Goal: Task Accomplishment & Management: Complete application form

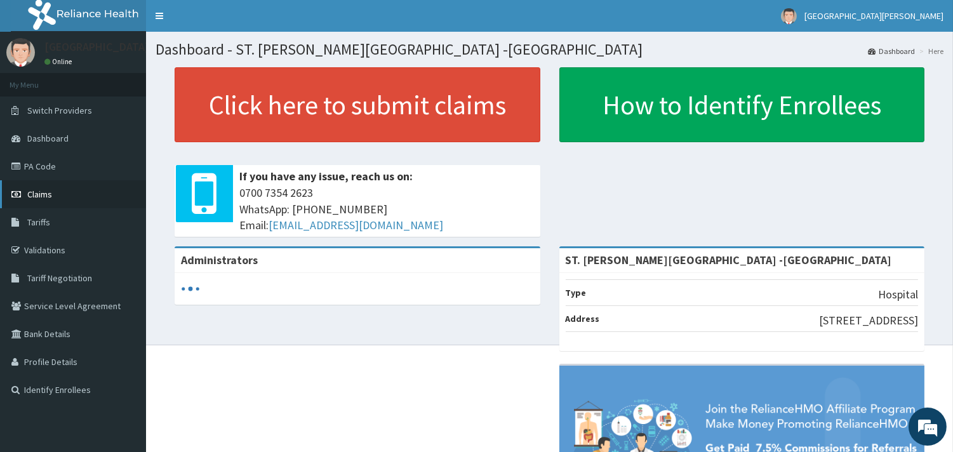
click at [62, 195] on link "Claims" at bounding box center [73, 194] width 146 height 28
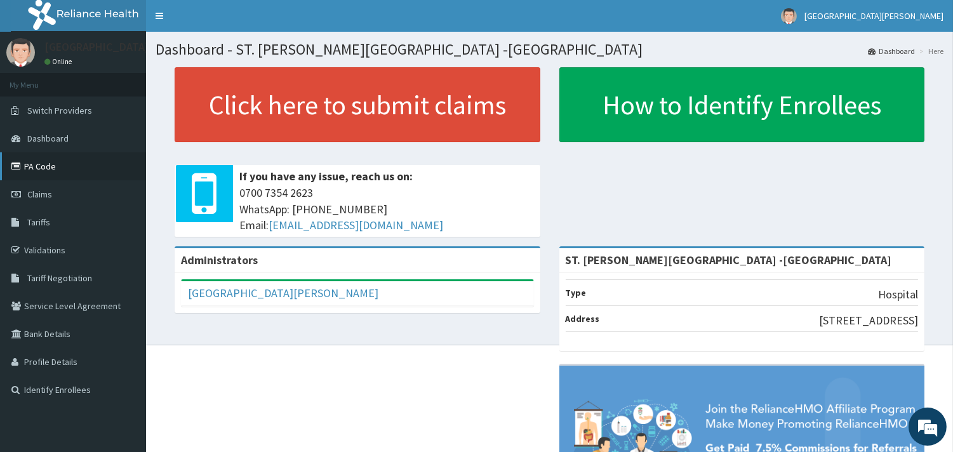
drag, startPoint x: 44, startPoint y: 191, endPoint x: 111, endPoint y: 156, distance: 75.3
click at [45, 191] on span "Claims" at bounding box center [39, 194] width 25 height 11
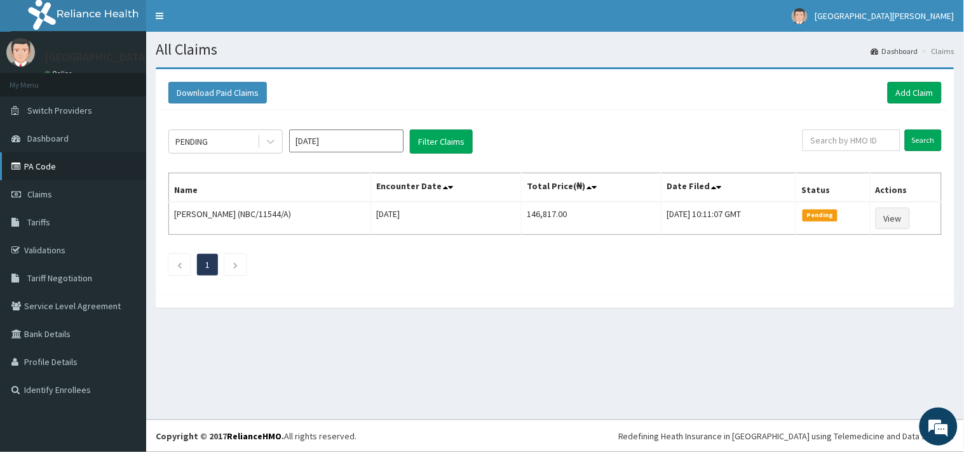
click at [48, 168] on link "PA Code" at bounding box center [73, 166] width 146 height 28
click at [848, 140] on input "text" at bounding box center [851, 141] width 98 height 22
paste input "AEN/10116/B"
click at [802, 141] on input "AEN/10116/B" at bounding box center [831, 141] width 90 height 22
type input "AEN/10116/B"
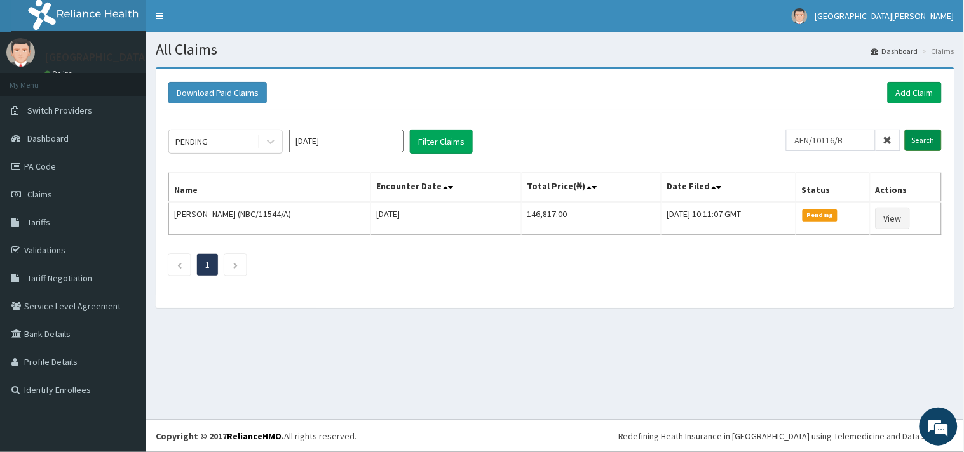
click at [913, 138] on input "Search" at bounding box center [922, 141] width 37 height 22
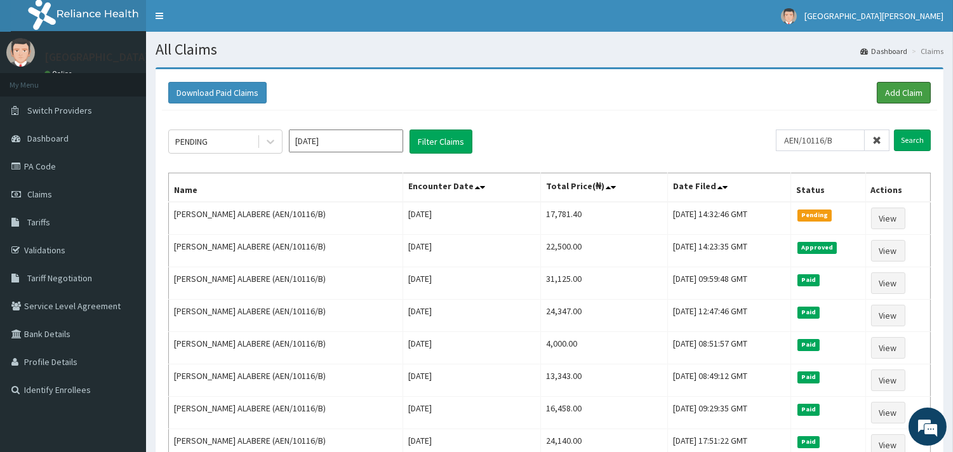
drag, startPoint x: 888, startPoint y: 91, endPoint x: 796, endPoint y: 137, distance: 102.8
click at [888, 92] on link "Add Claim" at bounding box center [904, 93] width 54 height 22
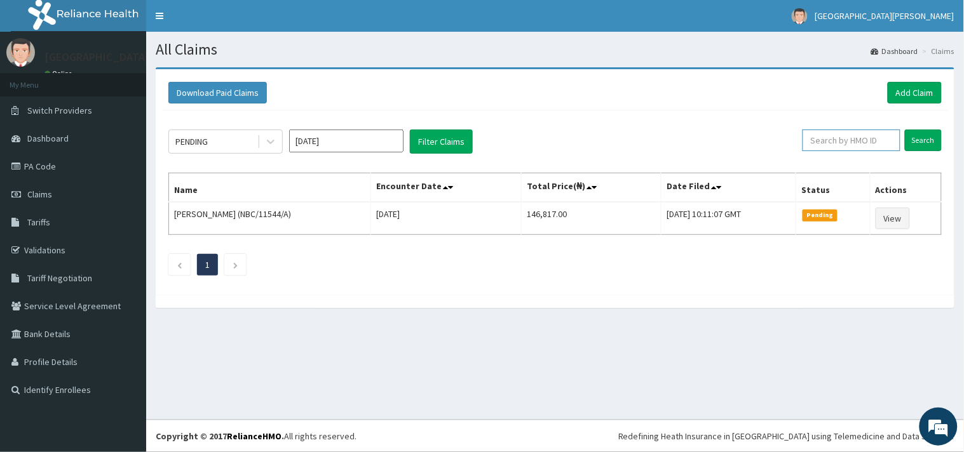
click at [880, 134] on input "text" at bounding box center [851, 141] width 98 height 22
paste input "AOM/10073/B"
type input "AOM/10073/B"
drag, startPoint x: 929, startPoint y: 135, endPoint x: 886, endPoint y: 147, distance: 44.8
click at [929, 135] on input "Search" at bounding box center [922, 141] width 37 height 22
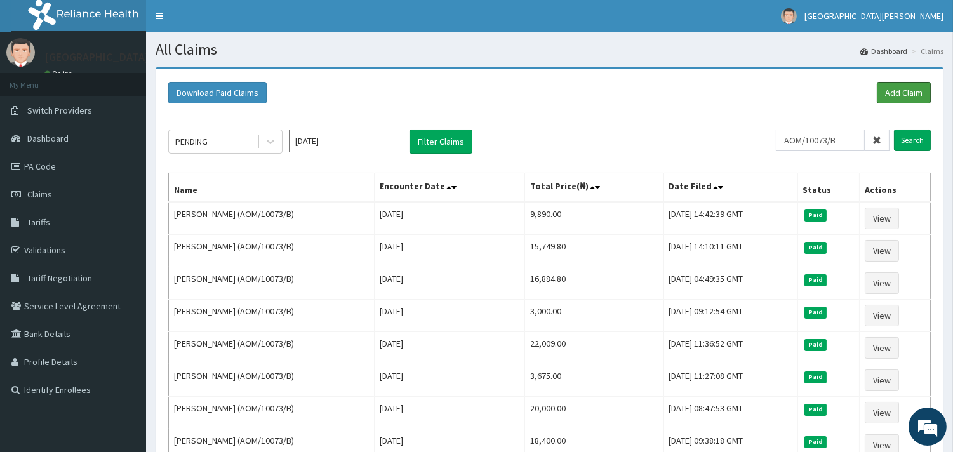
drag, startPoint x: 890, startPoint y: 85, endPoint x: 636, endPoint y: 49, distance: 256.6
click at [889, 84] on link "Add Claim" at bounding box center [904, 93] width 54 height 22
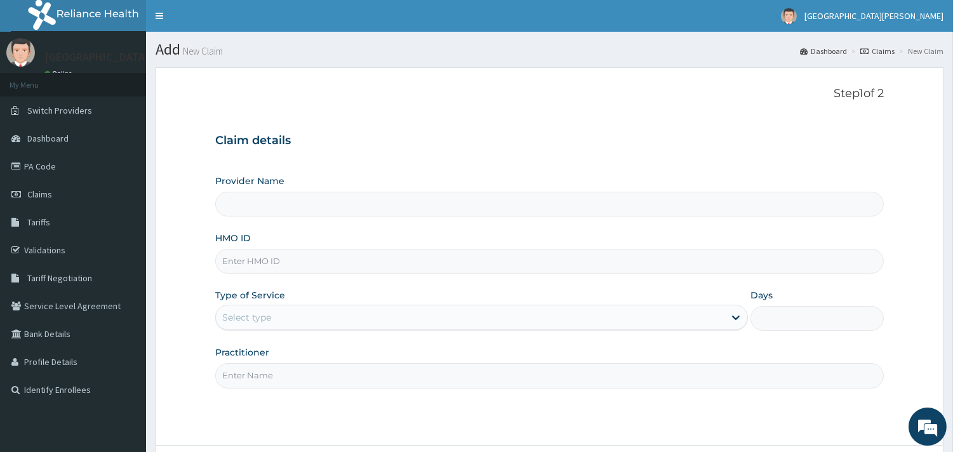
click at [269, 265] on input "HMO ID" at bounding box center [549, 261] width 669 height 25
paste input "AOM/10073/B"
type input "AOM/10073/B"
type input "ST. [PERSON_NAME][GEOGRAPHIC_DATA] -[GEOGRAPHIC_DATA]"
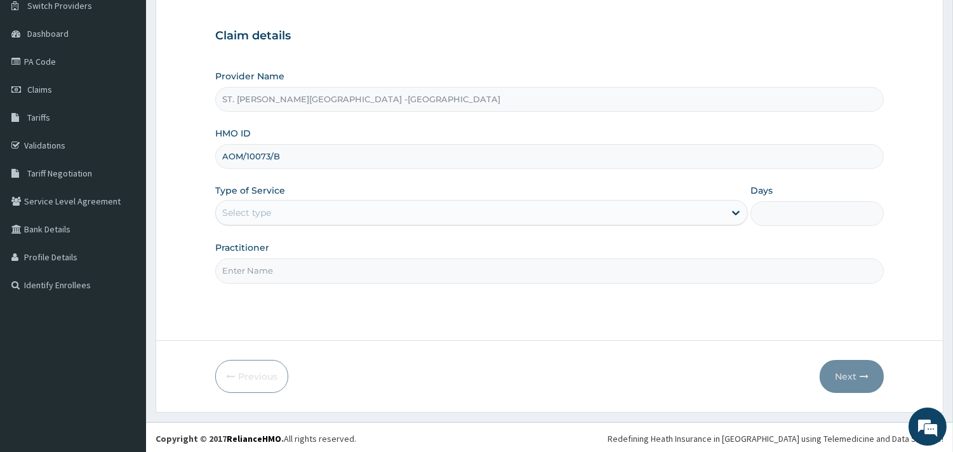
scroll to position [108, 0]
type input "AOM/10073/B"
click at [278, 211] on div "Select type" at bounding box center [470, 210] width 509 height 20
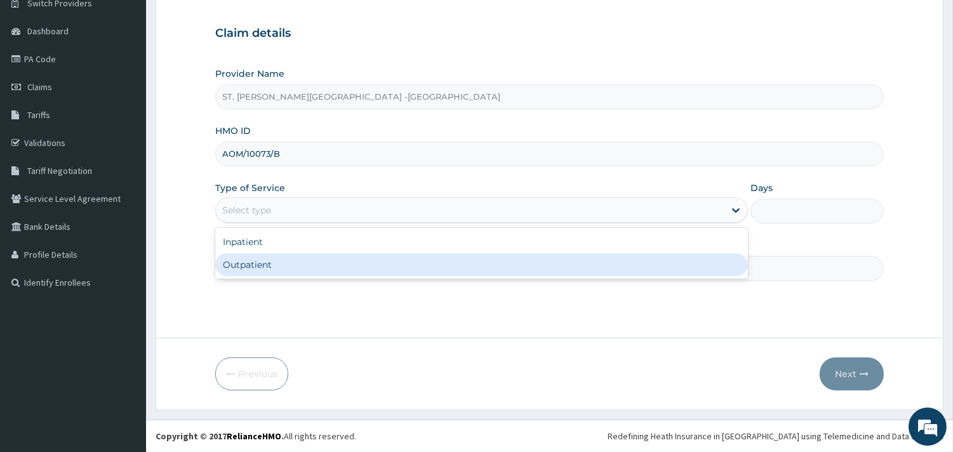
drag, startPoint x: 271, startPoint y: 256, endPoint x: 276, endPoint y: 261, distance: 6.8
click at [273, 258] on div "Outpatient" at bounding box center [481, 264] width 533 height 23
type input "1"
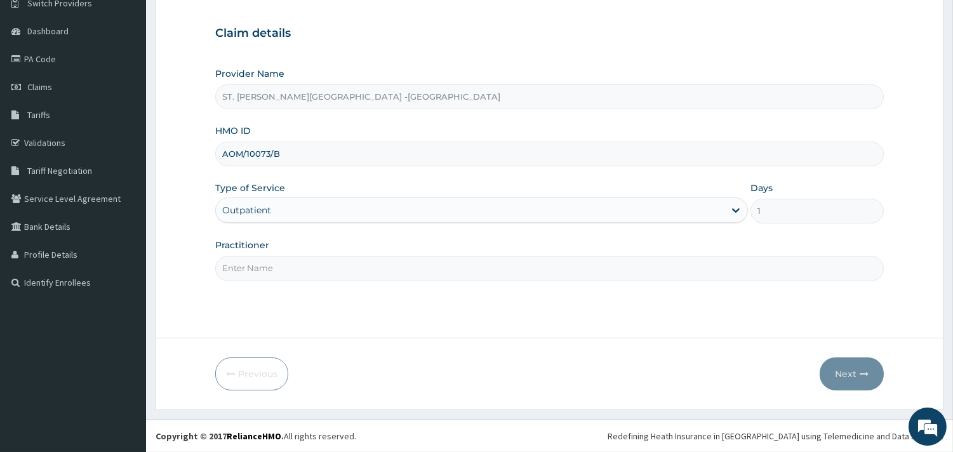
click at [278, 262] on input "Practitioner" at bounding box center [549, 268] width 669 height 25
type input "DORIS"
click at [856, 382] on button "Next" at bounding box center [852, 374] width 64 height 33
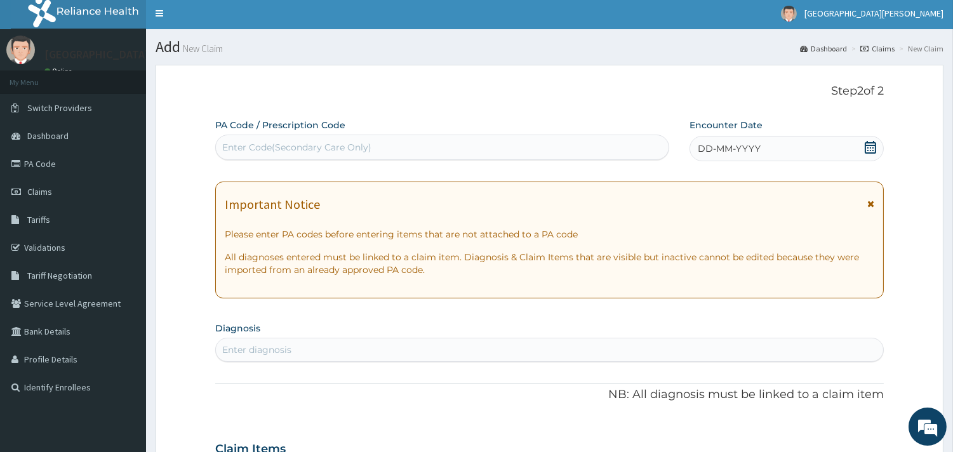
scroll to position [0, 0]
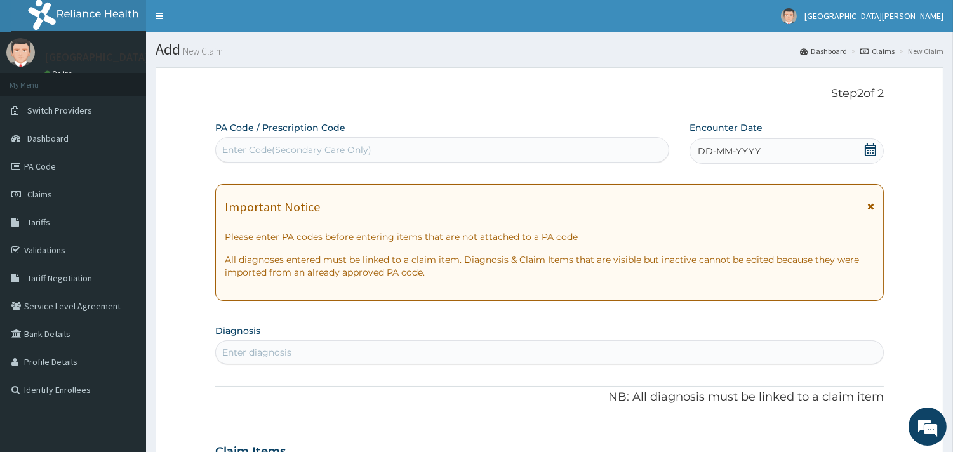
click at [517, 142] on div "Enter Code(Secondary Care Only)" at bounding box center [442, 150] width 453 height 20
paste input "PA/46B377"
type input "PA/46B377"
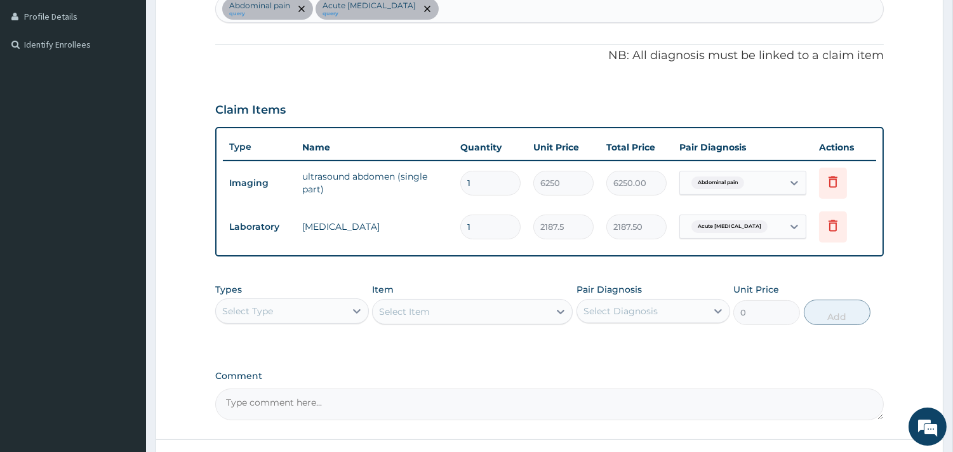
scroll to position [416, 0]
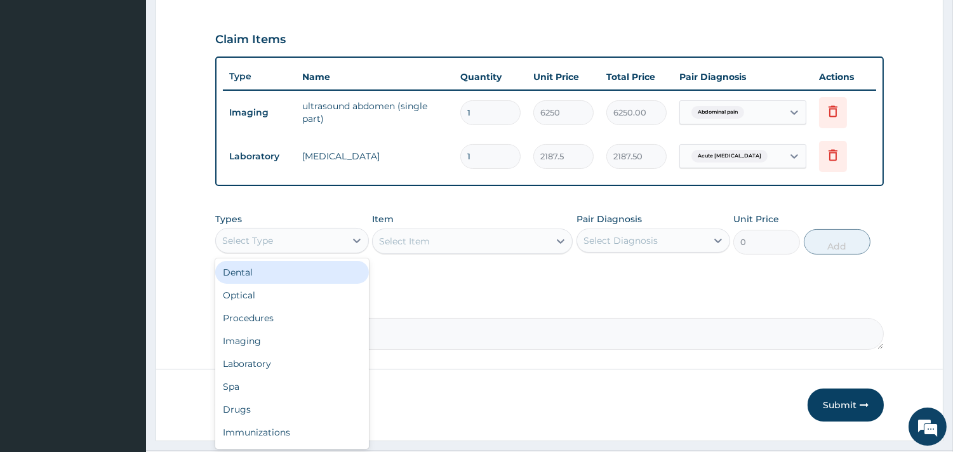
click at [301, 242] on div "Select Type" at bounding box center [281, 241] width 130 height 20
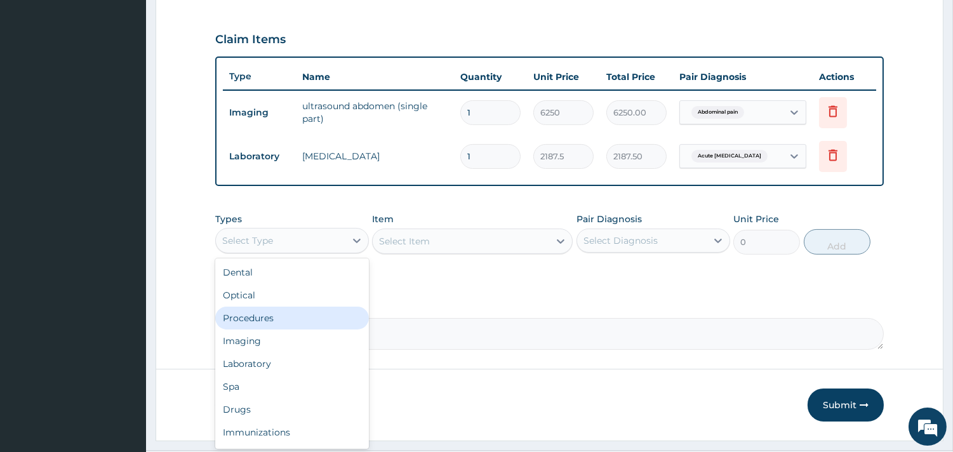
drag, startPoint x: 303, startPoint y: 311, endPoint x: 446, endPoint y: 258, distance: 152.5
click at [314, 309] on div "Procedures" at bounding box center [292, 318] width 154 height 23
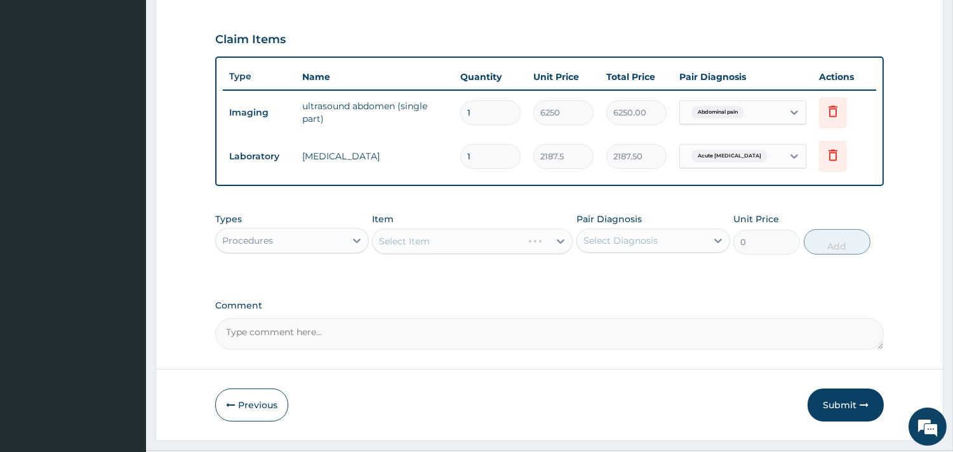
drag, startPoint x: 498, startPoint y: 227, endPoint x: 501, endPoint y: 236, distance: 8.6
click at [499, 231] on div "Select Item" at bounding box center [472, 241] width 201 height 25
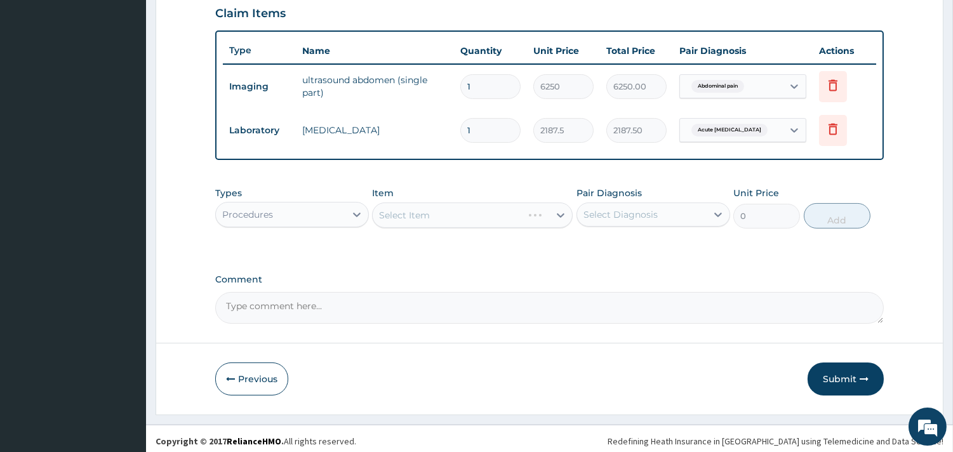
scroll to position [446, 0]
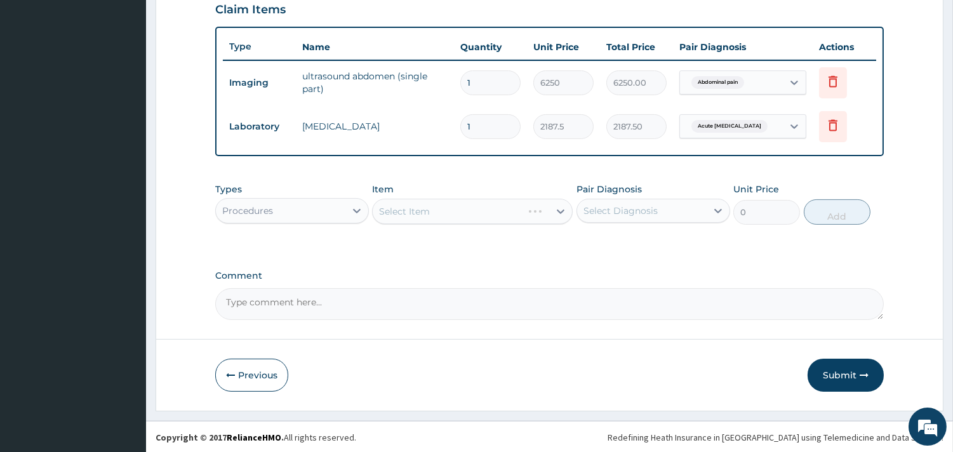
drag, startPoint x: 840, startPoint y: 373, endPoint x: 572, endPoint y: 276, distance: 284.3
click at [839, 373] on button "Submit" at bounding box center [846, 375] width 76 height 33
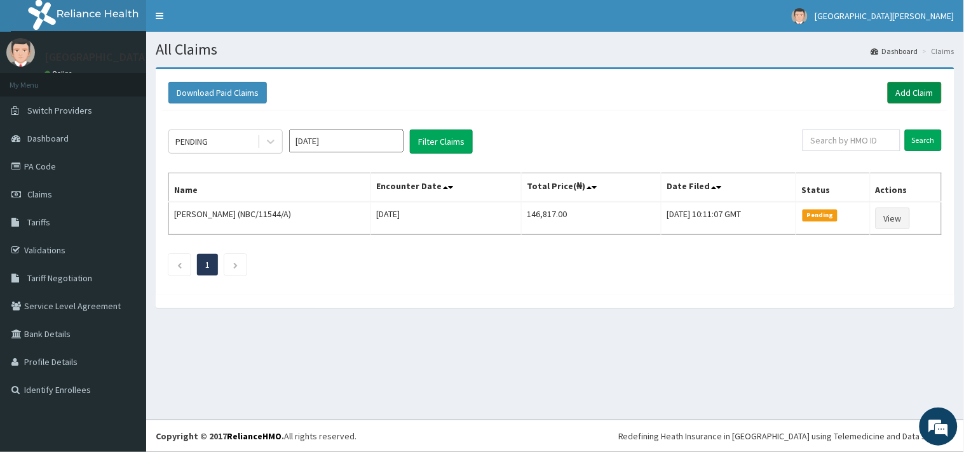
click at [898, 90] on link "Add Claim" at bounding box center [914, 93] width 54 height 22
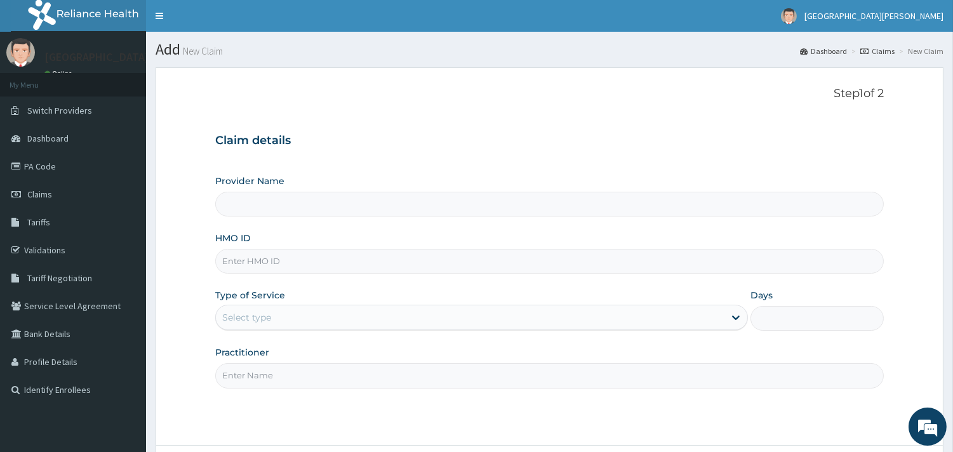
scroll to position [71, 0]
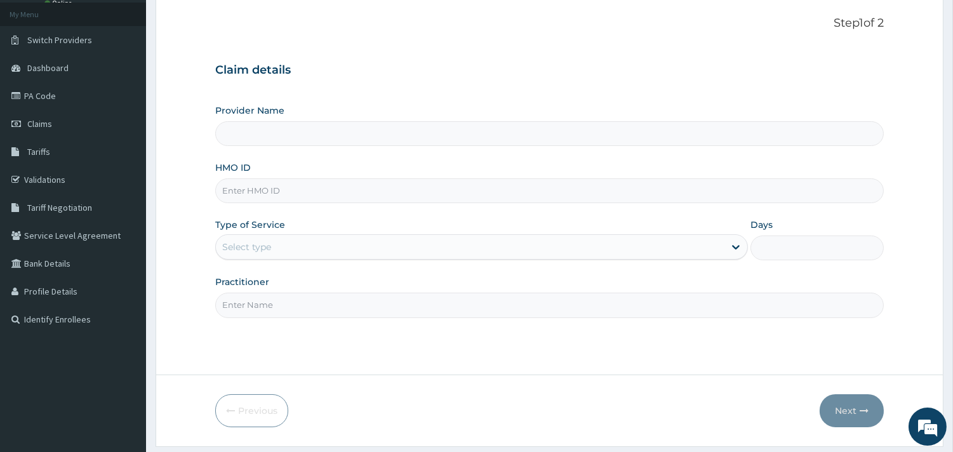
click at [389, 192] on input "HMO ID" at bounding box center [549, 190] width 669 height 25
paste input "LGR/10005/B"
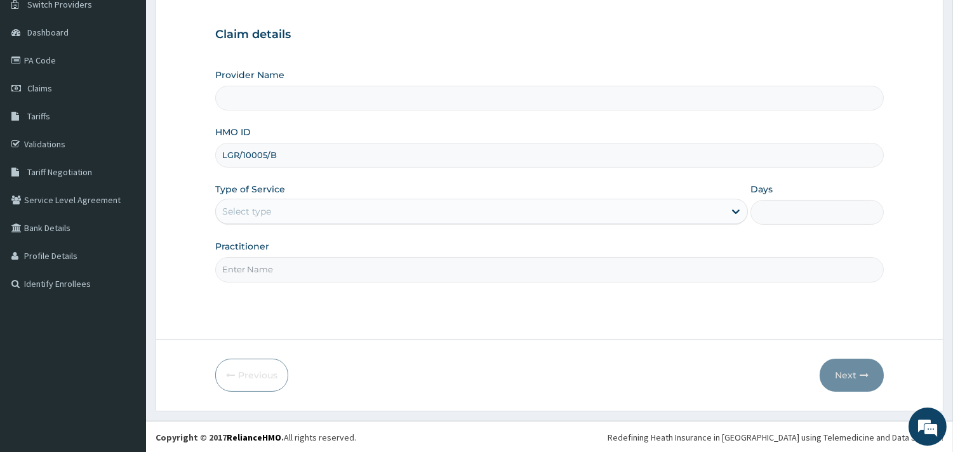
scroll to position [108, 0]
type input "LGR/10005/B"
click at [306, 201] on div "Select type" at bounding box center [470, 210] width 509 height 20
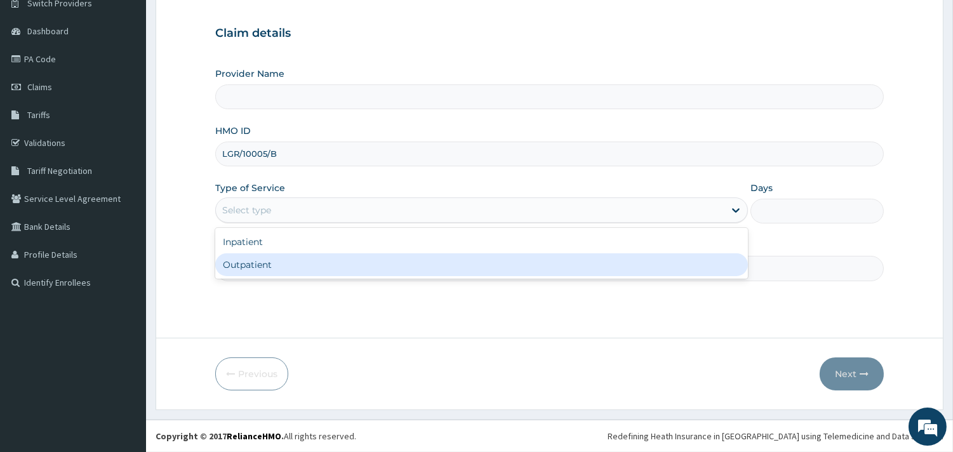
click at [302, 261] on div "Outpatient" at bounding box center [481, 264] width 533 height 23
type input "1"
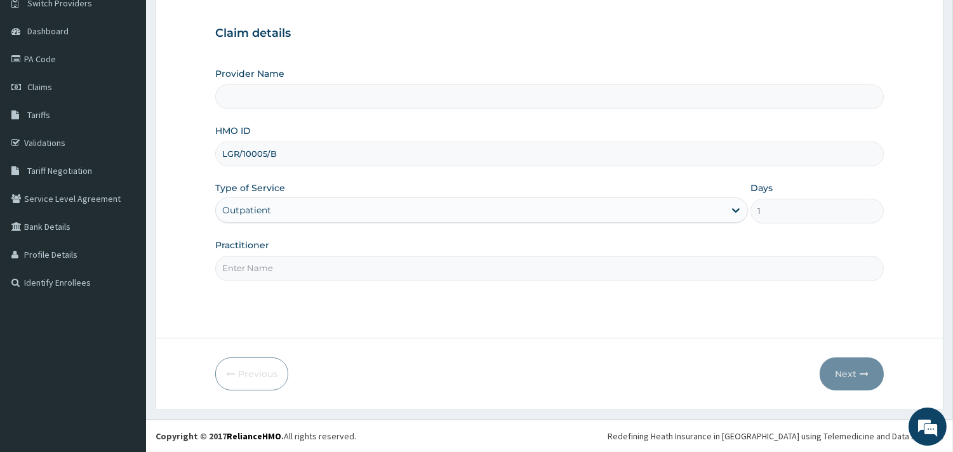
click at [302, 261] on input "Practitioner" at bounding box center [549, 268] width 669 height 25
type input "ST. Catherine's Specialist Hospital -Rivers"
type input "DORIS"
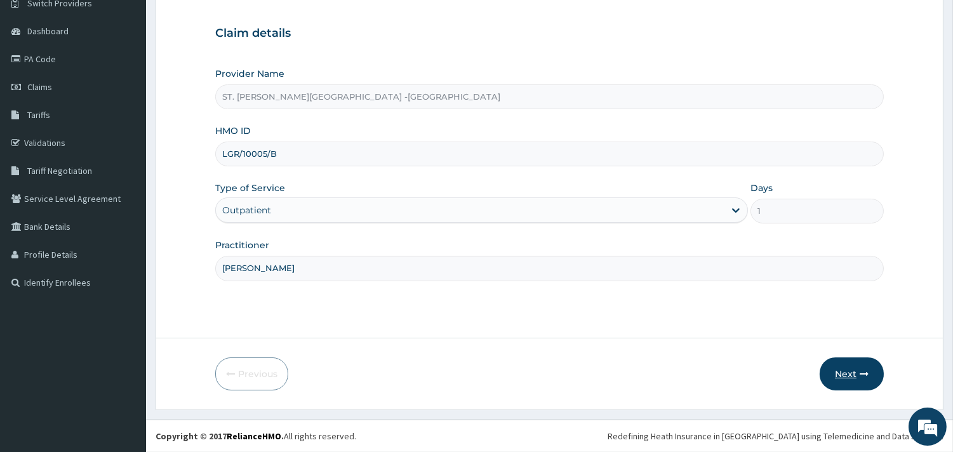
click at [843, 373] on button "Next" at bounding box center [852, 374] width 64 height 33
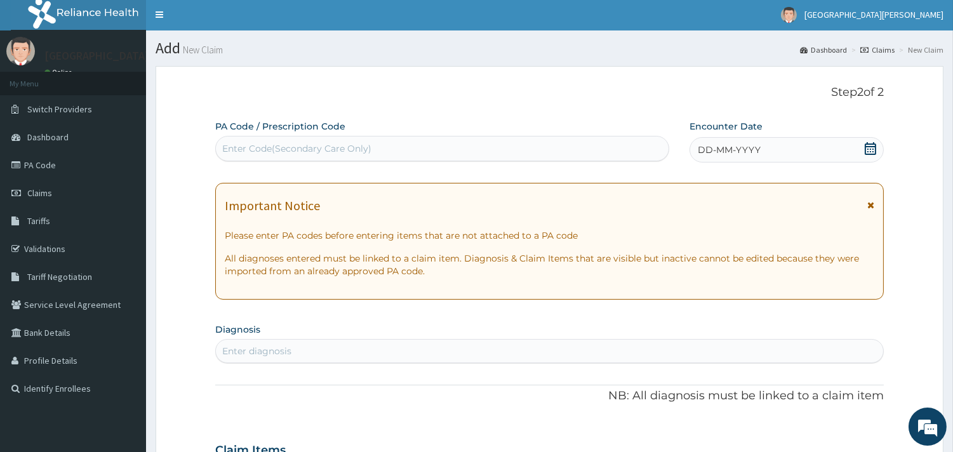
scroll to position [0, 0]
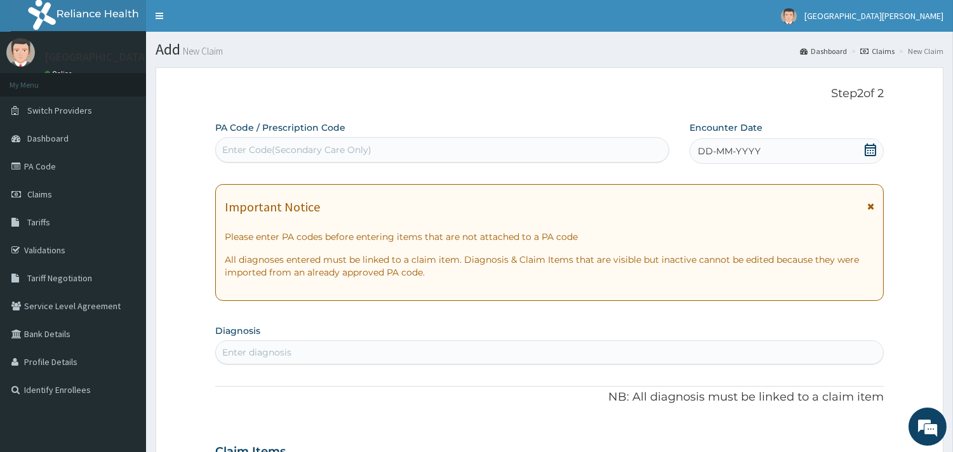
click at [877, 151] on div "DD-MM-YYYY" at bounding box center [787, 150] width 194 height 25
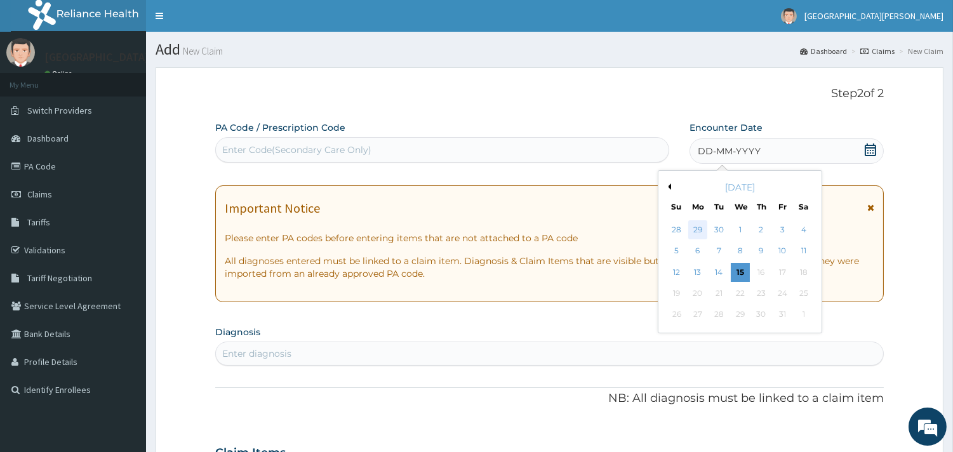
click at [700, 230] on div "29" at bounding box center [698, 229] width 19 height 19
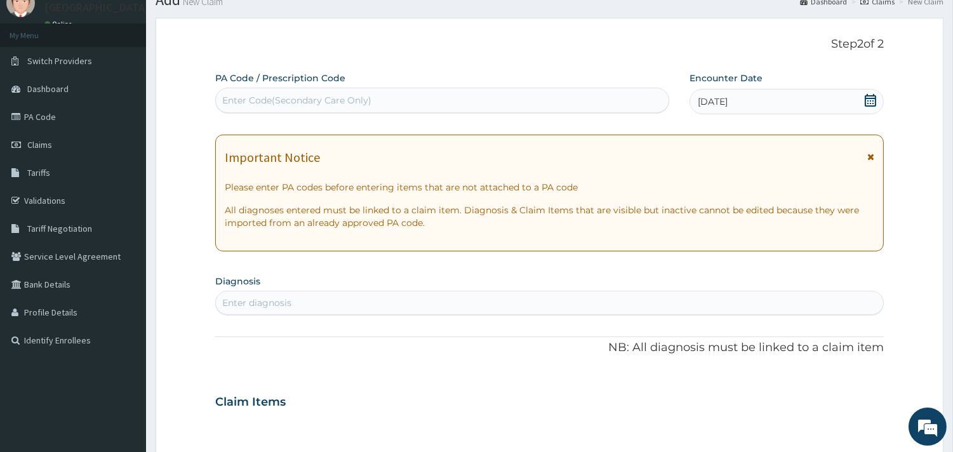
scroll to position [141, 0]
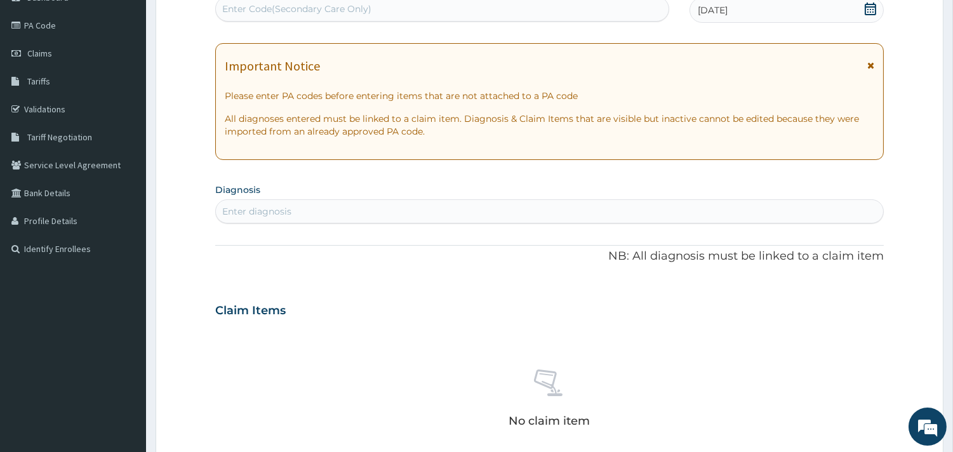
click at [434, 213] on div "Enter diagnosis" at bounding box center [550, 211] width 668 height 20
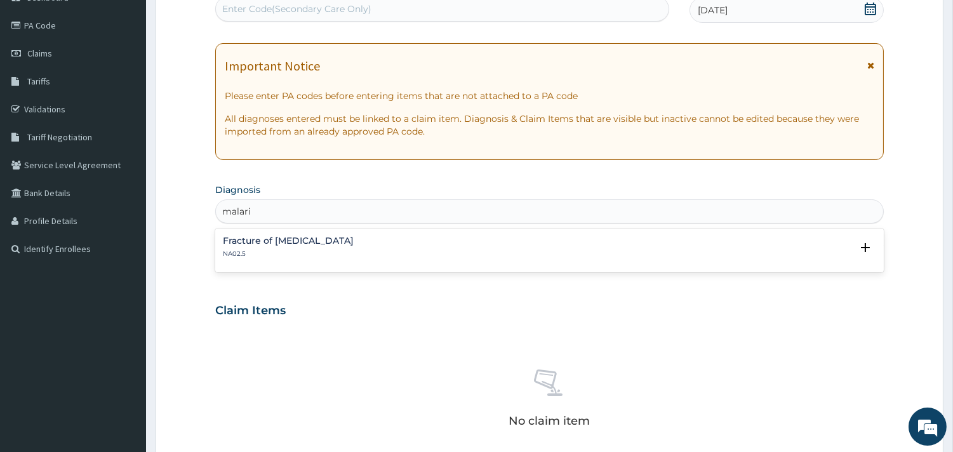
type input "malaria"
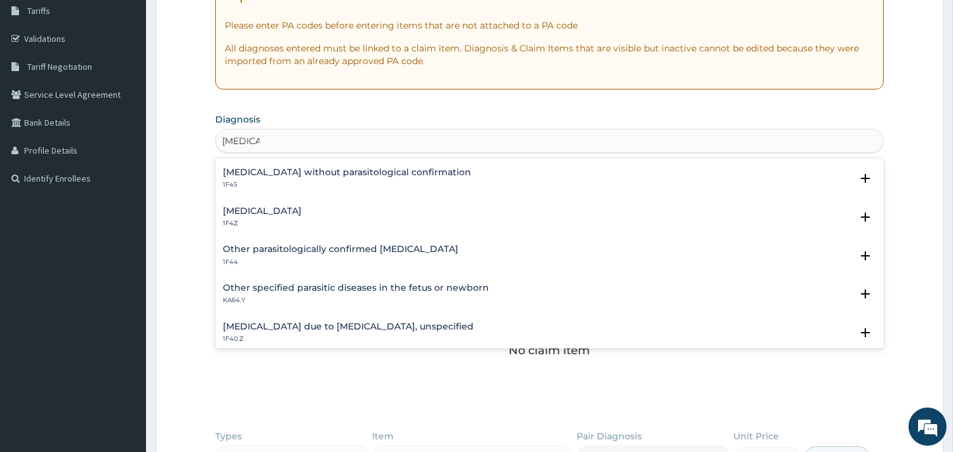
scroll to position [71, 0]
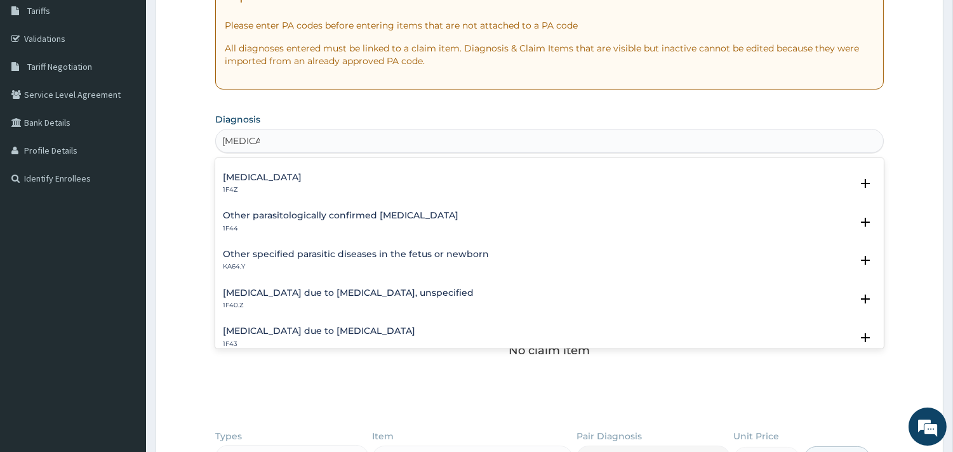
click at [302, 187] on p "1F4Z" at bounding box center [262, 189] width 79 height 9
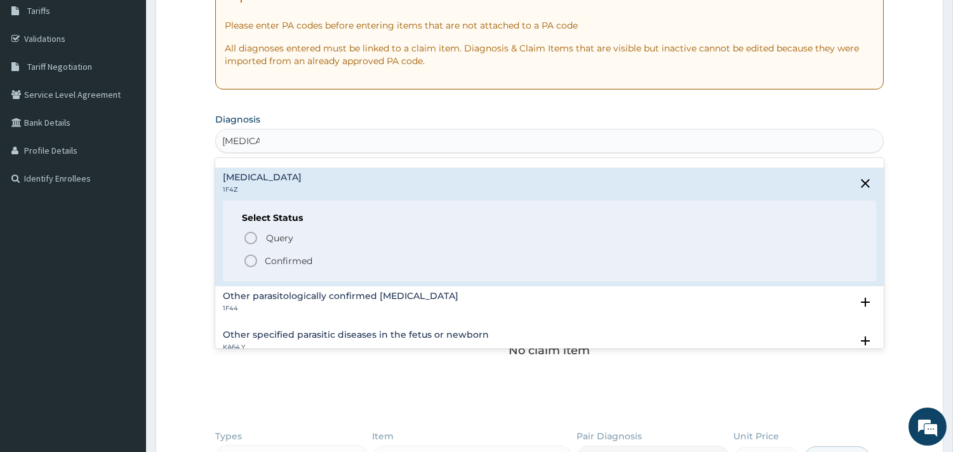
click at [254, 259] on icon "status option filled" at bounding box center [250, 260] width 15 height 15
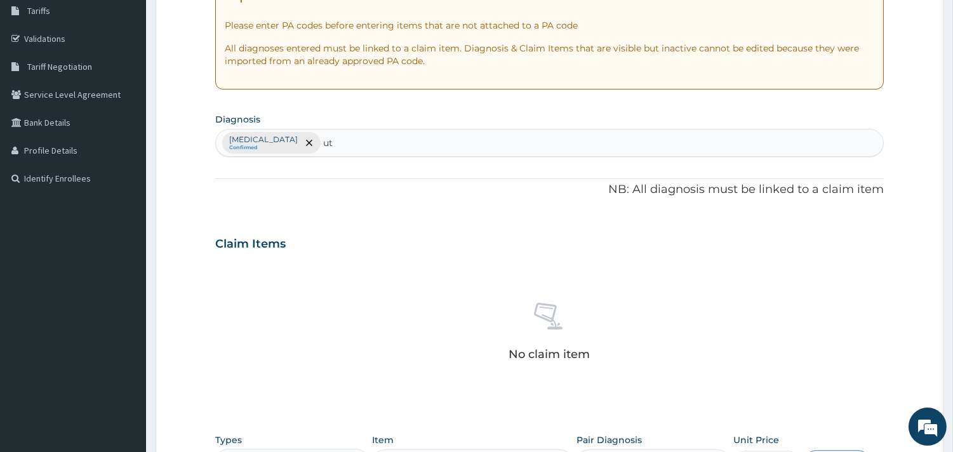
type input "uti"
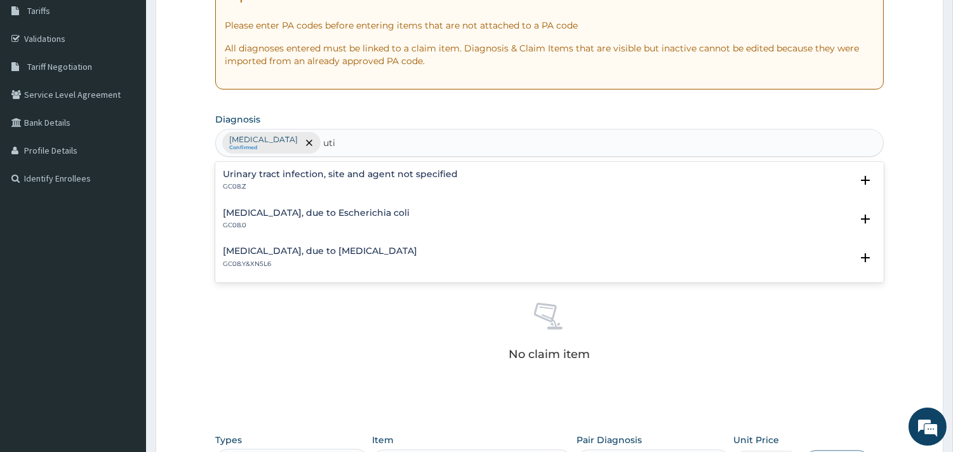
click at [316, 168] on div "Urinary tract infection, site and agent not specified GC08.Z Select Status Quer…" at bounding box center [549, 184] width 669 height 39
click at [264, 173] on h4 "Urinary tract infection, site and agent not specified" at bounding box center [340, 175] width 235 height 10
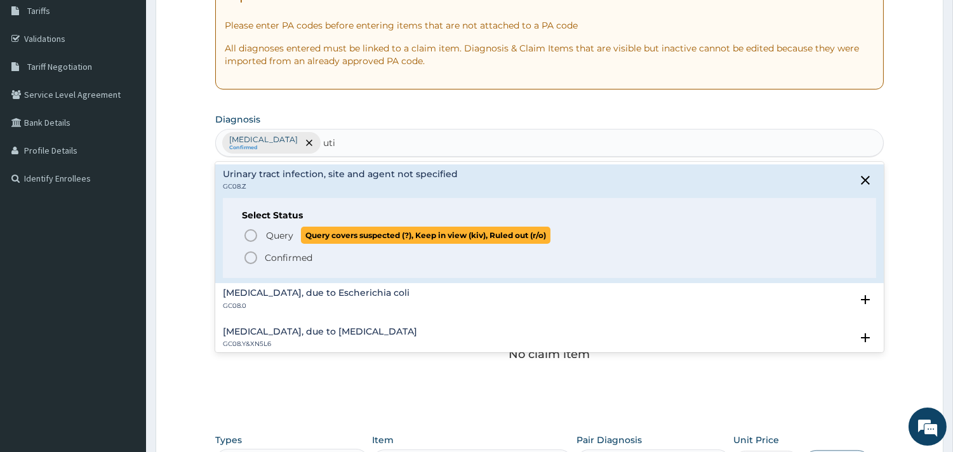
click at [249, 233] on icon "status option query" at bounding box center [250, 235] width 15 height 15
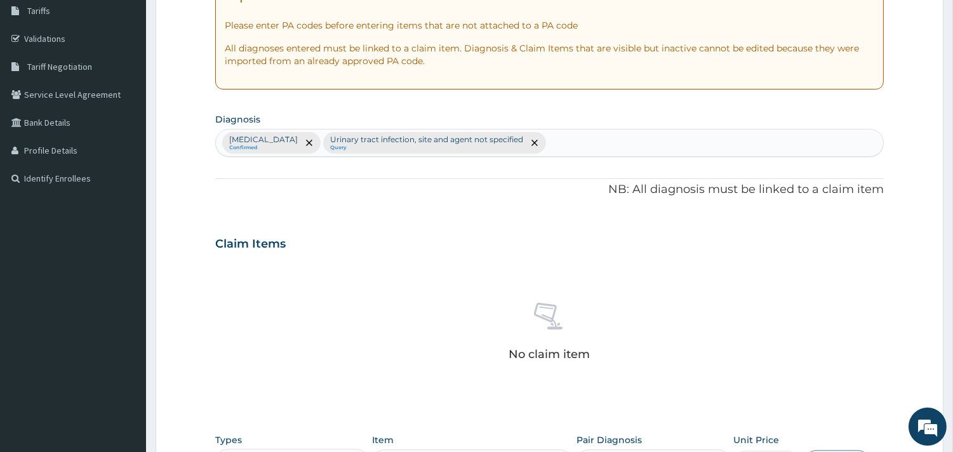
click at [594, 141] on div "Malaria, unspecified Confirmed Urinary tract infection, site and agent not spec…" at bounding box center [550, 143] width 668 height 27
type input "sepsis"
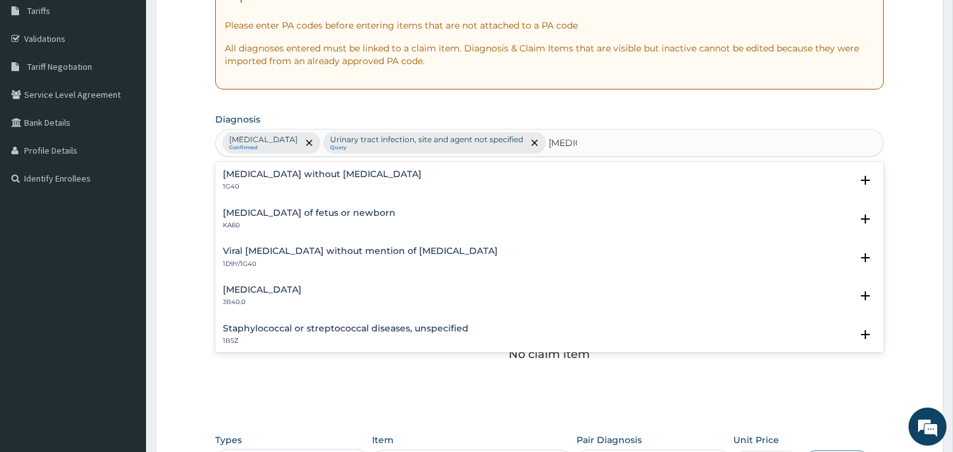
drag, startPoint x: 324, startPoint y: 166, endPoint x: 313, endPoint y: 188, distance: 24.7
click at [325, 166] on div "Sepsis without septic shock 1G40 Select Status Query Query covers suspected (?)…" at bounding box center [549, 184] width 669 height 39
click at [311, 174] on h4 "Sepsis without septic shock" at bounding box center [322, 175] width 199 height 10
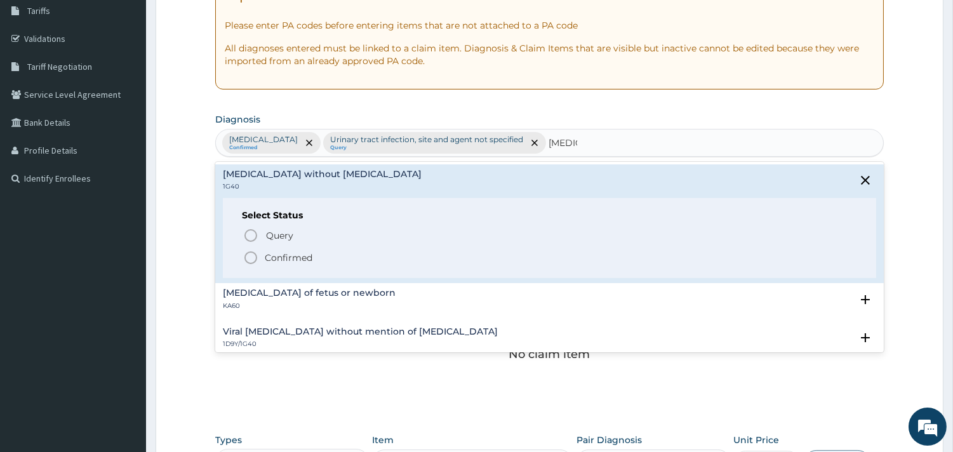
drag, startPoint x: 251, startPoint y: 255, endPoint x: 272, endPoint y: 248, distance: 21.9
click at [251, 255] on icon "status option filled" at bounding box center [250, 257] width 15 height 15
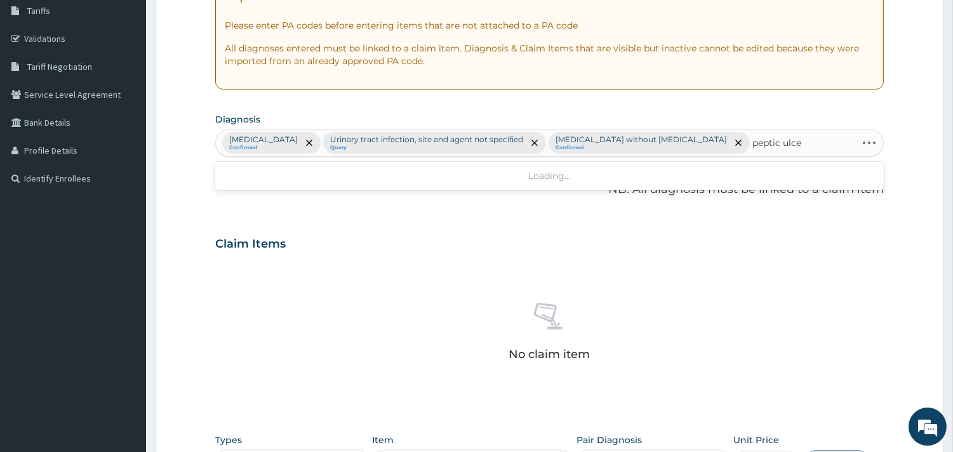
type input "peptic ulcer"
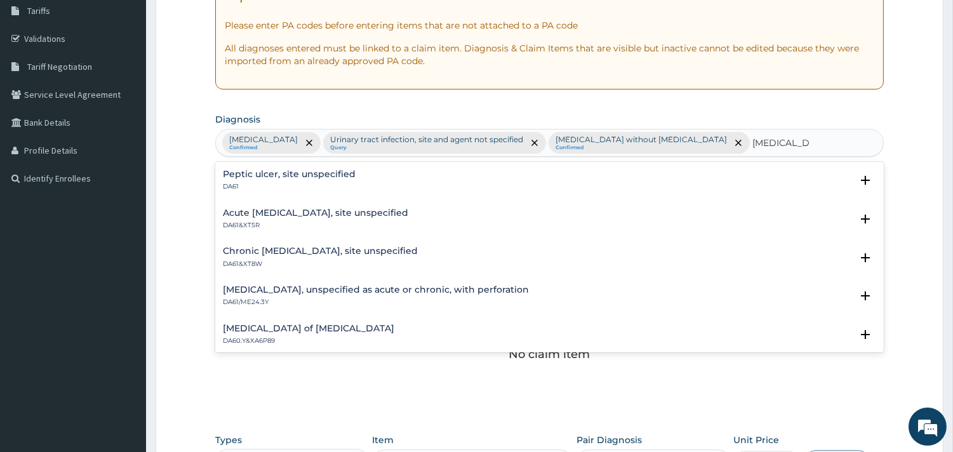
click at [232, 170] on h4 "Peptic ulcer, site unspecified" at bounding box center [289, 175] width 133 height 10
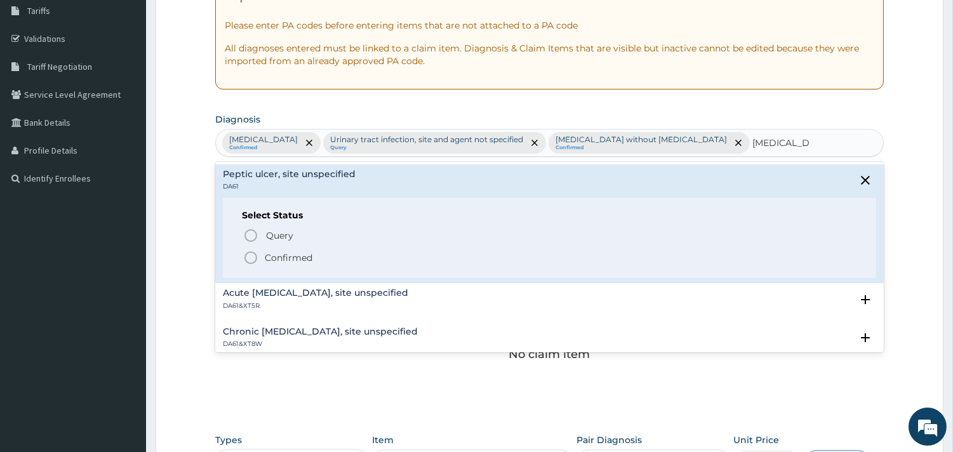
click at [251, 252] on circle "status option filled" at bounding box center [250, 257] width 11 height 11
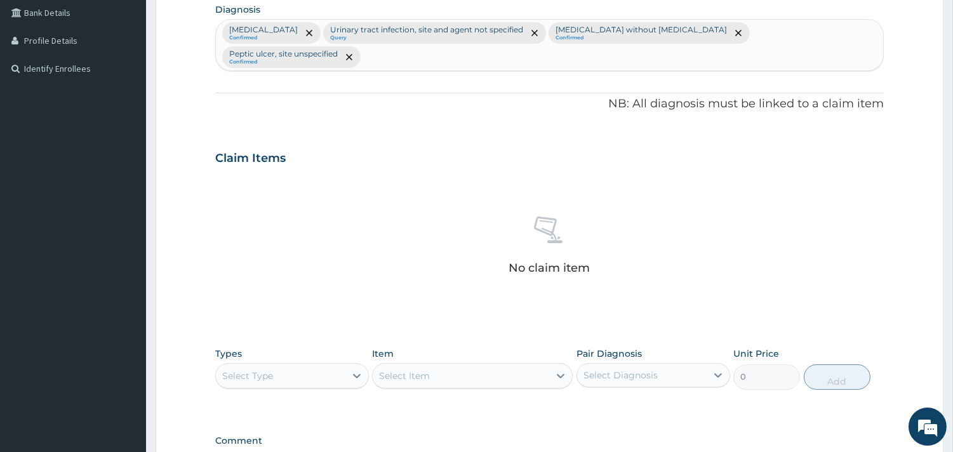
scroll to position [464, 0]
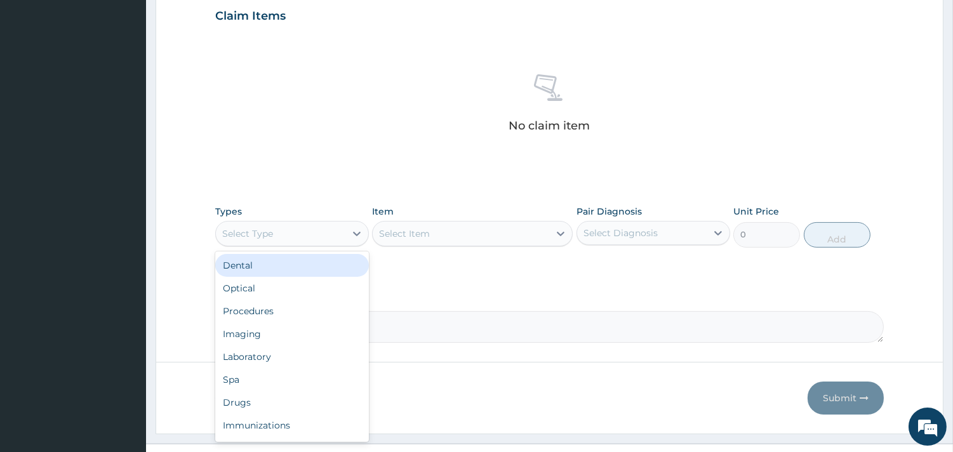
click at [283, 224] on div "Select Type" at bounding box center [281, 234] width 130 height 20
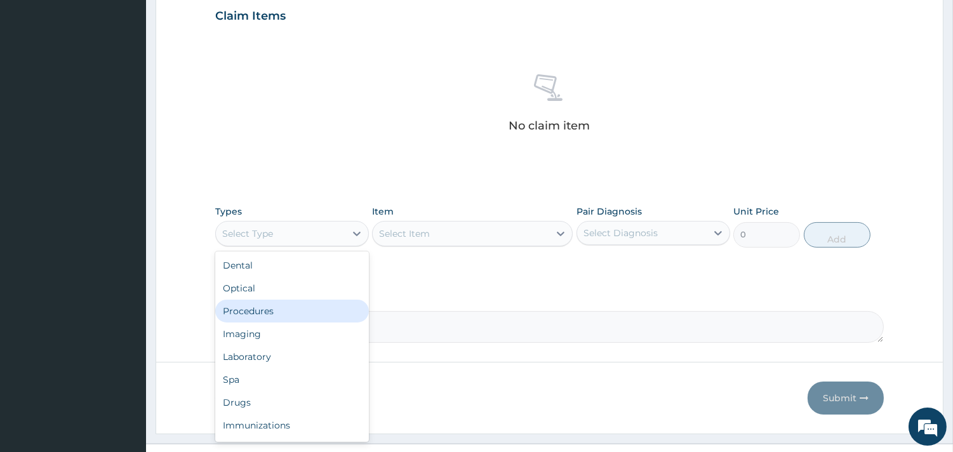
drag, startPoint x: 290, startPoint y: 283, endPoint x: 302, endPoint y: 284, distance: 12.1
click at [296, 300] on div "Procedures" at bounding box center [292, 311] width 154 height 23
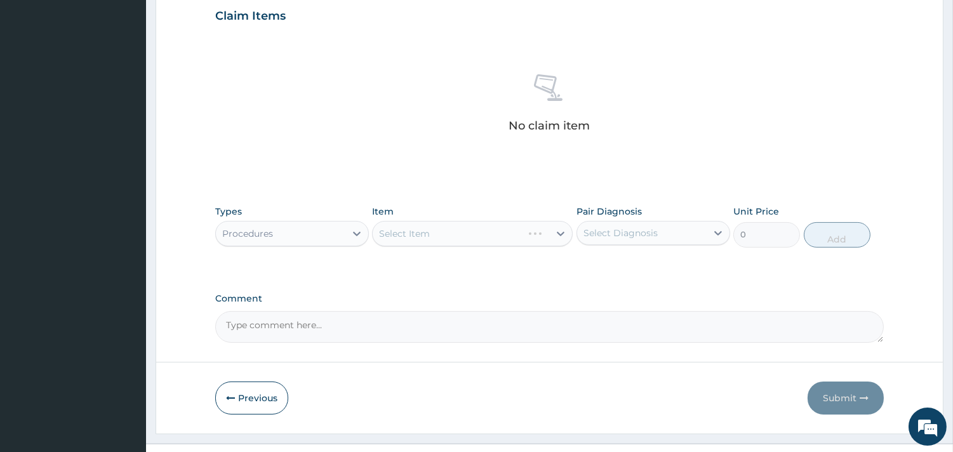
click at [648, 227] on div "Select Diagnosis" at bounding box center [621, 233] width 74 height 13
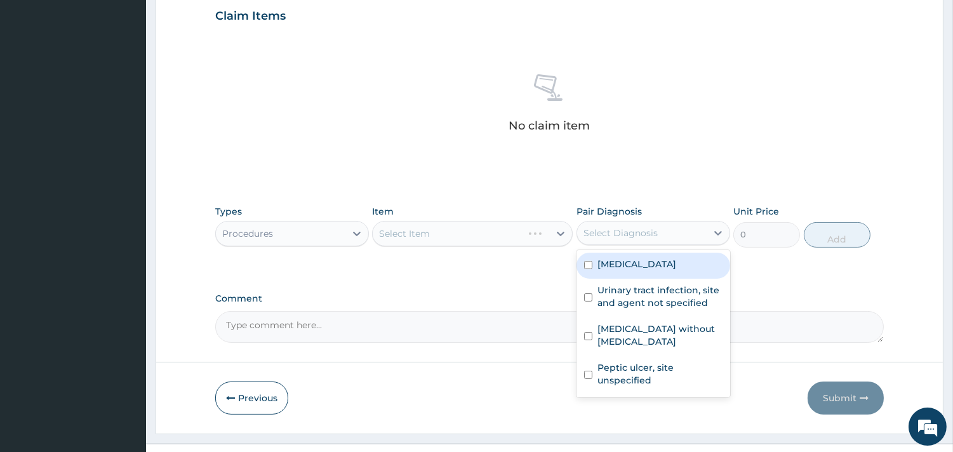
click at [675, 258] on label "Malaria, unspecified" at bounding box center [637, 264] width 79 height 13
checkbox input "true"
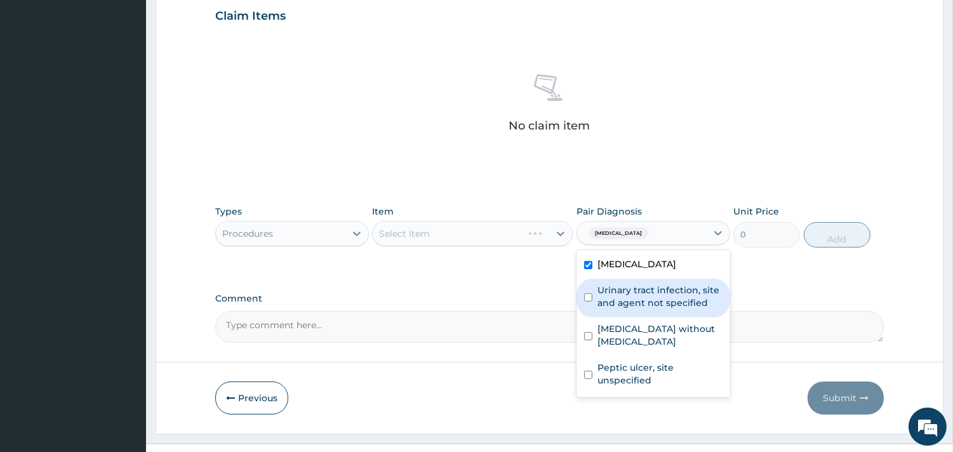
drag, startPoint x: 674, startPoint y: 273, endPoint x: 665, endPoint y: 307, distance: 34.8
click at [674, 284] on label "Urinary tract infection, site and agent not specified" at bounding box center [660, 296] width 125 height 25
checkbox input "true"
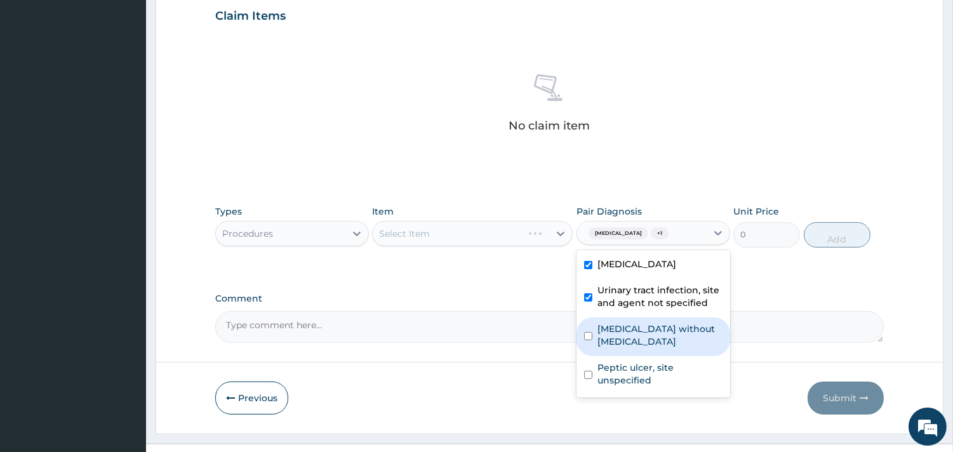
click at [664, 323] on label "Sepsis without septic shock" at bounding box center [660, 335] width 125 height 25
checkbox input "true"
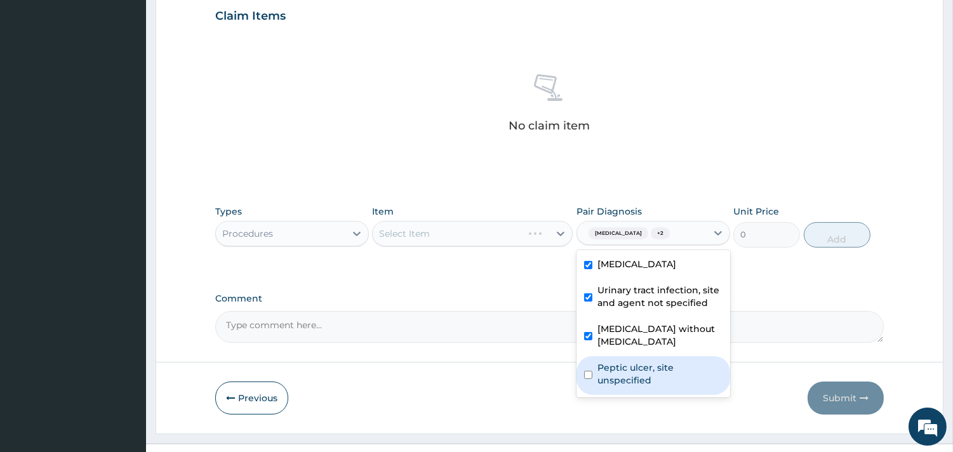
click at [651, 356] on div "Peptic ulcer, site unspecified" at bounding box center [654, 375] width 154 height 39
checkbox input "true"
click at [546, 221] on div "Select Item" at bounding box center [472, 233] width 201 height 25
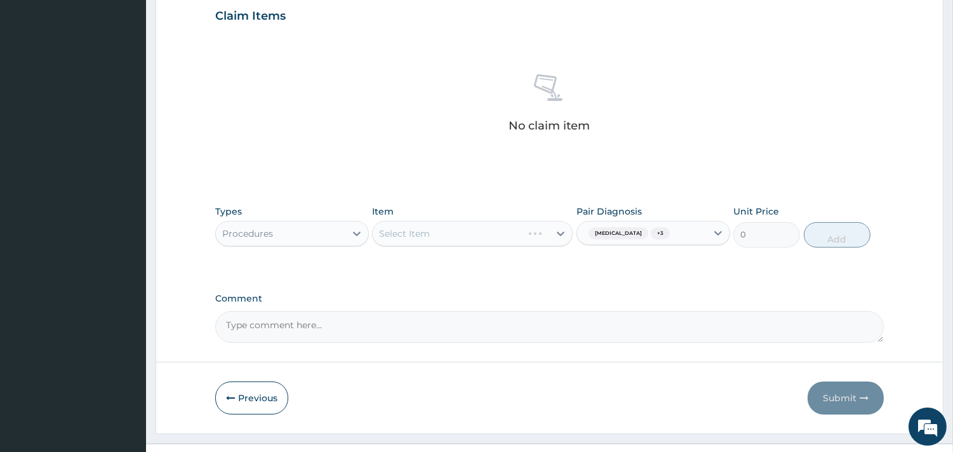
click at [561, 221] on div "Select Item" at bounding box center [472, 233] width 201 height 25
click at [557, 221] on div "Select Item" at bounding box center [472, 233] width 201 height 25
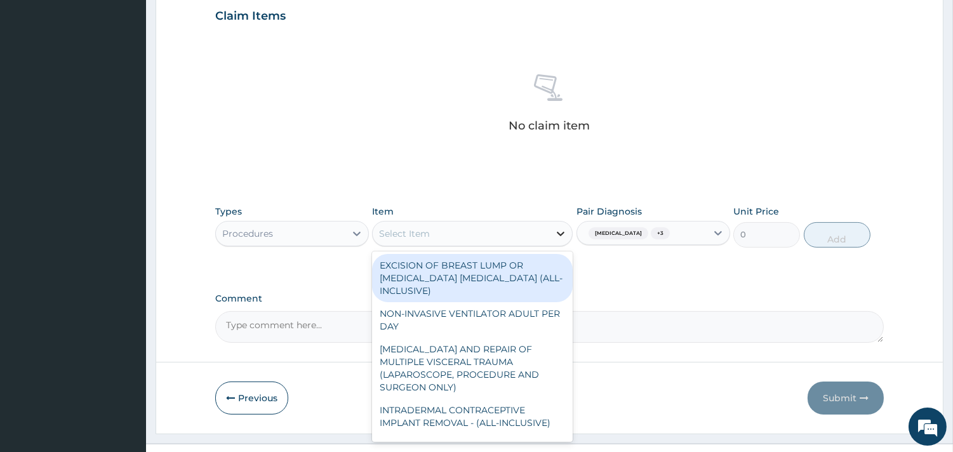
click at [563, 227] on icon at bounding box center [560, 233] width 13 height 13
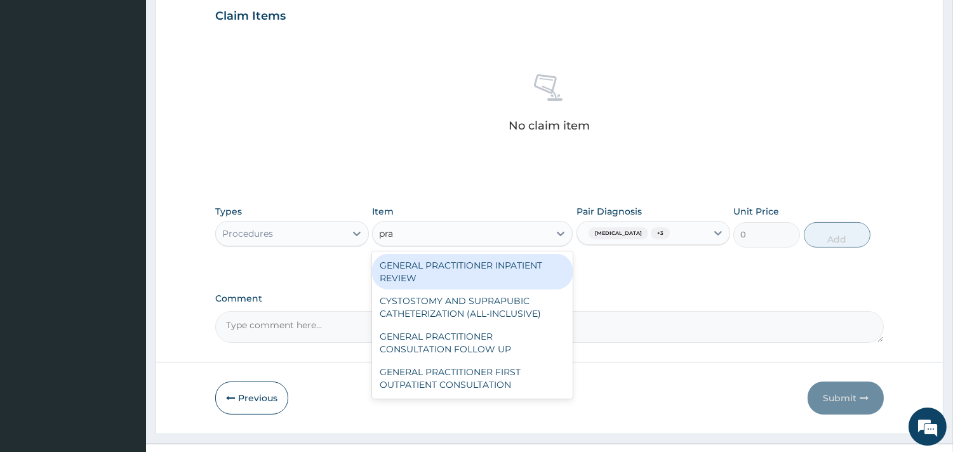
type input "prac"
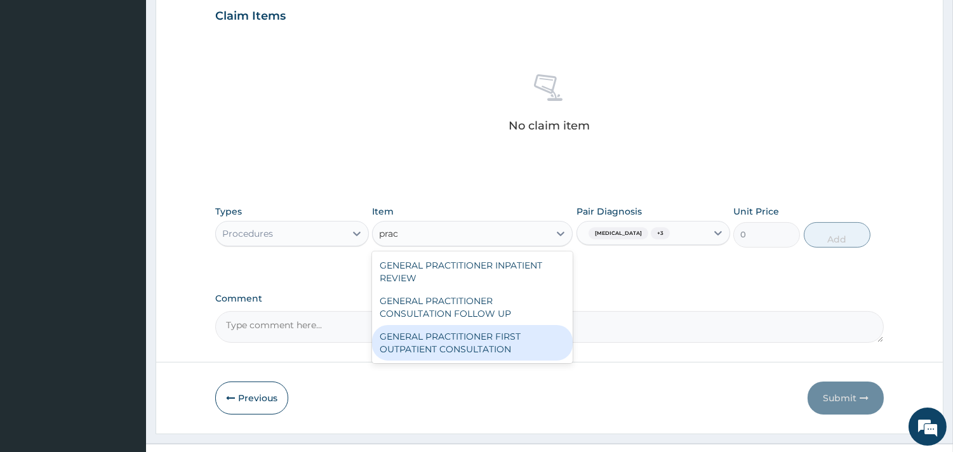
drag, startPoint x: 507, startPoint y: 312, endPoint x: 554, endPoint y: 287, distance: 53.4
click at [509, 325] on div "GENERAL PRACTITIONER FIRST OUTPATIENT CONSULTATION" at bounding box center [472, 343] width 201 height 36
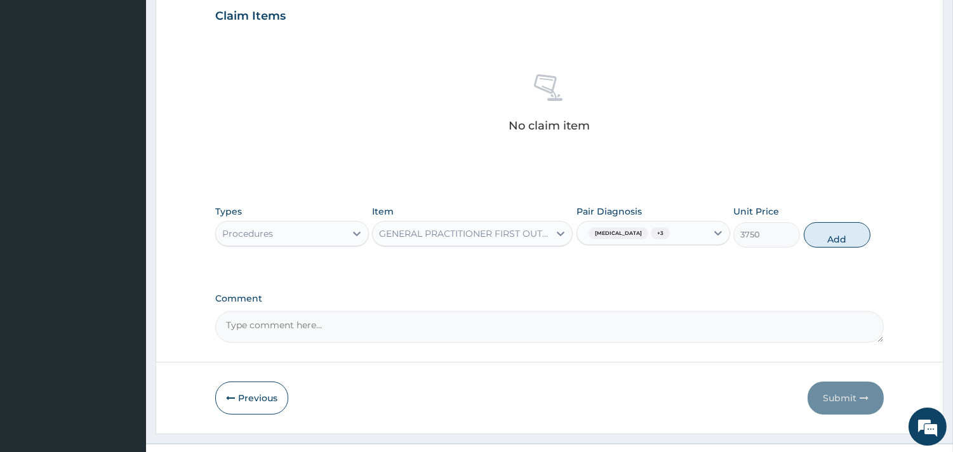
drag, startPoint x: 842, startPoint y: 213, endPoint x: 760, endPoint y: 208, distance: 82.1
click at [836, 222] on button "Add" at bounding box center [837, 234] width 67 height 25
type input "0"
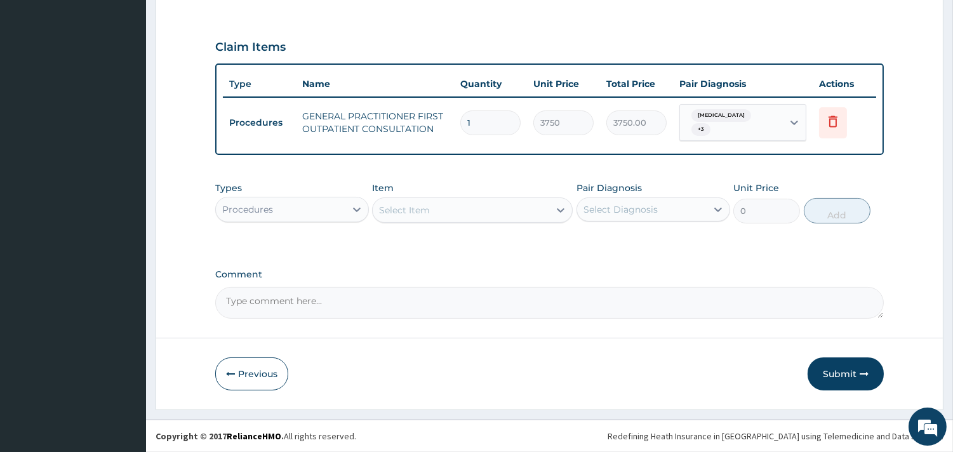
scroll to position [407, 0]
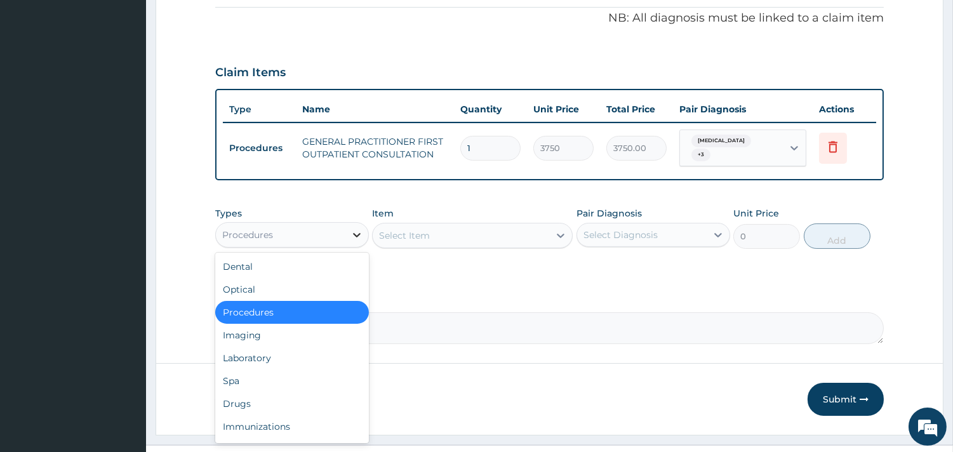
click at [354, 229] on icon at bounding box center [357, 235] width 13 height 13
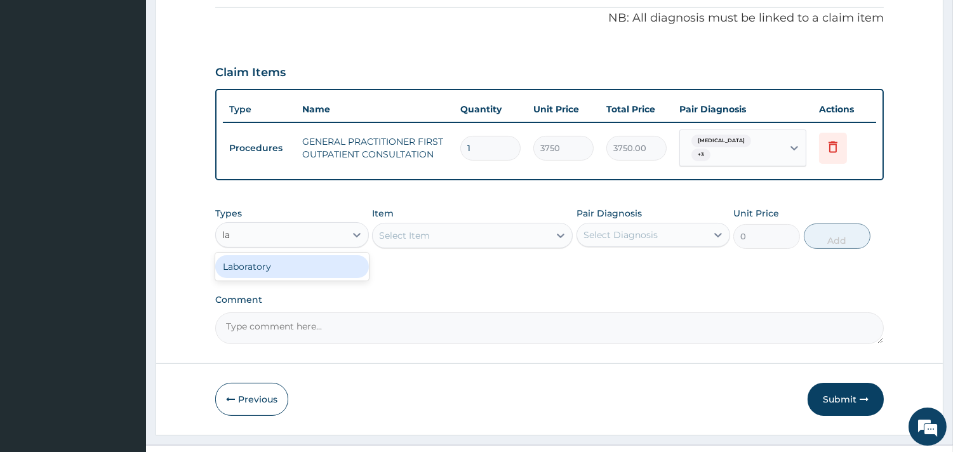
type input "lab"
drag, startPoint x: 339, startPoint y: 242, endPoint x: 349, endPoint y: 236, distance: 12.2
click at [339, 255] on div "Laboratory" at bounding box center [292, 266] width 154 height 23
click at [441, 223] on div "Select Item" at bounding box center [472, 235] width 201 height 25
click at [440, 223] on div "Select Item" at bounding box center [472, 235] width 201 height 25
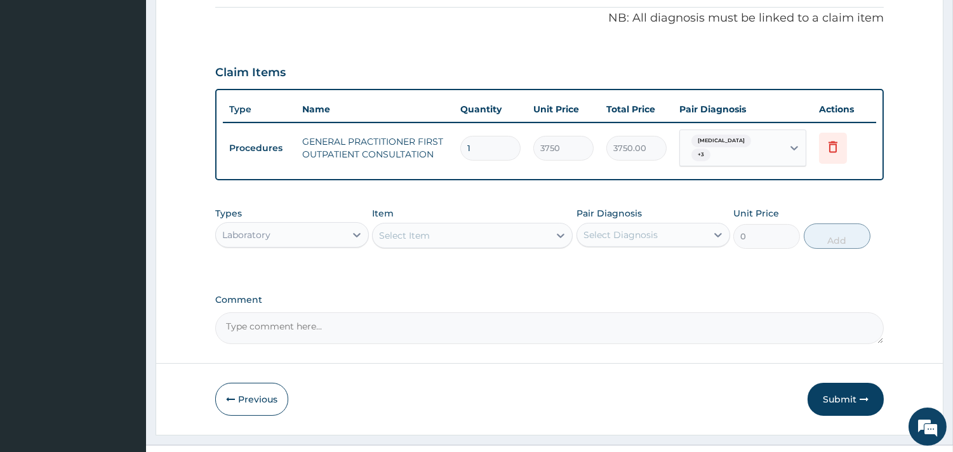
click at [546, 223] on div "Select Item" at bounding box center [472, 235] width 201 height 25
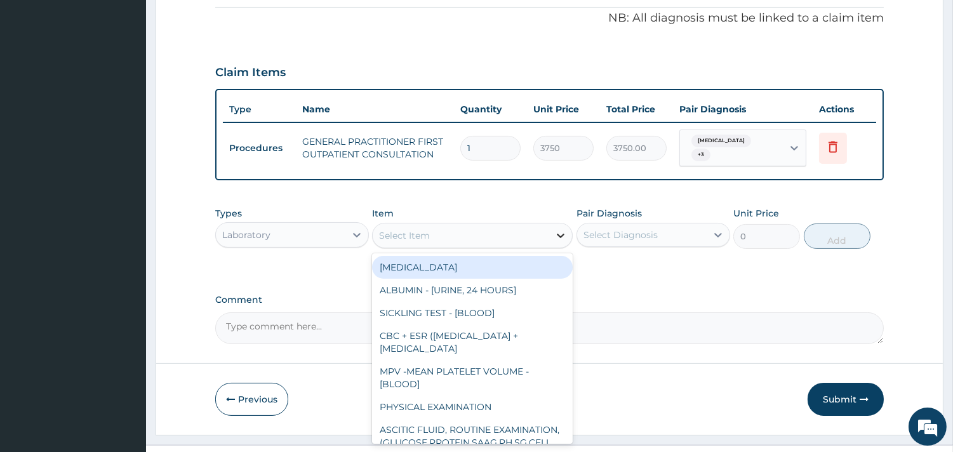
click at [559, 229] on icon at bounding box center [560, 235] width 13 height 13
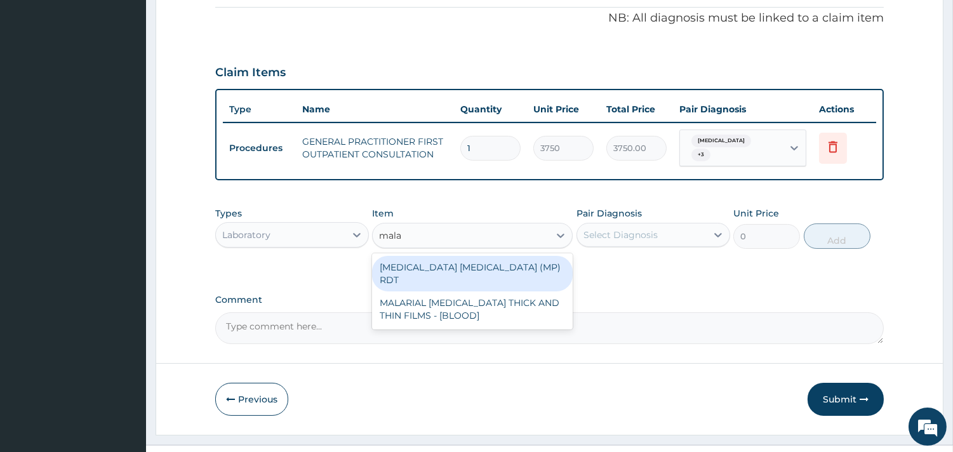
type input "malar"
drag, startPoint x: 521, startPoint y: 246, endPoint x: 598, endPoint y: 223, distance: 80.4
click at [521, 256] on div "MALARIA PARASITE (MP) RDT" at bounding box center [472, 274] width 201 height 36
type input "2000"
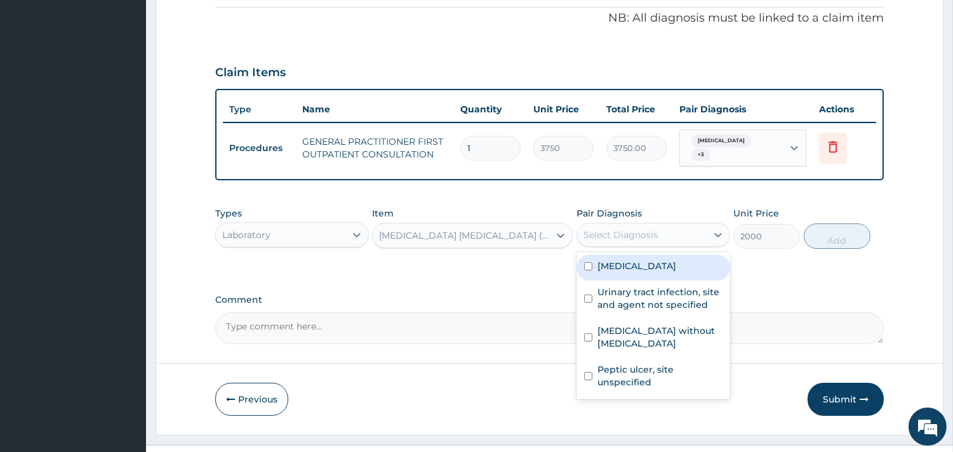
click at [626, 229] on div "Select Diagnosis" at bounding box center [621, 235] width 74 height 13
click at [655, 260] on label "Malaria, unspecified" at bounding box center [637, 266] width 79 height 13
checkbox input "true"
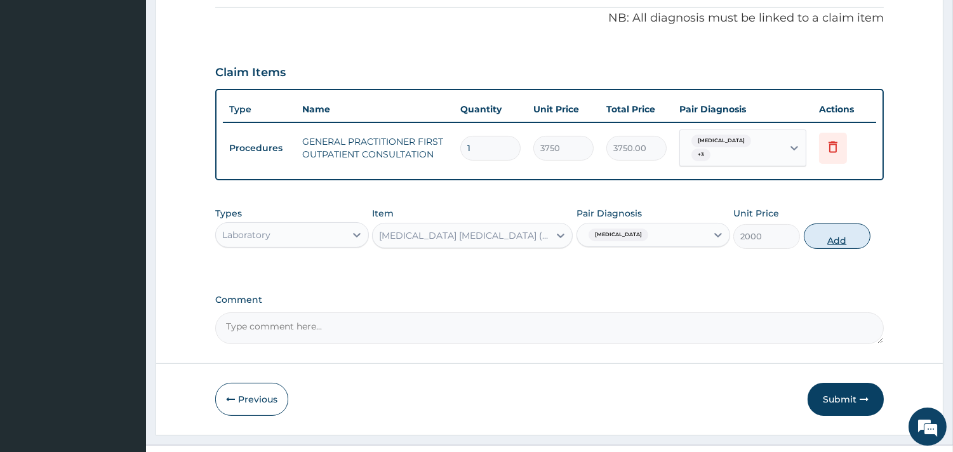
click at [847, 224] on button "Add" at bounding box center [837, 236] width 67 height 25
type input "0"
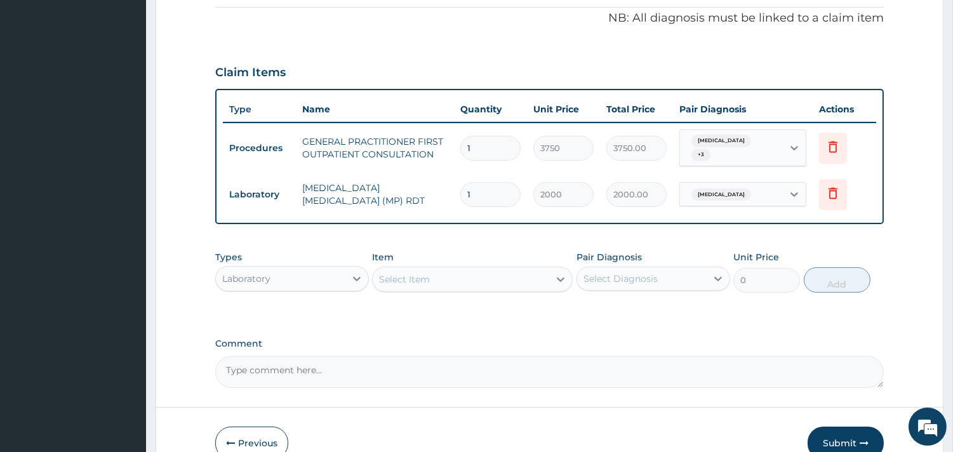
click at [429, 273] on div "Select Item" at bounding box center [404, 279] width 51 height 13
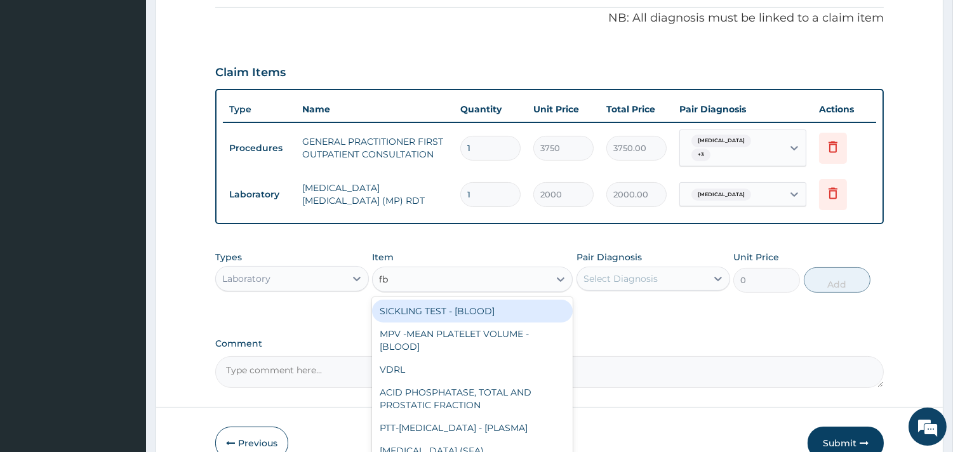
type input "fbc"
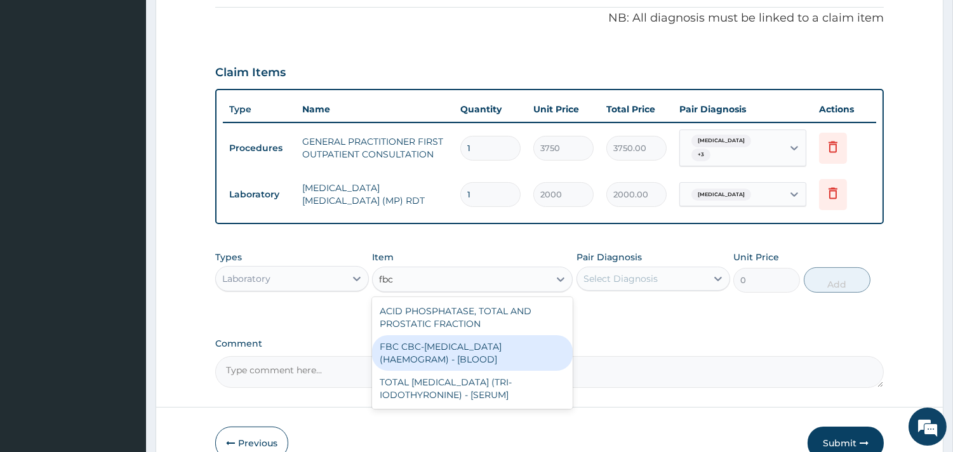
drag, startPoint x: 489, startPoint y: 328, endPoint x: 607, endPoint y: 273, distance: 129.8
click at [490, 335] on div "FBC CBC-COMPLETE BLOOD COUNT (HAEMOGRAM) - [BLOOD]" at bounding box center [472, 353] width 201 height 36
type input "5000"
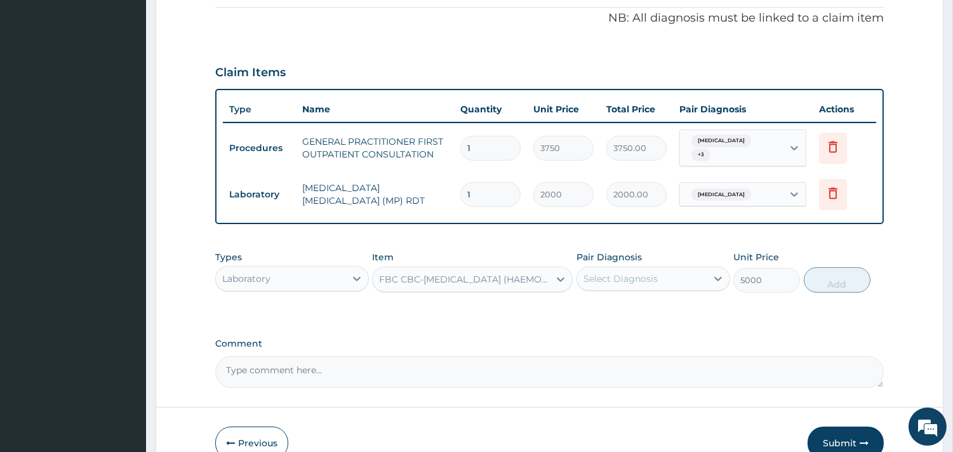
click at [638, 272] on div "Select Diagnosis" at bounding box center [621, 278] width 74 height 13
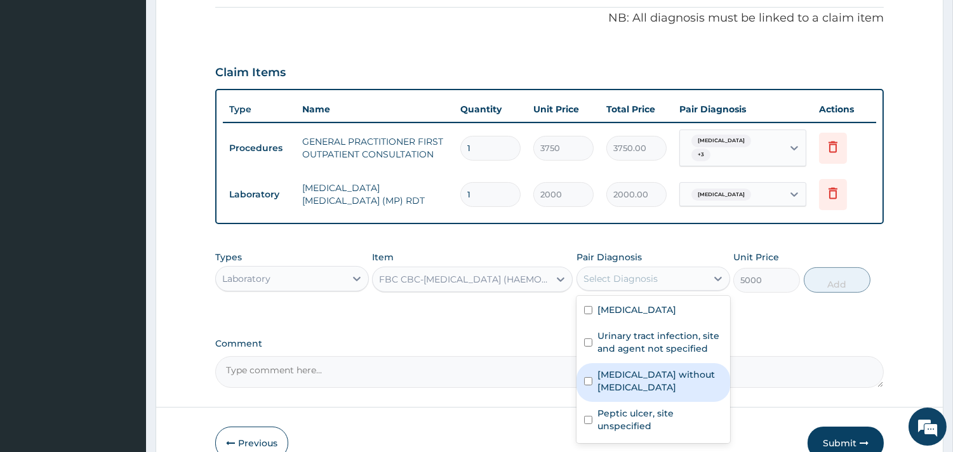
drag, startPoint x: 648, startPoint y: 354, endPoint x: 803, endPoint y: 286, distance: 169.2
click at [648, 368] on label "Sepsis without septic shock" at bounding box center [660, 380] width 125 height 25
checkbox input "true"
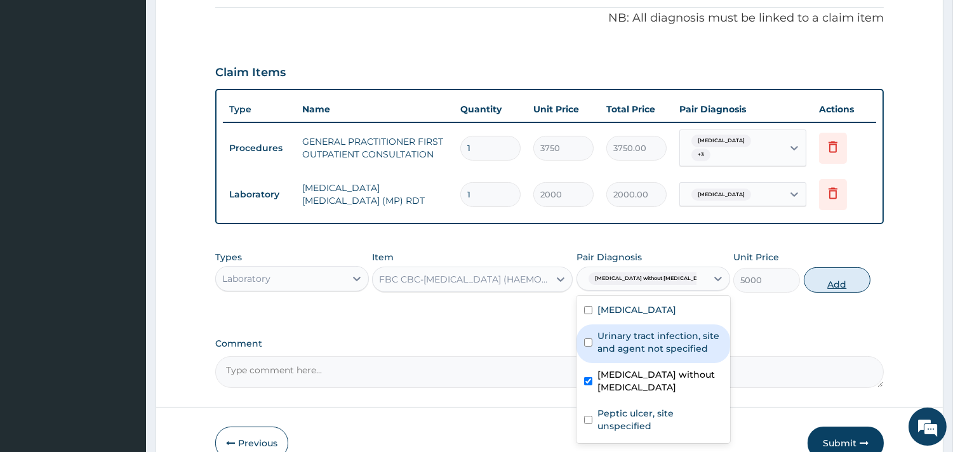
drag, startPoint x: 837, startPoint y: 250, endPoint x: 734, endPoint y: 252, distance: 102.3
click at [831, 267] on button "Add" at bounding box center [837, 279] width 67 height 25
type input "0"
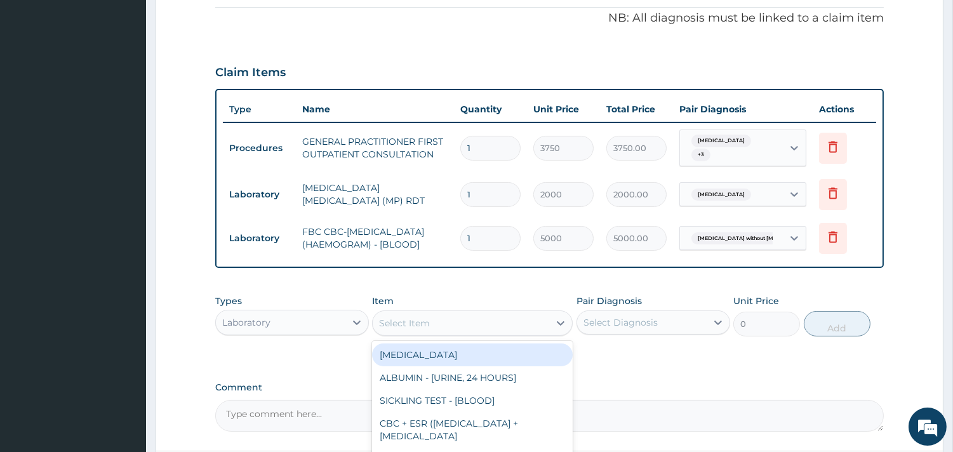
click at [464, 313] on div "Select Item" at bounding box center [461, 323] width 177 height 20
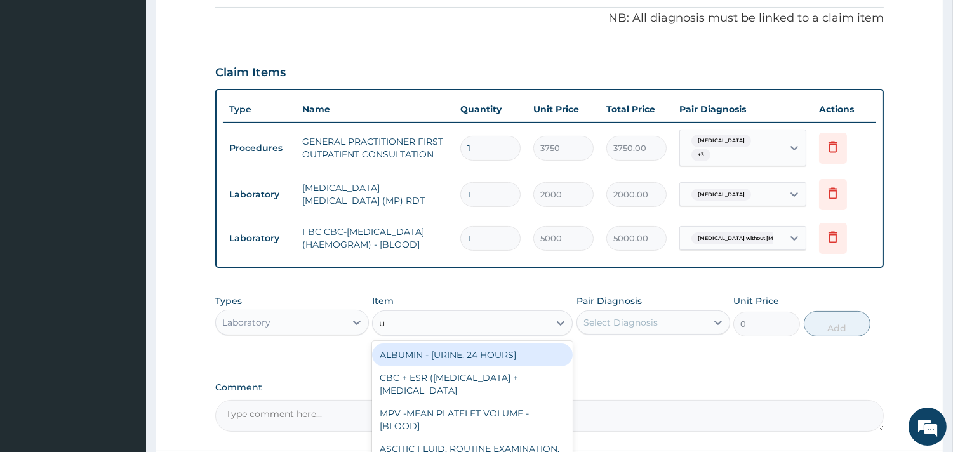
type input "ur"
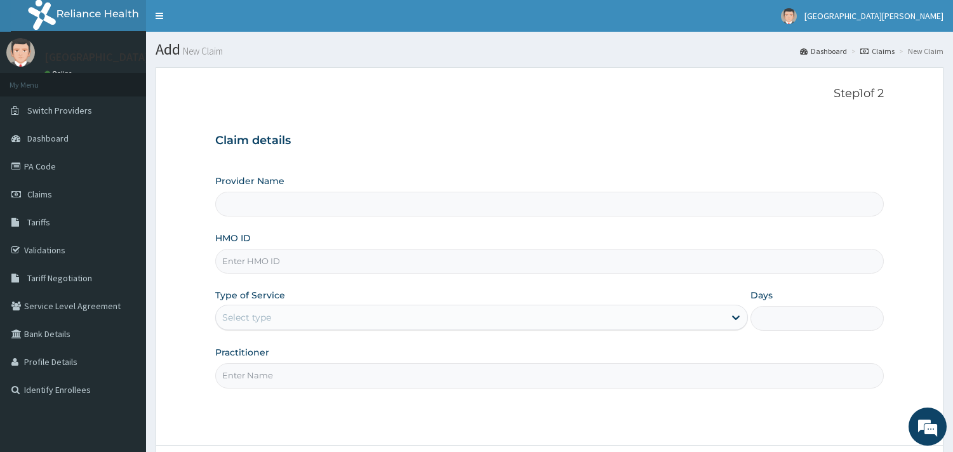
type input "ST. [PERSON_NAME][GEOGRAPHIC_DATA] -[GEOGRAPHIC_DATA]"
click at [323, 257] on input "HMO ID" at bounding box center [549, 261] width 669 height 25
paste input "LGR/10005/B"
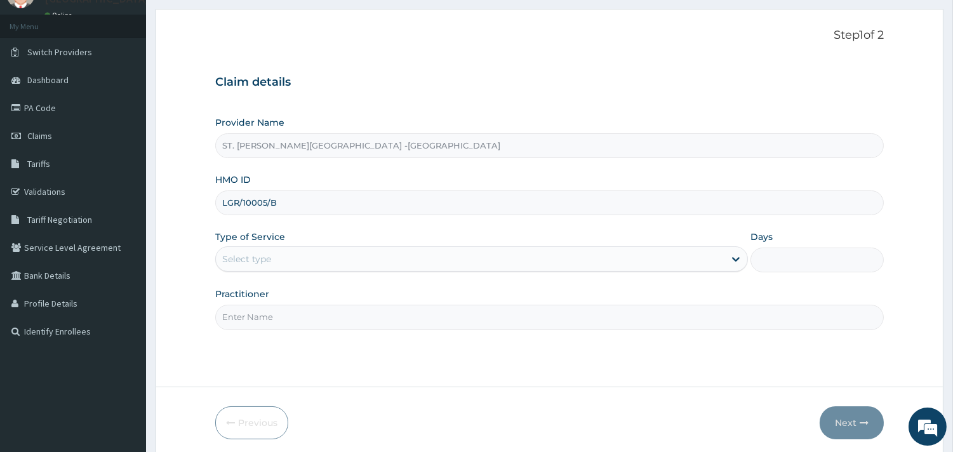
scroll to position [108, 0]
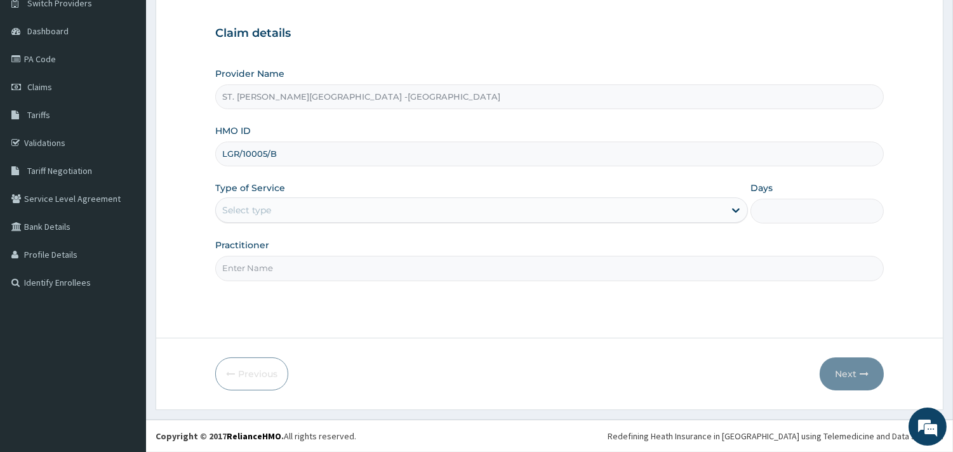
type input "LGR/10005/B"
click at [297, 206] on div "Select type" at bounding box center [470, 210] width 509 height 20
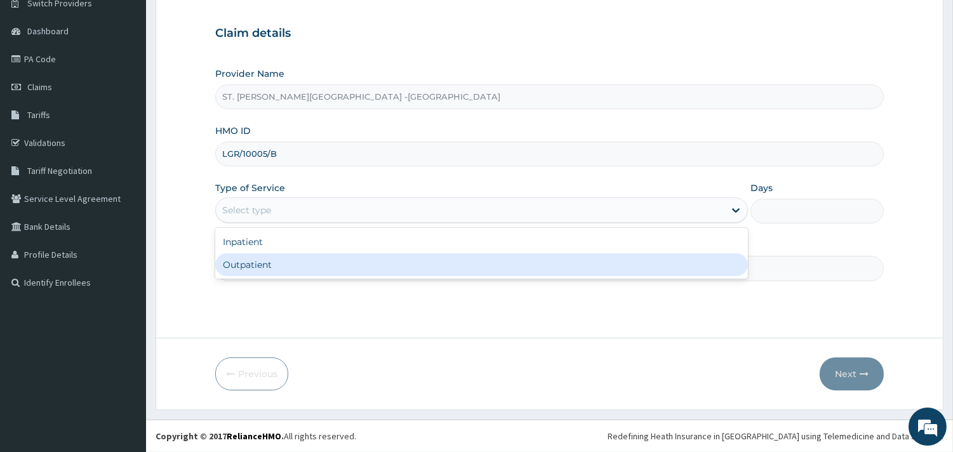
click at [319, 274] on div "Outpatient" at bounding box center [481, 264] width 533 height 23
type input "1"
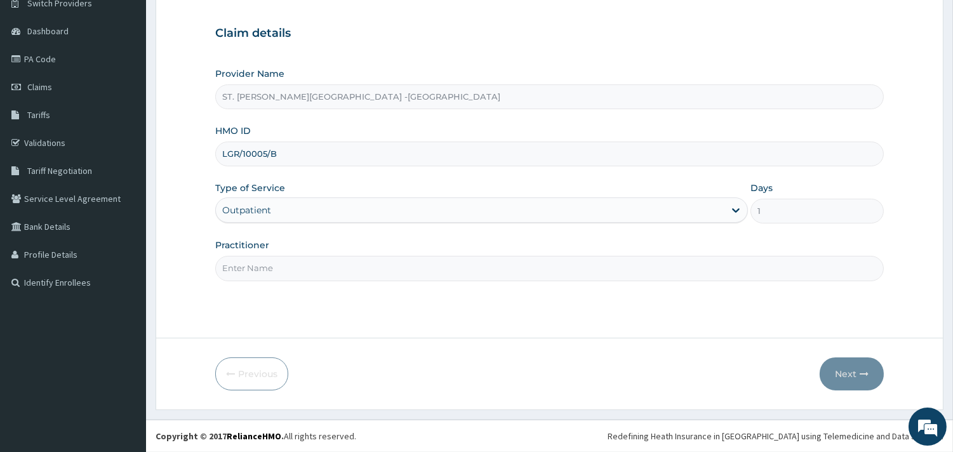
click at [370, 271] on input "Practitioner" at bounding box center [549, 268] width 669 height 25
type input "ONYESOH"
click at [843, 370] on button "Next" at bounding box center [852, 374] width 64 height 33
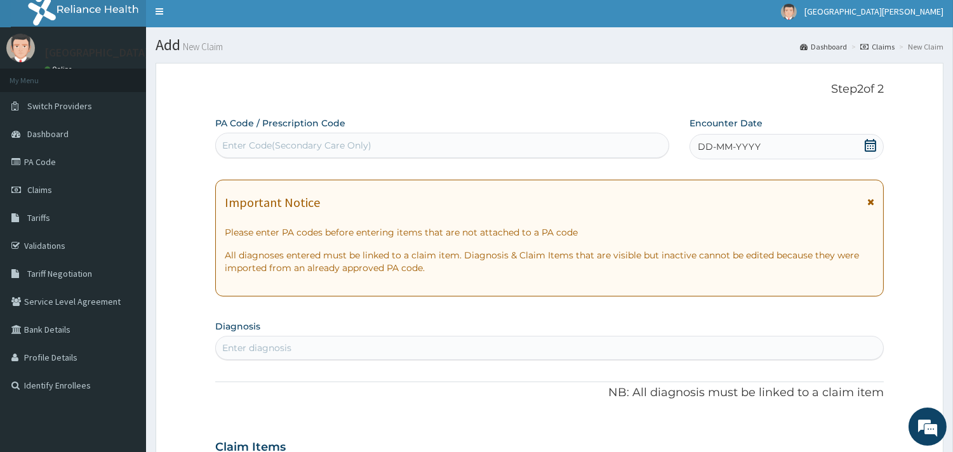
scroll to position [0, 0]
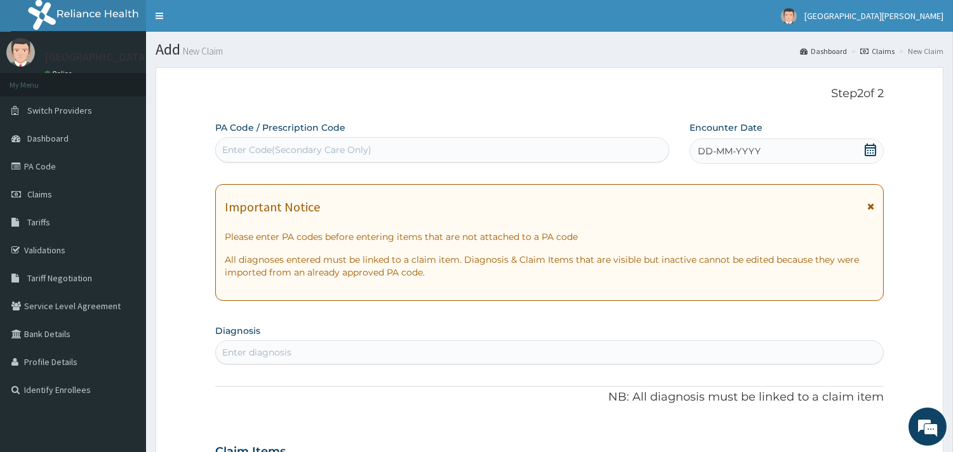
click at [868, 154] on icon at bounding box center [870, 150] width 13 height 13
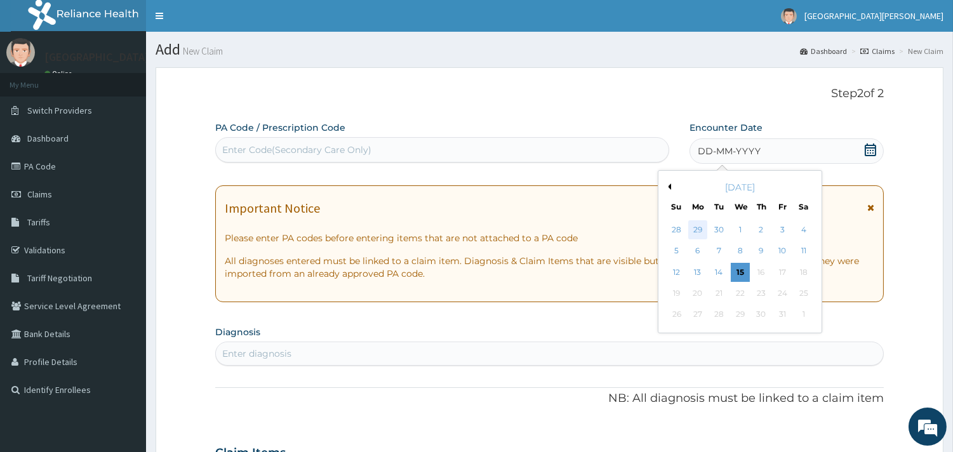
drag, startPoint x: 699, startPoint y: 225, endPoint x: 617, endPoint y: 194, distance: 87.6
click at [697, 225] on div "29" at bounding box center [698, 229] width 19 height 19
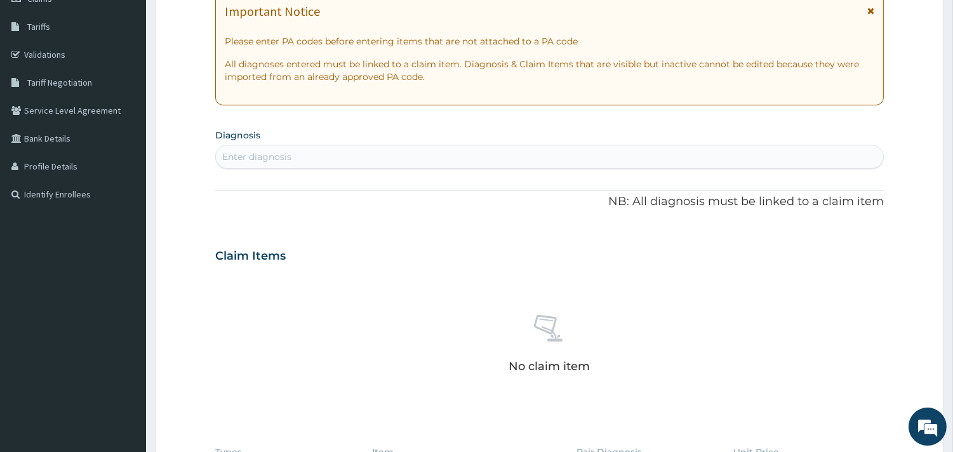
scroll to position [212, 0]
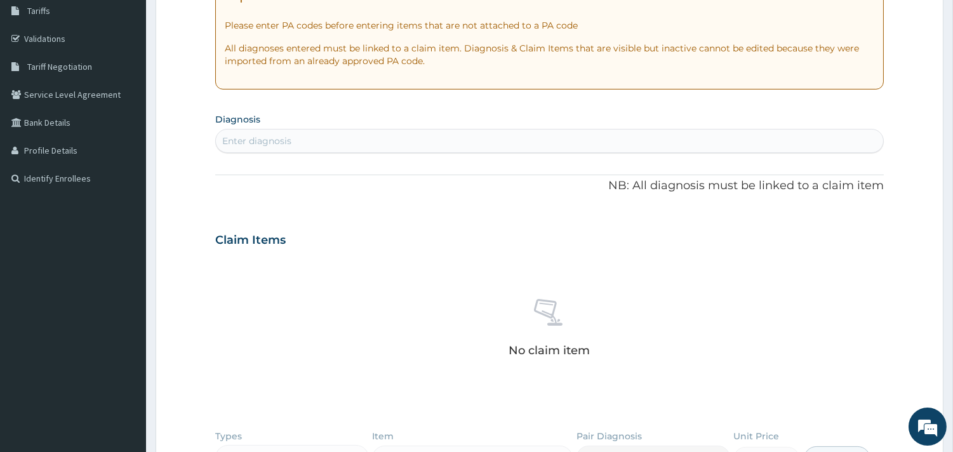
drag, startPoint x: 484, startPoint y: 141, endPoint x: 490, endPoint y: 138, distance: 6.5
click at [484, 141] on div "Enter diagnosis" at bounding box center [550, 141] width 668 height 20
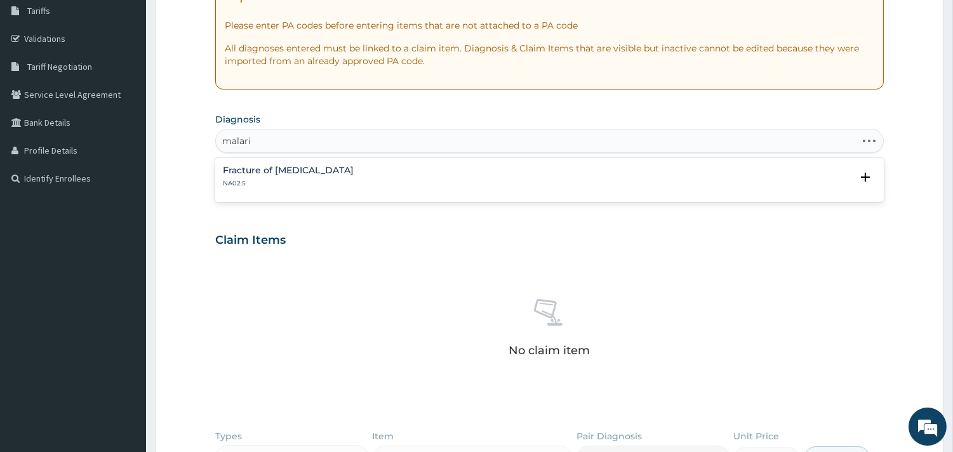
type input "malaria"
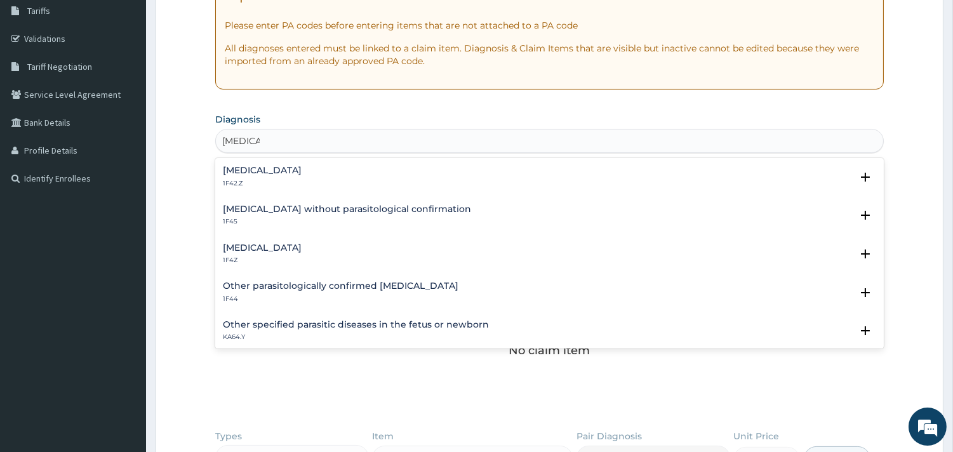
click at [296, 243] on h4 "Malaria, unspecified" at bounding box center [262, 248] width 79 height 10
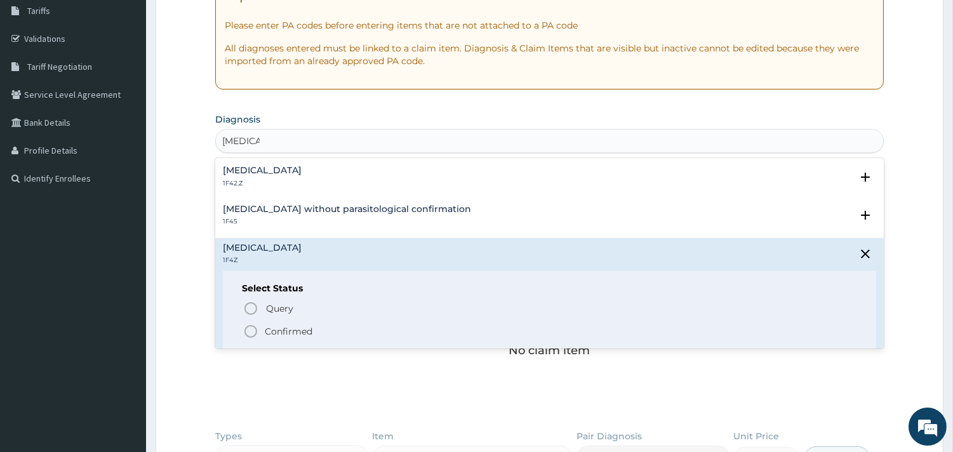
drag, startPoint x: 253, startPoint y: 333, endPoint x: 255, endPoint y: 324, distance: 9.1
click at [253, 331] on icon "status option filled" at bounding box center [250, 331] width 15 height 15
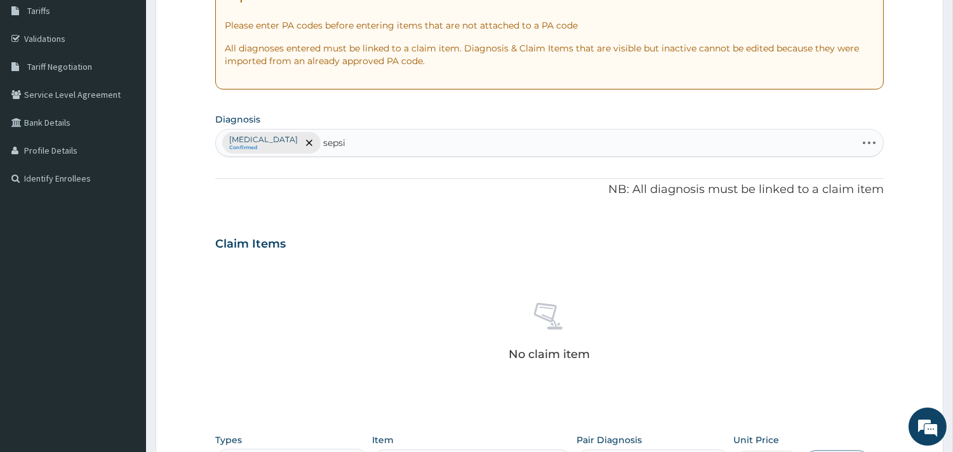
type input "sepsis"
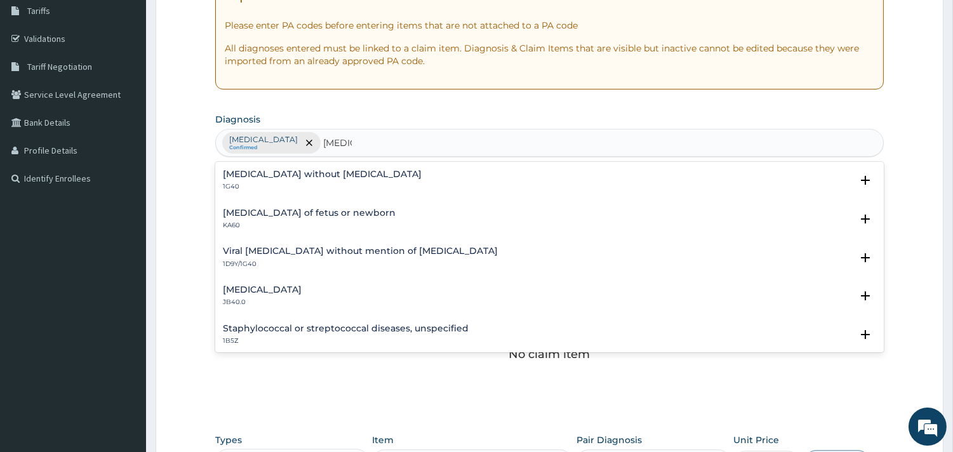
click at [290, 172] on h4 "Sepsis without septic shock" at bounding box center [322, 175] width 199 height 10
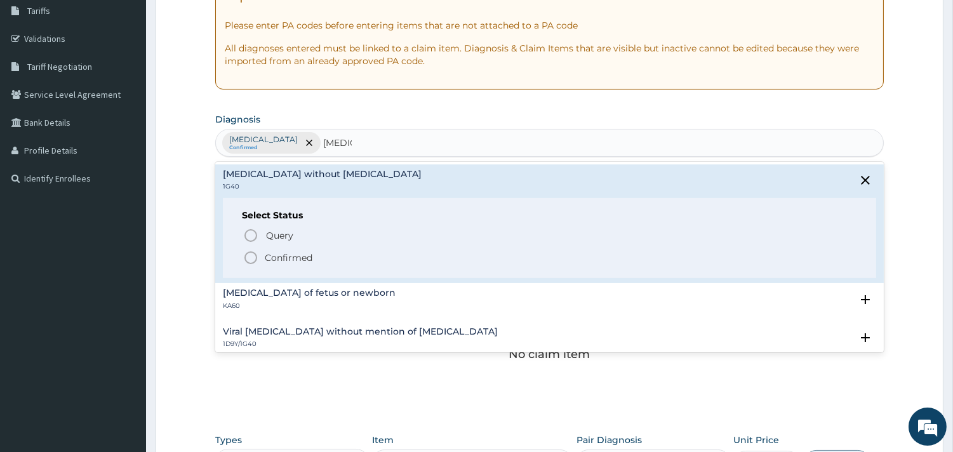
click at [246, 259] on icon "status option filled" at bounding box center [250, 257] width 15 height 15
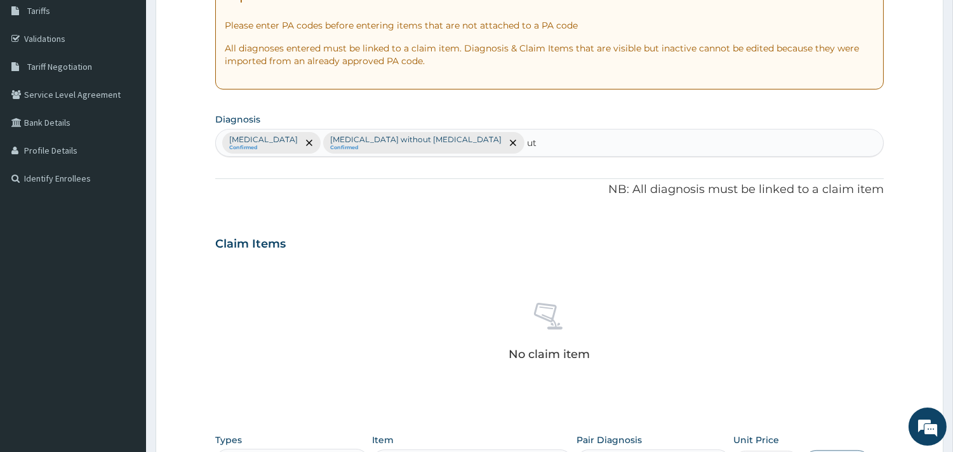
type input "uti"
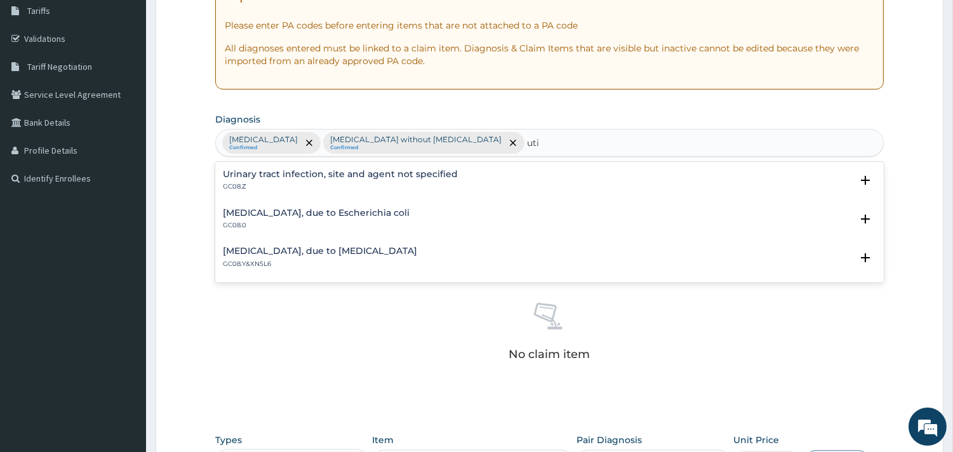
click at [306, 170] on h4 "Urinary tract infection, site and agent not specified" at bounding box center [340, 175] width 235 height 10
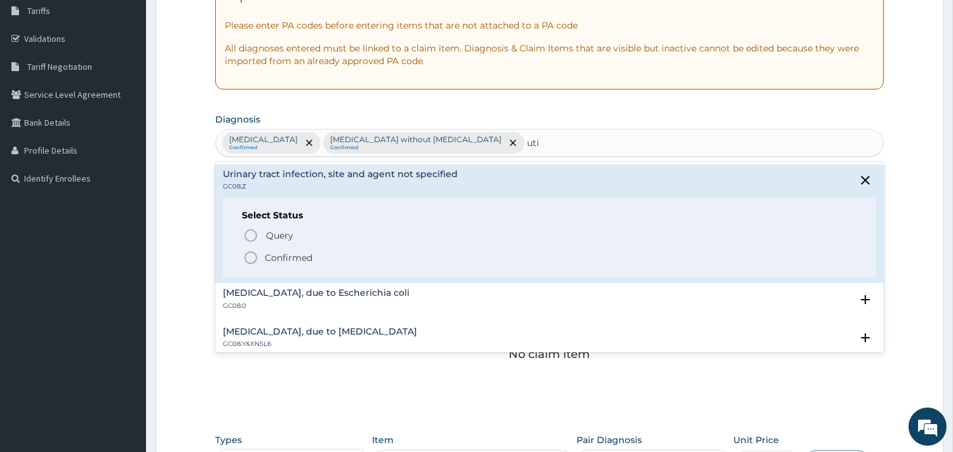
click at [242, 232] on div "Query Query covers suspected (?), Keep in view (kiv), Ruled out (r/o) Confirmed" at bounding box center [549, 246] width 615 height 39
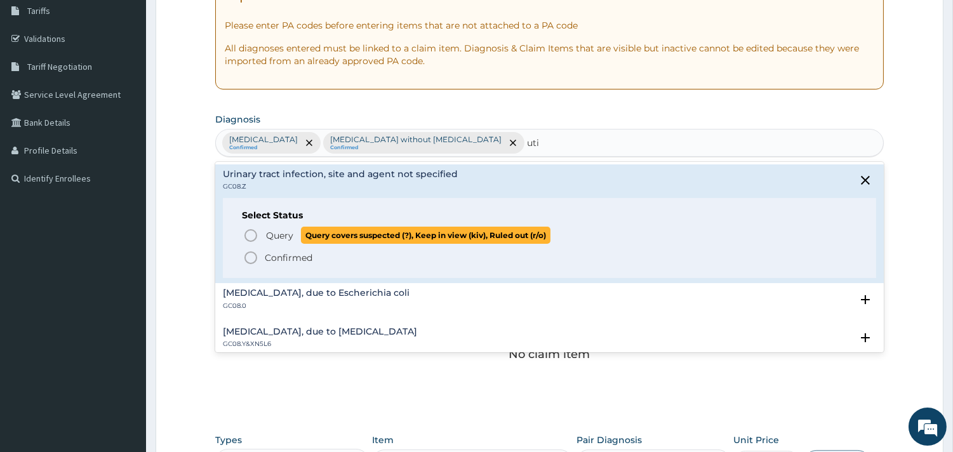
click at [253, 233] on icon "status option query" at bounding box center [250, 235] width 15 height 15
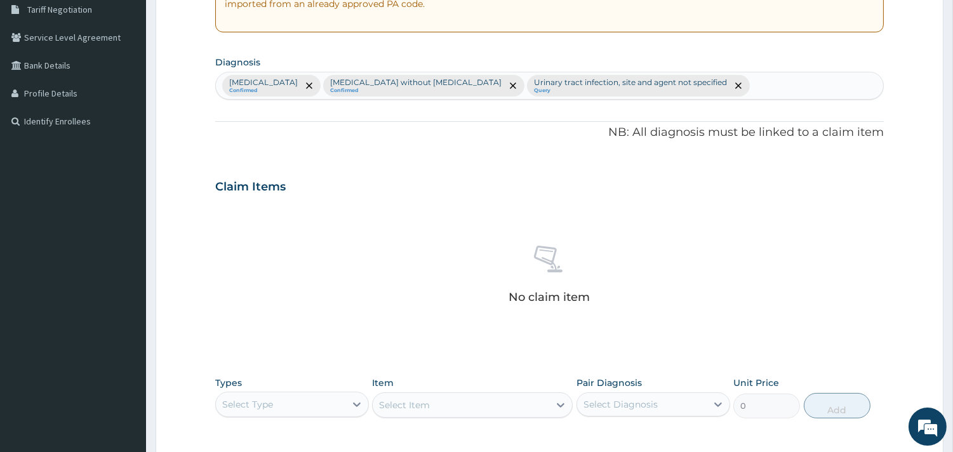
scroll to position [464, 0]
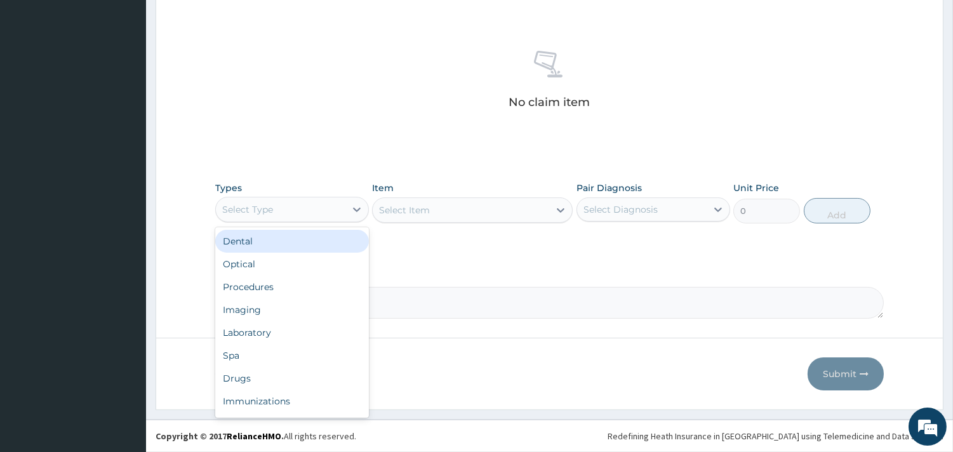
click at [292, 210] on div "Select Type" at bounding box center [281, 209] width 130 height 20
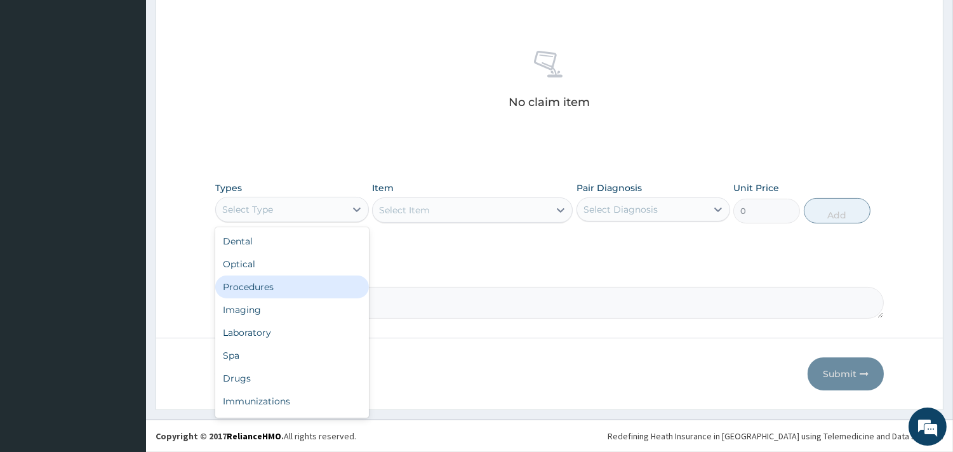
drag, startPoint x: 293, startPoint y: 276, endPoint x: 424, endPoint y: 224, distance: 140.8
click at [294, 272] on div "Dental Optical Procedures Imaging Laboratory Spa Drugs Immunizations Others Gym" at bounding box center [292, 322] width 154 height 191
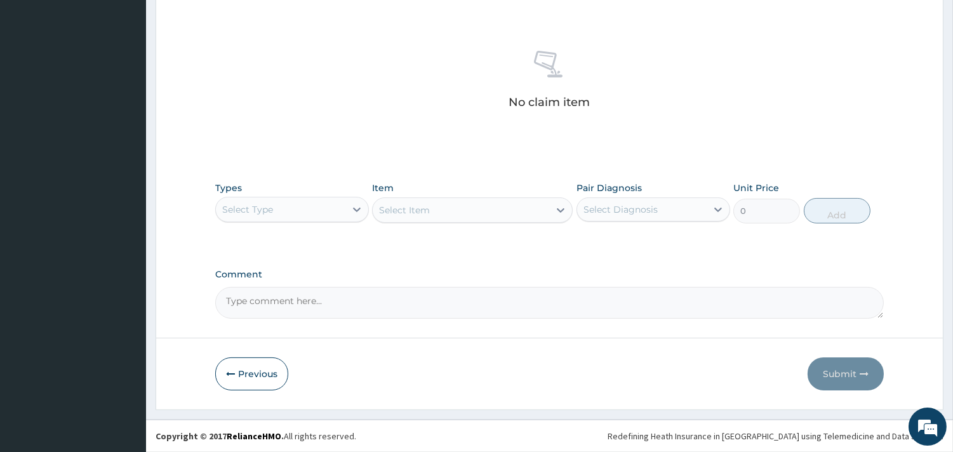
drag, startPoint x: 468, startPoint y: 205, endPoint x: 478, endPoint y: 204, distance: 10.2
click at [470, 205] on div "Select Item" at bounding box center [472, 210] width 201 height 25
click at [676, 205] on div "Select Diagnosis" at bounding box center [642, 209] width 130 height 20
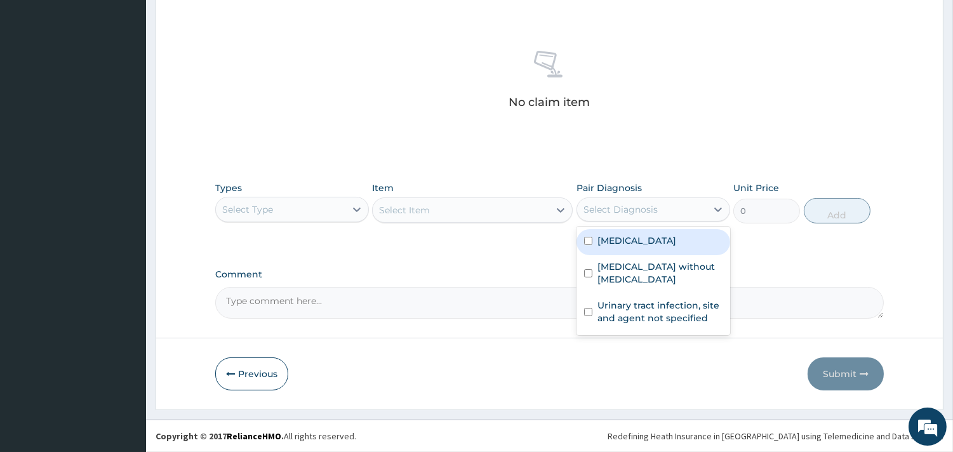
click at [668, 246] on label "Malaria, unspecified" at bounding box center [637, 240] width 79 height 13
checkbox input "true"
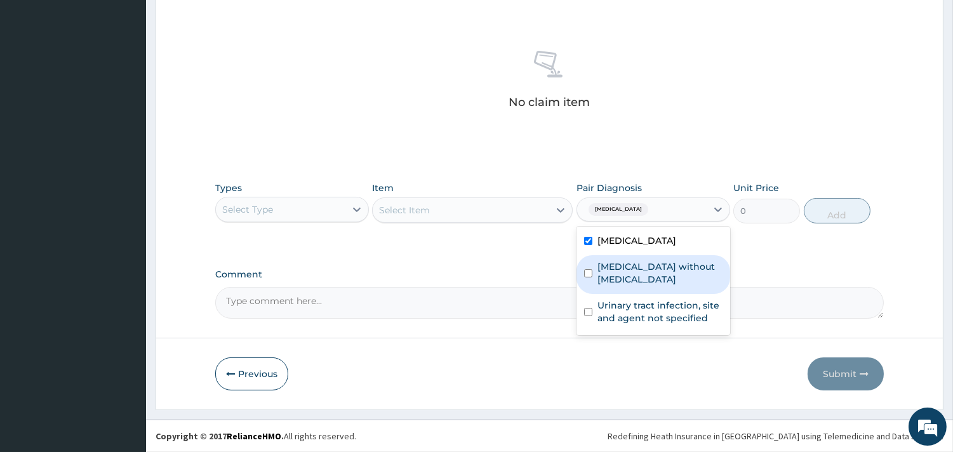
drag, startPoint x: 670, startPoint y: 269, endPoint x: 667, endPoint y: 299, distance: 30.7
click at [670, 271] on label "Sepsis without septic shock" at bounding box center [660, 272] width 125 height 25
checkbox input "true"
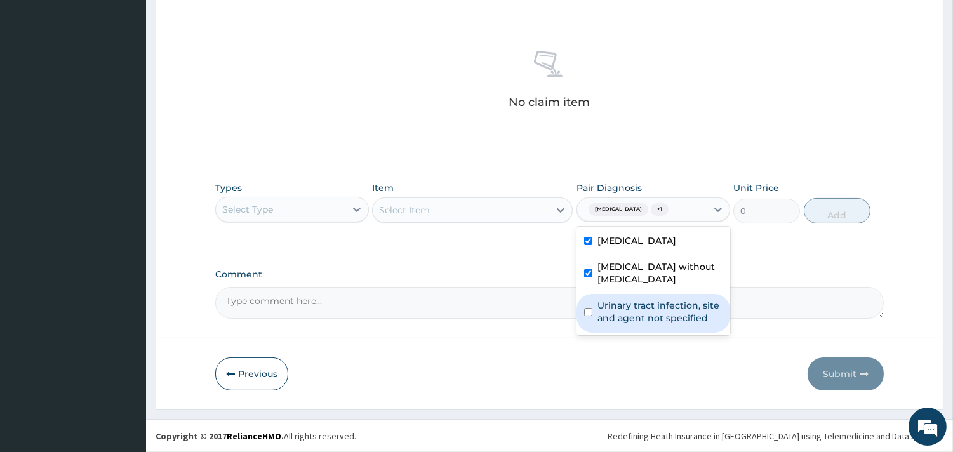
click at [666, 319] on label "Urinary tract infection, site and agent not specified" at bounding box center [660, 311] width 125 height 25
checkbox input "true"
click at [554, 208] on div "Select Item" at bounding box center [472, 210] width 201 height 25
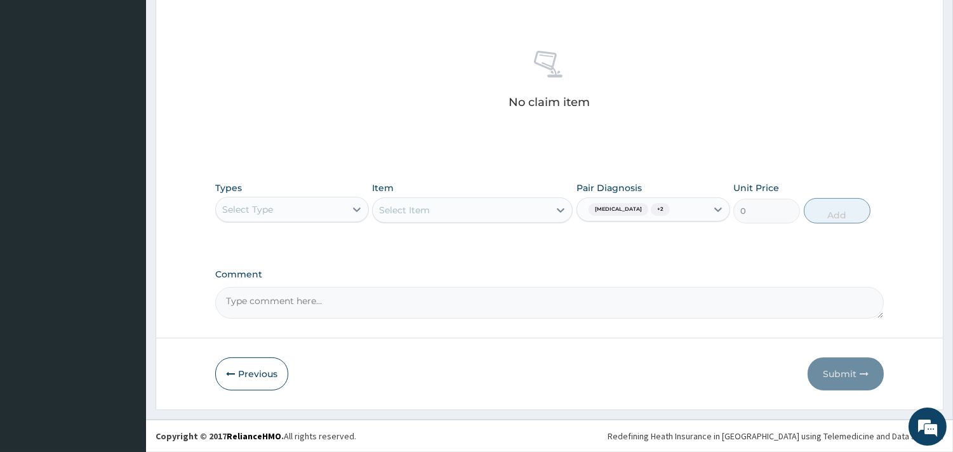
click at [563, 206] on div "Select Item" at bounding box center [472, 210] width 201 height 25
click at [525, 208] on div "Select Item" at bounding box center [472, 210] width 201 height 25
click at [519, 213] on div "Select Item" at bounding box center [472, 210] width 201 height 25
click at [561, 204] on div "Select Item" at bounding box center [472, 210] width 201 height 25
click at [558, 212] on div "Select Item" at bounding box center [472, 210] width 201 height 25
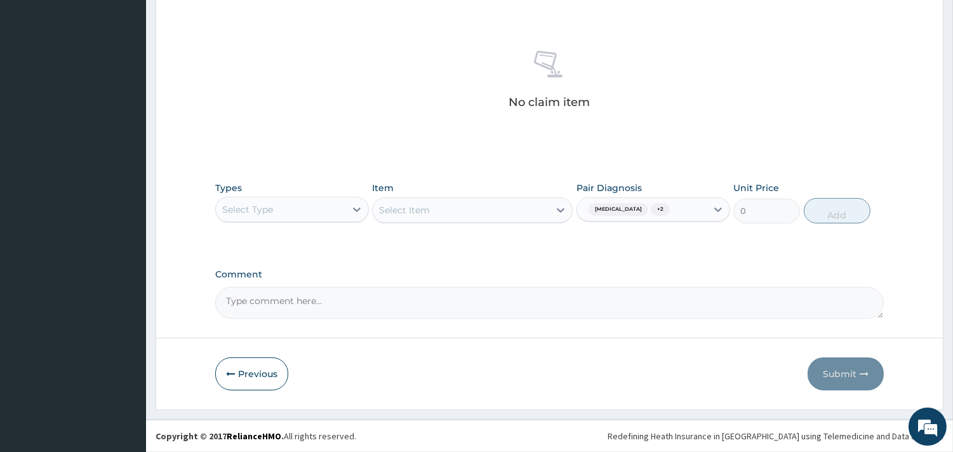
click at [545, 210] on div "Select Item" at bounding box center [472, 210] width 201 height 25
drag, startPoint x: 560, startPoint y: 206, endPoint x: 477, endPoint y: 199, distance: 82.9
click at [559, 206] on div "Select Item" at bounding box center [472, 210] width 201 height 25
click at [344, 208] on div "Select Type" at bounding box center [281, 209] width 130 height 20
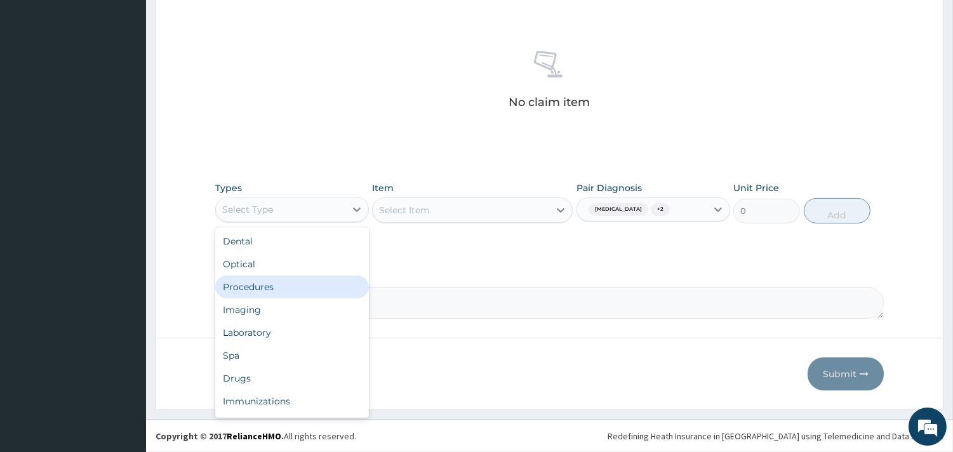
drag, startPoint x: 330, startPoint y: 284, endPoint x: 454, endPoint y: 230, distance: 135.1
click at [330, 283] on div "Procedures" at bounding box center [292, 287] width 154 height 23
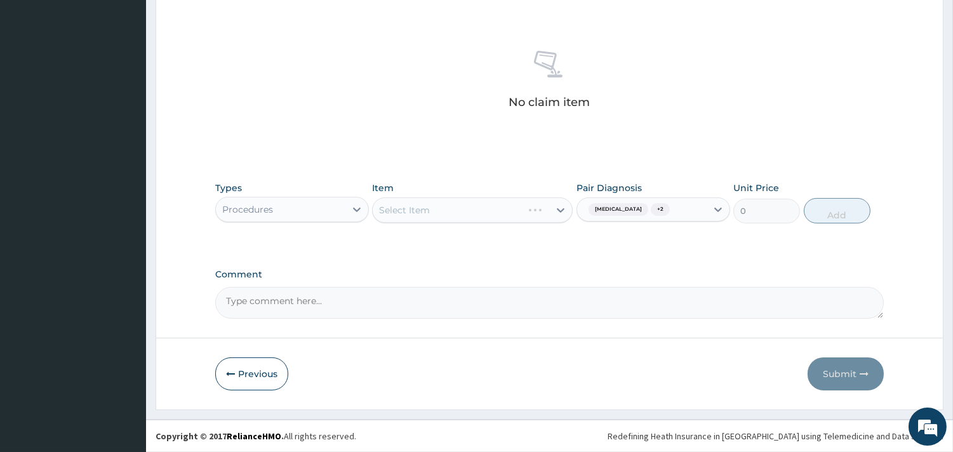
click at [493, 215] on div "Select Item" at bounding box center [472, 210] width 201 height 25
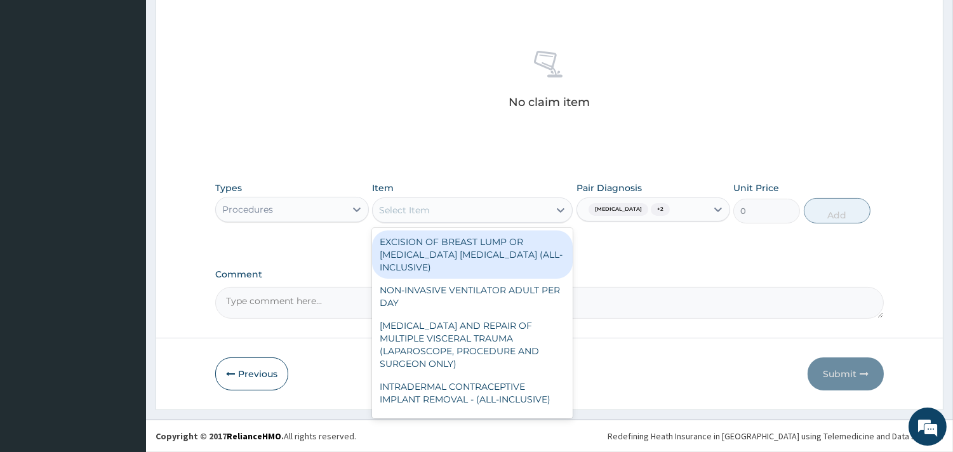
click at [490, 208] on div "Select Item" at bounding box center [461, 210] width 177 height 20
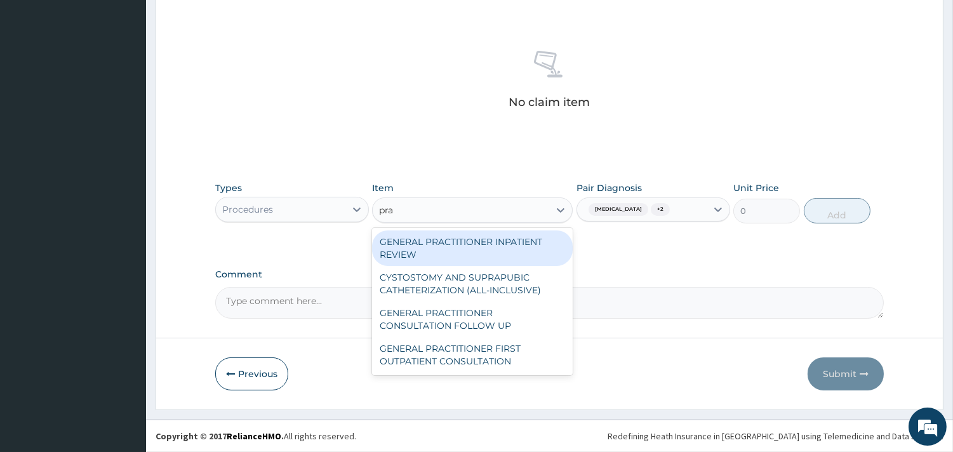
type input "prac"
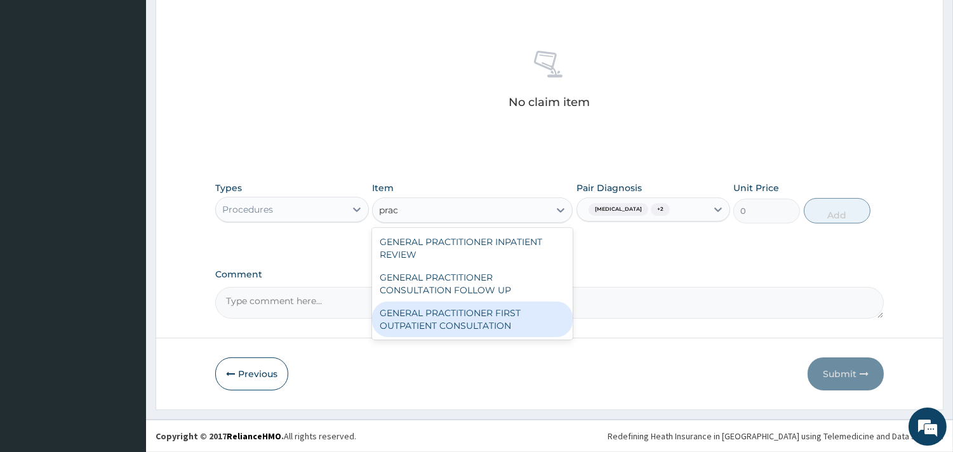
click at [513, 316] on div "GENERAL PRACTITIONER FIRST OUTPATIENT CONSULTATION" at bounding box center [472, 320] width 201 height 36
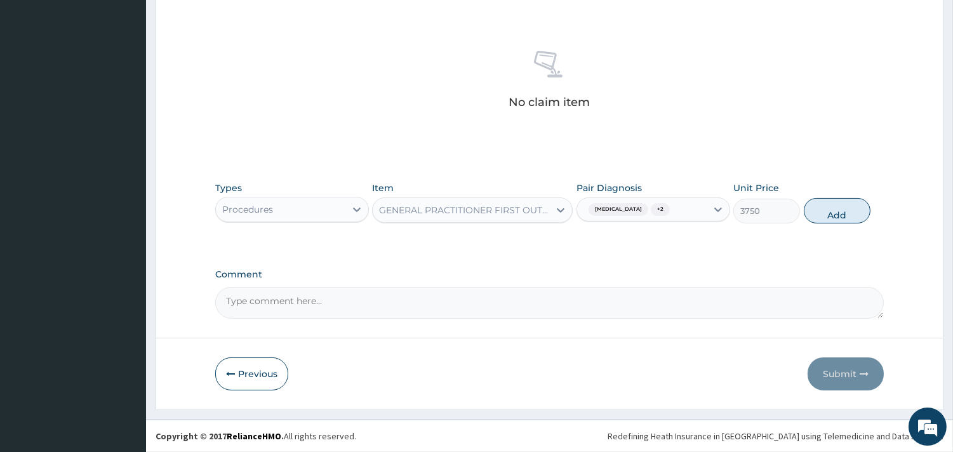
drag, startPoint x: 835, startPoint y: 211, endPoint x: 739, endPoint y: 226, distance: 97.1
click at [828, 214] on button "Add" at bounding box center [837, 210] width 67 height 25
type input "0"
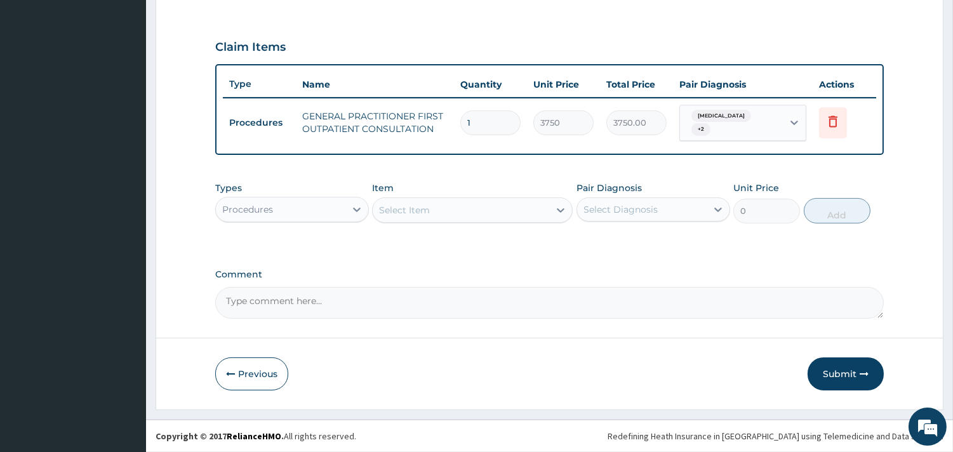
scroll to position [407, 0]
click at [311, 211] on div "Procedures" at bounding box center [281, 211] width 130 height 20
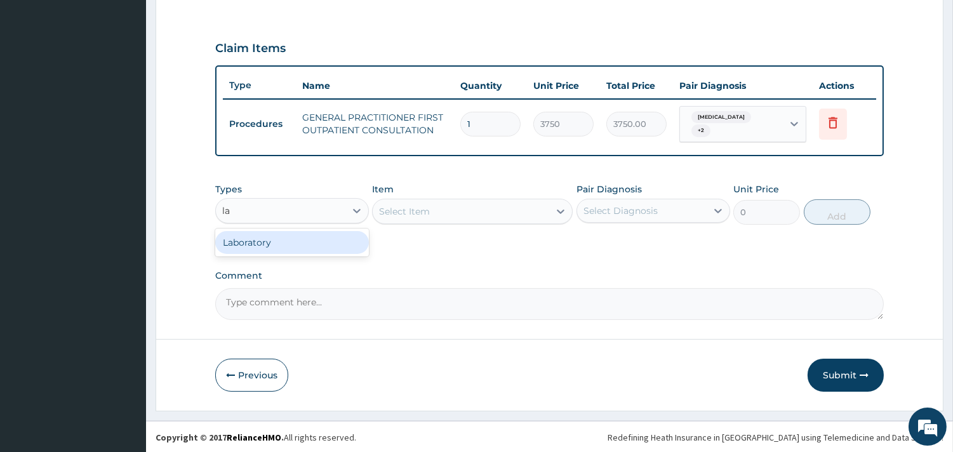
type input "lab"
click at [302, 239] on div "Laboratory" at bounding box center [292, 242] width 154 height 23
click at [445, 212] on div "Select Item" at bounding box center [472, 211] width 201 height 25
click at [454, 208] on div "Select Item" at bounding box center [472, 211] width 201 height 25
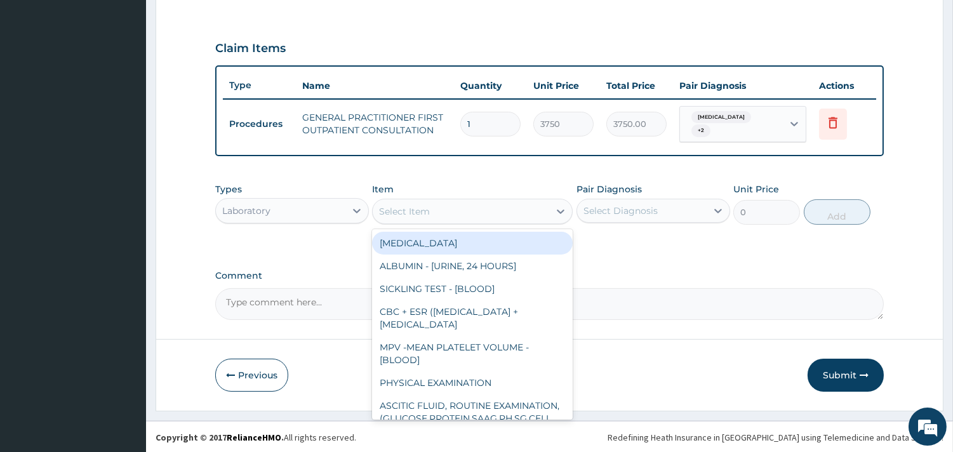
click at [510, 205] on div "Select Item" at bounding box center [461, 211] width 177 height 20
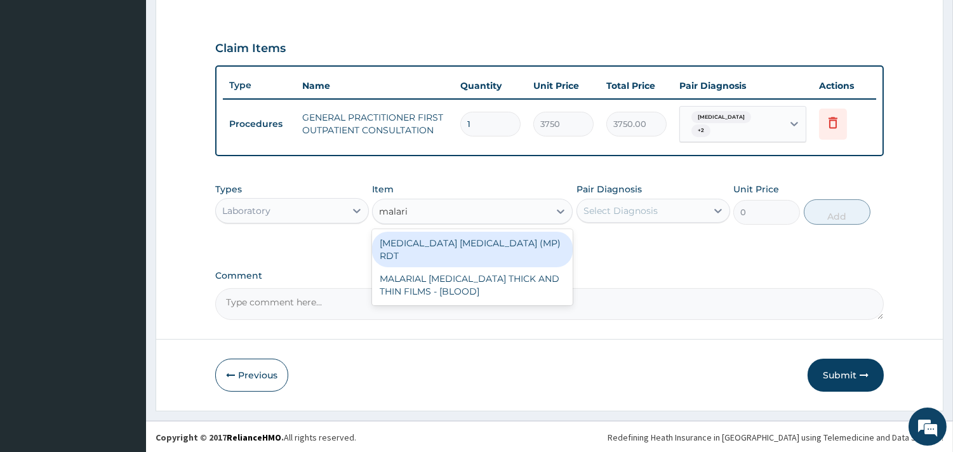
type input "malaria"
click at [525, 242] on div "MALARIA PARASITE (MP) RDT" at bounding box center [472, 250] width 201 height 36
type input "2000"
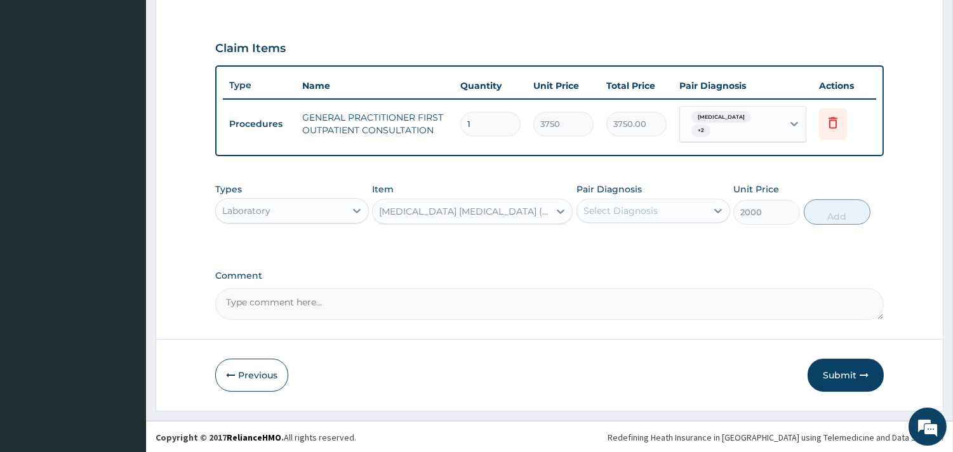
click at [661, 204] on div "Select Diagnosis" at bounding box center [642, 211] width 130 height 20
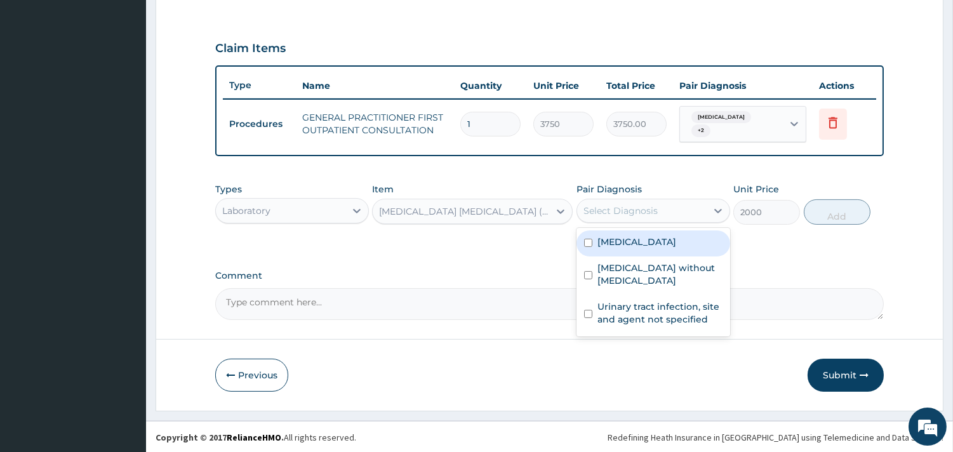
drag, startPoint x: 659, startPoint y: 239, endPoint x: 668, endPoint y: 238, distance: 9.6
click at [661, 239] on label "Malaria, unspecified" at bounding box center [637, 242] width 79 height 13
checkbox input "true"
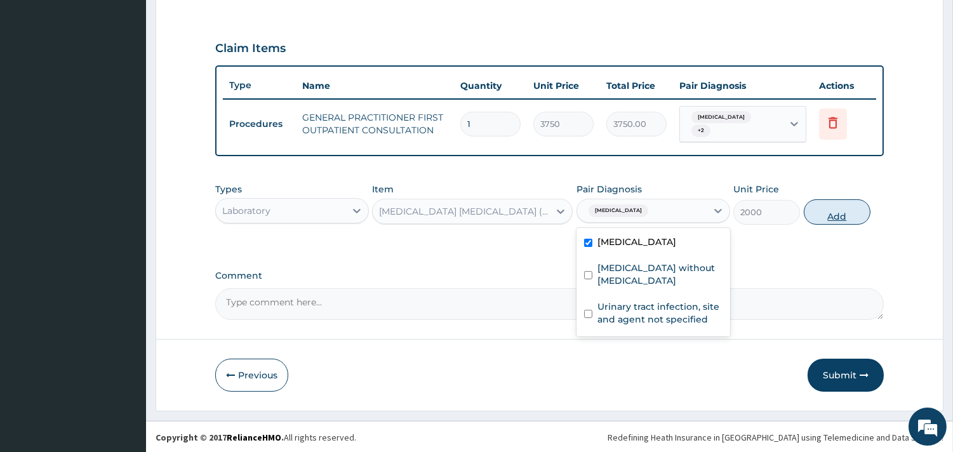
click at [829, 217] on button "Add" at bounding box center [837, 211] width 67 height 25
type input "0"
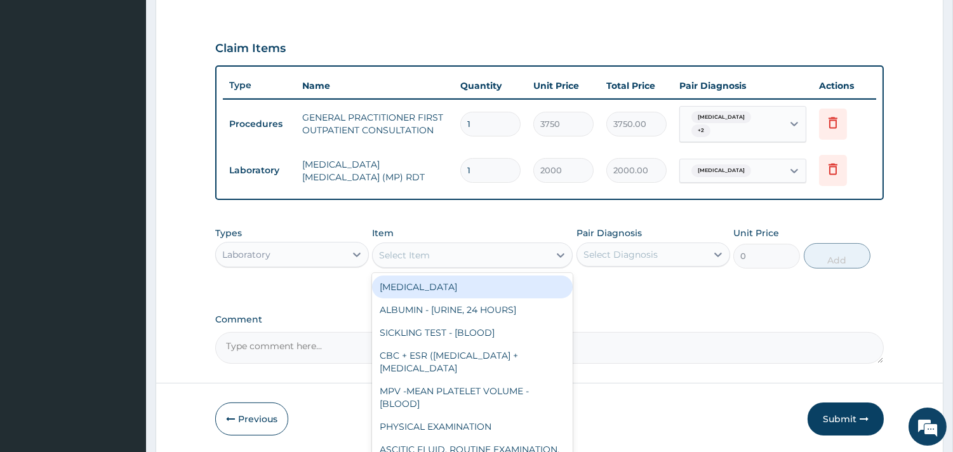
click at [517, 248] on div "Select Item" at bounding box center [461, 255] width 177 height 20
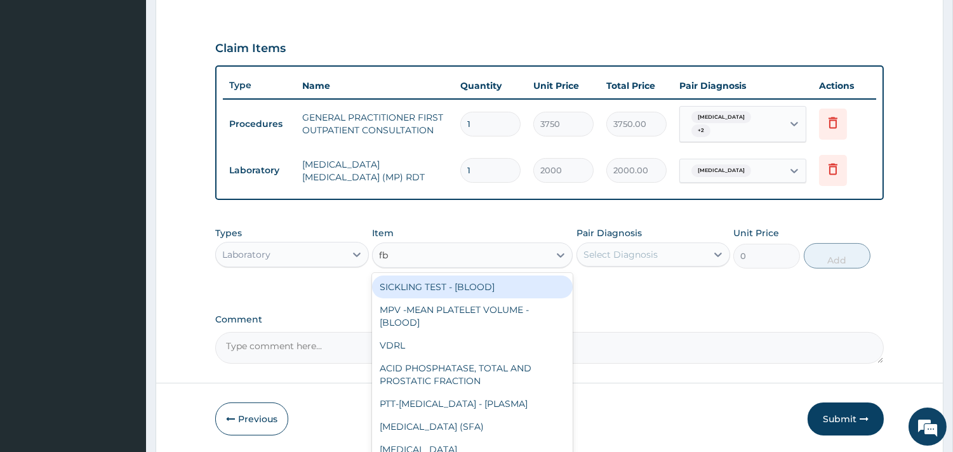
type input "fbc"
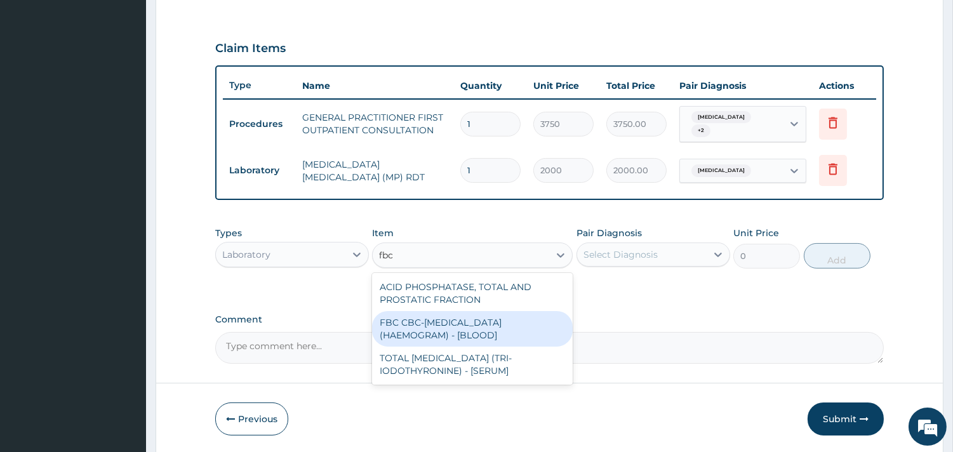
drag, startPoint x: 480, startPoint y: 321, endPoint x: 602, endPoint y: 255, distance: 139.0
click at [484, 319] on div "FBC CBC-COMPLETE BLOOD COUNT (HAEMOGRAM) - [BLOOD]" at bounding box center [472, 329] width 201 height 36
type input "5000"
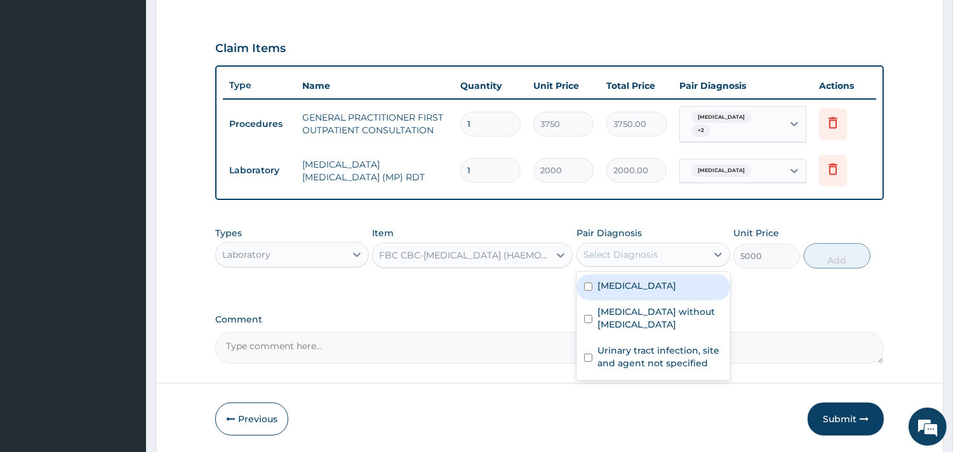
drag, startPoint x: 612, startPoint y: 249, endPoint x: 637, endPoint y: 300, distance: 57.1
click at [613, 249] on div "Select Diagnosis" at bounding box center [621, 254] width 74 height 13
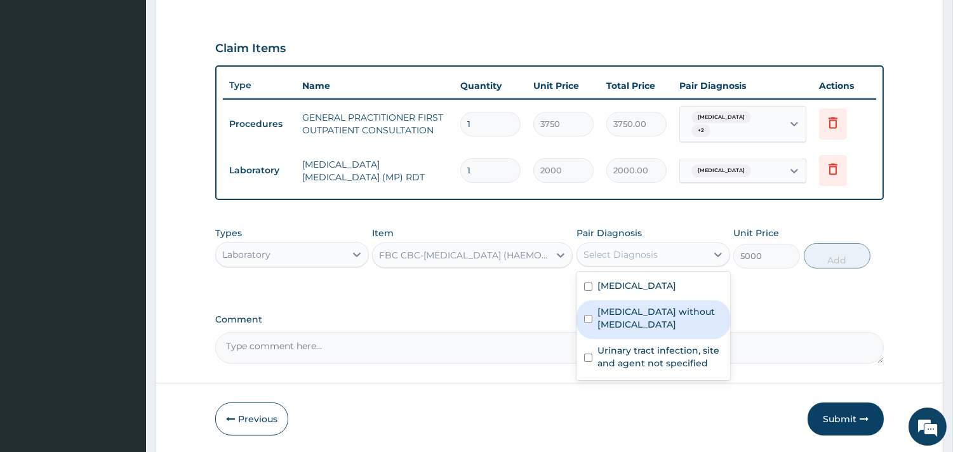
drag, startPoint x: 626, startPoint y: 309, endPoint x: 796, endPoint y: 269, distance: 175.5
click at [631, 308] on label "Sepsis without septic shock" at bounding box center [660, 318] width 125 height 25
checkbox input "true"
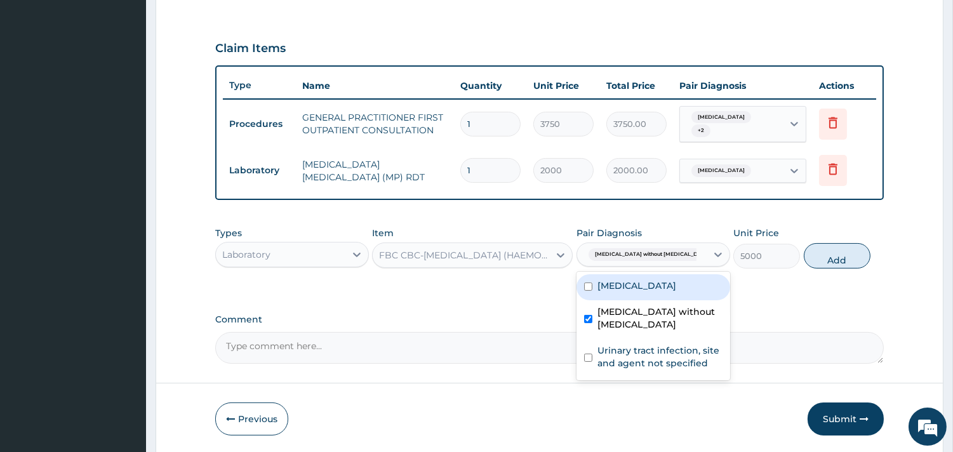
click at [810, 259] on button "Add" at bounding box center [837, 255] width 67 height 25
type input "0"
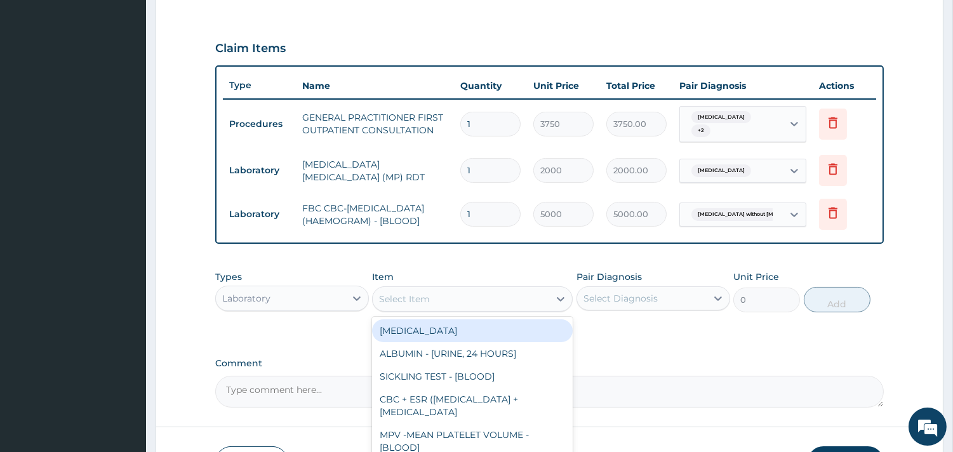
click at [430, 301] on div "Select Item" at bounding box center [404, 299] width 51 height 13
type input "y"
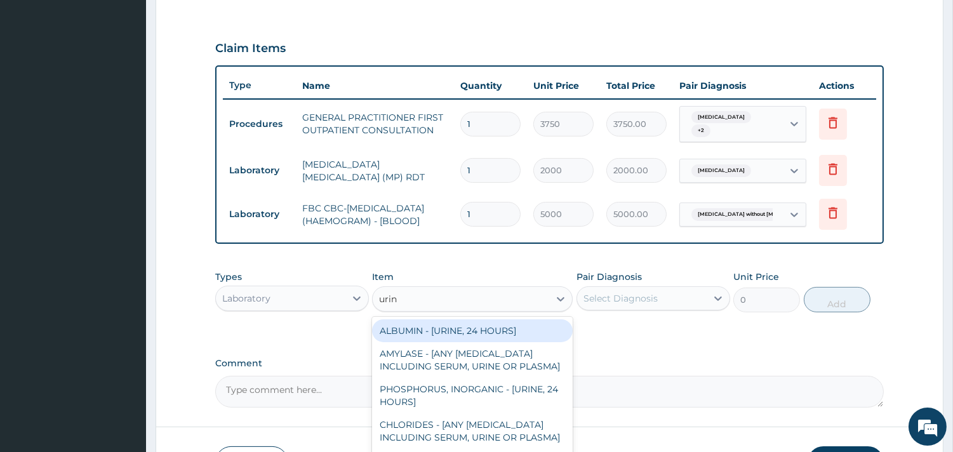
type input "urina"
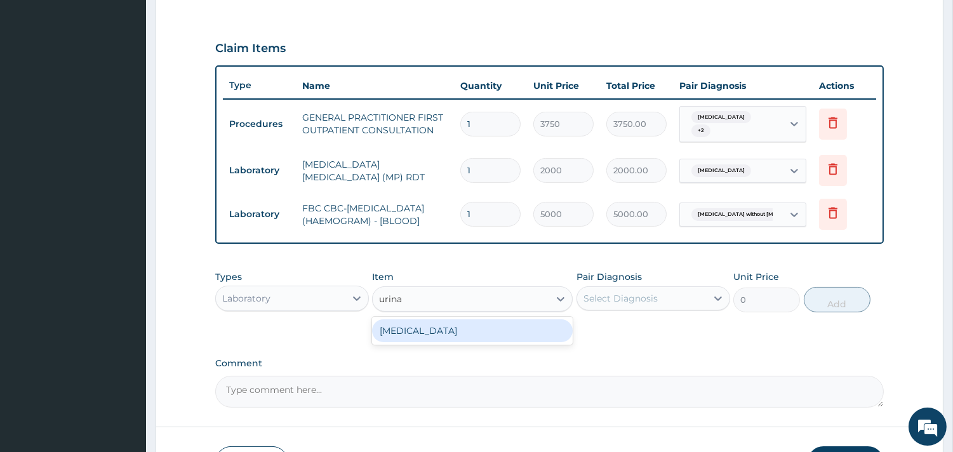
click at [513, 337] on div "URINALYSIS" at bounding box center [472, 330] width 201 height 23
type input "2187.5"
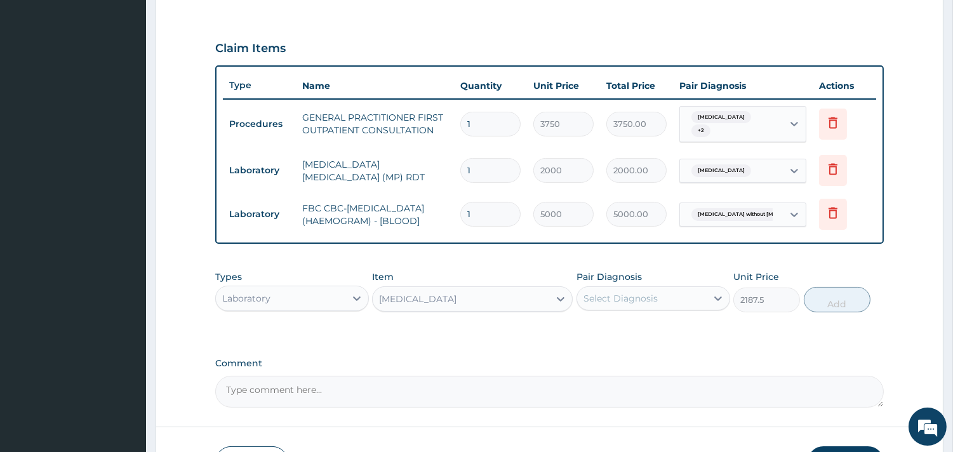
click at [617, 297] on div "Select Diagnosis" at bounding box center [621, 298] width 74 height 13
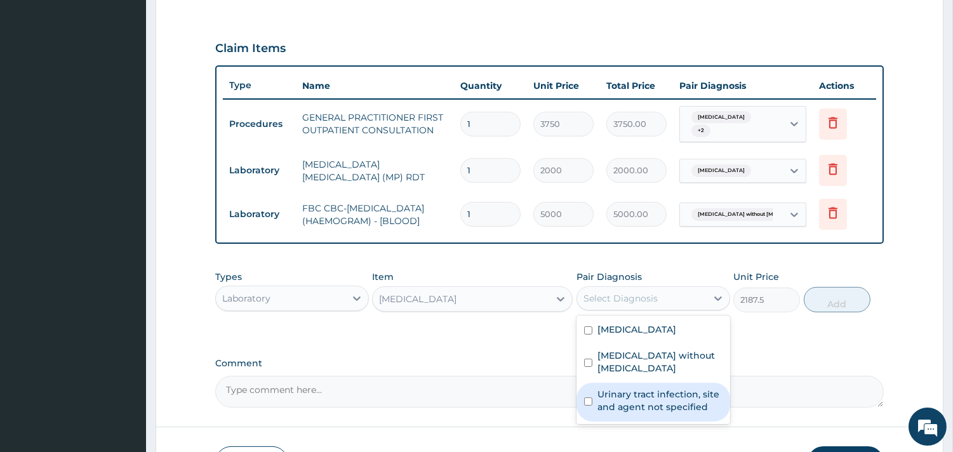
drag, startPoint x: 632, startPoint y: 413, endPoint x: 640, endPoint y: 411, distance: 8.5
click at [636, 413] on label "Urinary tract infection, site and agent not specified" at bounding box center [660, 400] width 125 height 25
checkbox input "true"
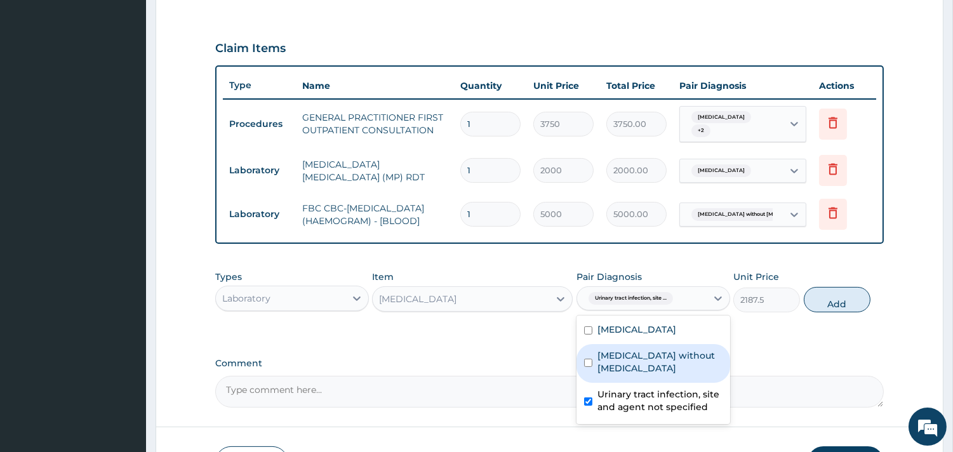
drag, startPoint x: 824, startPoint y: 310, endPoint x: 786, endPoint y: 314, distance: 37.7
click at [824, 310] on button "Add" at bounding box center [837, 299] width 67 height 25
type input "0"
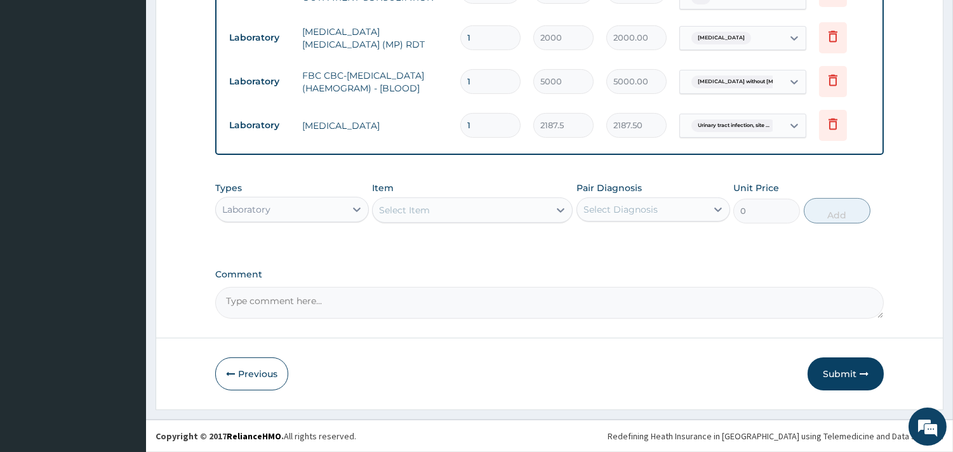
scroll to position [546, 0]
click at [341, 201] on div "Laboratory" at bounding box center [281, 209] width 130 height 20
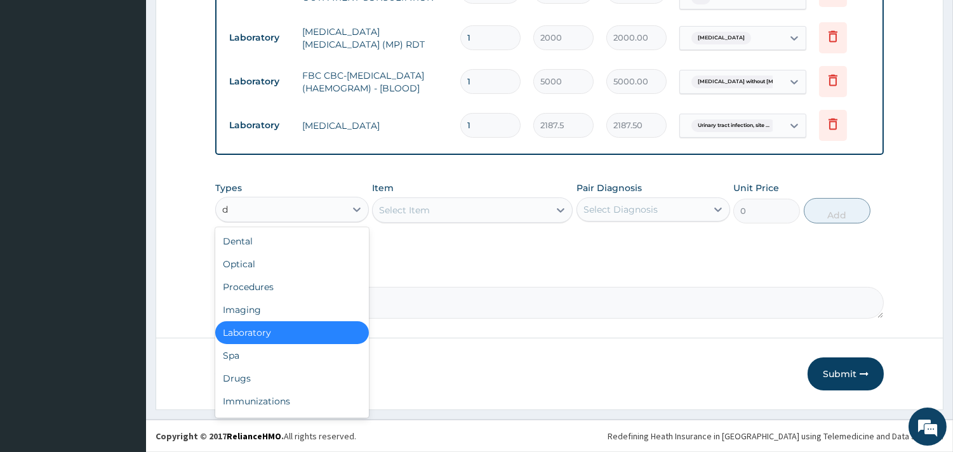
type input "dr"
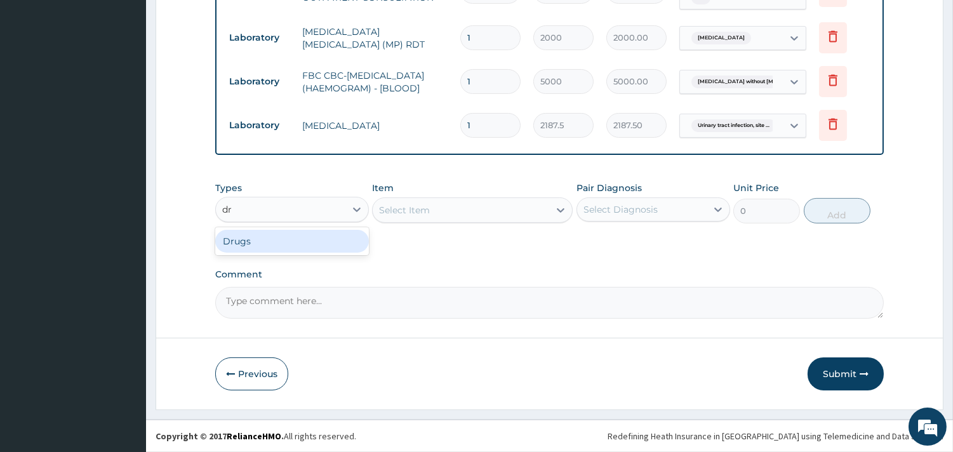
click at [325, 248] on div "Drugs" at bounding box center [292, 241] width 154 height 23
click at [466, 212] on div "Select Item" at bounding box center [472, 210] width 201 height 25
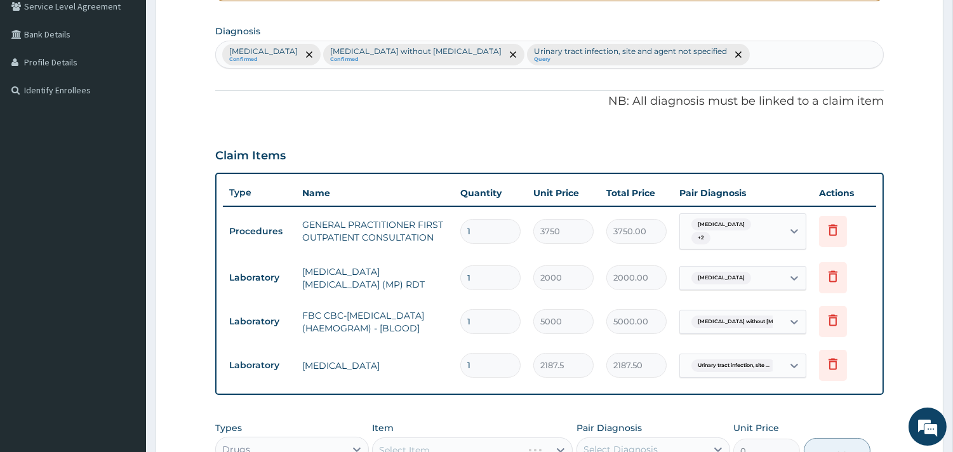
scroll to position [264, 0]
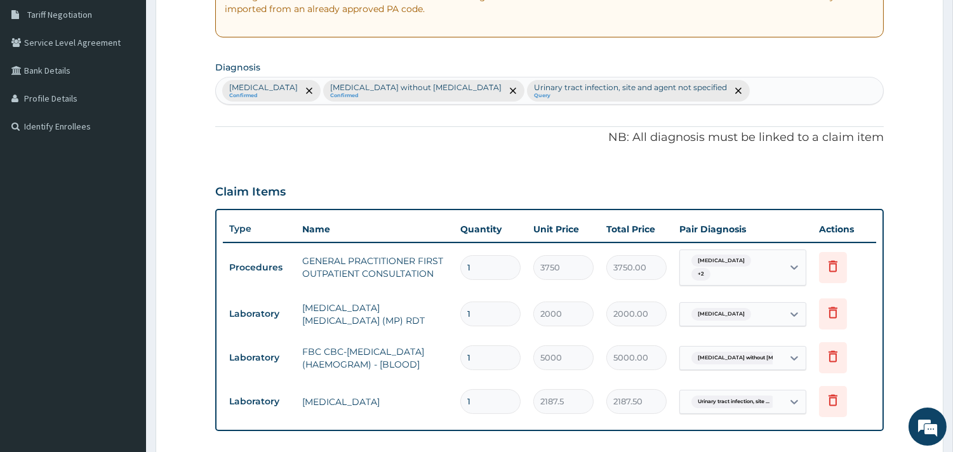
click at [770, 96] on div "Malaria, unspecified Confirmed Sepsis without septic shock Confirmed Urinary tr…" at bounding box center [550, 90] width 668 height 27
type input "peptic"
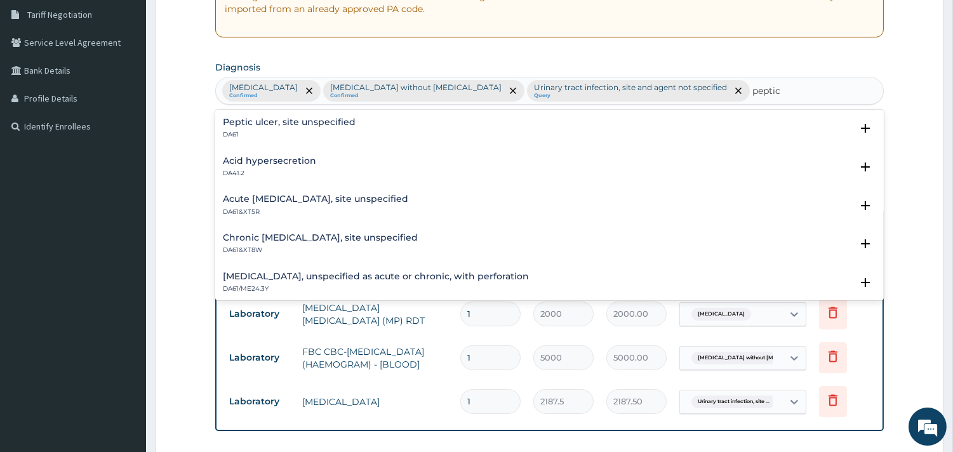
click at [347, 112] on div "Peptic ulcer, site unspecified DA61 Select Status Query Query covers suspected …" at bounding box center [549, 205] width 669 height 191
click at [347, 122] on h4 "Peptic ulcer, site unspecified" at bounding box center [289, 123] width 133 height 10
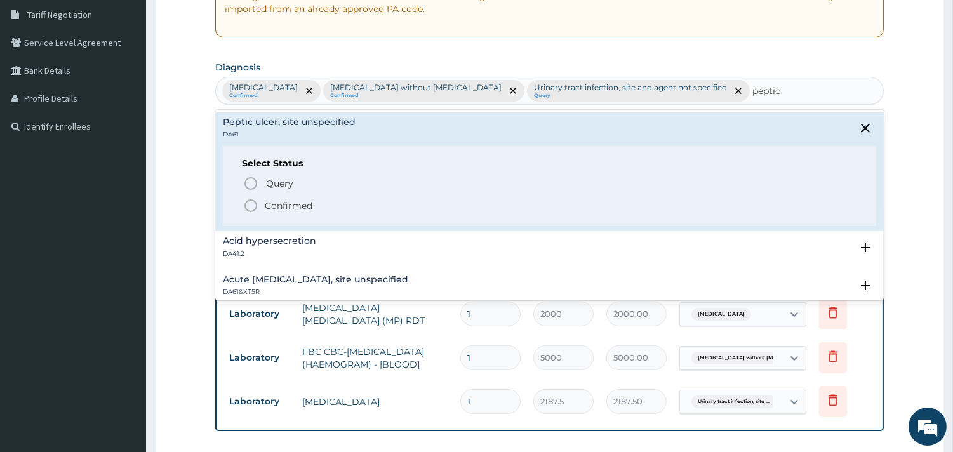
click at [243, 208] on icon "status option filled" at bounding box center [250, 205] width 15 height 15
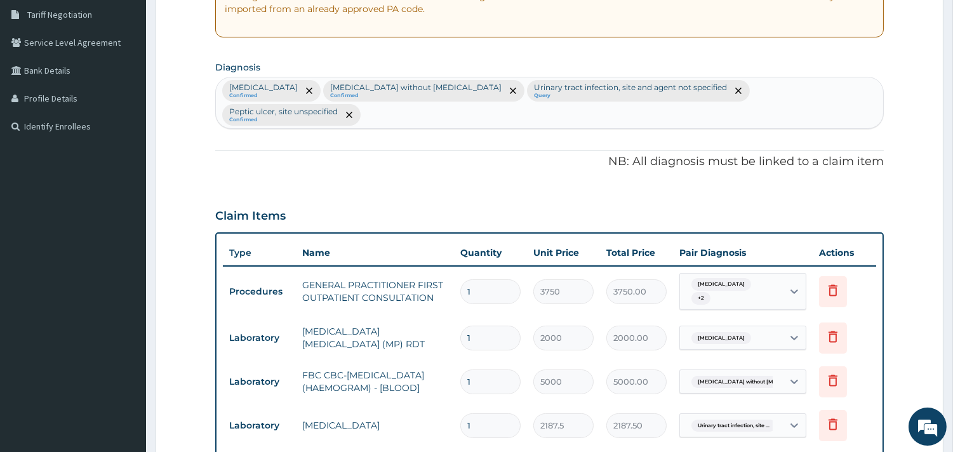
scroll to position [546, 0]
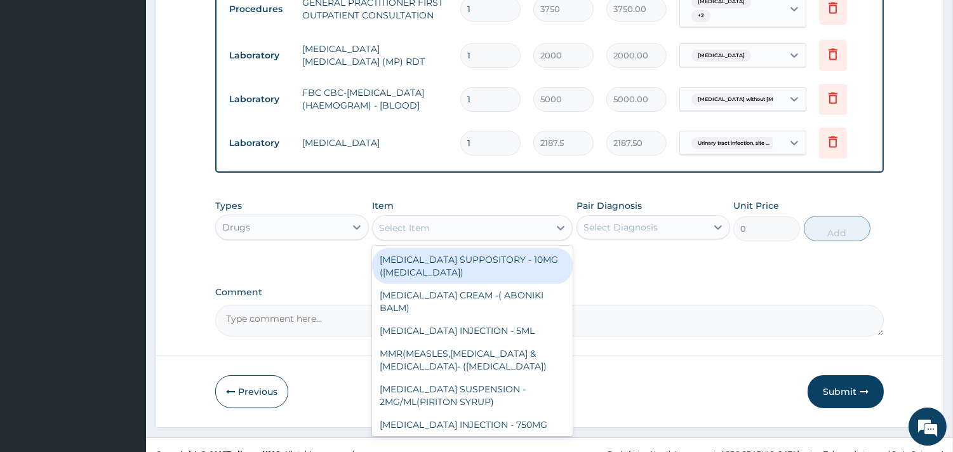
click at [427, 222] on div "Select Item" at bounding box center [404, 228] width 51 height 13
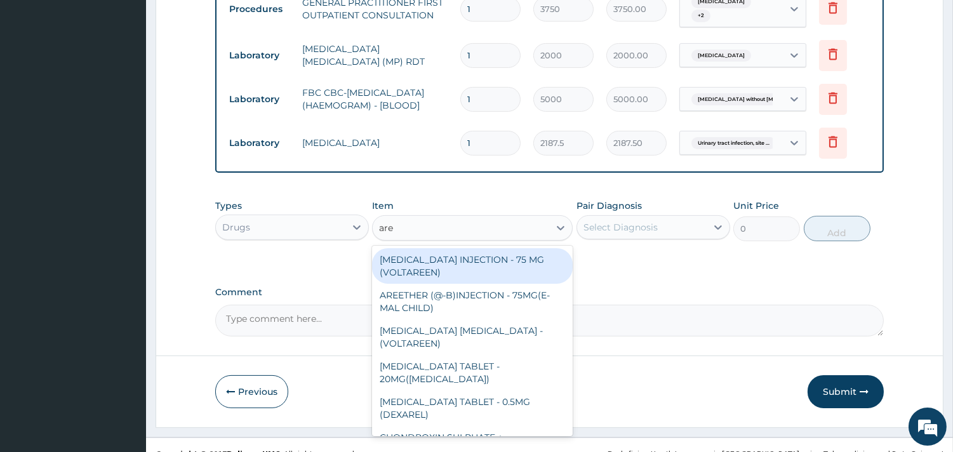
type input "aree"
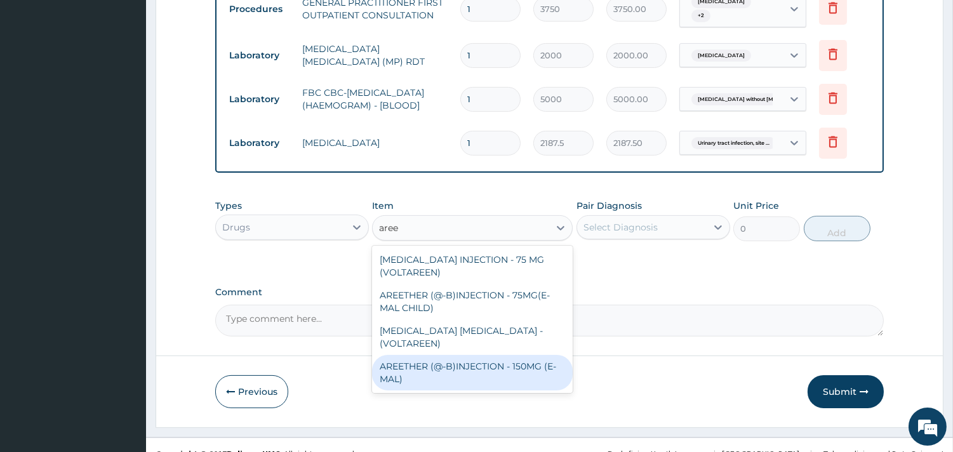
drag, startPoint x: 514, startPoint y: 339, endPoint x: 541, endPoint y: 325, distance: 29.3
click at [518, 355] on div "AREETHER (@-B)INJECTION - 150MG (E-MAL)" at bounding box center [472, 373] width 201 height 36
type input "1680"
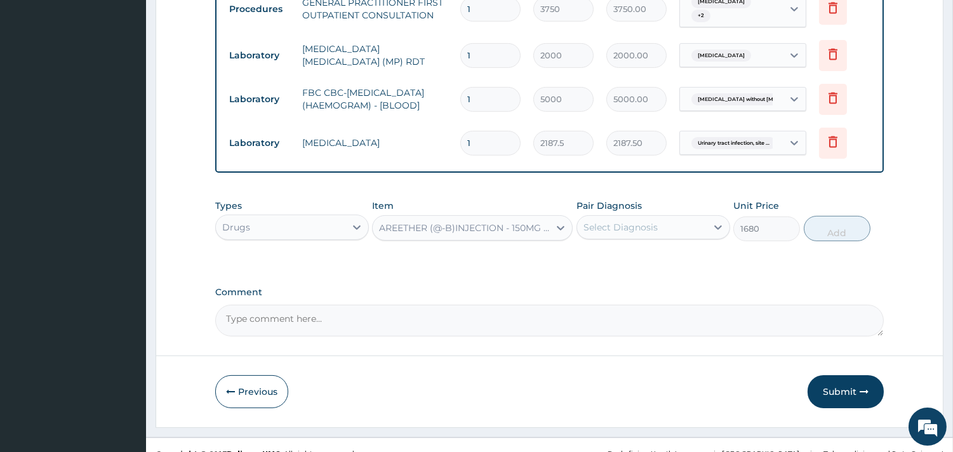
click at [671, 217] on div "Select Diagnosis" at bounding box center [642, 227] width 130 height 20
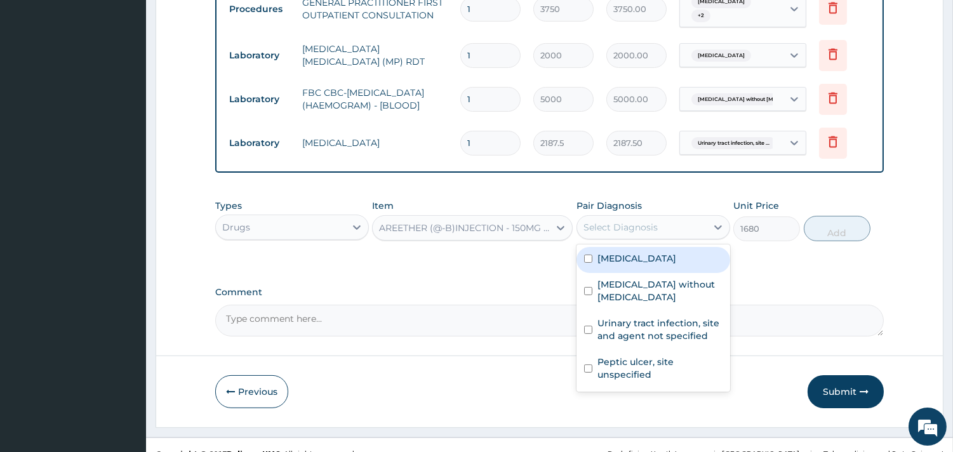
click at [656, 252] on label "Malaria, unspecified" at bounding box center [637, 258] width 79 height 13
checkbox input "true"
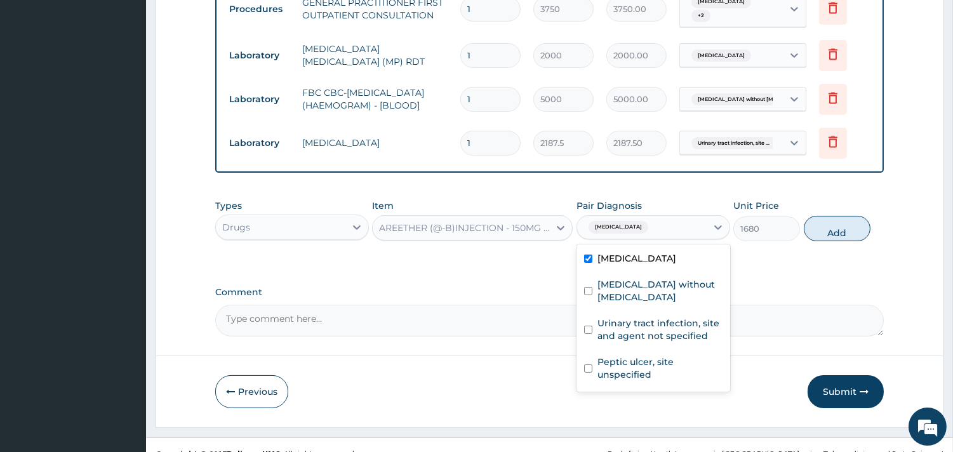
drag, startPoint x: 828, startPoint y: 216, endPoint x: 788, endPoint y: 210, distance: 40.4
click at [828, 216] on button "Add" at bounding box center [837, 228] width 67 height 25
type input "0"
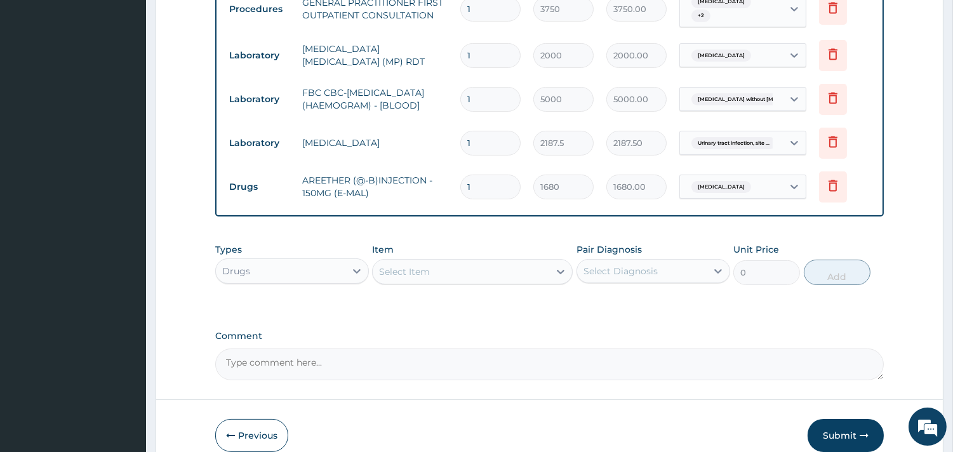
type input "0.00"
type input "3"
type input "5040.00"
type input "3"
click at [509, 262] on div "Select Item" at bounding box center [461, 272] width 177 height 20
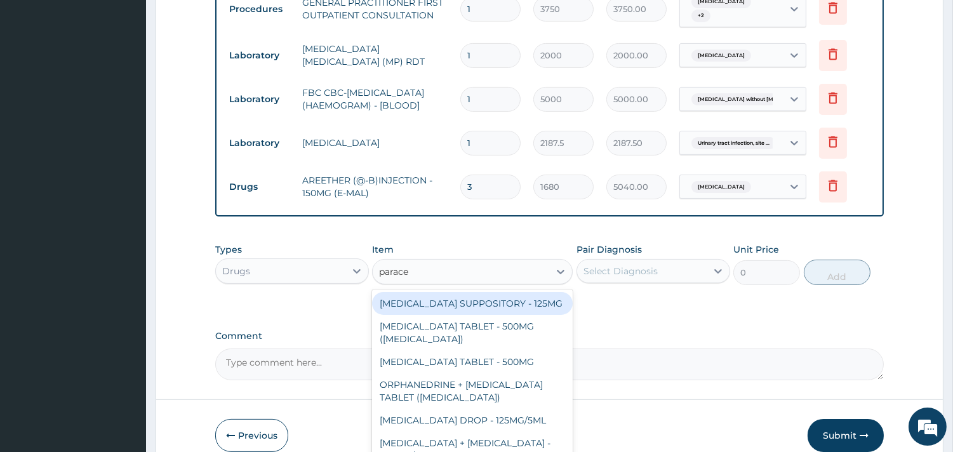
type input "parace"
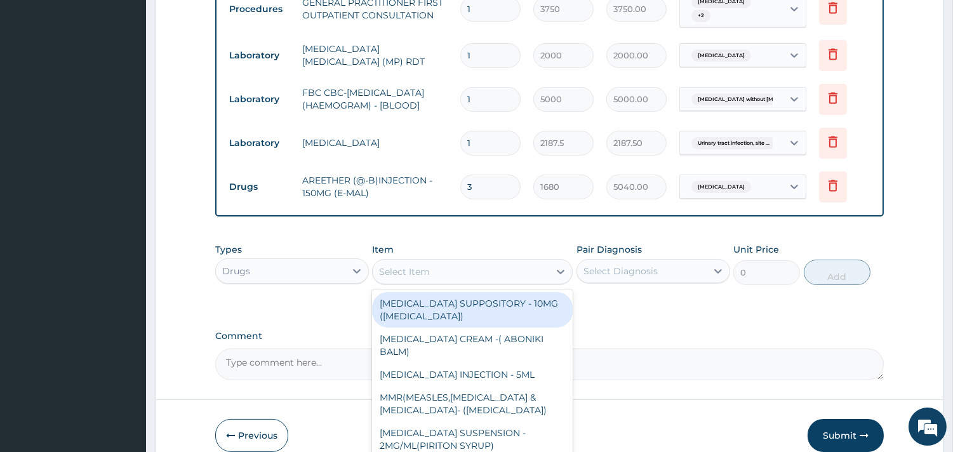
click at [450, 262] on div "Select Item" at bounding box center [461, 272] width 177 height 20
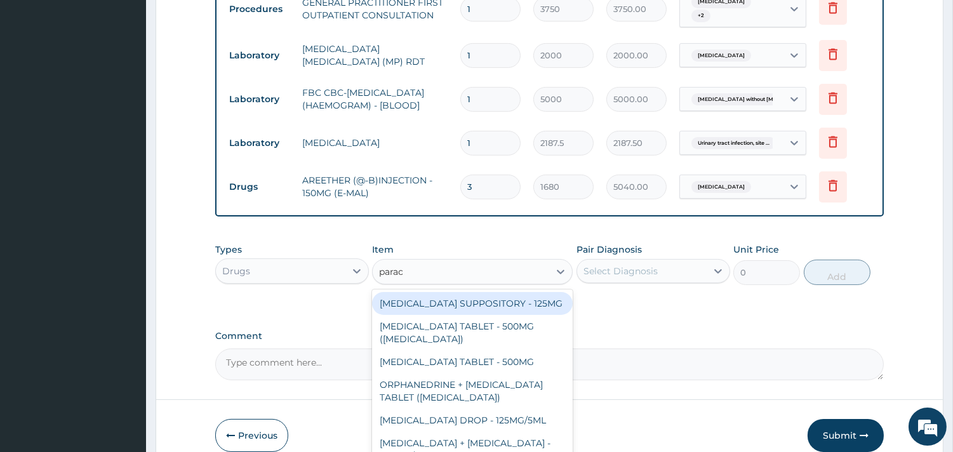
type input "parace"
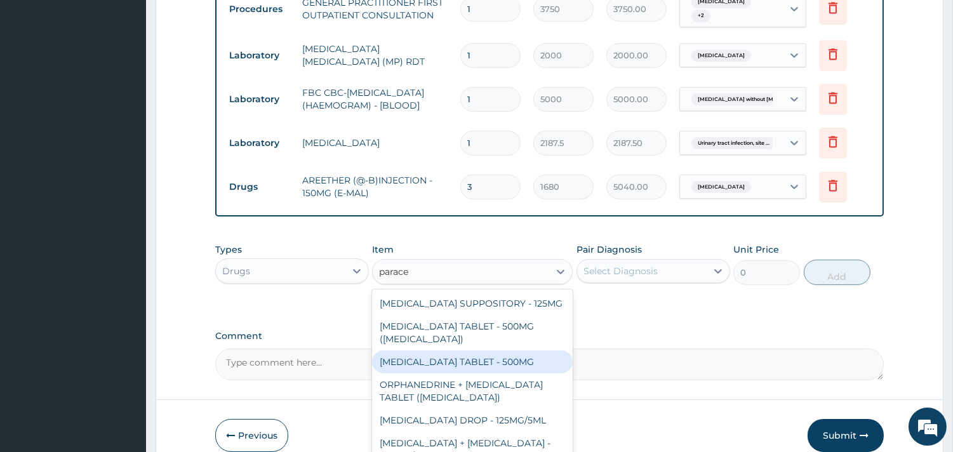
click at [452, 356] on div "PARACETAMOL TABLET - 500MG" at bounding box center [472, 362] width 201 height 23
type input "33.599999999999994"
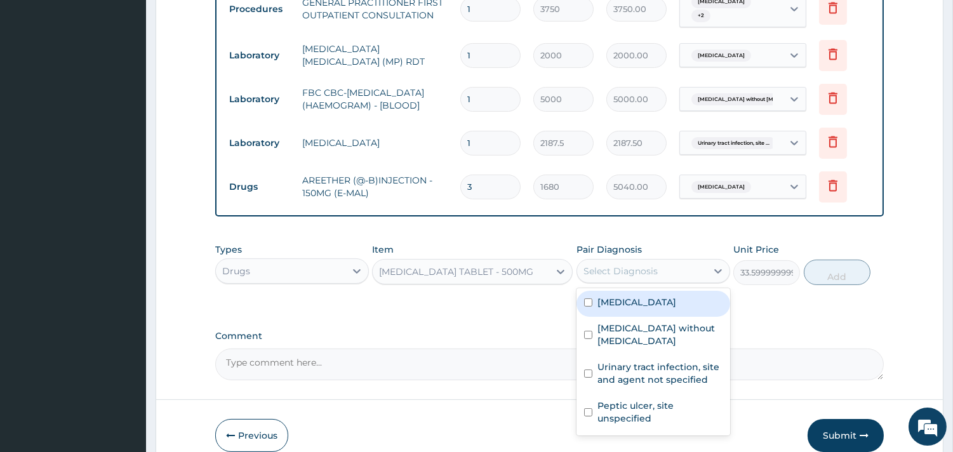
click at [629, 261] on div "Select Diagnosis" at bounding box center [642, 271] width 130 height 20
drag, startPoint x: 628, startPoint y: 290, endPoint x: 730, endPoint y: 271, distance: 104.8
click at [635, 296] on label "Malaria, unspecified" at bounding box center [637, 302] width 79 height 13
checkbox input "true"
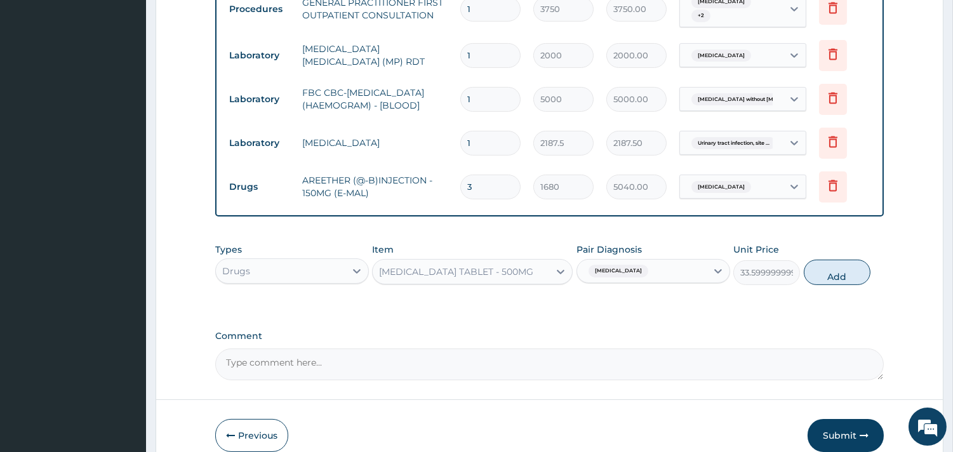
drag, startPoint x: 817, startPoint y: 258, endPoint x: 638, endPoint y: 274, distance: 179.9
click at [800, 262] on div "Types Drugs Item PARACETAMOL TABLET - 500MG Pair Diagnosis Malaria, unspecified…" at bounding box center [549, 264] width 669 height 55
drag, startPoint x: 823, startPoint y: 257, endPoint x: 737, endPoint y: 252, distance: 86.5
click at [821, 260] on button "Add" at bounding box center [837, 272] width 67 height 25
type input "0"
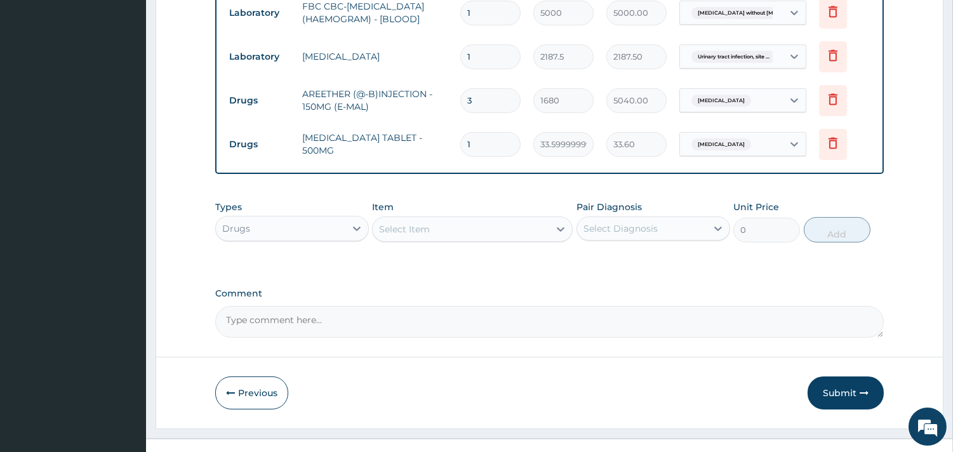
scroll to position [635, 0]
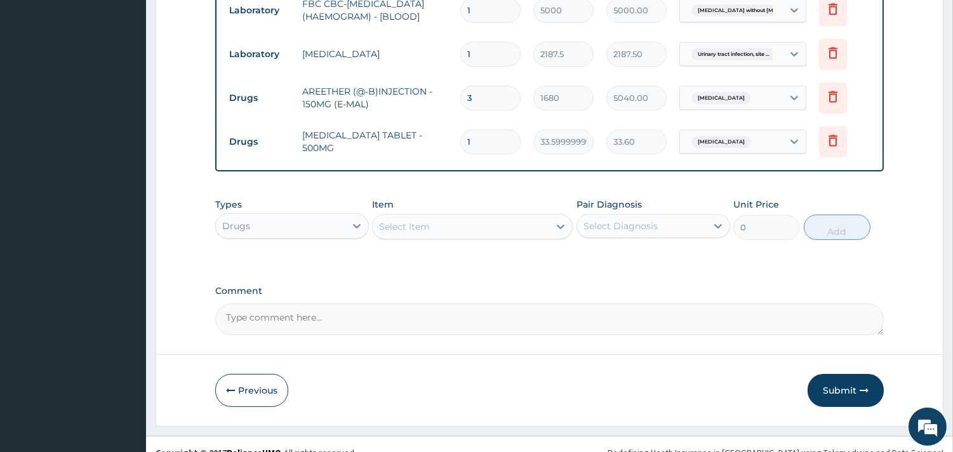
type input "18"
type input "604.80"
type input "18"
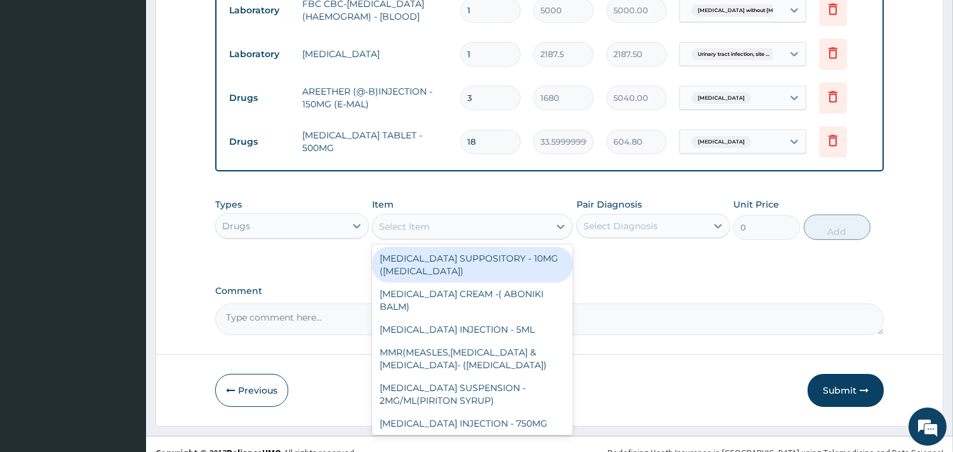
click at [435, 217] on div "Select Item" at bounding box center [461, 227] width 177 height 20
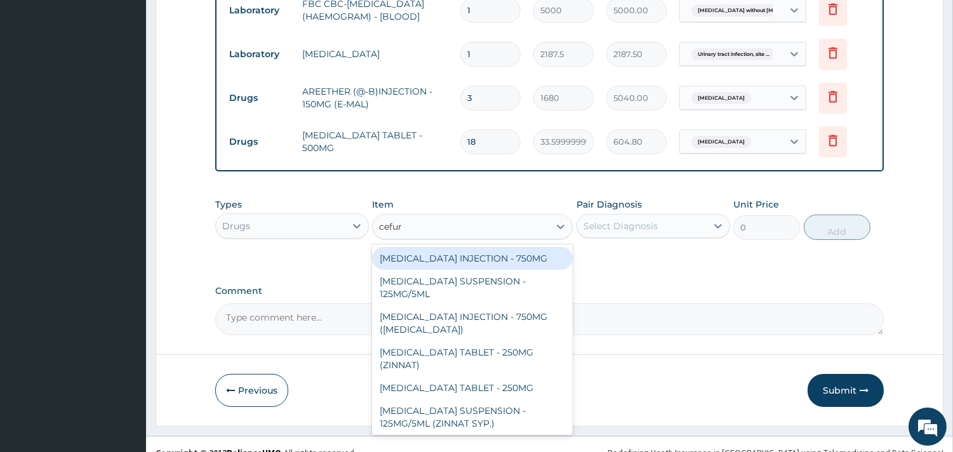
type input "cefuro"
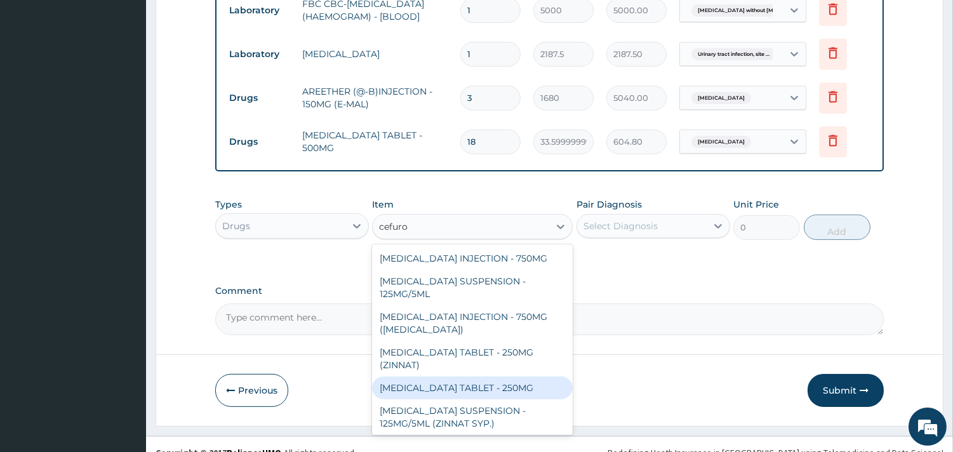
click at [485, 377] on div "CEFUROXIME TABLET - 250MG" at bounding box center [472, 388] width 201 height 23
type input "420"
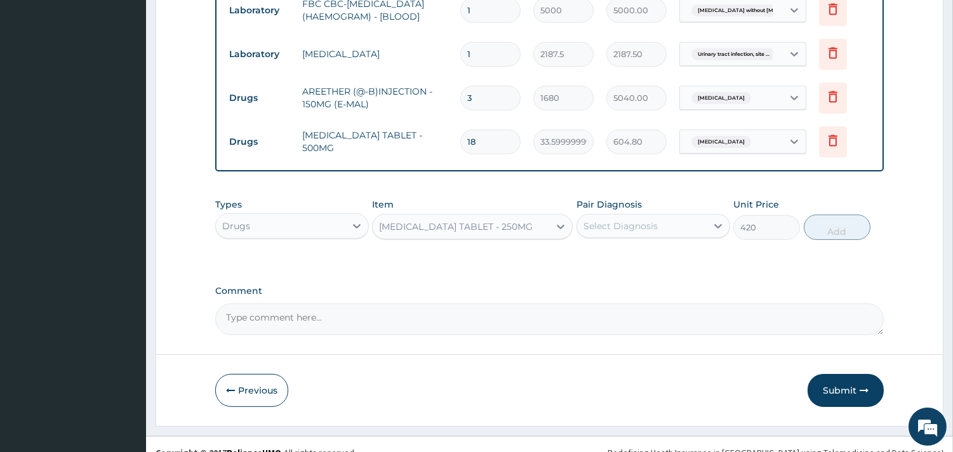
click at [658, 220] on div "Select Diagnosis" at bounding box center [621, 226] width 74 height 13
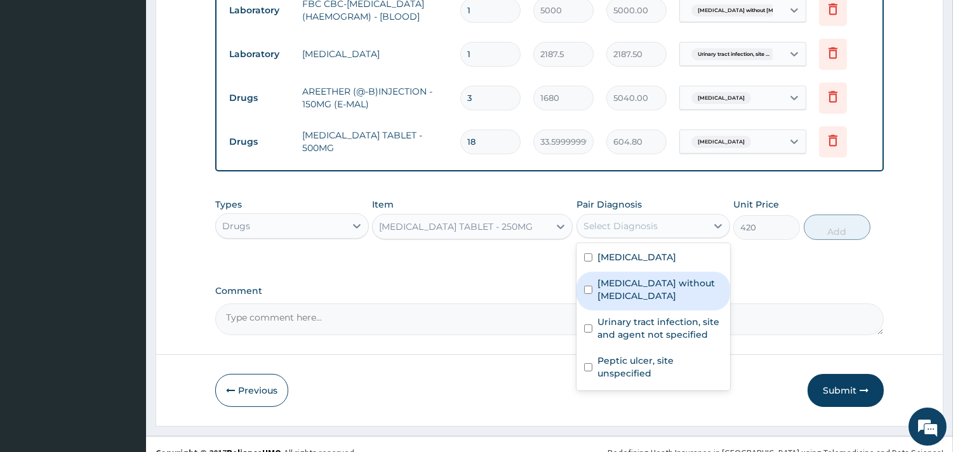
click at [645, 277] on label "Sepsis without septic shock" at bounding box center [660, 289] width 125 height 25
checkbox input "true"
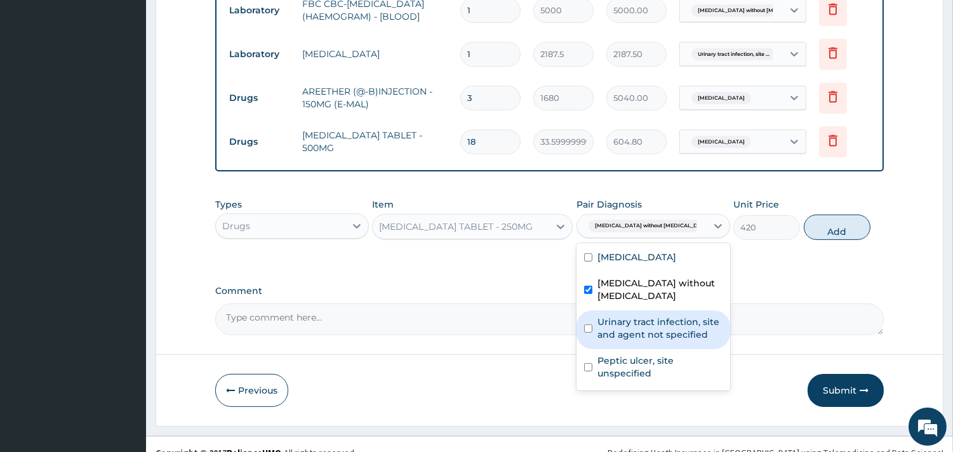
drag, startPoint x: 686, startPoint y: 306, endPoint x: 702, endPoint y: 297, distance: 17.9
click at [689, 316] on label "Urinary tract infection, site and agent not specified" at bounding box center [660, 328] width 125 height 25
checkbox input "true"
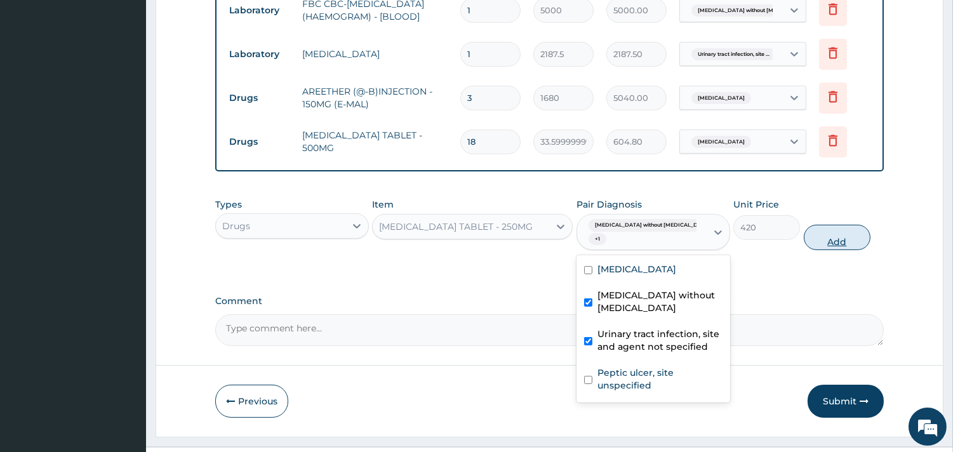
click at [839, 229] on button "Add" at bounding box center [837, 237] width 67 height 25
type input "0"
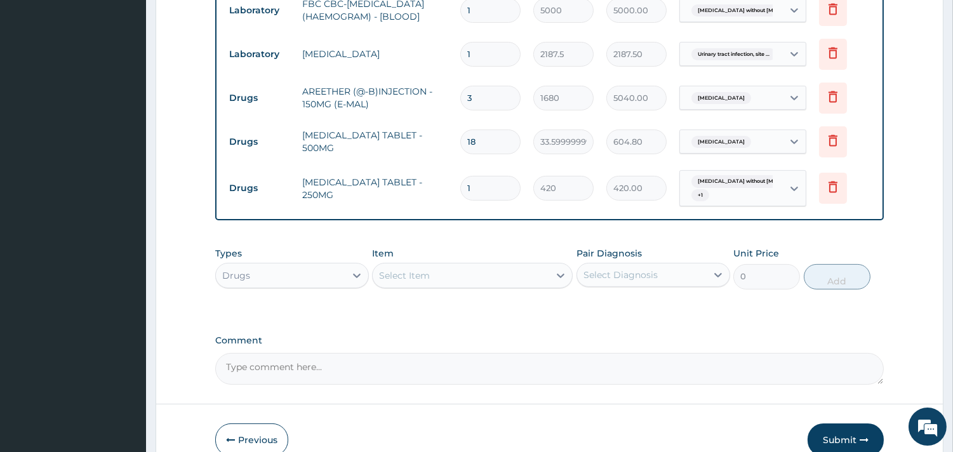
type input "10"
type input "4200.00"
type input "10"
click at [487, 247] on div "Item Select Item" at bounding box center [472, 268] width 201 height 42
click at [481, 265] on div "Select Item" at bounding box center [461, 275] width 177 height 20
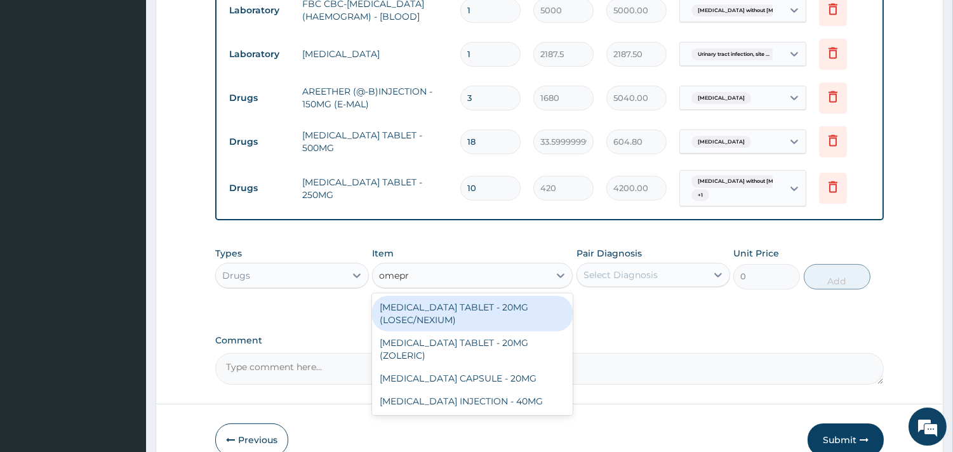
type input "omepra"
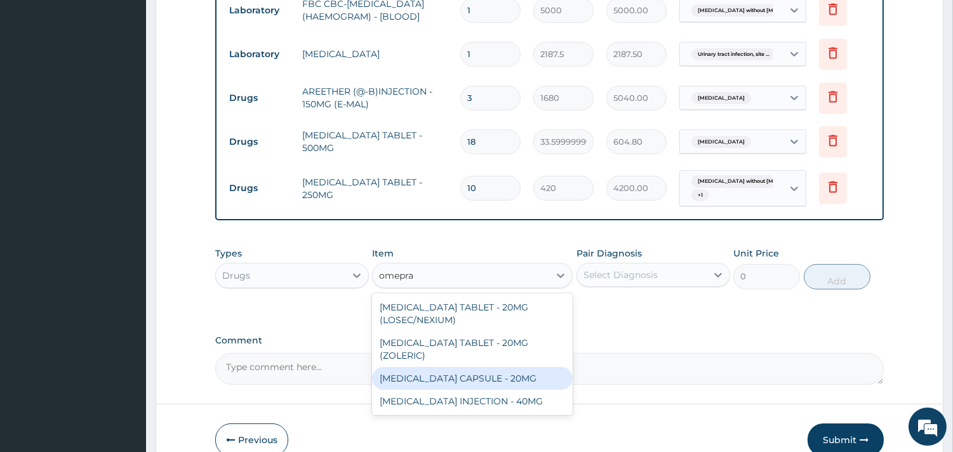
drag, startPoint x: 478, startPoint y: 358, endPoint x: 577, endPoint y: 302, distance: 113.8
click at [480, 367] on div "OMEPRAZOLE CAPSULE - 20MG" at bounding box center [472, 378] width 201 height 23
type input "140"
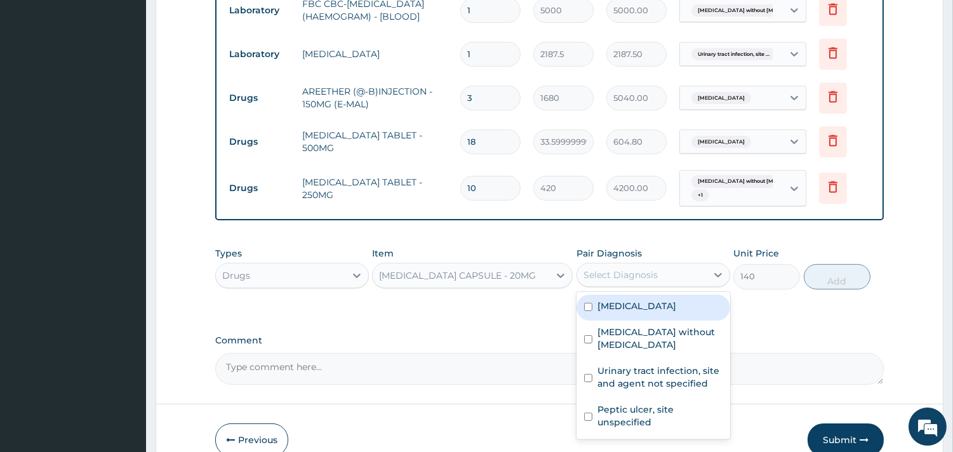
drag, startPoint x: 653, startPoint y: 255, endPoint x: 626, endPoint y: 329, distance: 79.2
click at [649, 269] on div "Select Diagnosis" at bounding box center [621, 275] width 74 height 13
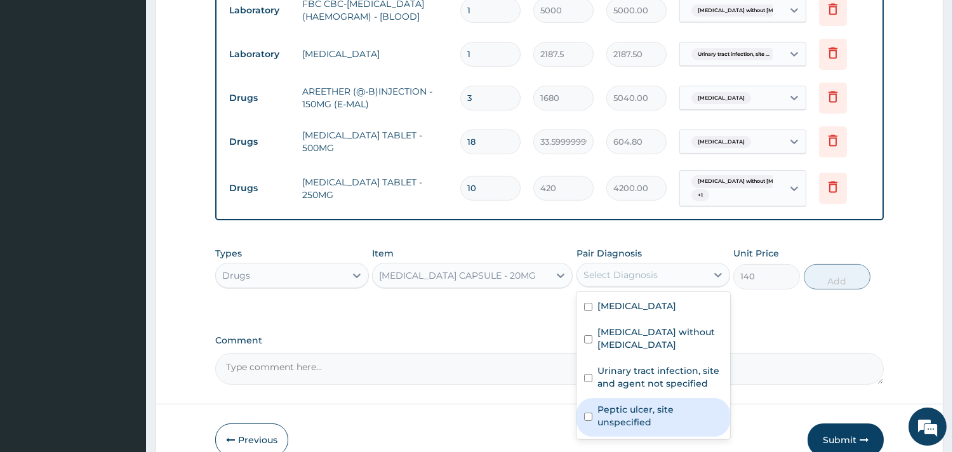
click at [643, 411] on label "Peptic ulcer, site unspecified" at bounding box center [660, 415] width 125 height 25
checkbox input "true"
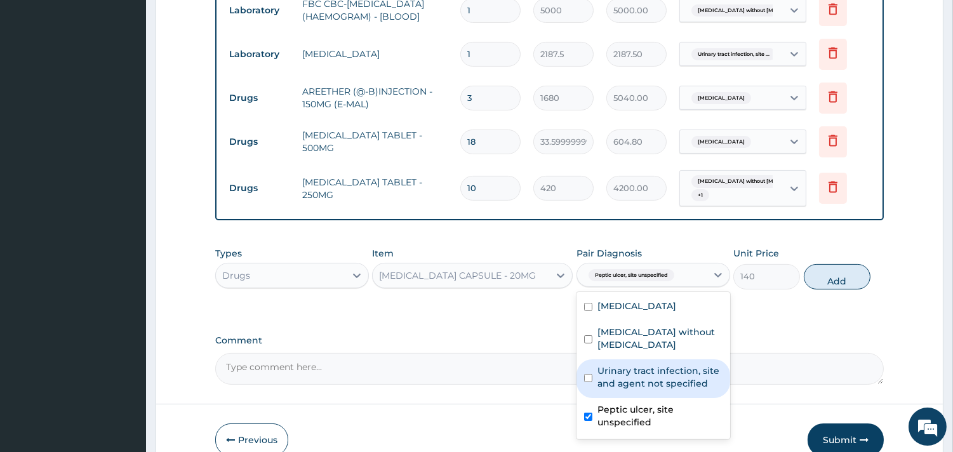
drag, startPoint x: 817, startPoint y: 262, endPoint x: 809, endPoint y: 264, distance: 8.4
click at [816, 264] on button "Add" at bounding box center [837, 276] width 67 height 25
type input "0"
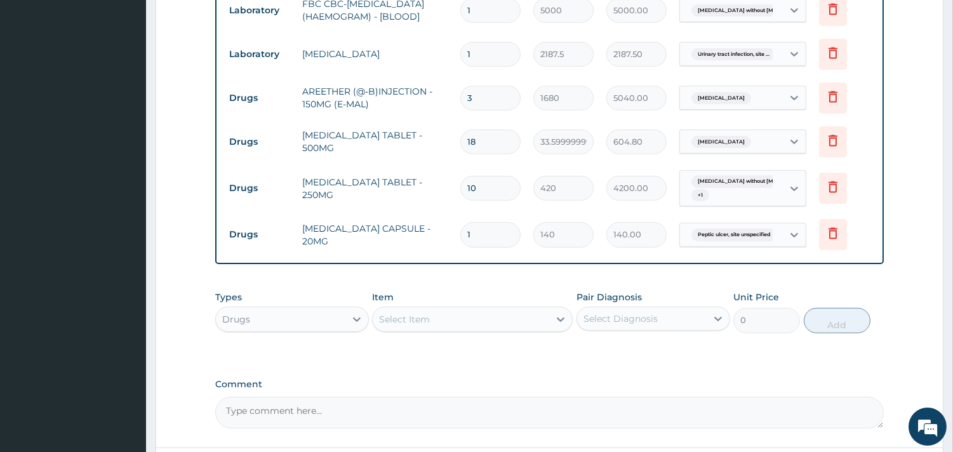
type input "10"
type input "1400.00"
type input "10"
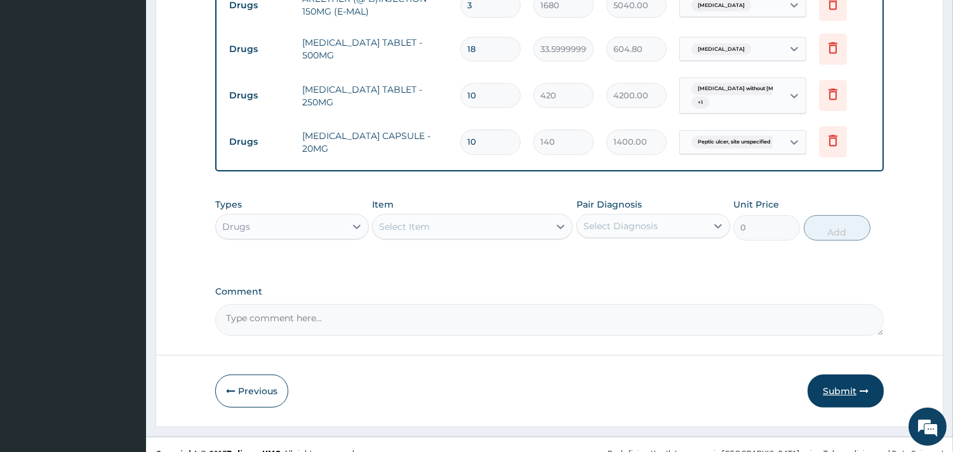
click at [850, 375] on button "Submit" at bounding box center [846, 391] width 76 height 33
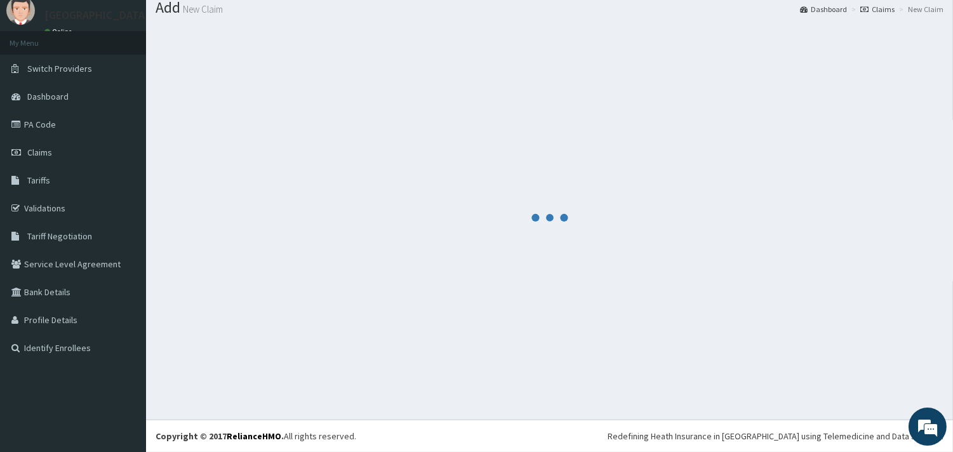
scroll to position [41, 0]
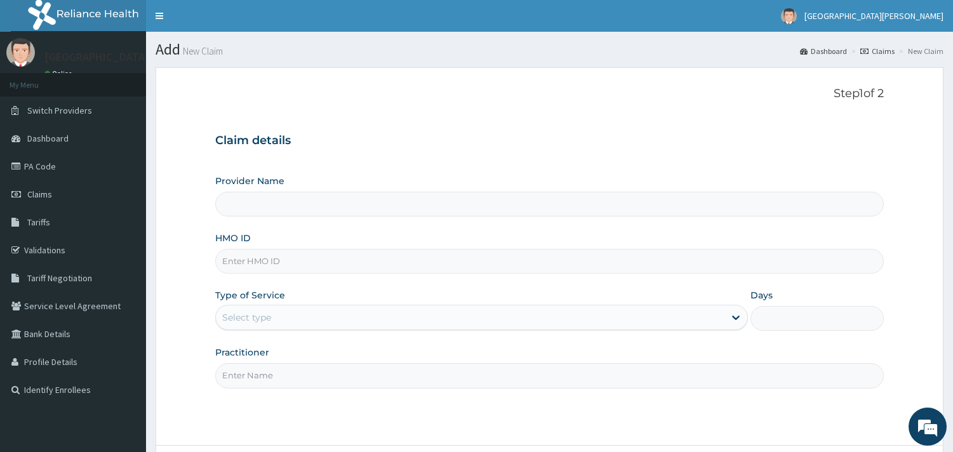
type input "ST. [PERSON_NAME][GEOGRAPHIC_DATA] -[GEOGRAPHIC_DATA]"
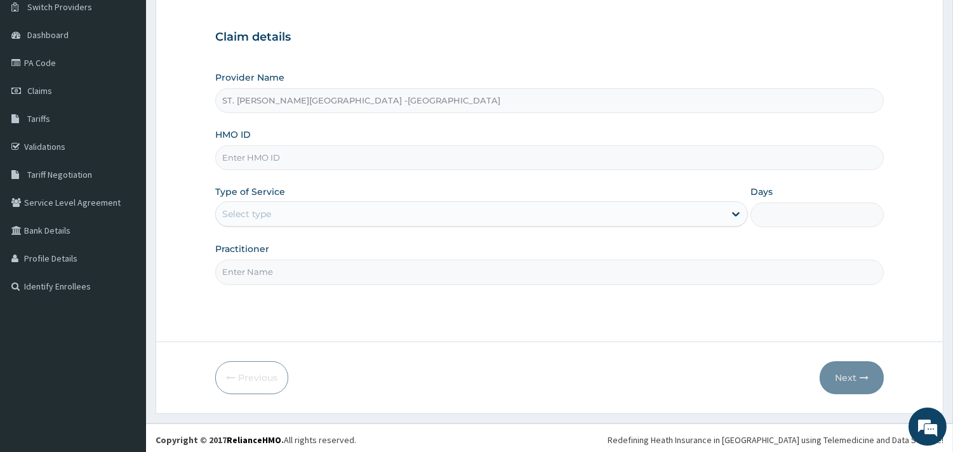
scroll to position [108, 0]
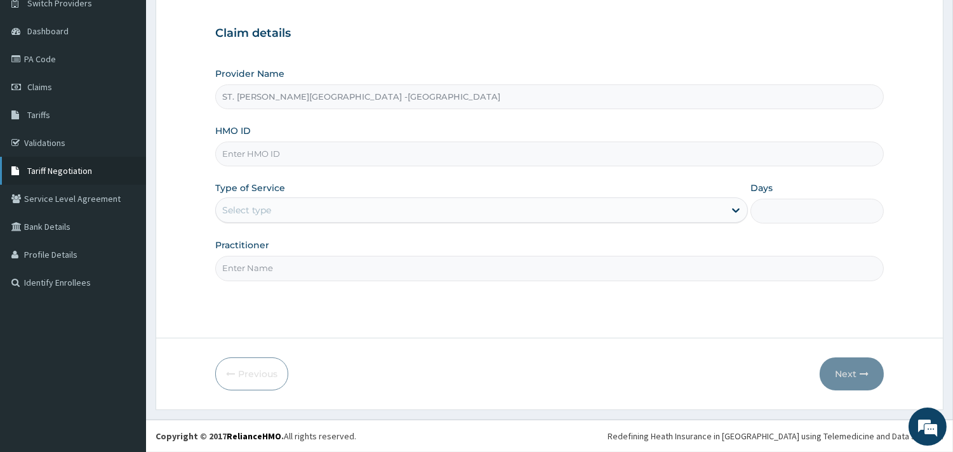
click at [74, 167] on span "Tariff Negotiation" at bounding box center [59, 170] width 65 height 11
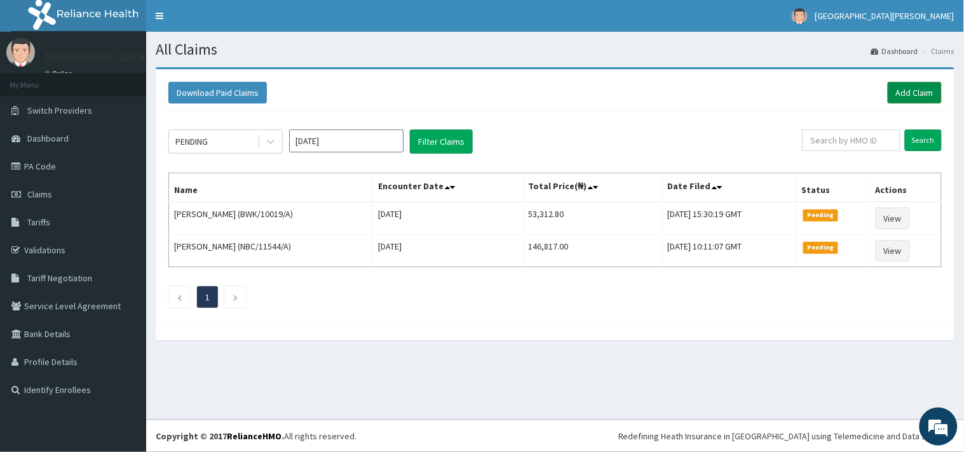
click at [910, 86] on link "Add Claim" at bounding box center [914, 93] width 54 height 22
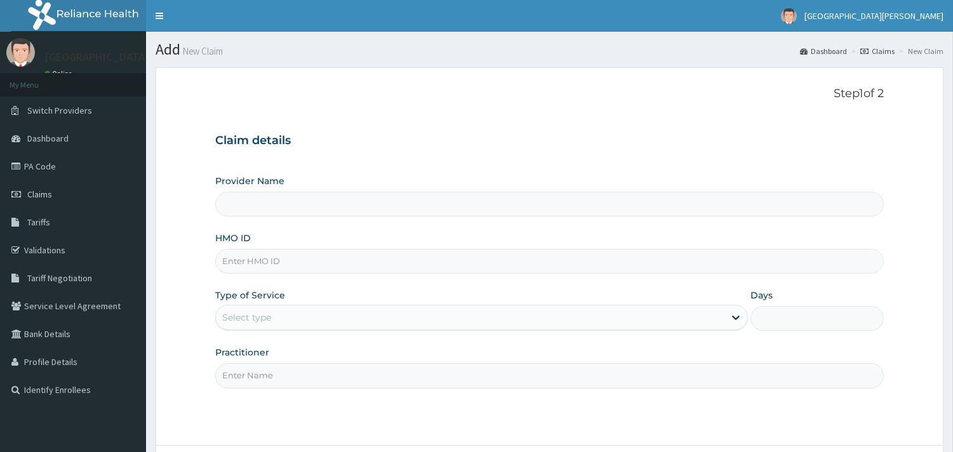
click at [344, 264] on input "HMO ID" at bounding box center [549, 261] width 669 height 25
paste input "NEM/10055/D"
type input "NEM/10055/D"
type input "ST. Catherine's Specialist Hospital -Rivers"
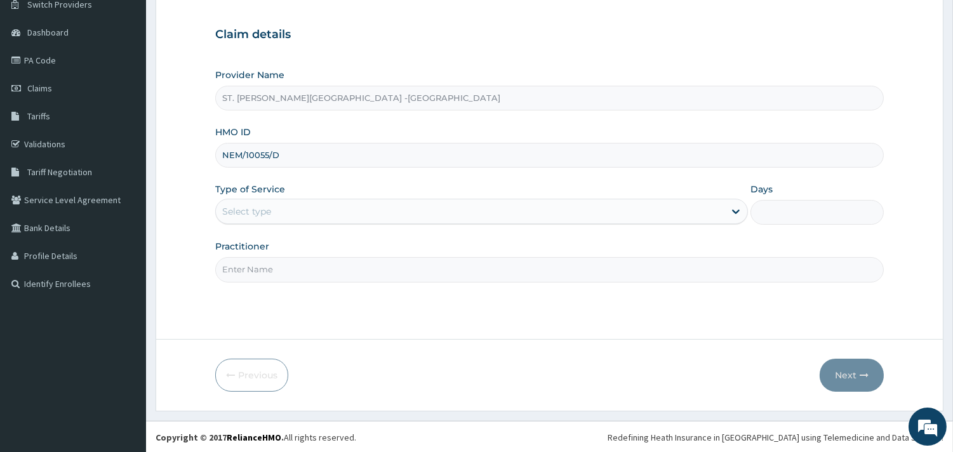
scroll to position [108, 0]
type input "NEM/10055/D"
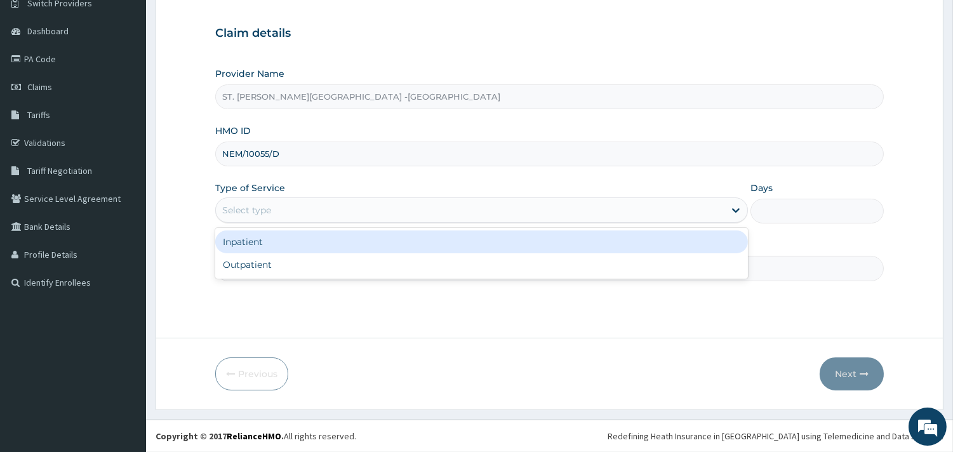
click at [300, 210] on div "Select type" at bounding box center [470, 210] width 509 height 20
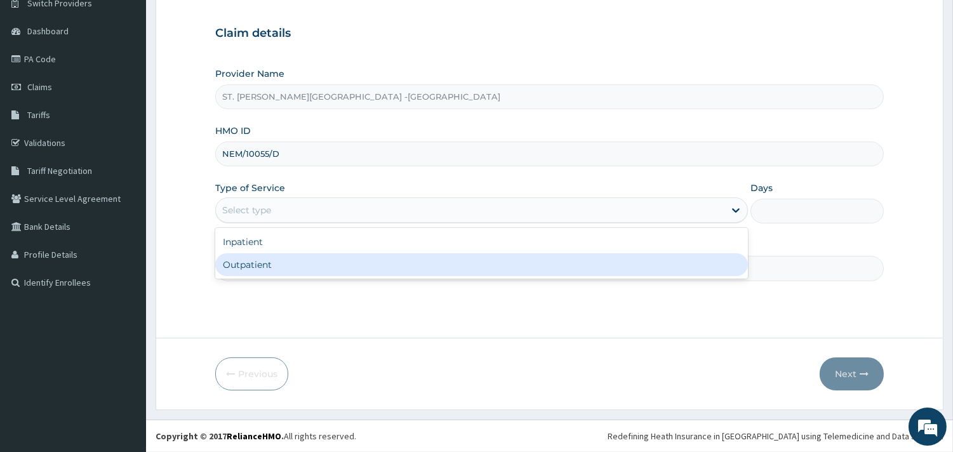
click at [286, 262] on div "Outpatient" at bounding box center [481, 264] width 533 height 23
type input "1"
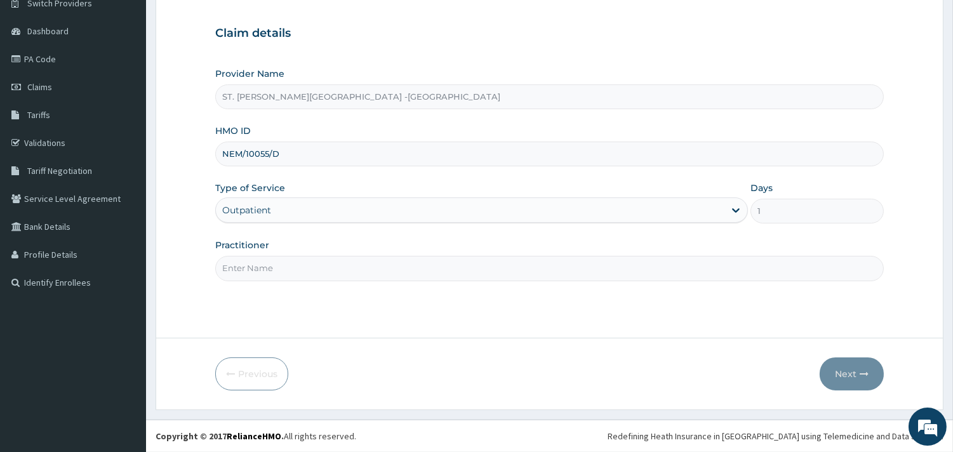
click at [286, 262] on input "Practitioner" at bounding box center [549, 268] width 669 height 25
type input "ONYESOH"
click at [857, 365] on button "Next" at bounding box center [852, 374] width 64 height 33
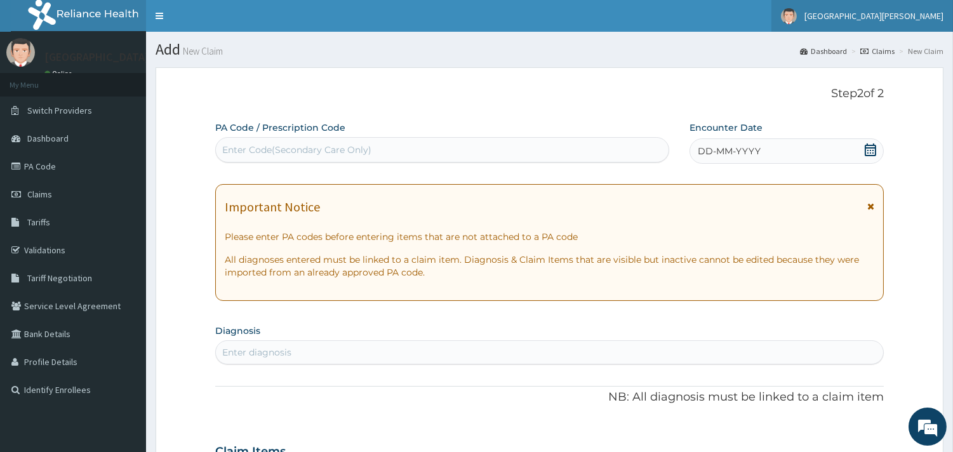
scroll to position [0, 0]
click at [865, 148] on icon at bounding box center [870, 150] width 13 height 13
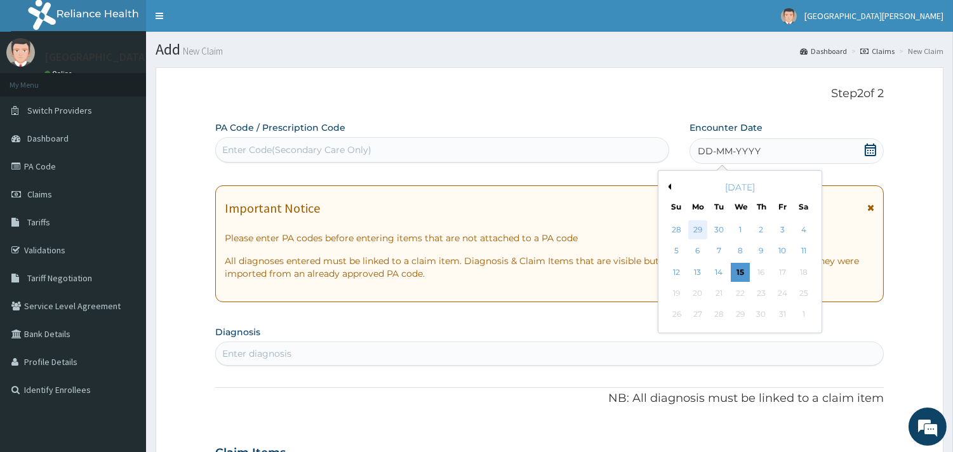
click at [702, 224] on div "29" at bounding box center [698, 229] width 19 height 19
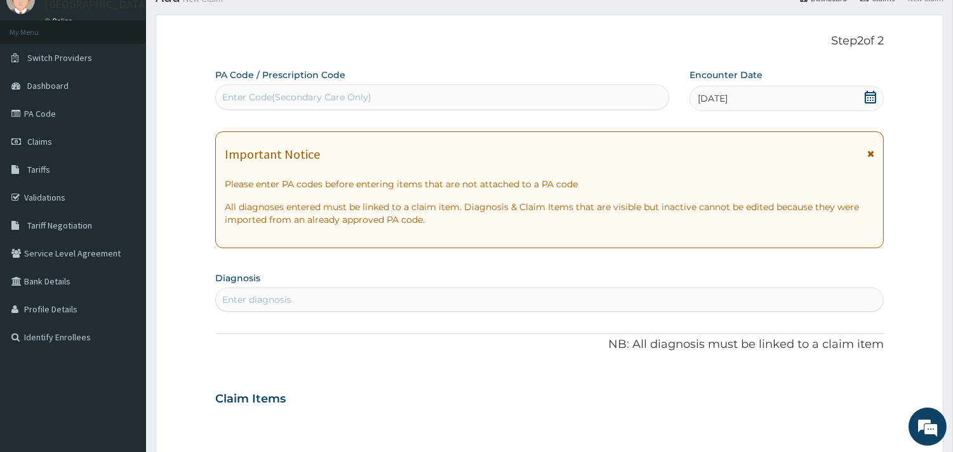
scroll to position [282, 0]
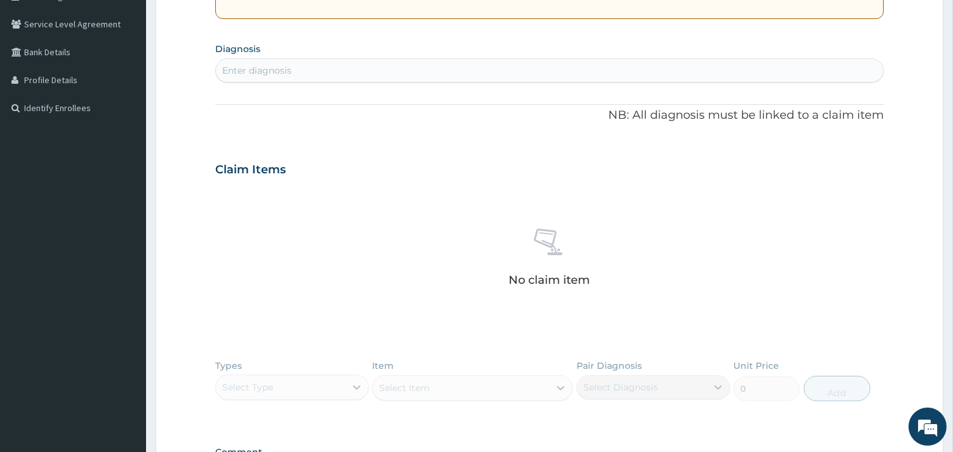
click at [451, 64] on div "Enter diagnosis" at bounding box center [550, 70] width 668 height 20
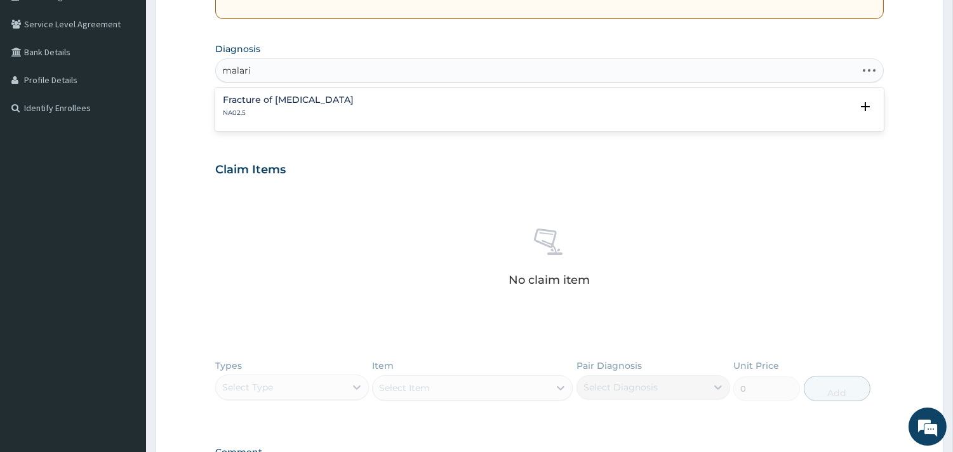
type input "malaria"
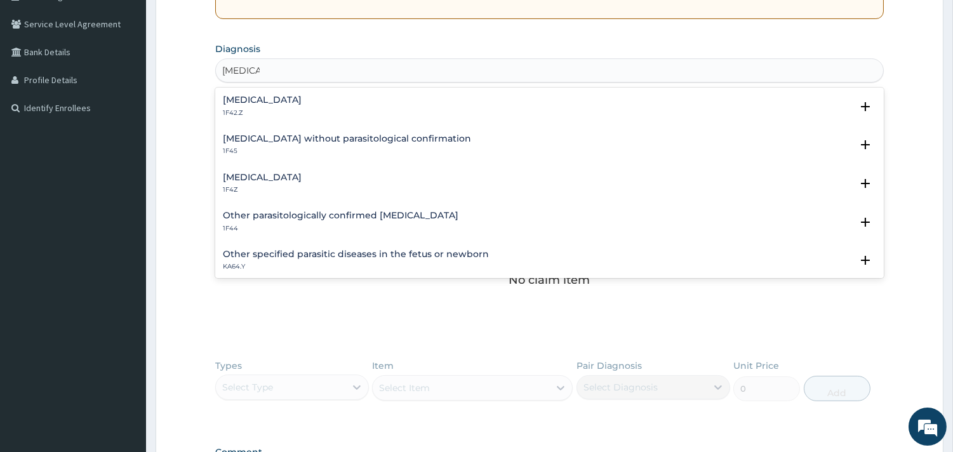
click at [278, 174] on h4 "Malaria, unspecified" at bounding box center [262, 178] width 79 height 10
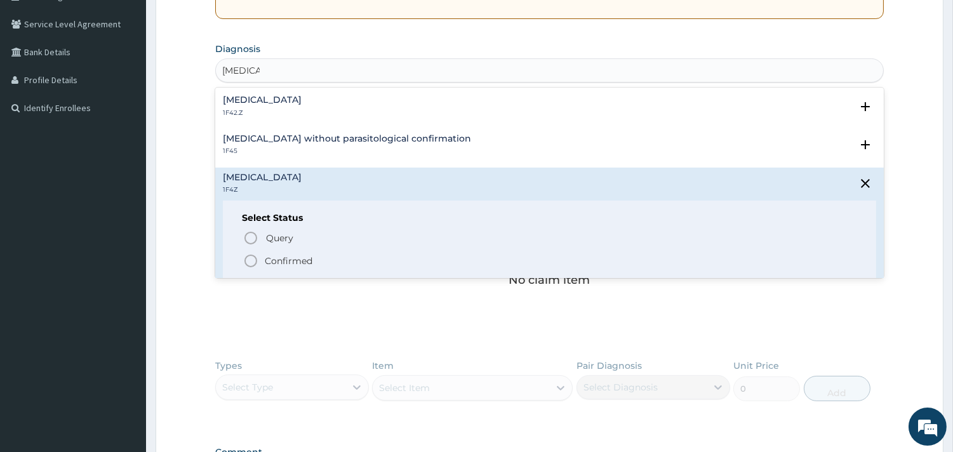
click at [252, 257] on icon "status option filled" at bounding box center [250, 260] width 15 height 15
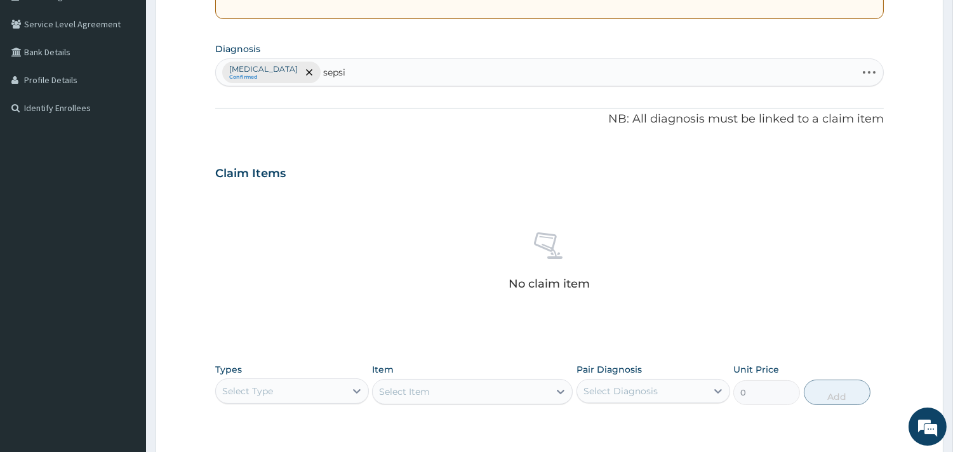
type input "sepsis"
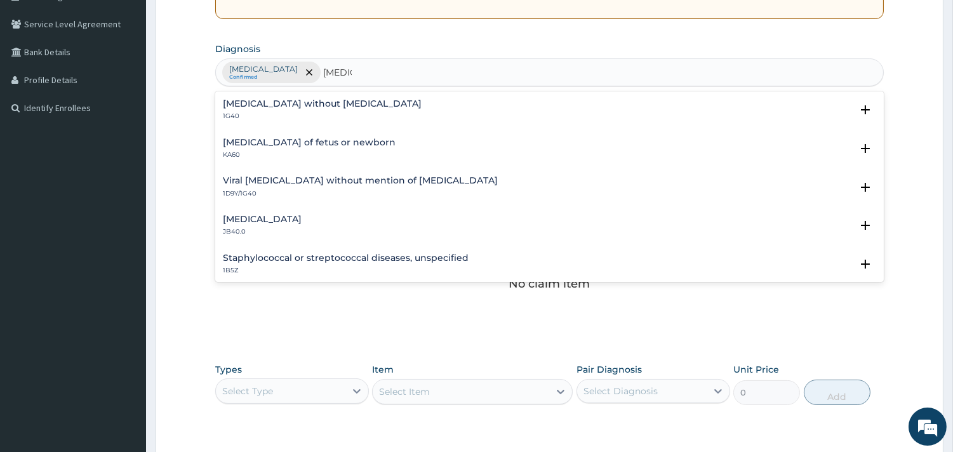
click at [302, 106] on h4 "Sepsis without septic shock" at bounding box center [322, 104] width 199 height 10
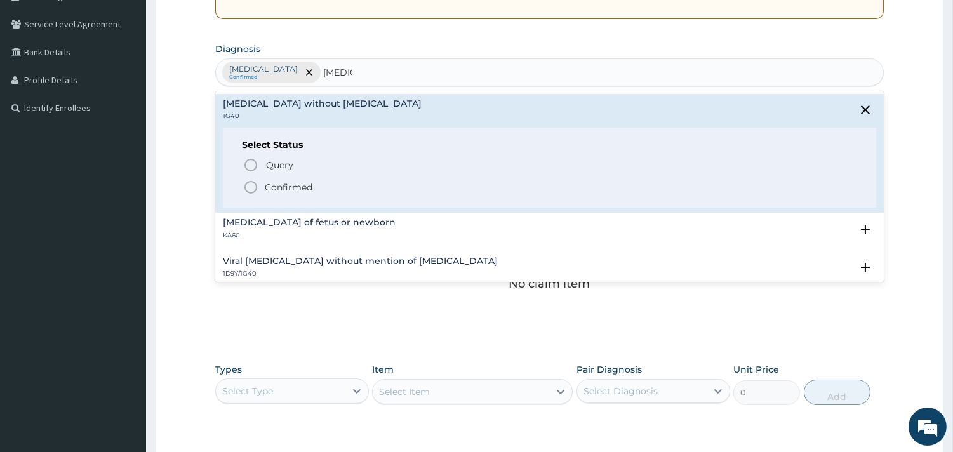
click at [250, 186] on icon "status option filled" at bounding box center [250, 187] width 15 height 15
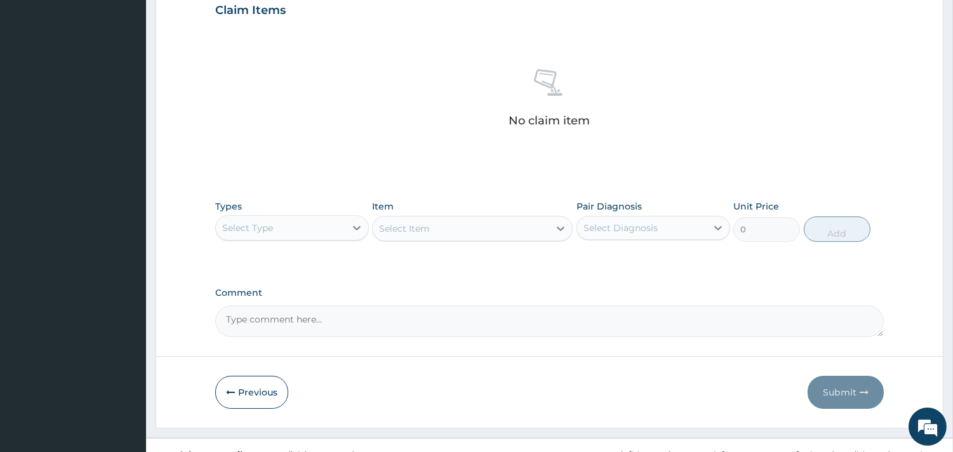
scroll to position [464, 0]
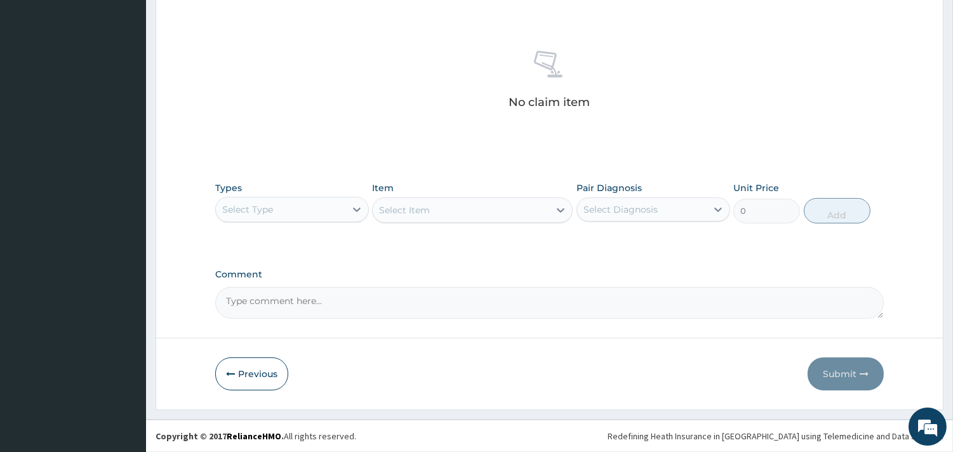
click at [312, 207] on div "Select Type" at bounding box center [281, 209] width 130 height 20
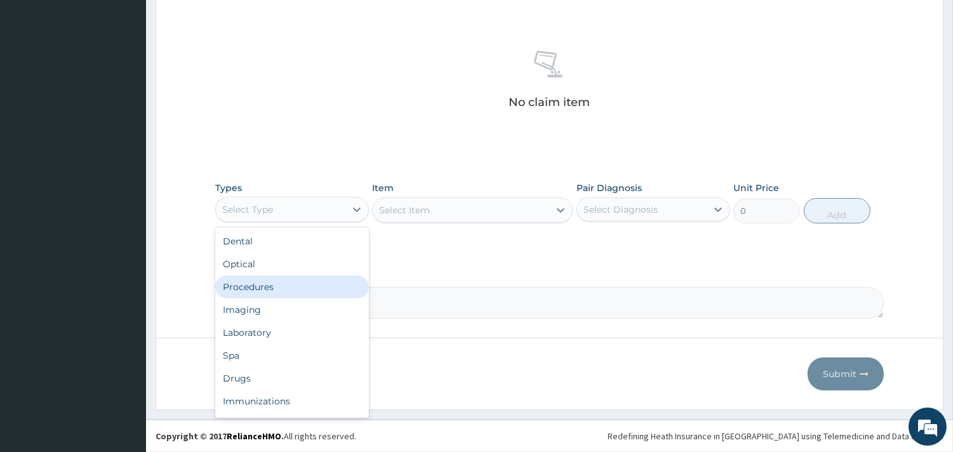
drag, startPoint x: 278, startPoint y: 289, endPoint x: 309, endPoint y: 271, distance: 36.7
click at [280, 286] on div "Procedures" at bounding box center [292, 287] width 154 height 23
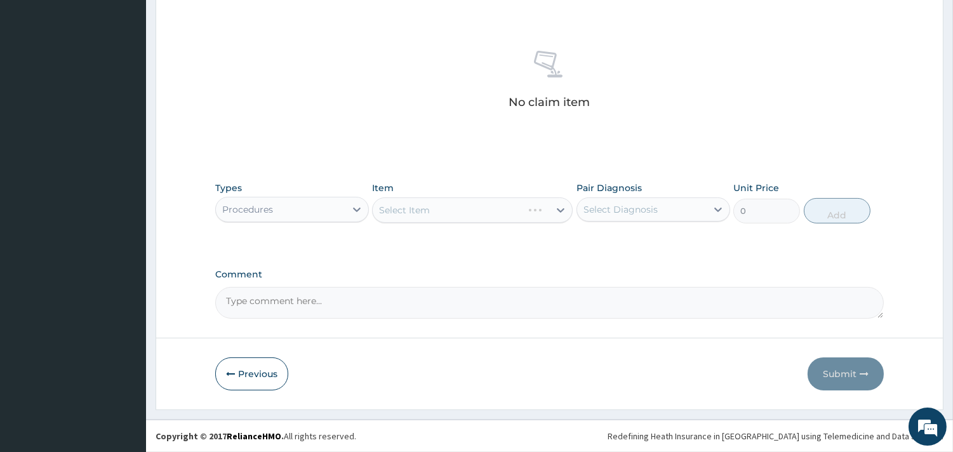
drag, startPoint x: 473, startPoint y: 202, endPoint x: 486, endPoint y: 199, distance: 13.0
click at [476, 201] on div "Select Item" at bounding box center [472, 210] width 201 height 25
click at [654, 205] on div "Select Diagnosis" at bounding box center [621, 209] width 74 height 13
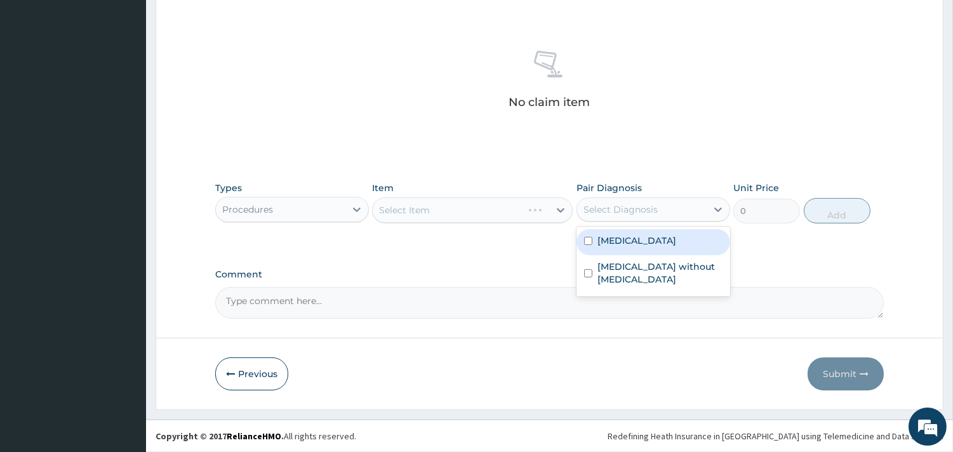
click at [650, 238] on label "Malaria, unspecified" at bounding box center [637, 240] width 79 height 13
checkbox input "true"
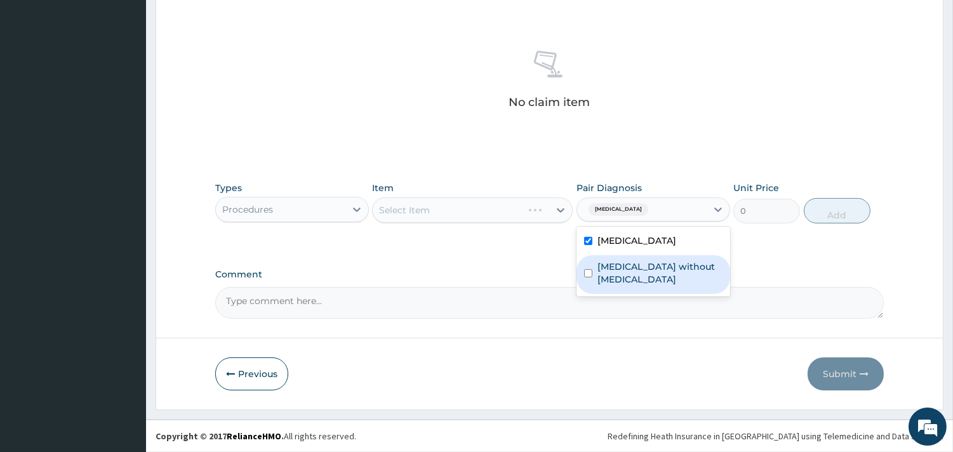
click at [661, 264] on label "Sepsis without septic shock" at bounding box center [660, 272] width 125 height 25
checkbox input "true"
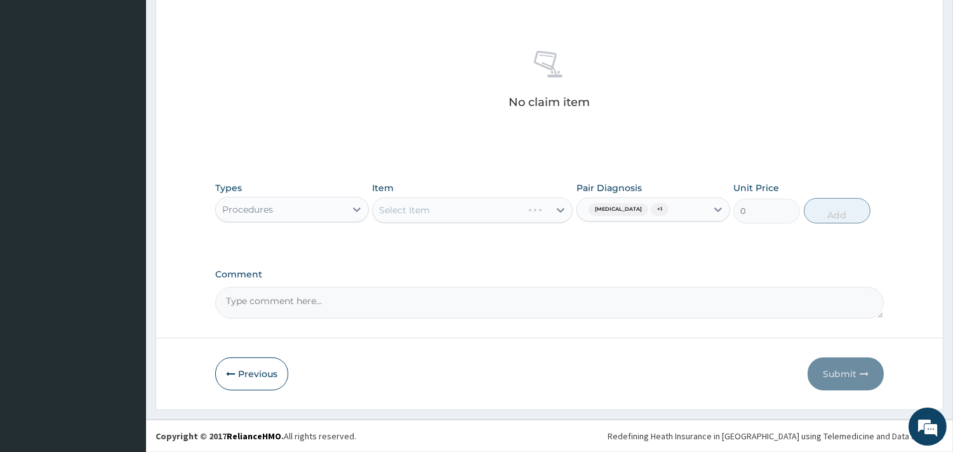
click at [559, 210] on div "Select Item" at bounding box center [472, 210] width 201 height 25
click at [562, 208] on div "Select Item" at bounding box center [472, 210] width 201 height 25
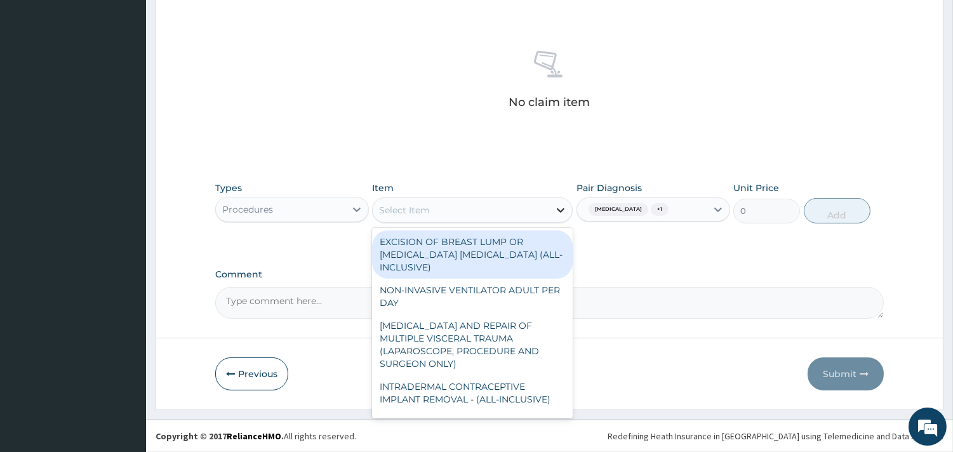
click at [561, 208] on icon at bounding box center [560, 210] width 13 height 13
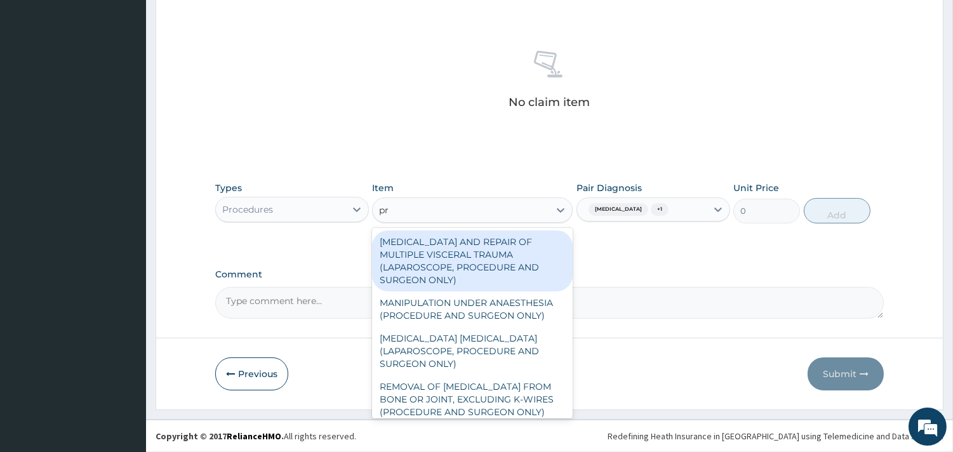
type input "pra"
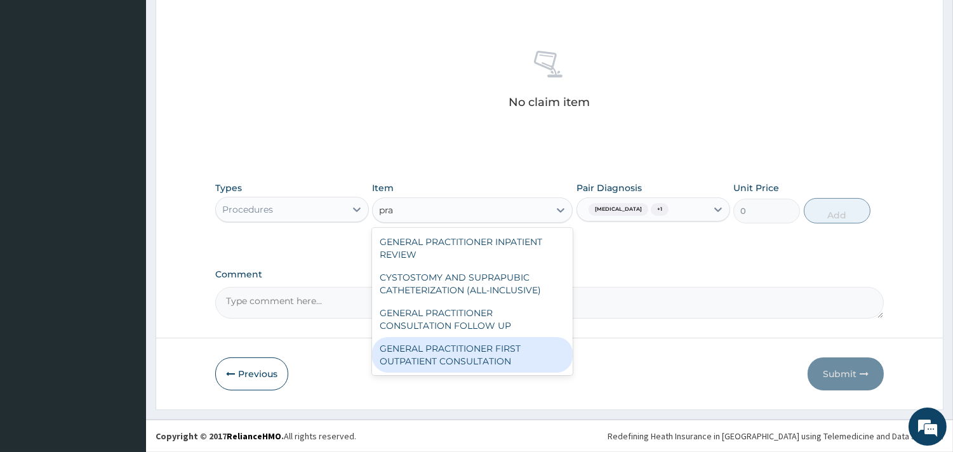
click at [506, 351] on div "GENERAL PRACTITIONER FIRST OUTPATIENT CONSULTATION" at bounding box center [472, 355] width 201 height 36
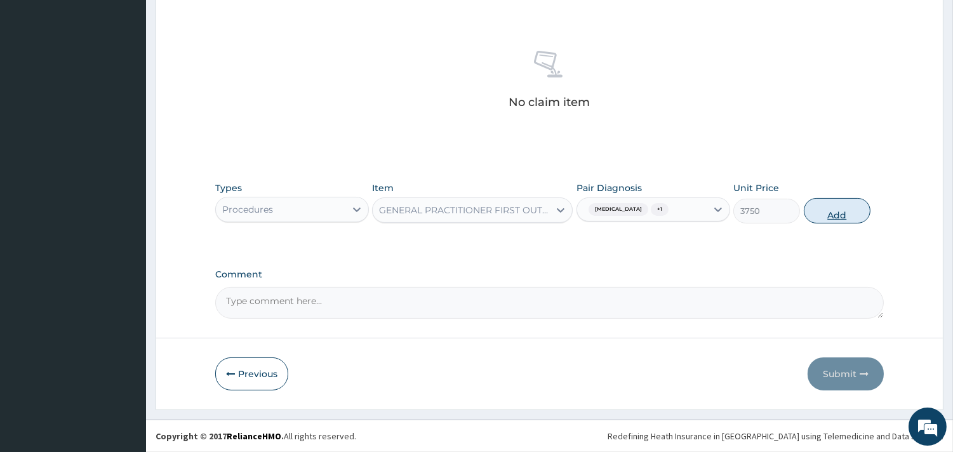
click at [824, 208] on button "Add" at bounding box center [837, 210] width 67 height 25
type input "0"
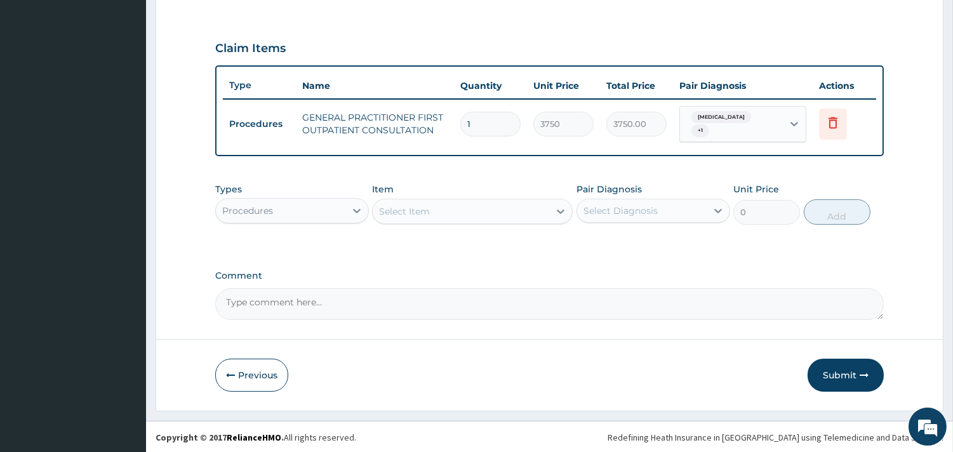
click at [345, 217] on div "Procedures" at bounding box center [281, 211] width 130 height 20
type input "lab"
click at [297, 246] on div "Laboratory" at bounding box center [292, 242] width 154 height 23
click at [454, 211] on div "Select Item" at bounding box center [472, 211] width 201 height 25
click at [561, 206] on div "Select Item" at bounding box center [472, 211] width 201 height 25
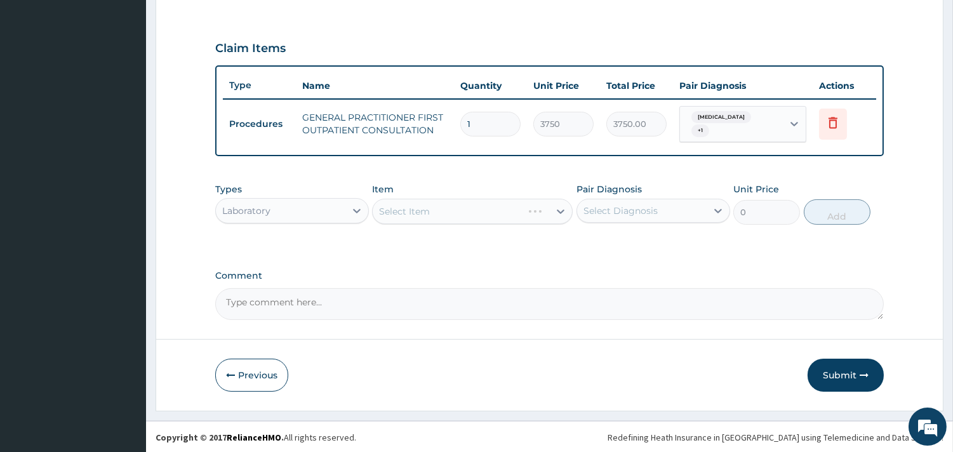
click at [560, 208] on div "Select Item" at bounding box center [472, 211] width 201 height 25
click at [563, 210] on div "Select Item" at bounding box center [472, 211] width 201 height 25
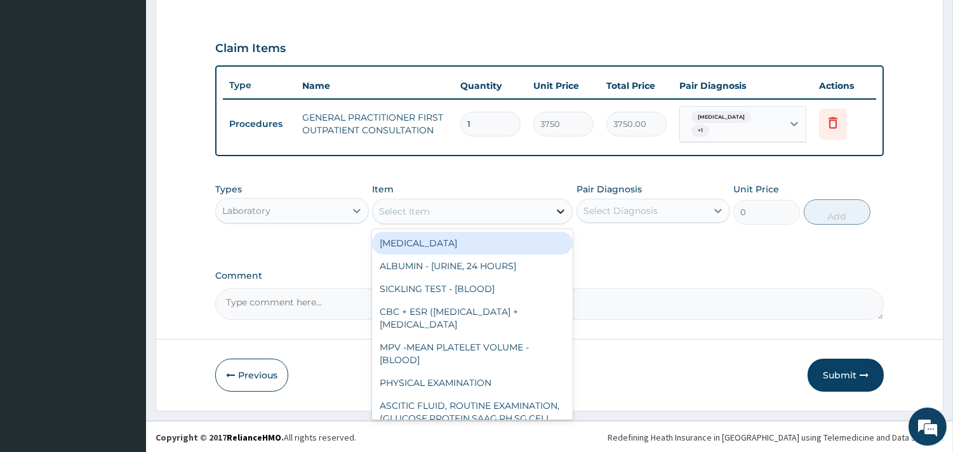
click at [563, 208] on icon at bounding box center [560, 211] width 13 height 13
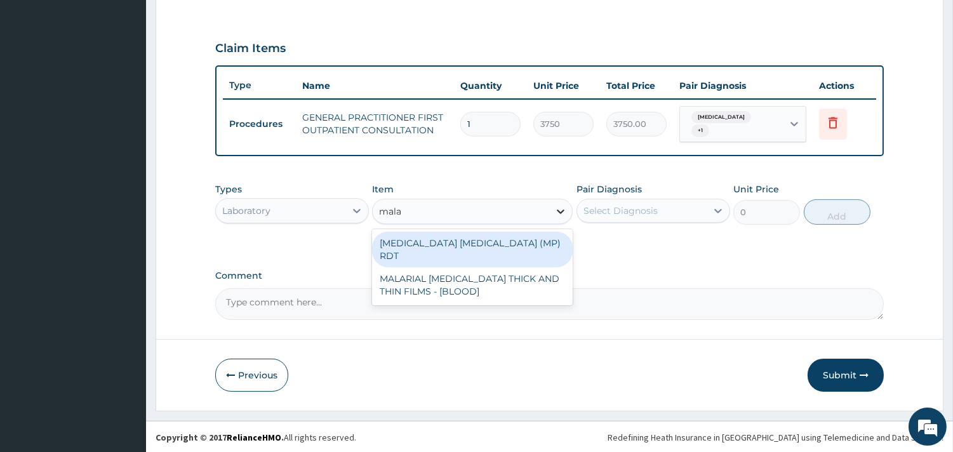
type input "malar"
click at [537, 243] on div "MALARIA PARASITE (MP) RDT" at bounding box center [472, 250] width 201 height 36
type input "2000"
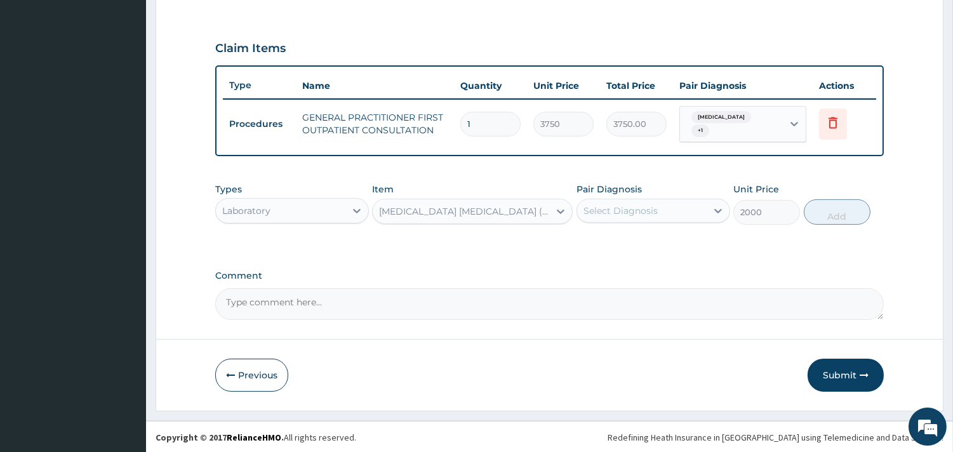
click at [662, 210] on div "Select Diagnosis" at bounding box center [642, 211] width 130 height 20
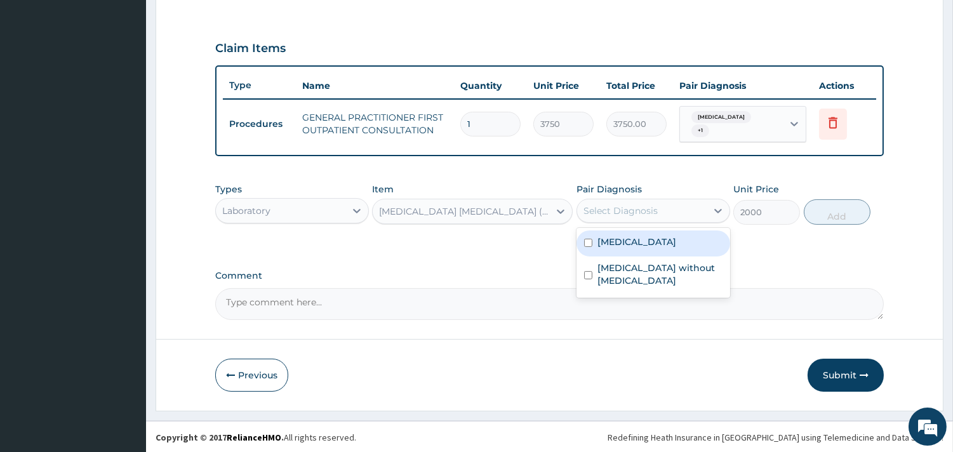
drag, startPoint x: 655, startPoint y: 245, endPoint x: 726, endPoint y: 225, distance: 73.2
click at [657, 245] on label "Malaria, unspecified" at bounding box center [637, 242] width 79 height 13
checkbox input "true"
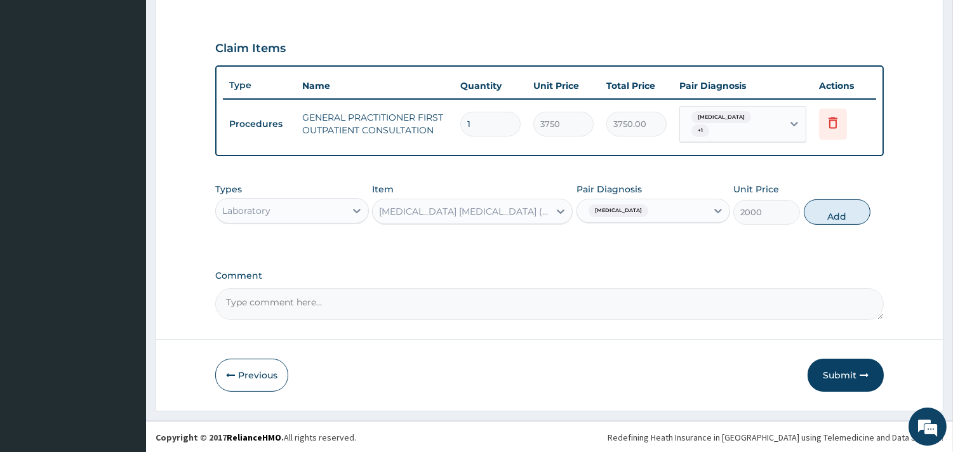
drag, startPoint x: 848, startPoint y: 203, endPoint x: 809, endPoint y: 212, distance: 40.4
click at [849, 205] on button "Add" at bounding box center [837, 211] width 67 height 25
type input "0"
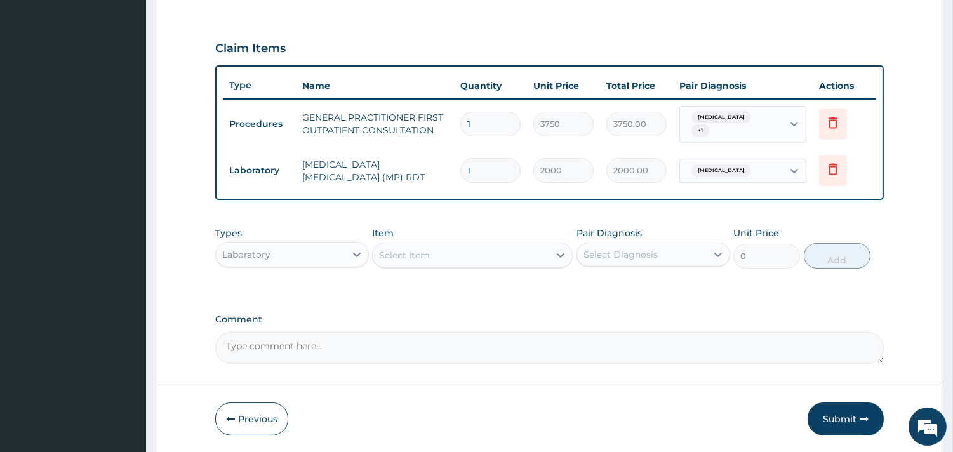
click at [497, 251] on div "Select Item" at bounding box center [461, 255] width 177 height 20
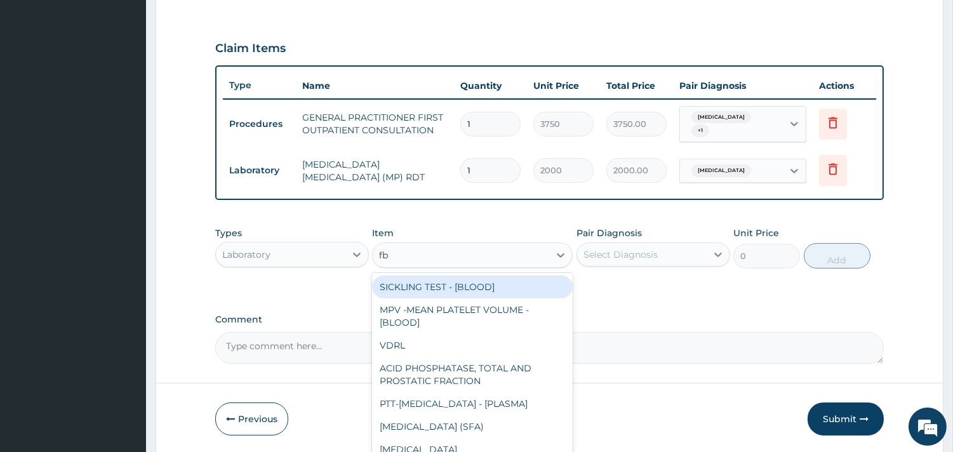
type input "fbc"
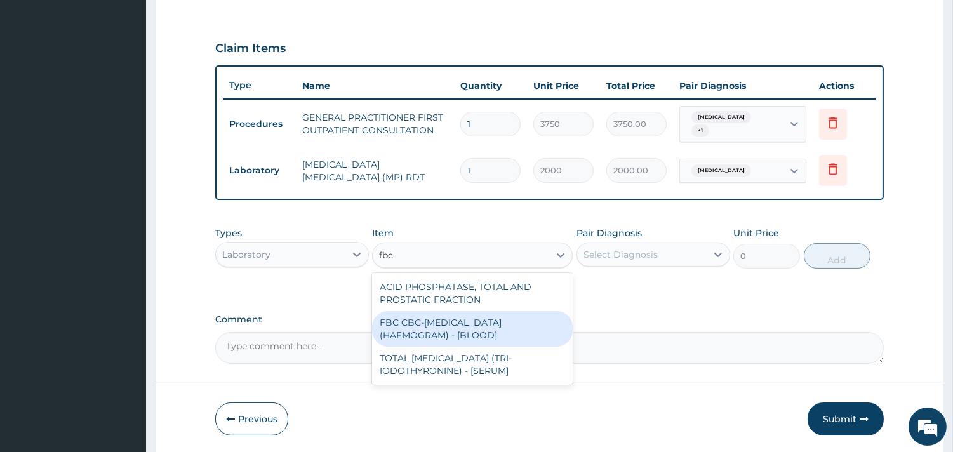
click at [474, 326] on div "FBC CBC-COMPLETE BLOOD COUNT (HAEMOGRAM) - [BLOOD]" at bounding box center [472, 329] width 201 height 36
type input "5000"
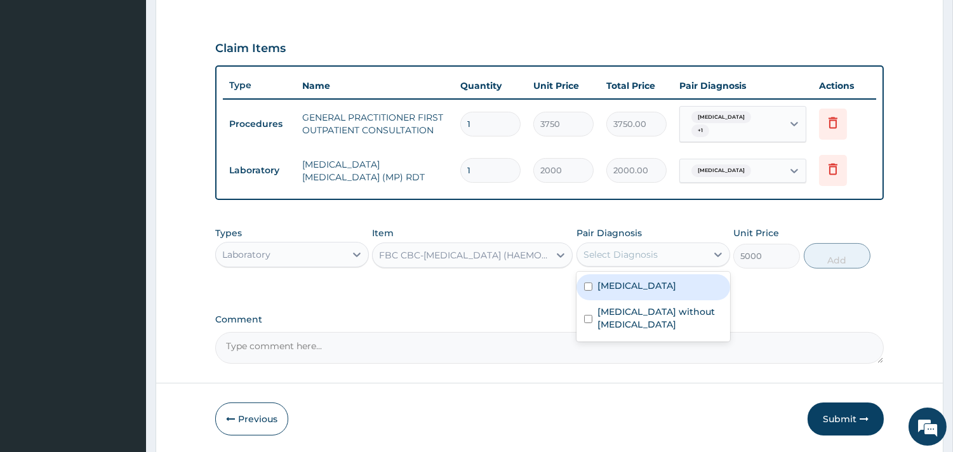
click at [669, 251] on div "Select Diagnosis" at bounding box center [642, 255] width 130 height 20
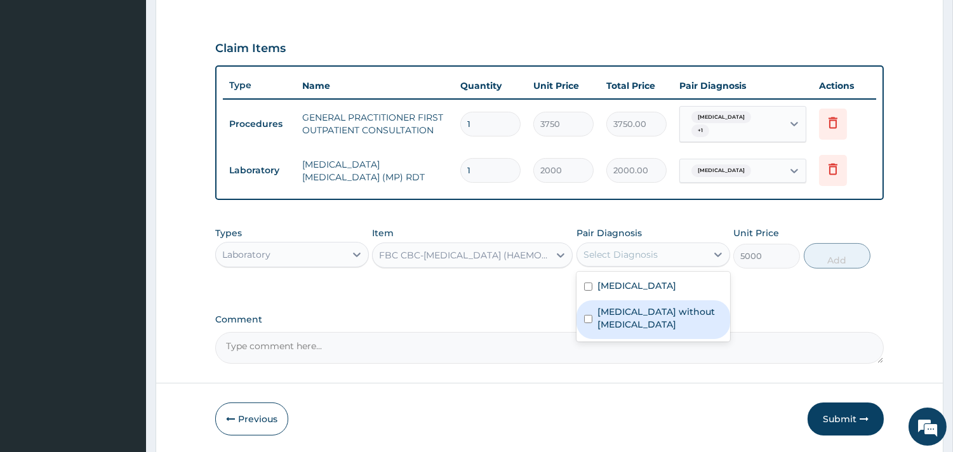
click at [644, 315] on label "Sepsis without septic shock" at bounding box center [660, 318] width 125 height 25
checkbox input "true"
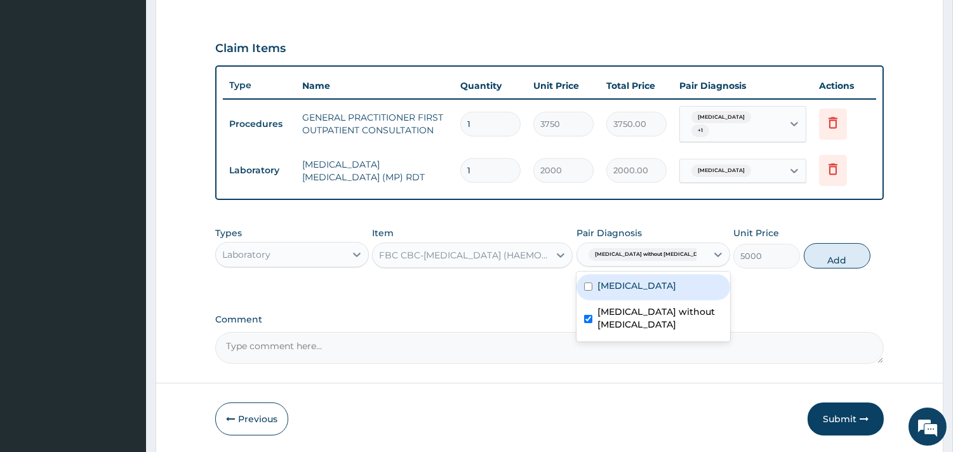
click at [823, 259] on button "Add" at bounding box center [837, 255] width 67 height 25
type input "0"
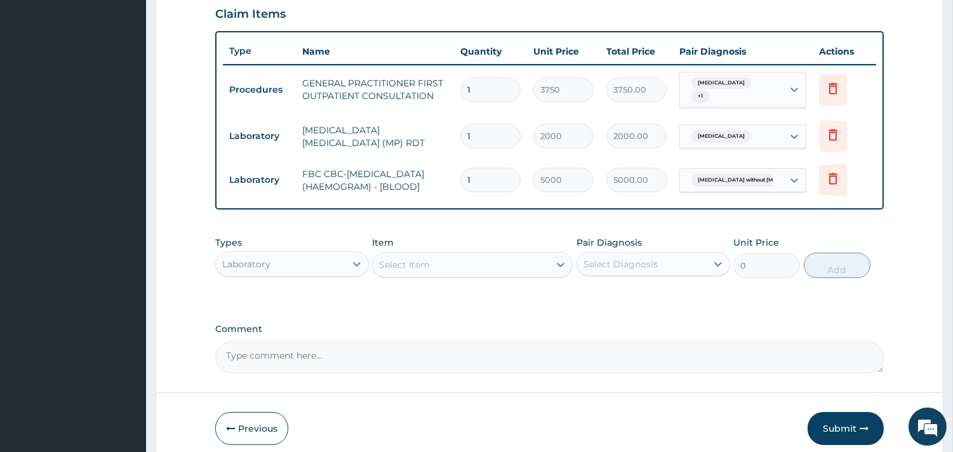
scroll to position [502, 0]
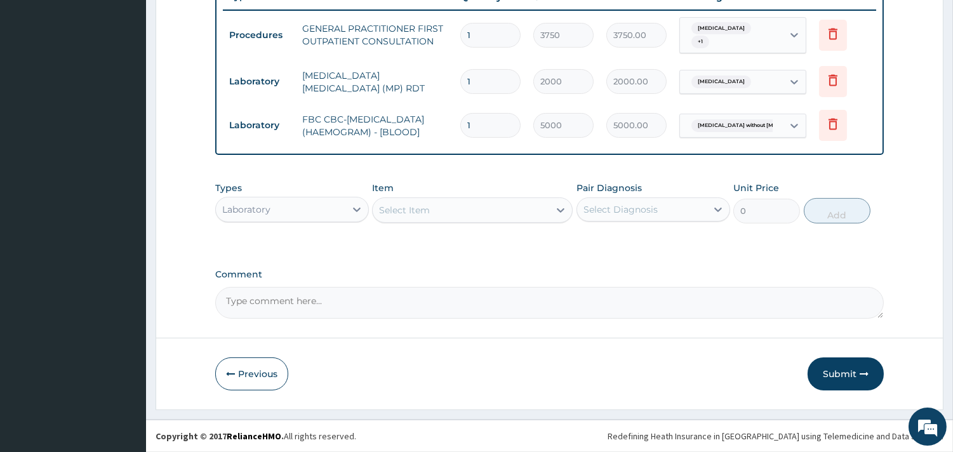
click at [337, 211] on div "Laboratory" at bounding box center [281, 209] width 130 height 20
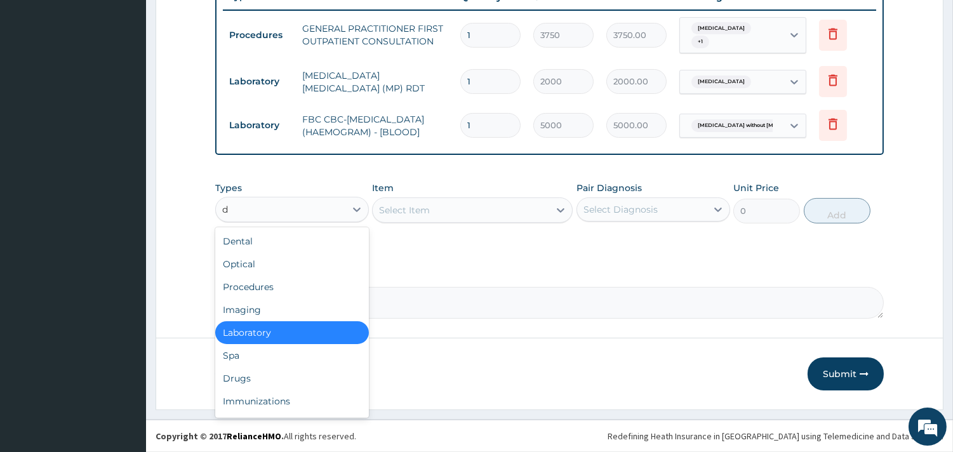
type input "dr"
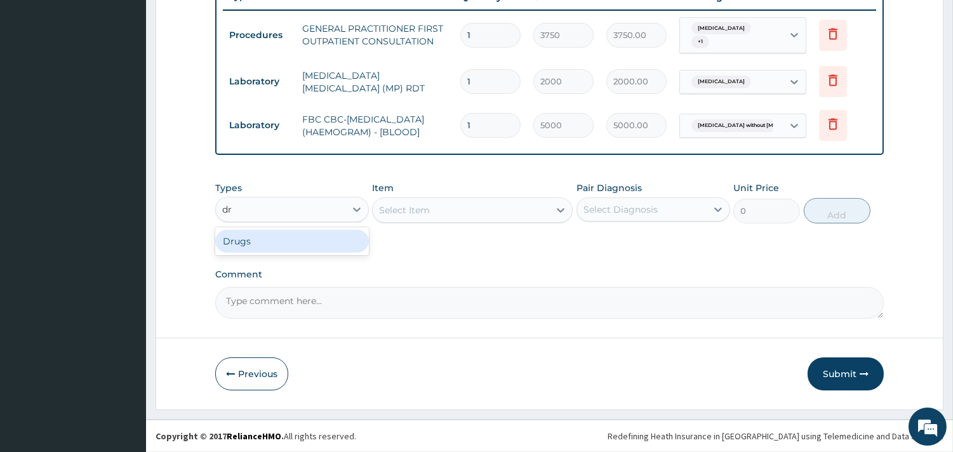
drag, startPoint x: 324, startPoint y: 233, endPoint x: 401, endPoint y: 221, distance: 77.8
click at [324, 232] on div "Drugs" at bounding box center [292, 241] width 154 height 23
drag, startPoint x: 439, startPoint y: 213, endPoint x: 426, endPoint y: 192, distance: 24.3
click at [439, 212] on div "Select Item" at bounding box center [472, 210] width 201 height 25
click at [484, 208] on div "Select Item" at bounding box center [461, 210] width 177 height 20
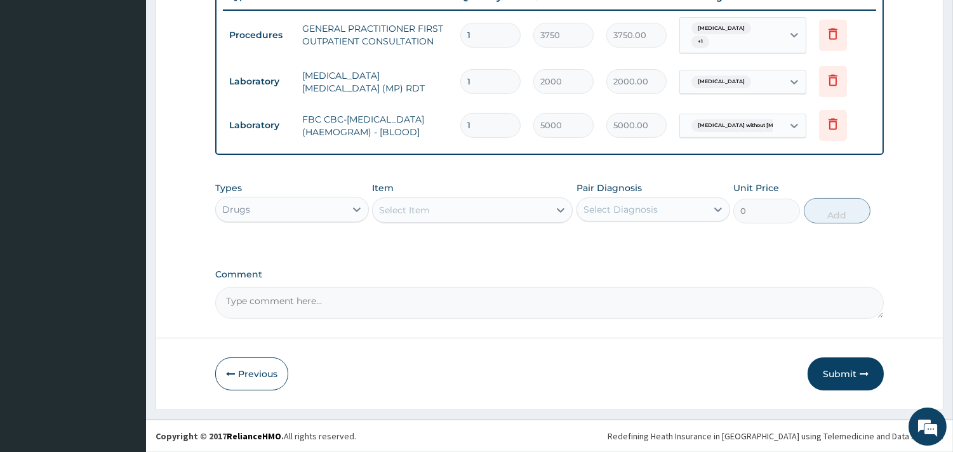
click at [513, 205] on div "Select Item" at bounding box center [461, 210] width 177 height 20
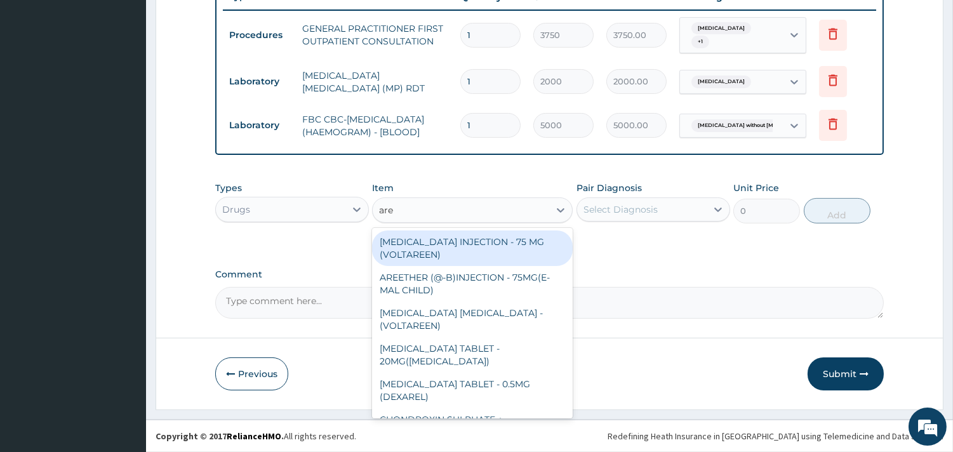
type input "aree"
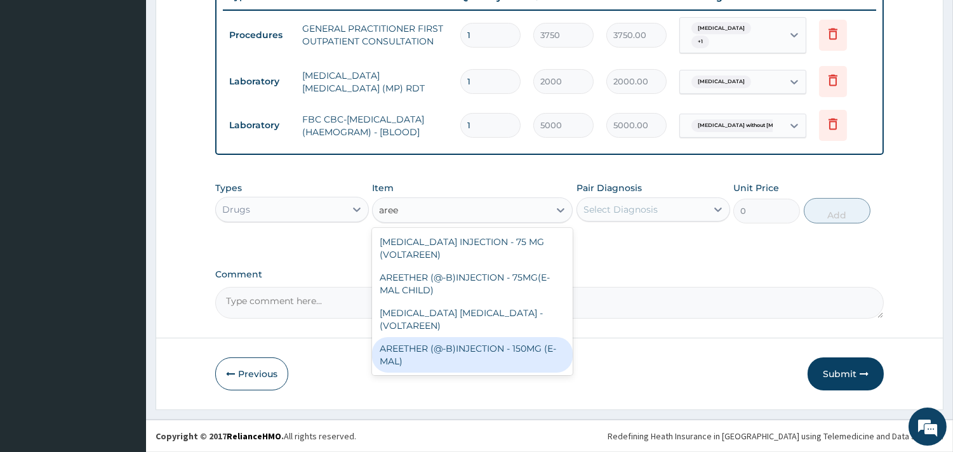
drag, startPoint x: 443, startPoint y: 335, endPoint x: 538, endPoint y: 272, distance: 114.5
click at [443, 337] on div "AREETHER (@-B)INJECTION - 150MG (E-MAL)" at bounding box center [472, 355] width 201 height 36
type input "1680"
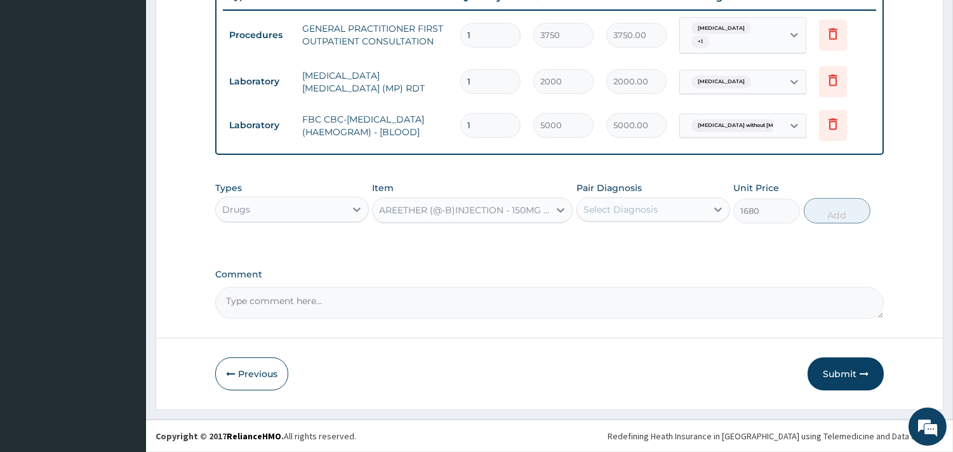
click at [632, 205] on div "Select Diagnosis" at bounding box center [621, 209] width 74 height 13
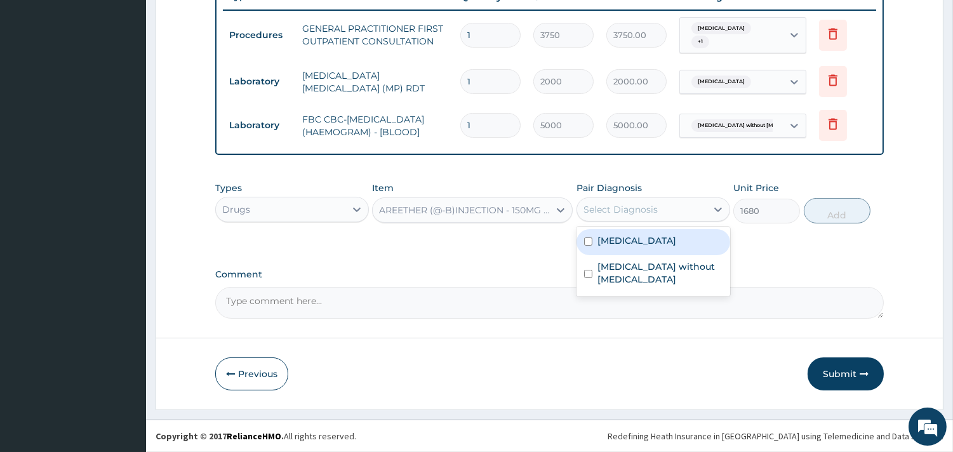
click at [669, 234] on label "Malaria, unspecified" at bounding box center [637, 240] width 79 height 13
checkbox input "true"
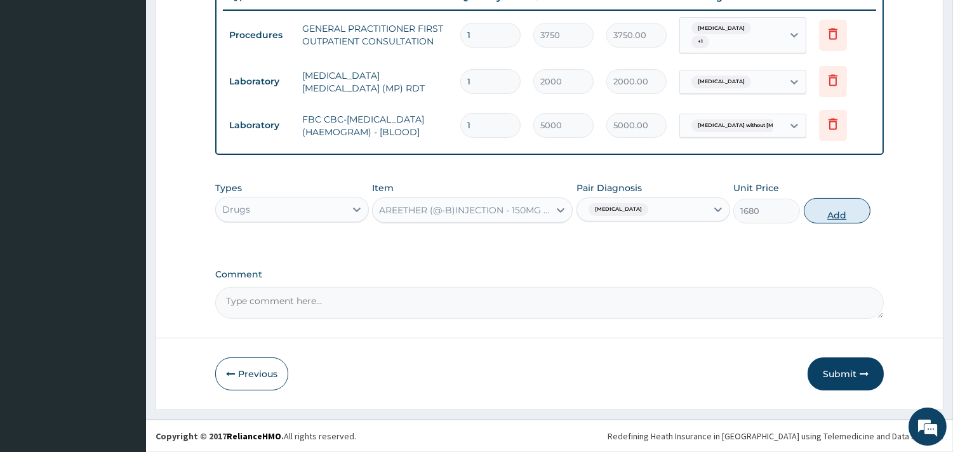
click at [823, 210] on button "Add" at bounding box center [837, 210] width 67 height 25
type input "0"
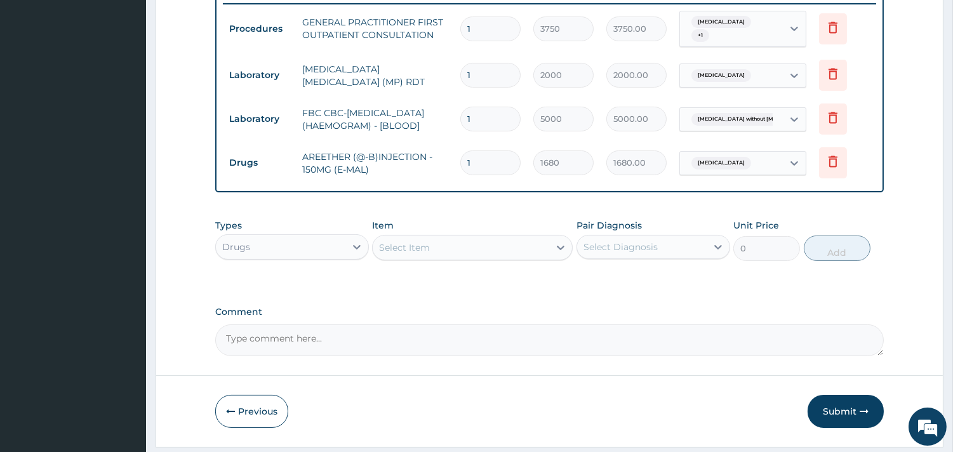
type input "0.00"
type input "2"
type input "3360.00"
type input "0.00"
type input "3"
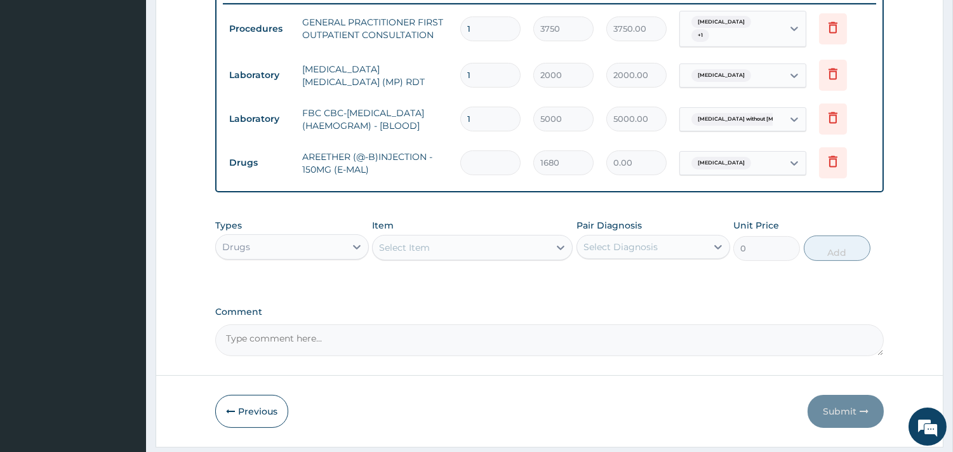
type input "5040.00"
type input "3"
click at [414, 246] on div "Select Item" at bounding box center [461, 248] width 177 height 20
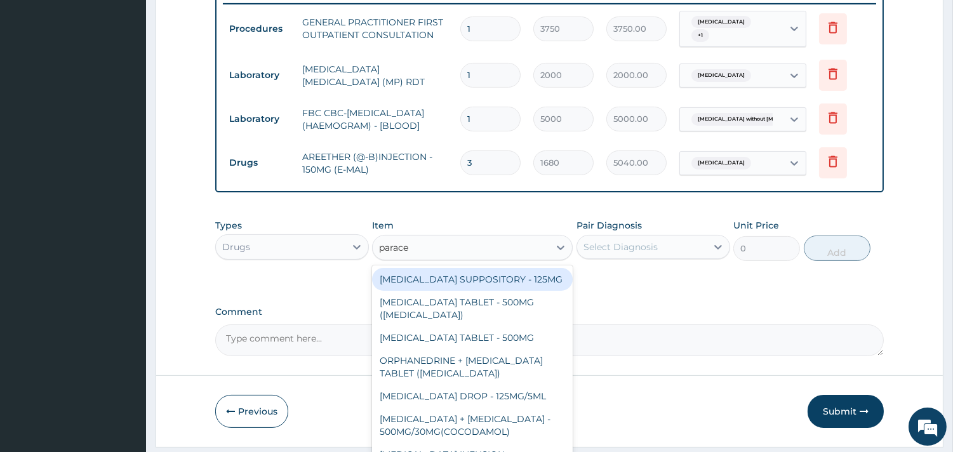
type input "parace"
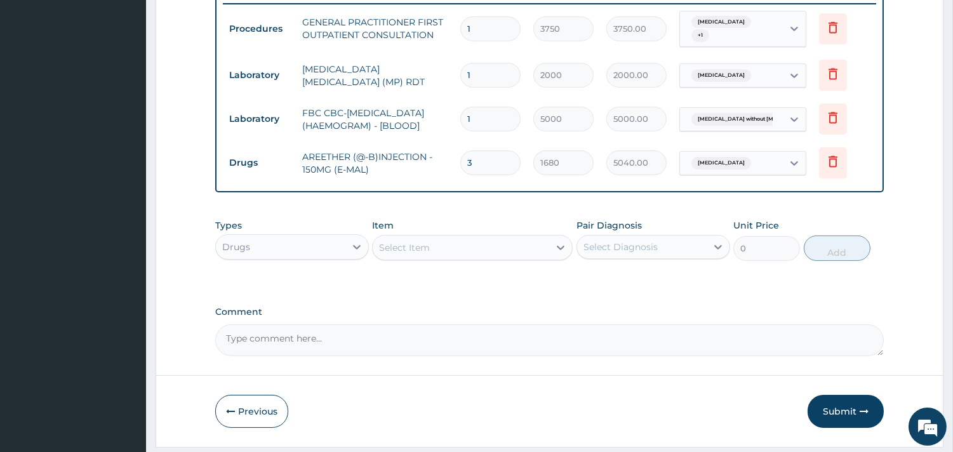
click at [423, 248] on div "Select Item" at bounding box center [404, 247] width 51 height 13
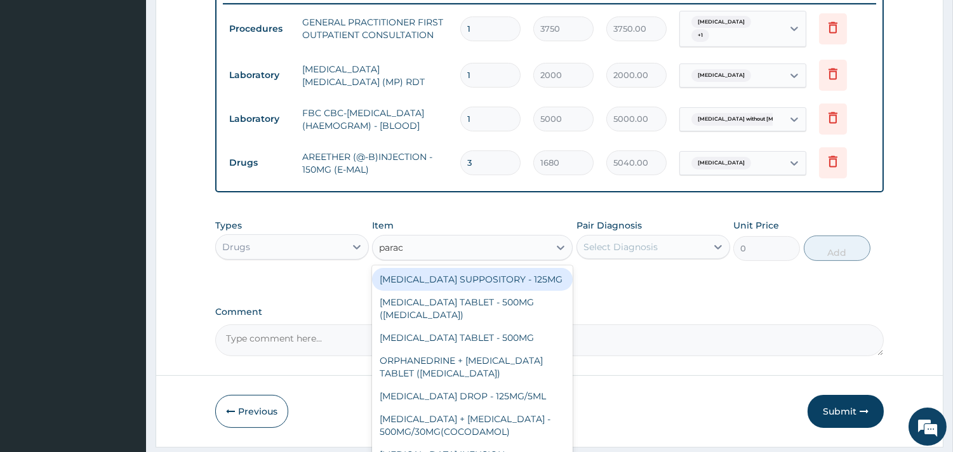
type input "parace"
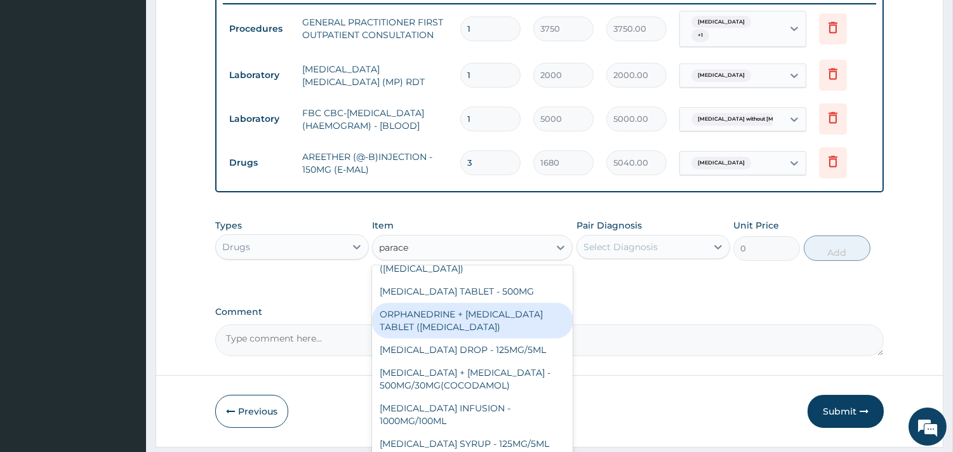
scroll to position [109, 0]
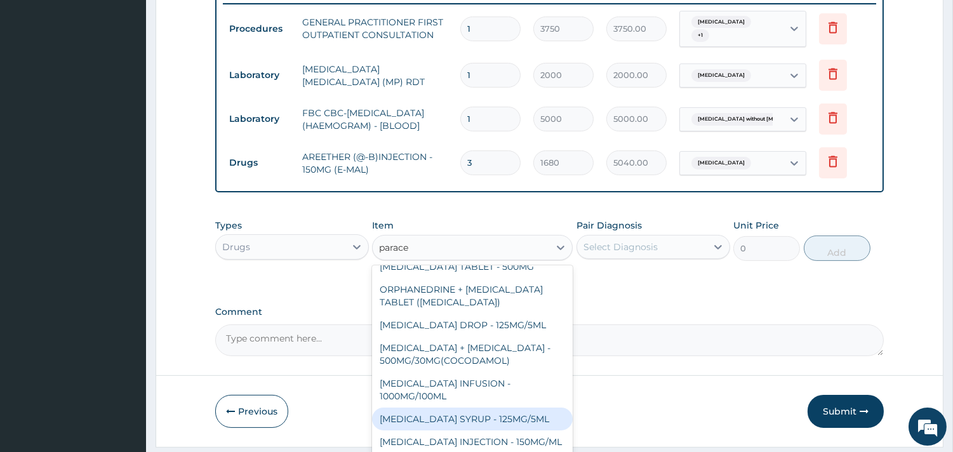
click at [518, 408] on div "[MEDICAL_DATA] SYRUP - 125MG/5ML" at bounding box center [472, 419] width 201 height 23
type input "840"
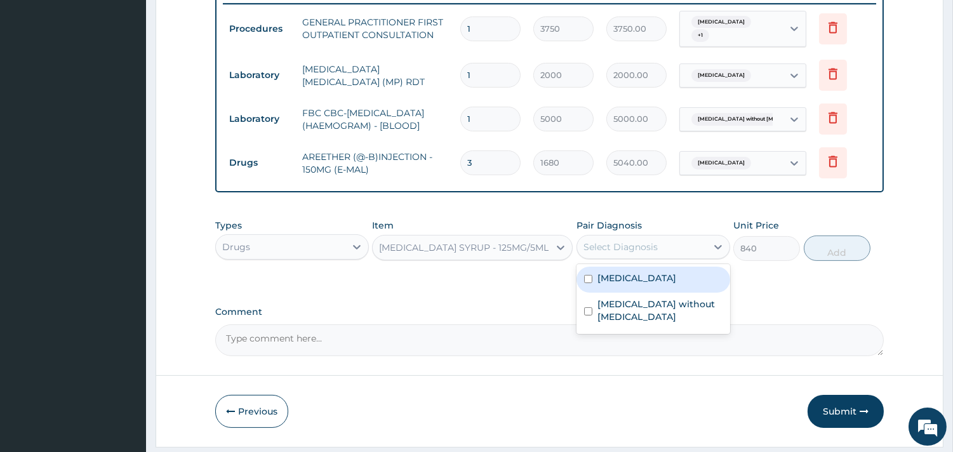
click at [656, 251] on div "Select Diagnosis" at bounding box center [621, 247] width 74 height 13
click at [662, 276] on div "Malaria, unspecified" at bounding box center [654, 280] width 154 height 26
checkbox input "true"
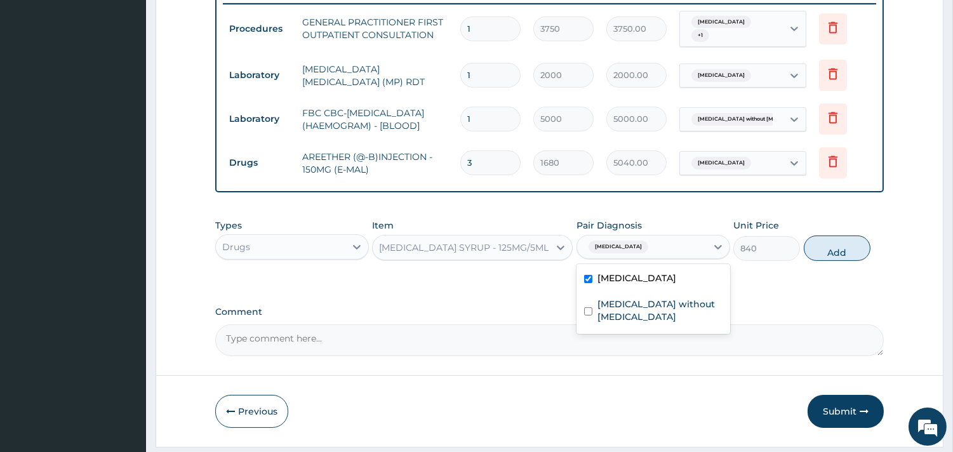
click at [807, 259] on button "Add" at bounding box center [837, 248] width 67 height 25
type input "0"
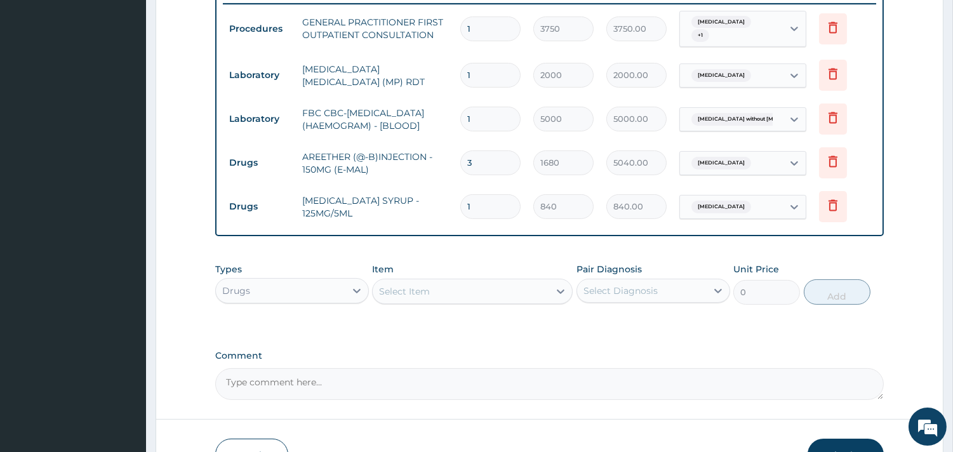
click at [474, 299] on div "Select Item" at bounding box center [461, 291] width 177 height 20
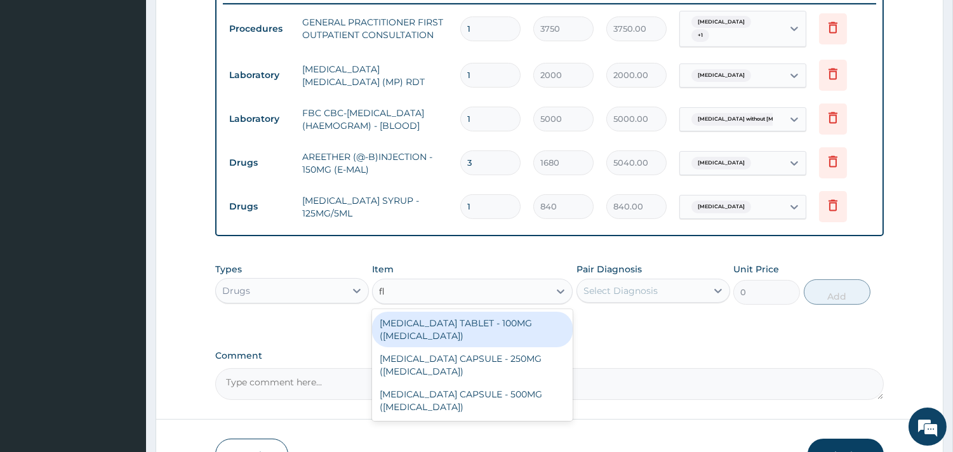
type input "f"
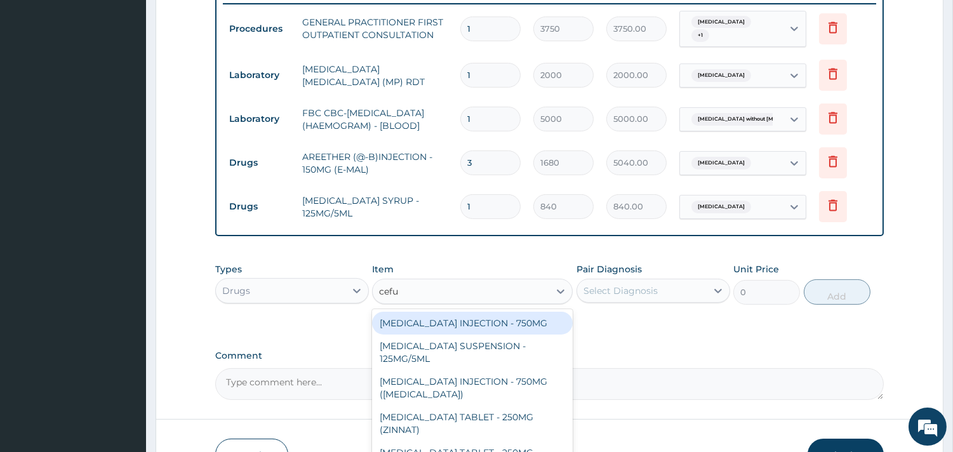
type input "cefur"
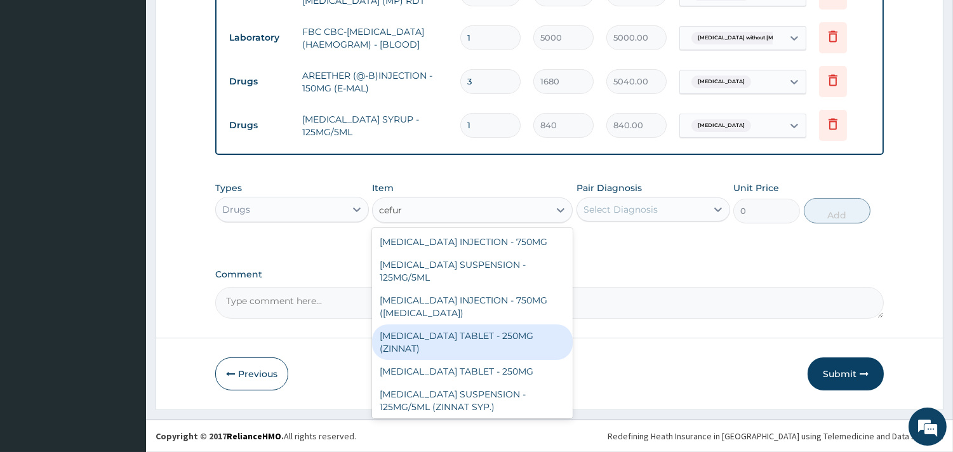
scroll to position [2, 0]
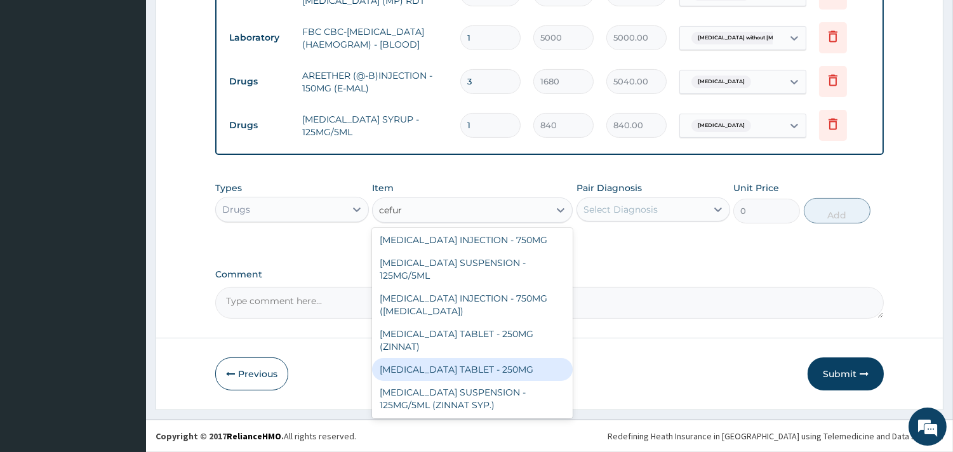
drag, startPoint x: 492, startPoint y: 372, endPoint x: 576, endPoint y: 307, distance: 106.1
click at [491, 370] on div "CEFUROXIME TABLET - 250MG" at bounding box center [472, 369] width 201 height 23
type input "420"
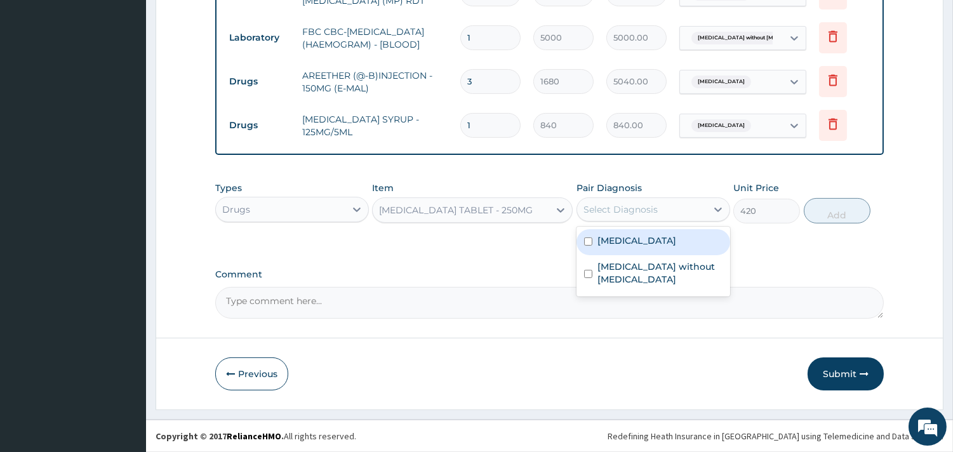
click at [645, 207] on div "Select Diagnosis" at bounding box center [621, 209] width 74 height 13
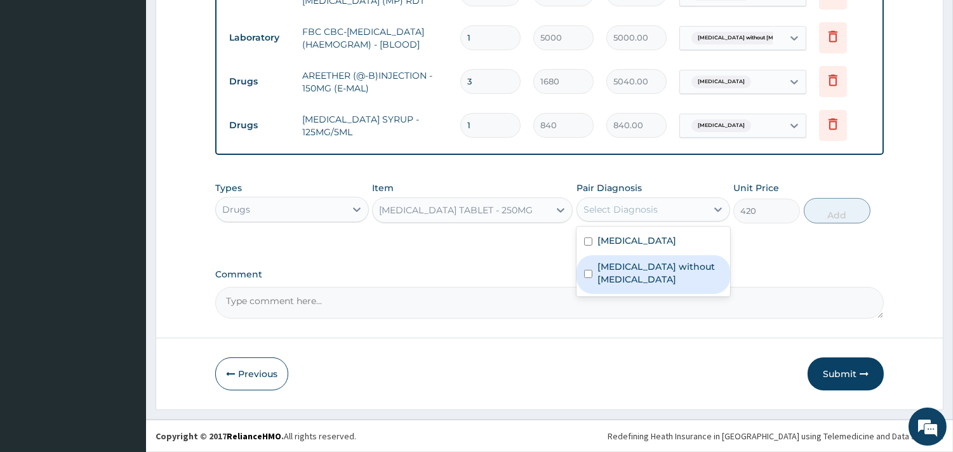
drag, startPoint x: 642, startPoint y: 276, endPoint x: 816, endPoint y: 229, distance: 180.4
click at [643, 276] on label "Sepsis without septic shock" at bounding box center [660, 272] width 125 height 25
checkbox input "true"
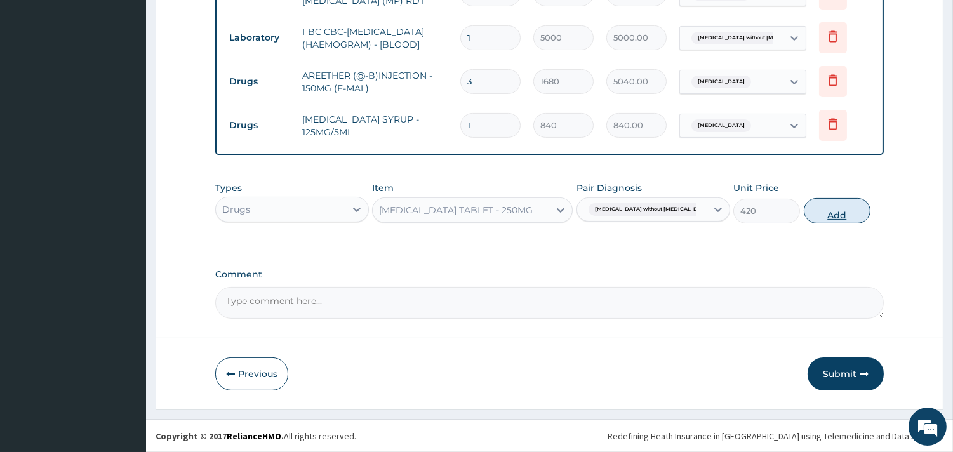
click at [835, 202] on button "Add" at bounding box center [837, 210] width 67 height 25
type input "0"
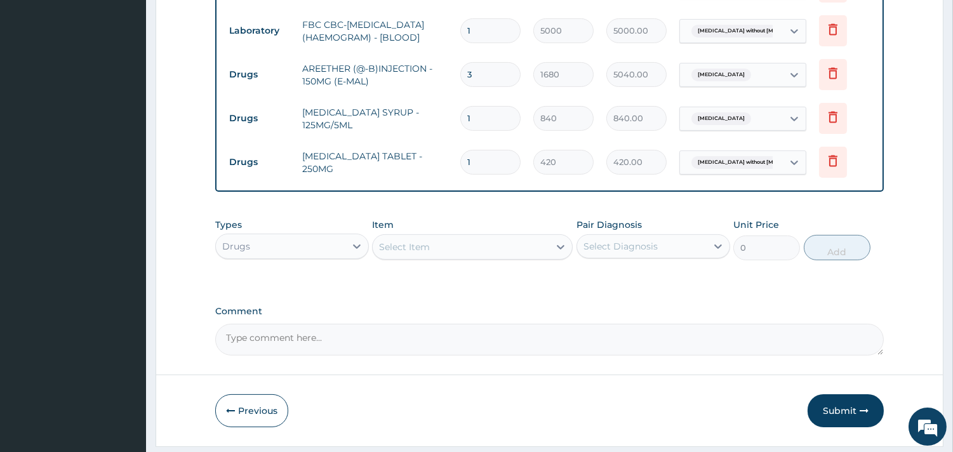
type input "10"
type input "4200.00"
type input "10"
click at [836, 417] on button "Submit" at bounding box center [846, 410] width 76 height 33
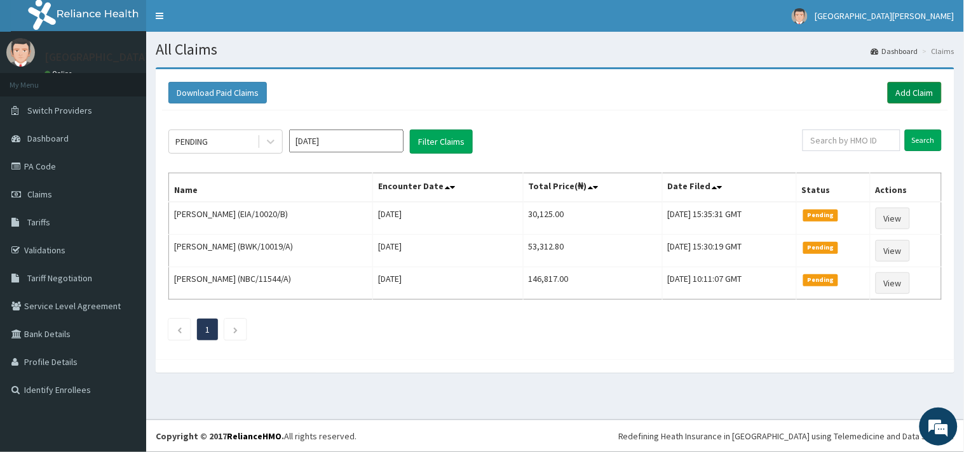
click at [910, 91] on link "Add Claim" at bounding box center [914, 93] width 54 height 22
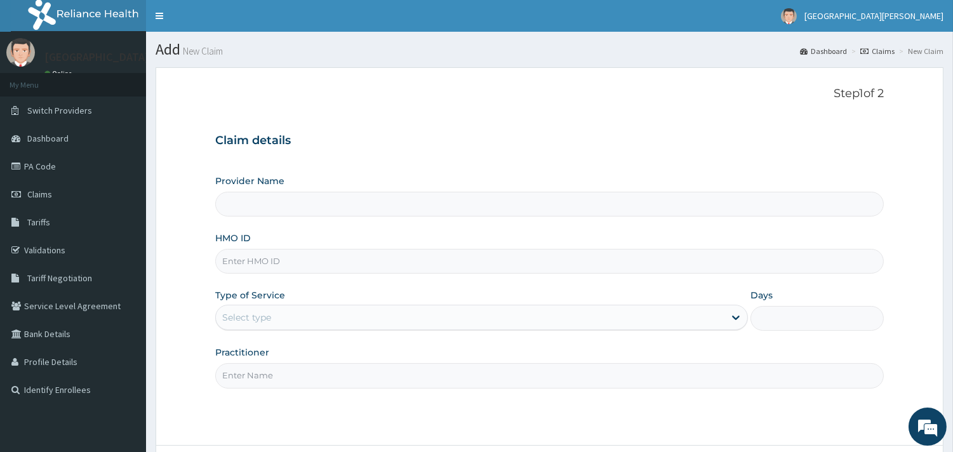
click at [306, 246] on div "HMO ID" at bounding box center [549, 253] width 669 height 42
click at [299, 260] on input "HMO ID" at bounding box center [549, 261] width 669 height 25
paste input "NBC/10728/C"
type input "NBC/10728/C"
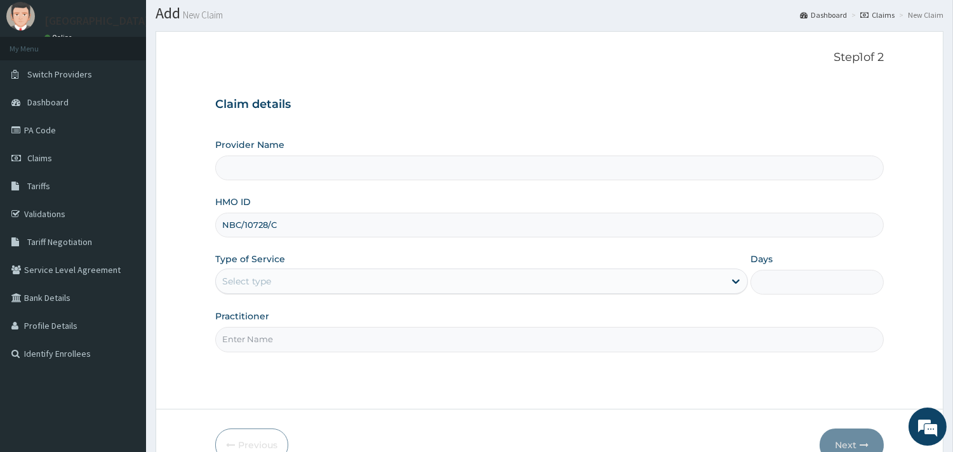
scroll to position [108, 0]
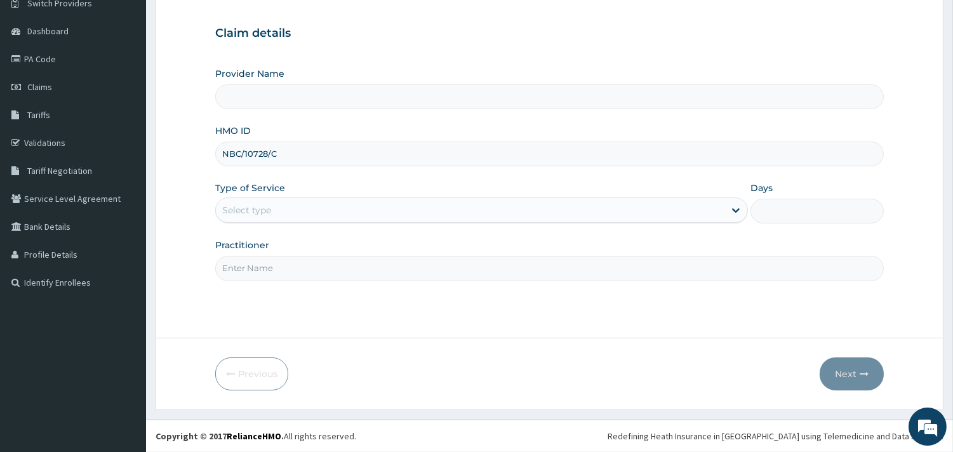
type input "ST. [PERSON_NAME][GEOGRAPHIC_DATA] -[GEOGRAPHIC_DATA]"
type input "NBC/10728/C"
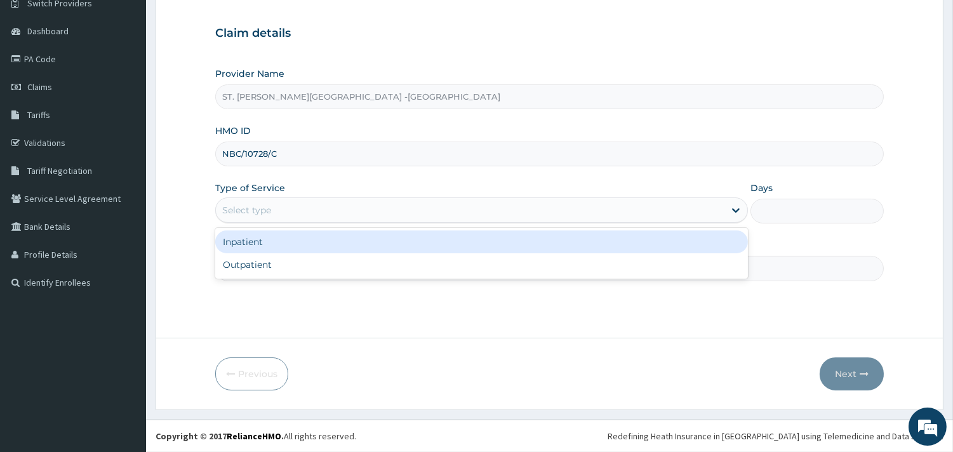
click at [303, 212] on div "Select type" at bounding box center [470, 210] width 509 height 20
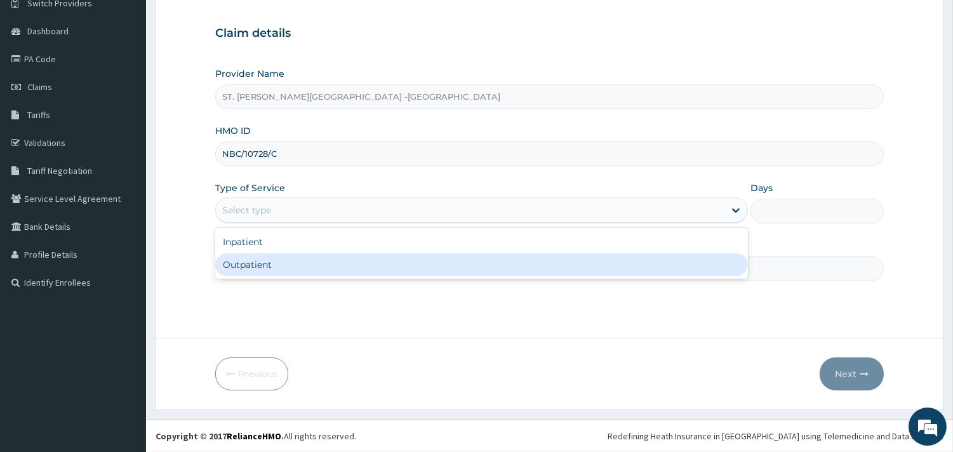
click at [281, 271] on div "Outpatient" at bounding box center [481, 264] width 533 height 23
type input "1"
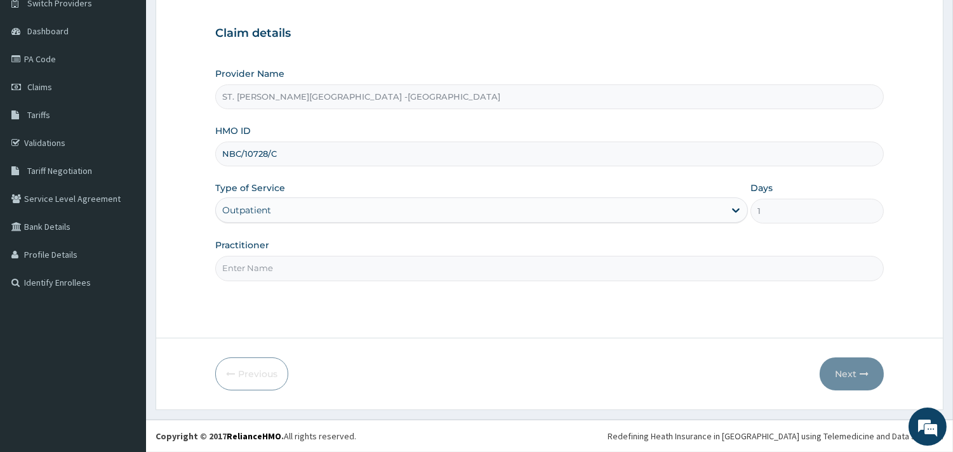
click at [281, 271] on input "Practitioner" at bounding box center [549, 268] width 669 height 25
type input "DORIS"
click at [842, 373] on button "Next" at bounding box center [852, 374] width 64 height 33
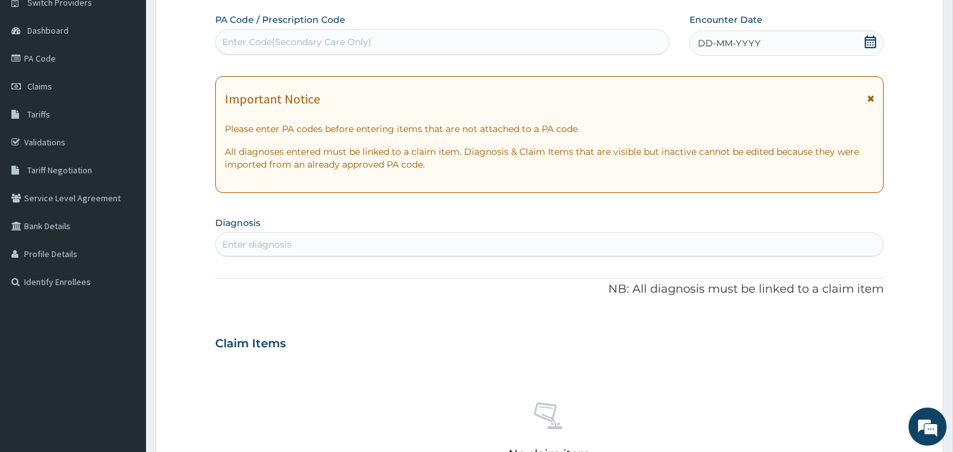
scroll to position [0, 0]
click at [873, 38] on icon at bounding box center [870, 42] width 13 height 13
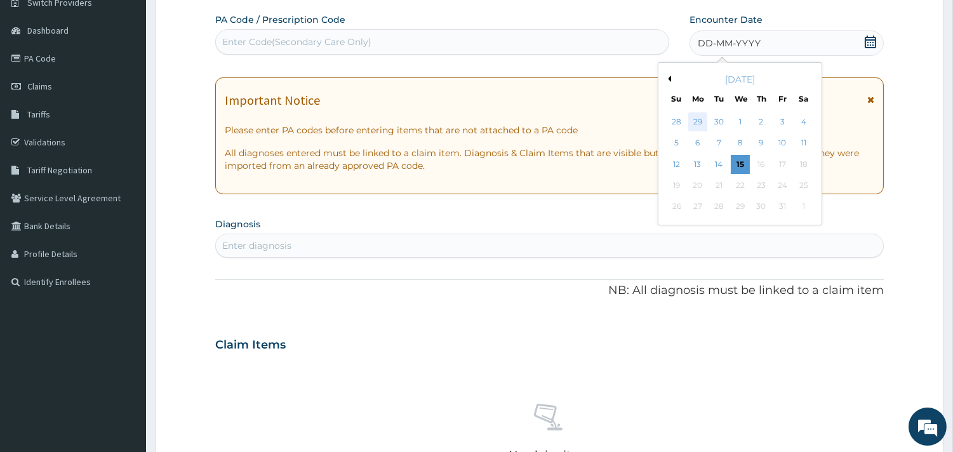
click at [702, 123] on div "29" at bounding box center [698, 121] width 19 height 19
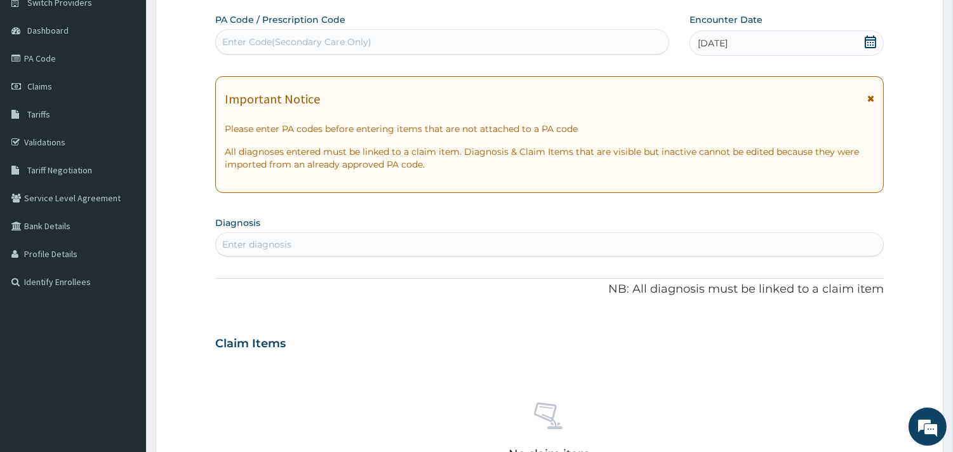
click at [379, 250] on div "Enter diagnosis" at bounding box center [550, 244] width 668 height 20
type input "a"
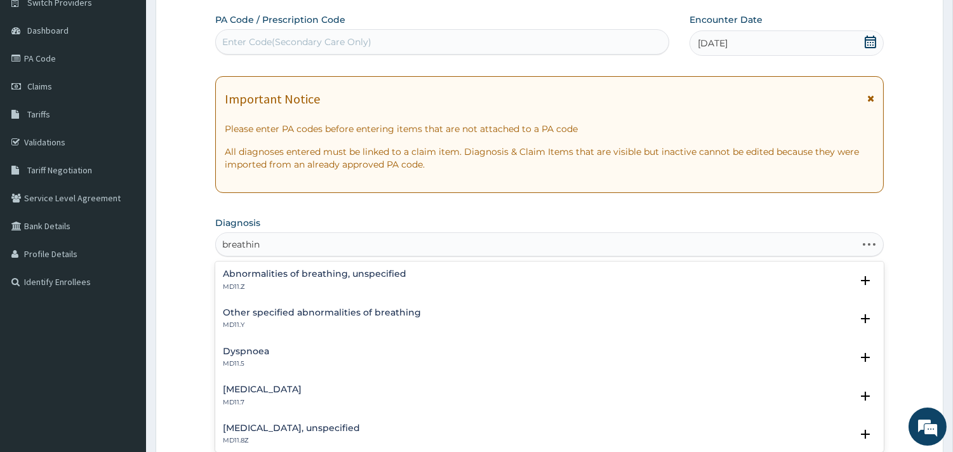
type input "breathing"
click at [364, 277] on h4 "Abnormalities of breathing, unspecified" at bounding box center [315, 274] width 184 height 10
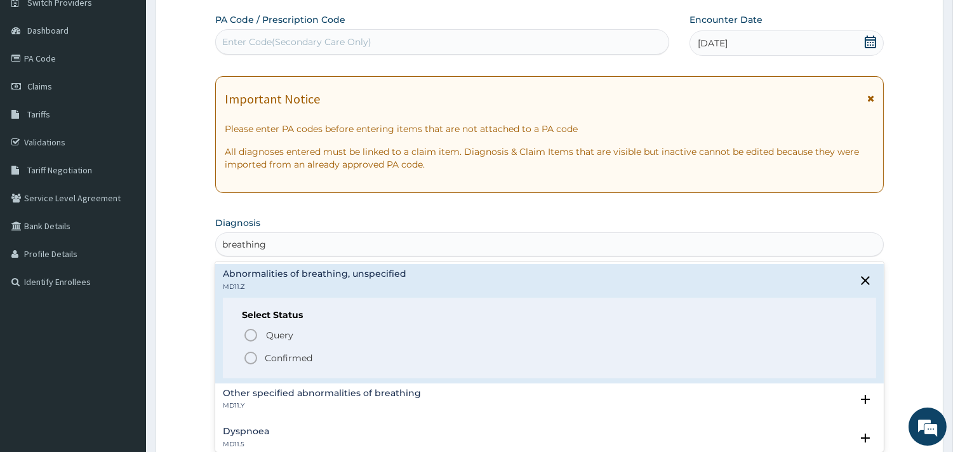
click at [252, 356] on icon "status option filled" at bounding box center [250, 358] width 15 height 15
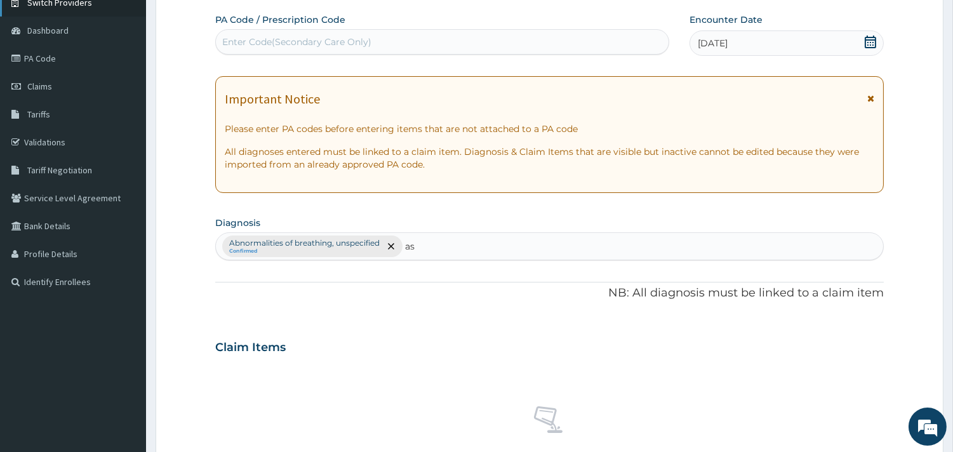
type input "as"
type input "asthma"
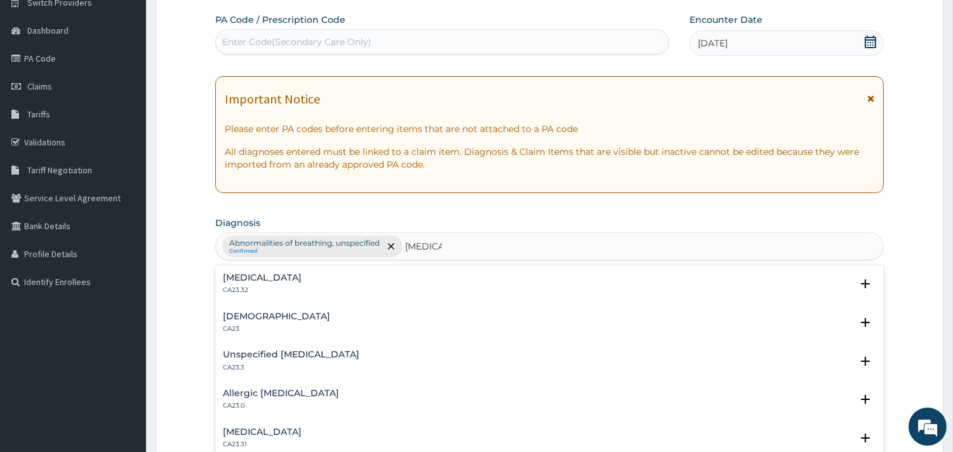
click at [242, 281] on h4 "Unspecified asthma, uncomplicated" at bounding box center [262, 278] width 79 height 10
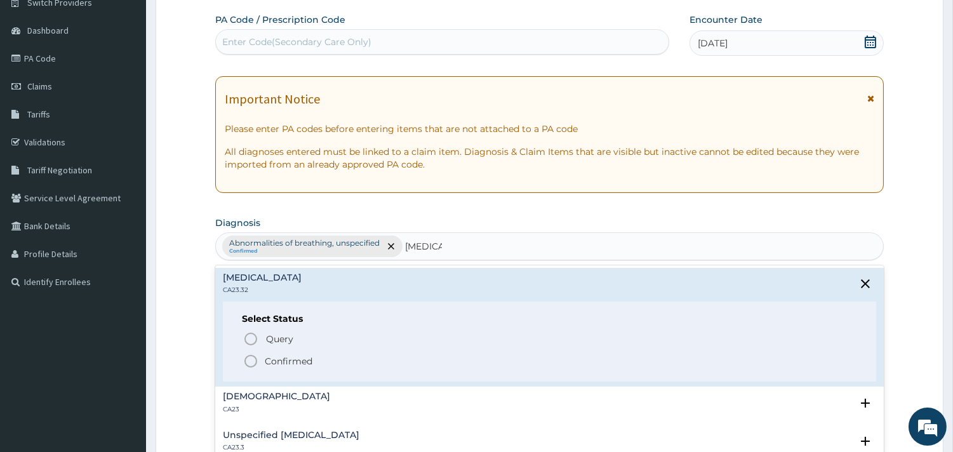
click at [252, 360] on icon "status option filled" at bounding box center [250, 361] width 15 height 15
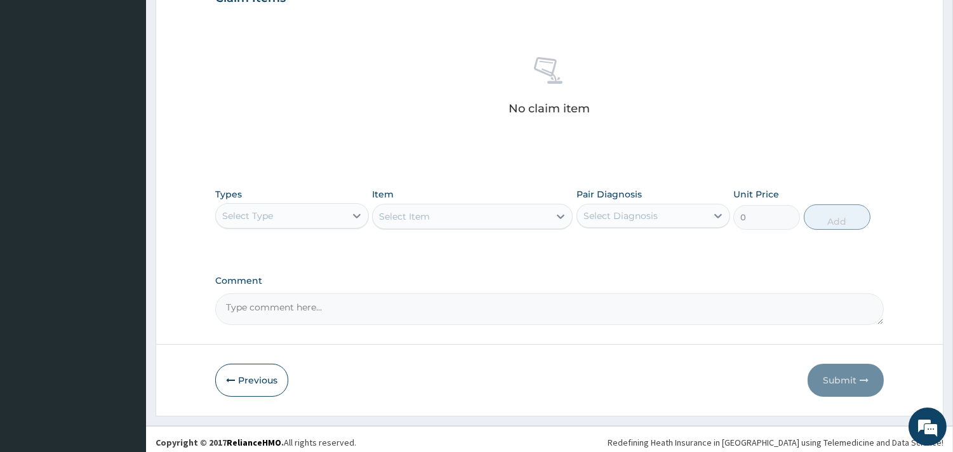
scroll to position [460, 0]
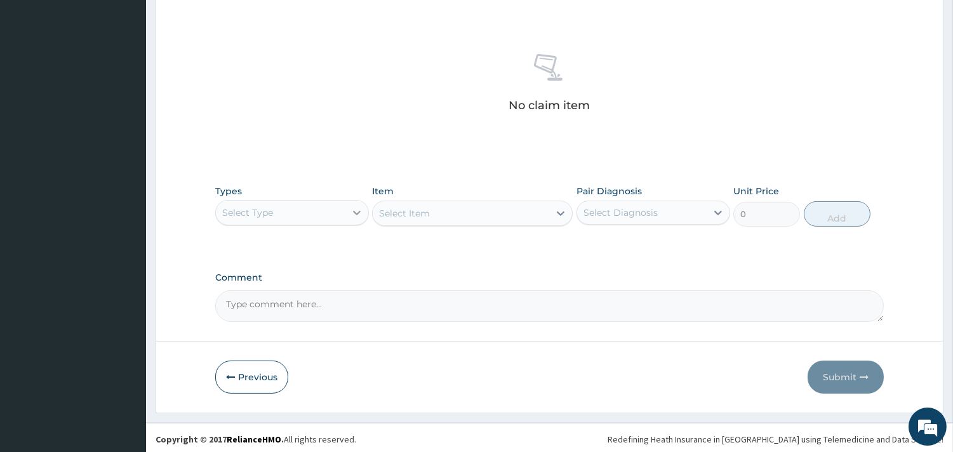
click at [354, 213] on icon at bounding box center [357, 212] width 13 height 13
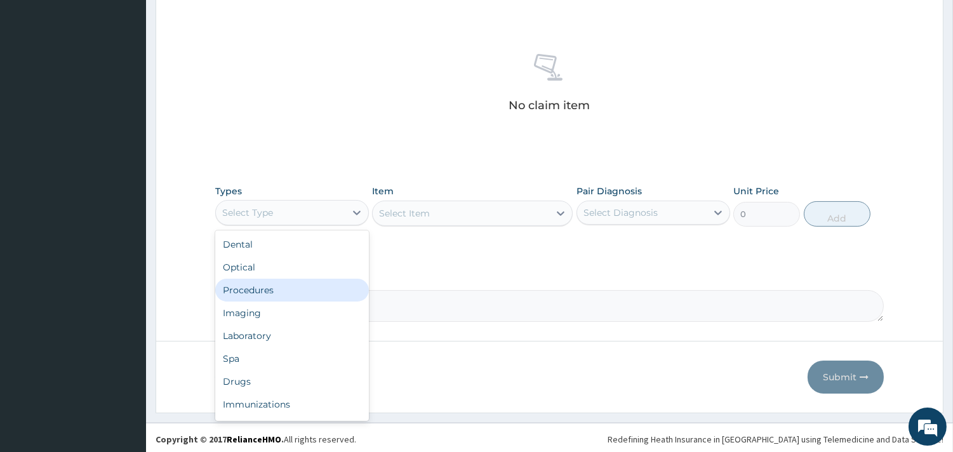
click at [297, 290] on div "Procedures" at bounding box center [292, 290] width 154 height 23
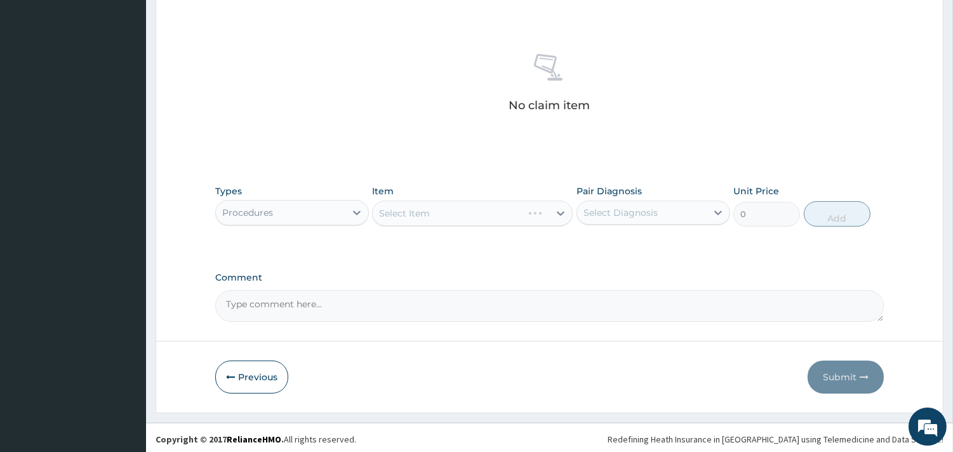
click at [510, 212] on div "Select Item" at bounding box center [472, 213] width 201 height 25
click at [676, 211] on div "Select Diagnosis" at bounding box center [642, 213] width 130 height 20
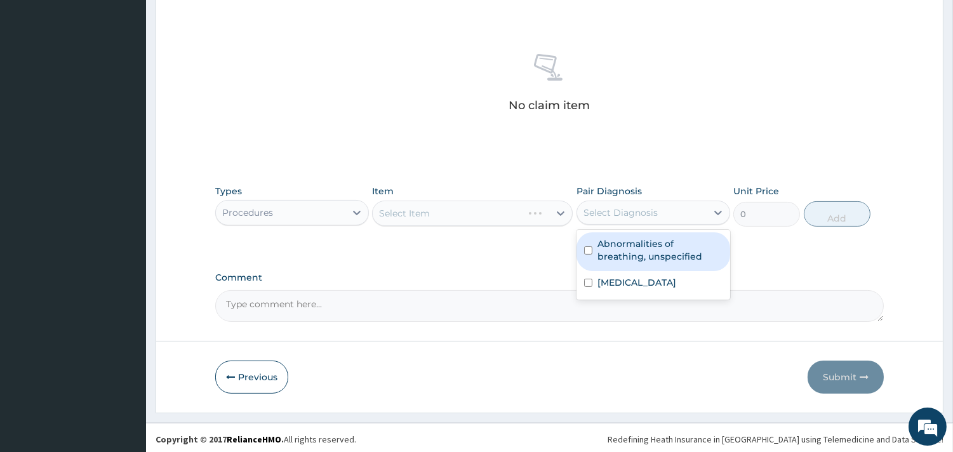
click at [653, 246] on label "Abnormalities of breathing, unspecified" at bounding box center [660, 250] width 125 height 25
checkbox input "true"
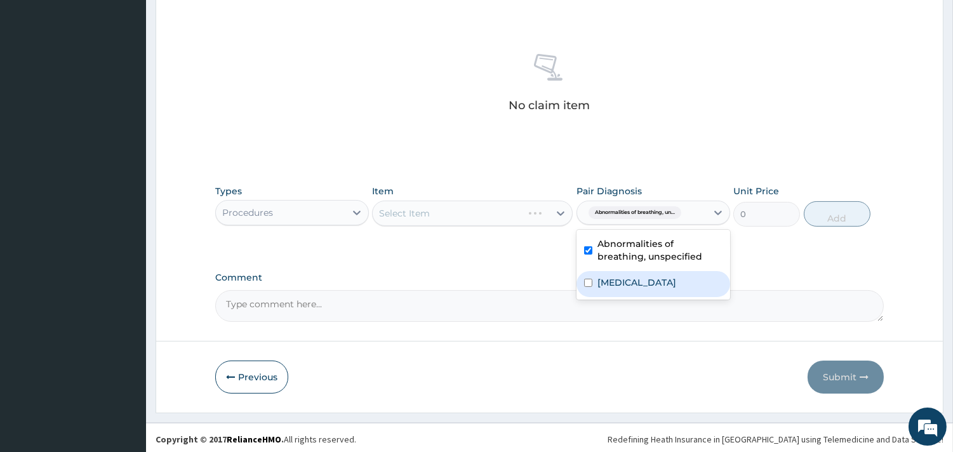
click at [648, 286] on label "Unspecified asthma, uncomplicated" at bounding box center [637, 282] width 79 height 13
checkbox input "true"
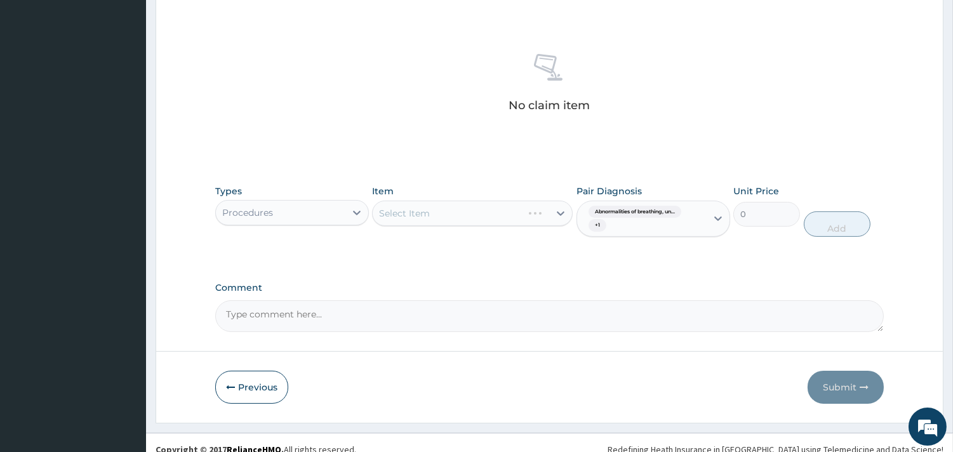
click at [558, 216] on div "Select Item" at bounding box center [472, 213] width 201 height 25
click at [557, 213] on div "Select Item" at bounding box center [472, 213] width 201 height 25
click at [560, 212] on div "Select Item" at bounding box center [472, 213] width 201 height 25
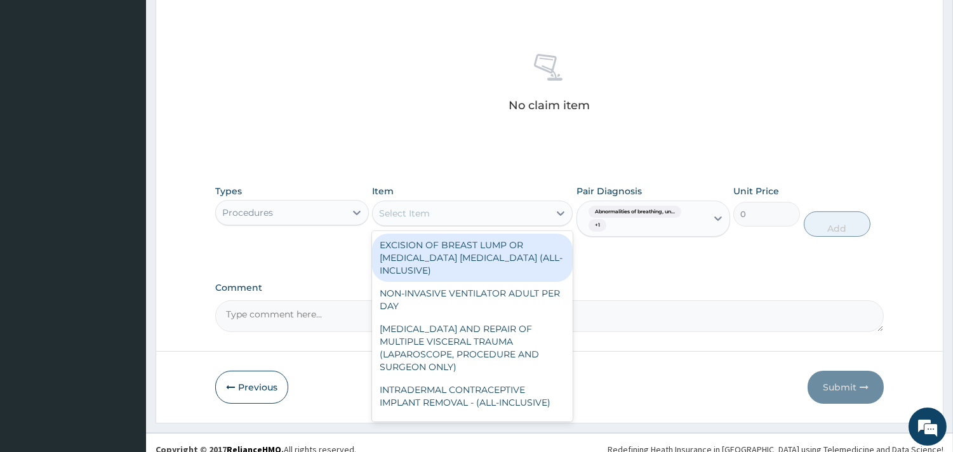
click at [560, 215] on icon at bounding box center [562, 214] width 8 height 4
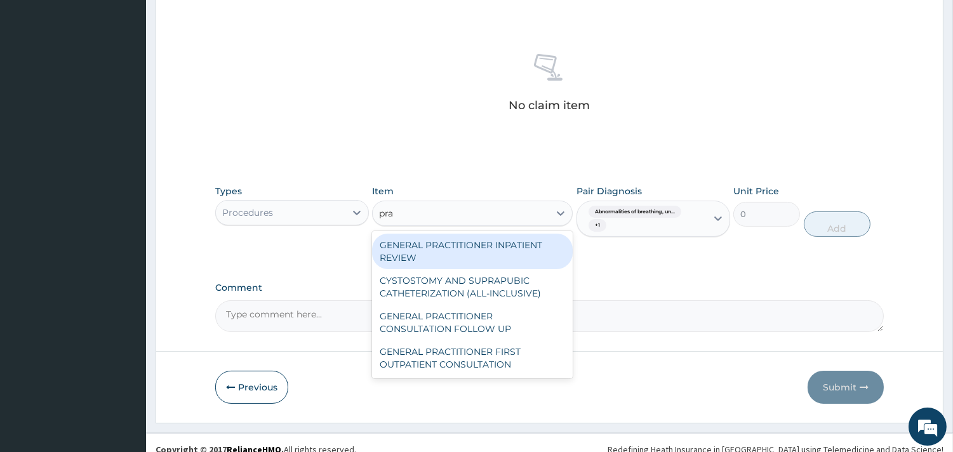
type input "prac"
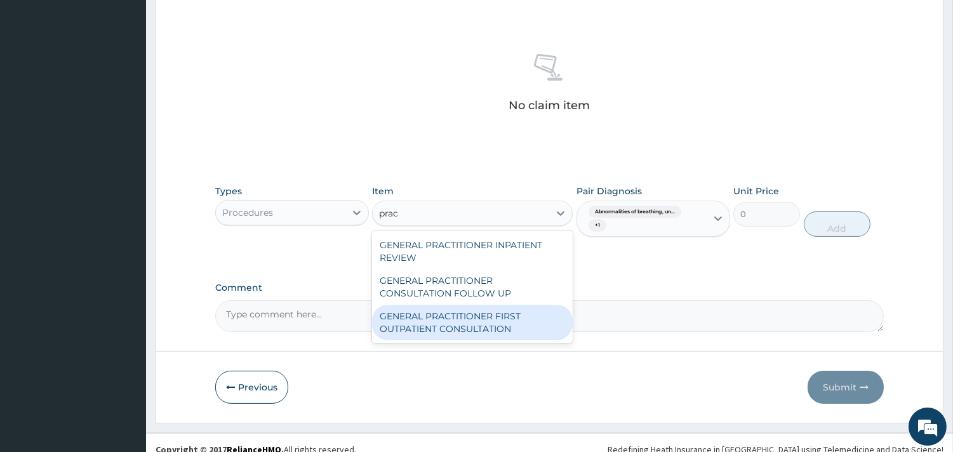
click at [507, 321] on div "GENERAL PRACTITIONER FIRST OUTPATIENT CONSULTATION" at bounding box center [472, 323] width 201 height 36
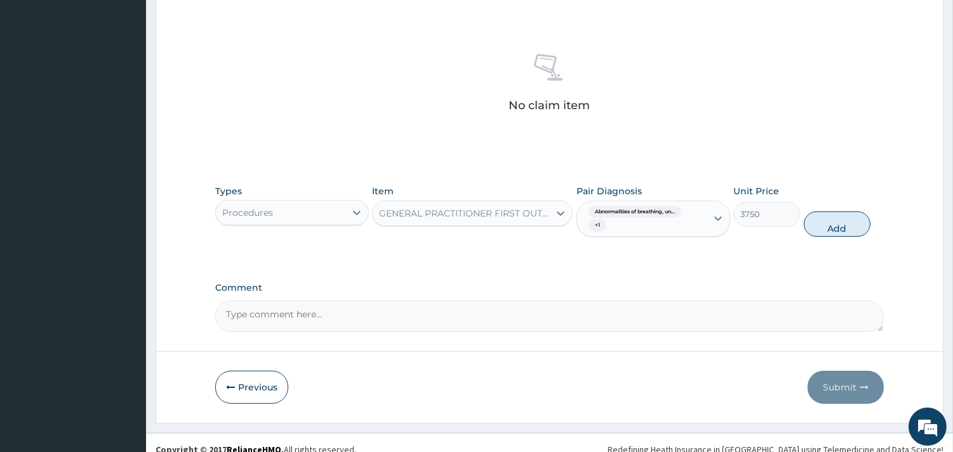
drag, startPoint x: 824, startPoint y: 225, endPoint x: 718, endPoint y: 224, distance: 106.1
click at [820, 225] on button "Add" at bounding box center [837, 224] width 67 height 25
type input "0"
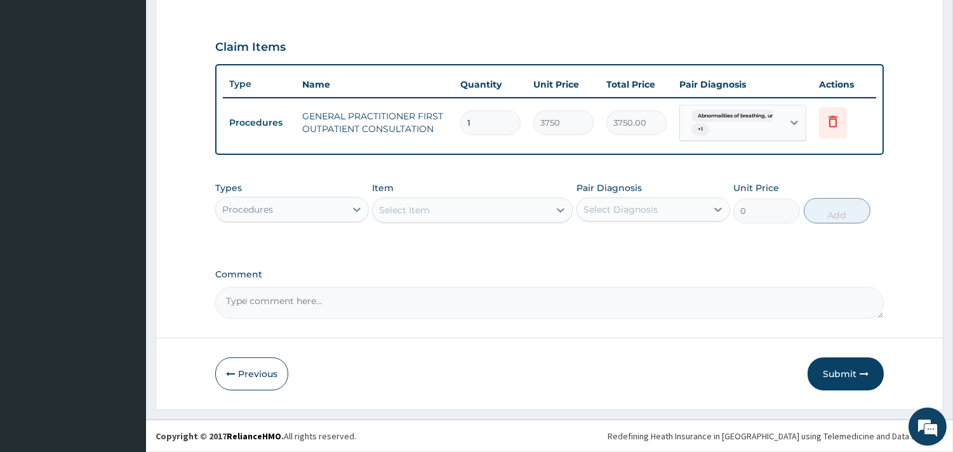
scroll to position [407, 0]
type input "2"
type input "7500.00"
type input "3"
type input "11250.00"
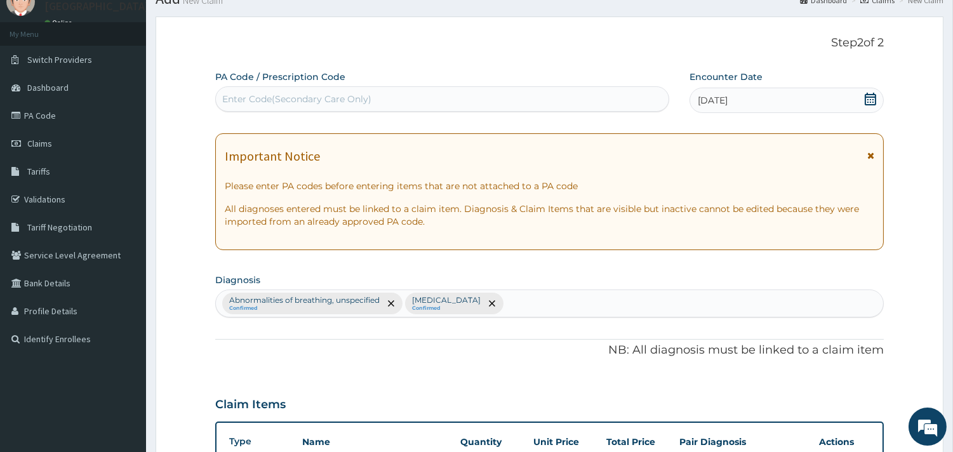
scroll to position [0, 0]
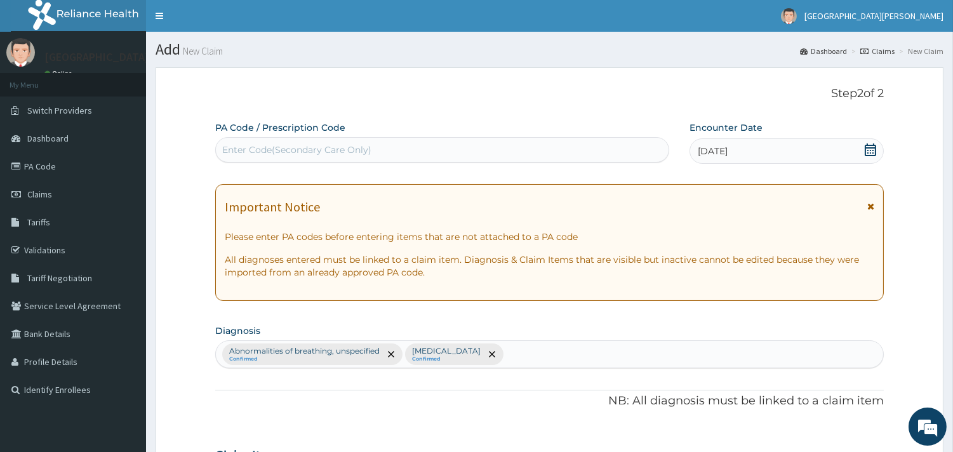
type input "3"
click at [365, 145] on div "Enter Code(Secondary Care Only)" at bounding box center [296, 150] width 149 height 13
paste input "PA/94259C"
type input "PA/94259C"
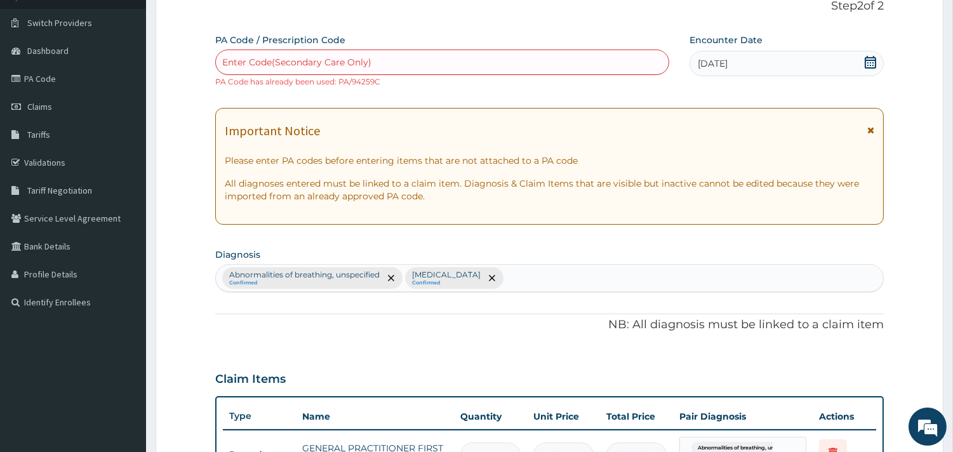
scroll to position [33, 0]
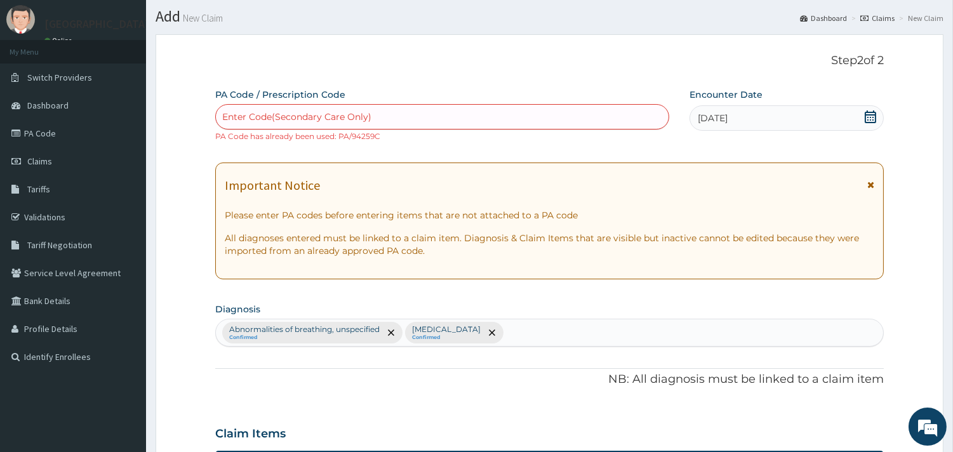
click at [400, 116] on div "Enter Code(Secondary Care Only)" at bounding box center [442, 117] width 453 height 20
paste input "PA/A39DC1"
type input "PA/A39DC1"
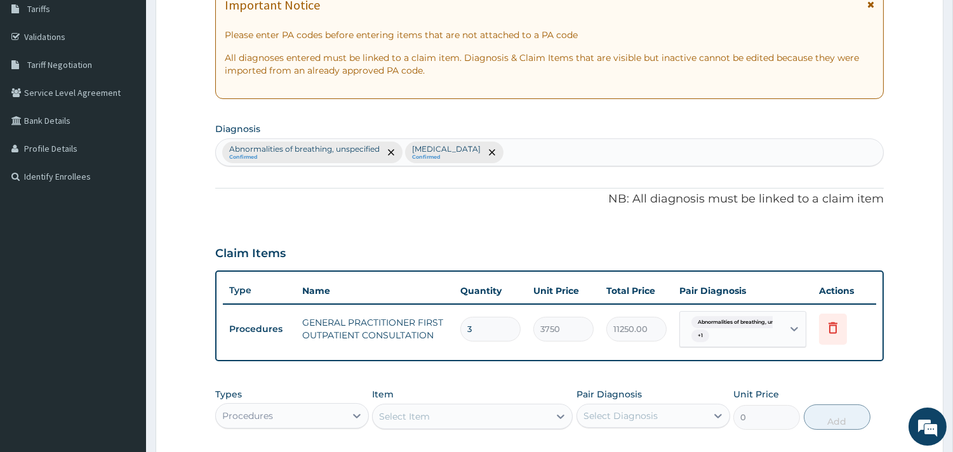
scroll to position [174, 0]
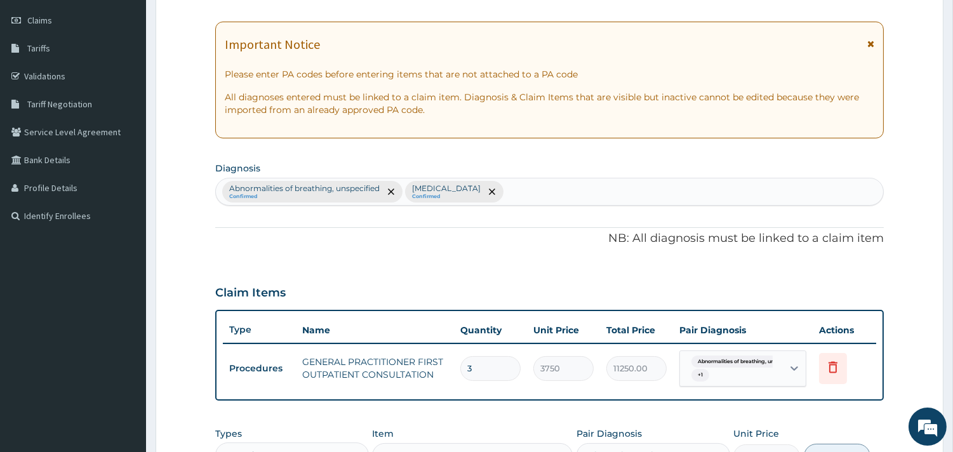
type input "0.00"
type input "1"
type input "3750.00"
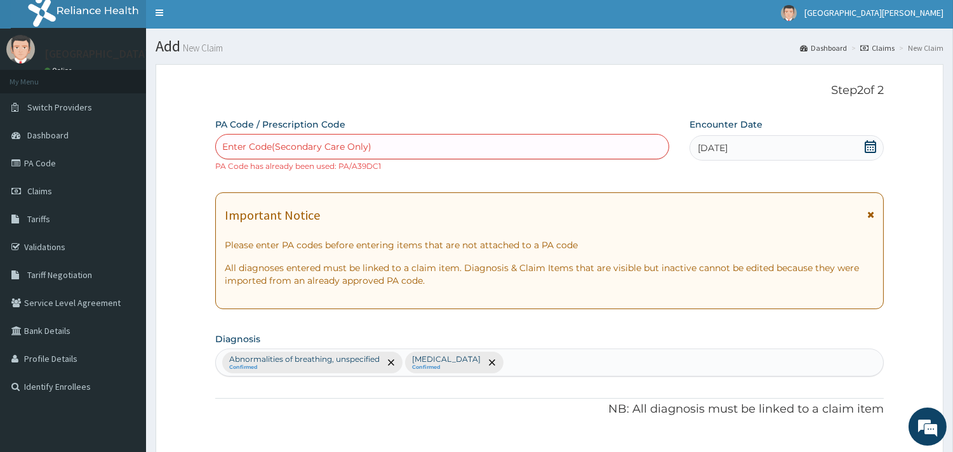
scroll to position [0, 0]
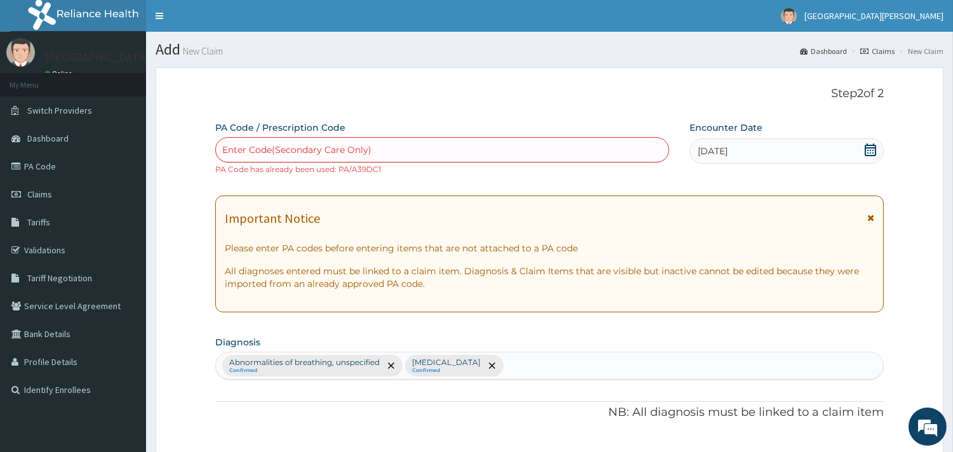
type input "1"
click at [39, 194] on span "Claims" at bounding box center [39, 194] width 25 height 11
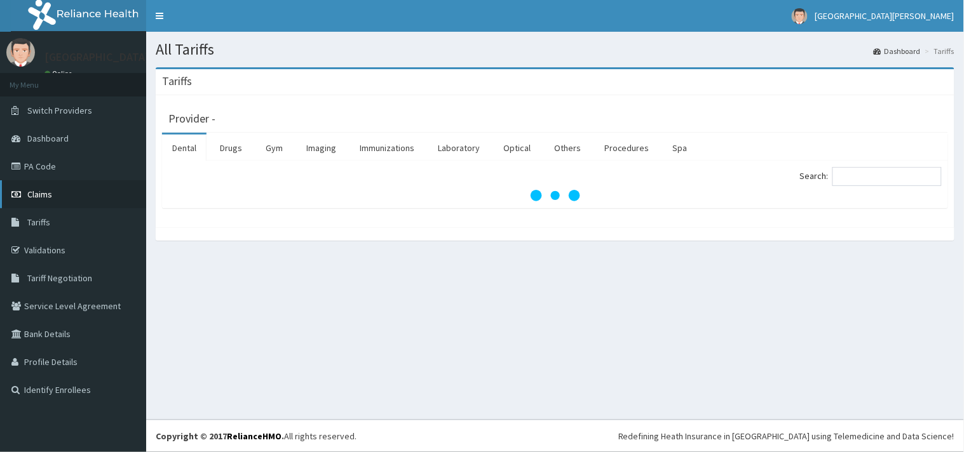
click at [56, 197] on link "Claims" at bounding box center [73, 194] width 146 height 28
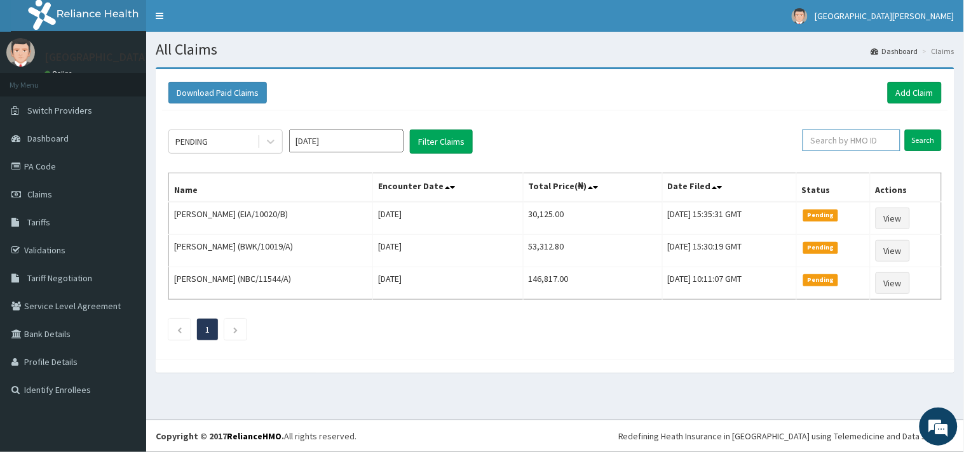
click at [871, 140] on input "text" at bounding box center [851, 141] width 98 height 22
paste input "PA/A39DC1"
drag, startPoint x: 851, startPoint y: 138, endPoint x: 791, endPoint y: 149, distance: 60.8
click at [791, 149] on input "PA/A39DC1" at bounding box center [831, 141] width 90 height 22
paste input "NBC/10728/C"
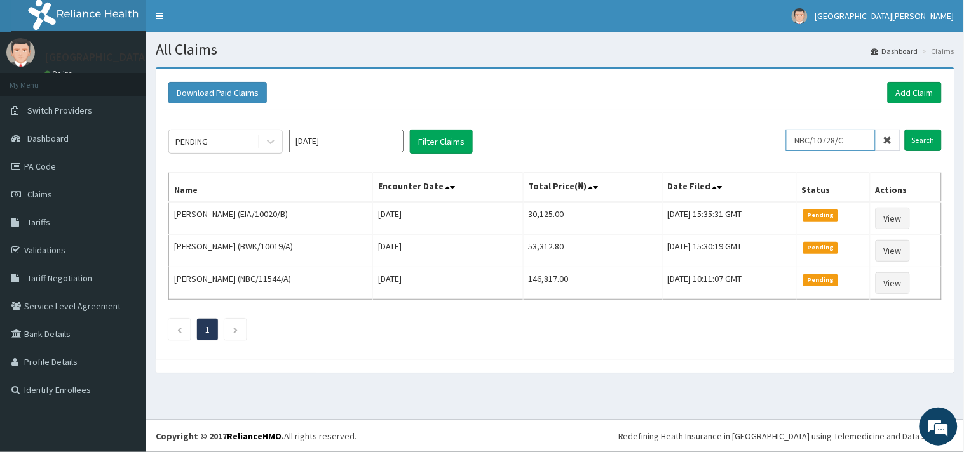
click at [800, 138] on input "NBC/10728/C" at bounding box center [831, 141] width 90 height 22
click at [931, 138] on input "Search" at bounding box center [922, 141] width 37 height 22
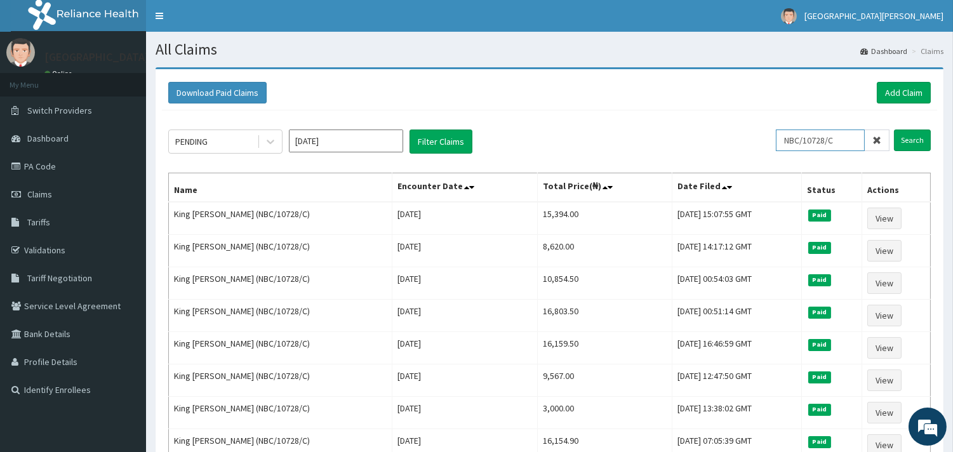
drag, startPoint x: 839, startPoint y: 142, endPoint x: 788, endPoint y: 136, distance: 51.1
click at [788, 136] on input "NBC/10728/C" at bounding box center [820, 141] width 89 height 22
paste input "AEN/10331/B"
click at [791, 135] on input "AEN/10331/B" at bounding box center [820, 141] width 89 height 22
click at [909, 144] on input "Search" at bounding box center [912, 141] width 37 height 22
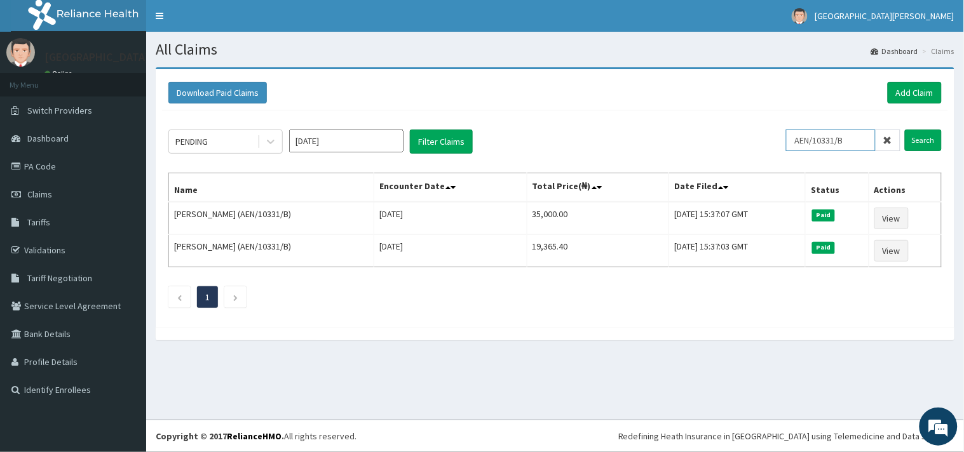
drag, startPoint x: 861, startPoint y: 144, endPoint x: 790, endPoint y: 144, distance: 71.1
click at [790, 144] on div "PENDING Oct 2025 Filter Claims AEN/10331/B Search" at bounding box center [554, 142] width 773 height 24
paste input "OJE/10008"
click at [798, 137] on input "OJE/10008/B" at bounding box center [831, 141] width 90 height 22
click at [925, 135] on input "Search" at bounding box center [922, 141] width 37 height 22
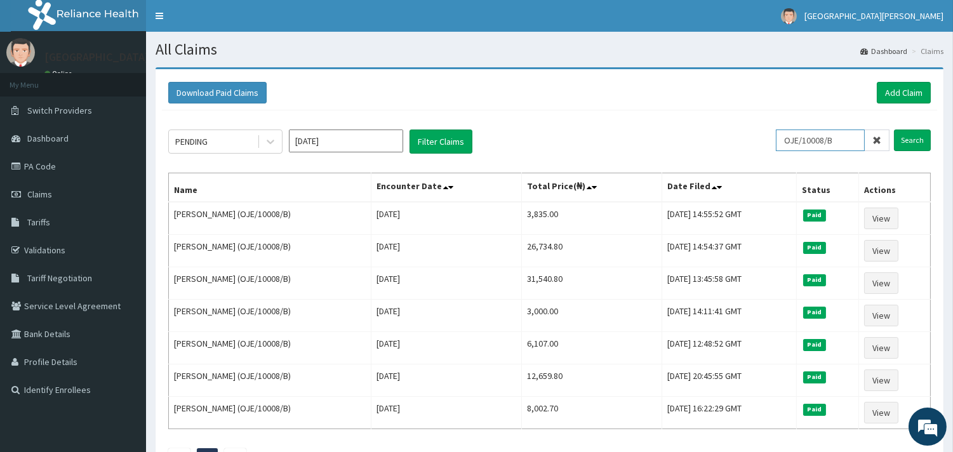
drag, startPoint x: 847, startPoint y: 141, endPoint x: 781, endPoint y: 131, distance: 66.7
click at [781, 131] on div "PENDING Oct 2025 Filter Claims OJE/10008/B Search" at bounding box center [549, 142] width 763 height 24
paste input "PPI/10219"
click at [790, 136] on input "PPI/10219/B" at bounding box center [820, 141] width 89 height 22
type input "PPI/10219/B"
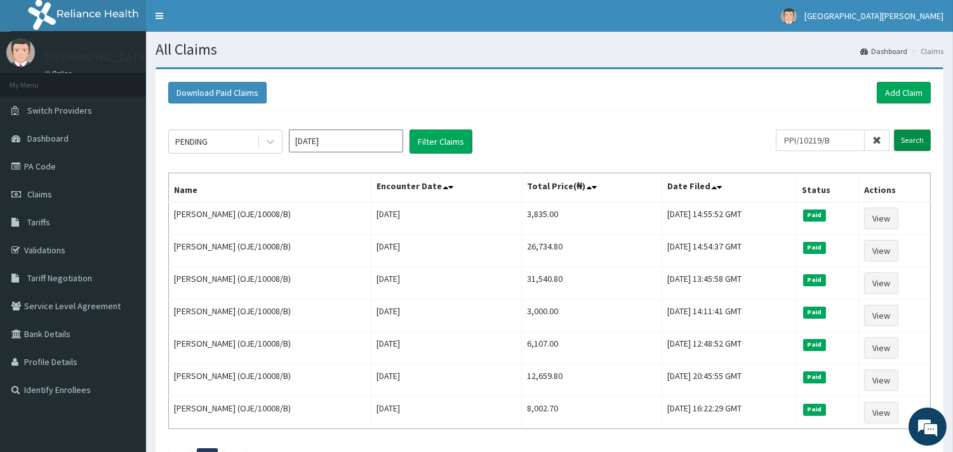
click at [915, 137] on input "Search" at bounding box center [912, 141] width 37 height 22
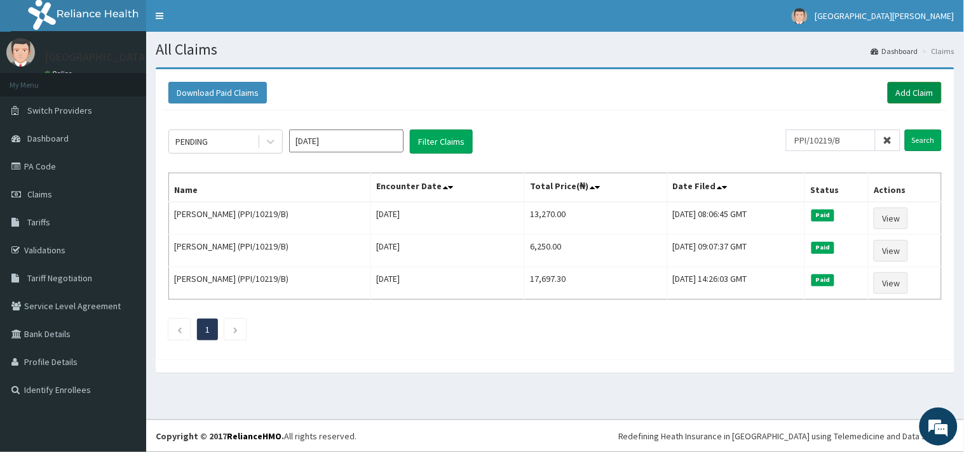
click at [909, 85] on link "Add Claim" at bounding box center [914, 93] width 54 height 22
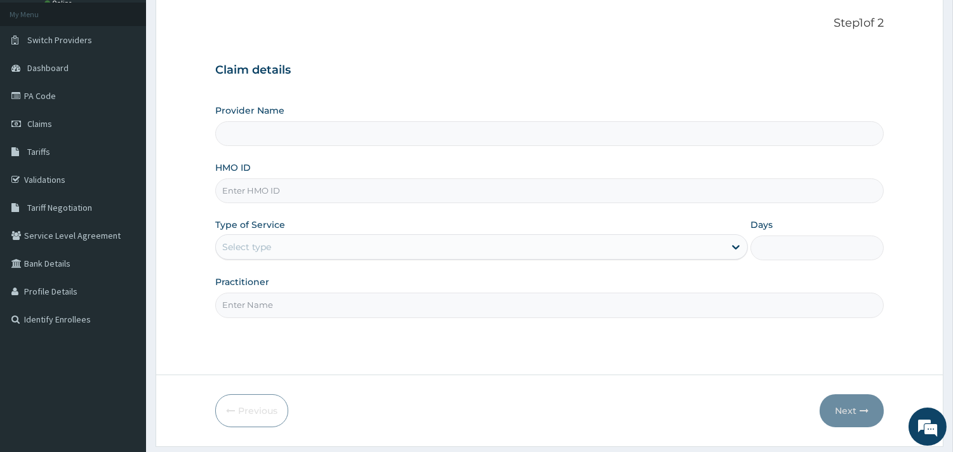
click at [335, 188] on input "HMO ID" at bounding box center [549, 190] width 669 height 25
paste input "PPI/10219/B"
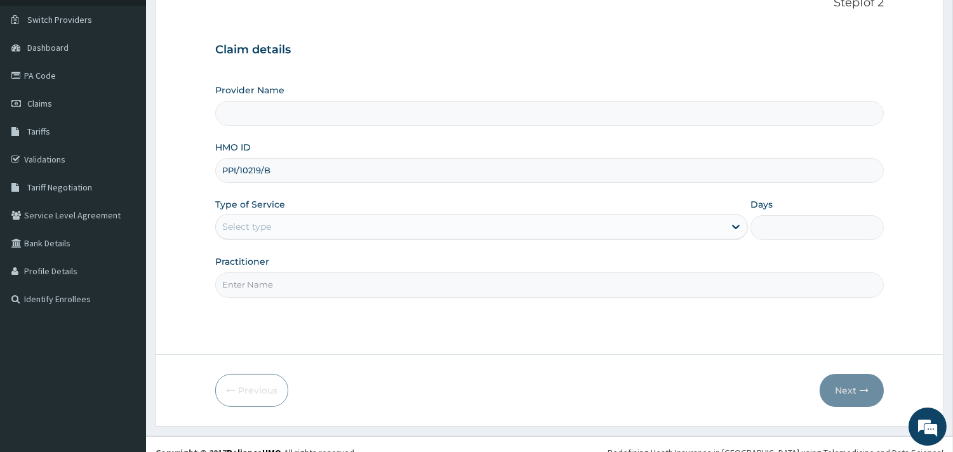
scroll to position [108, 0]
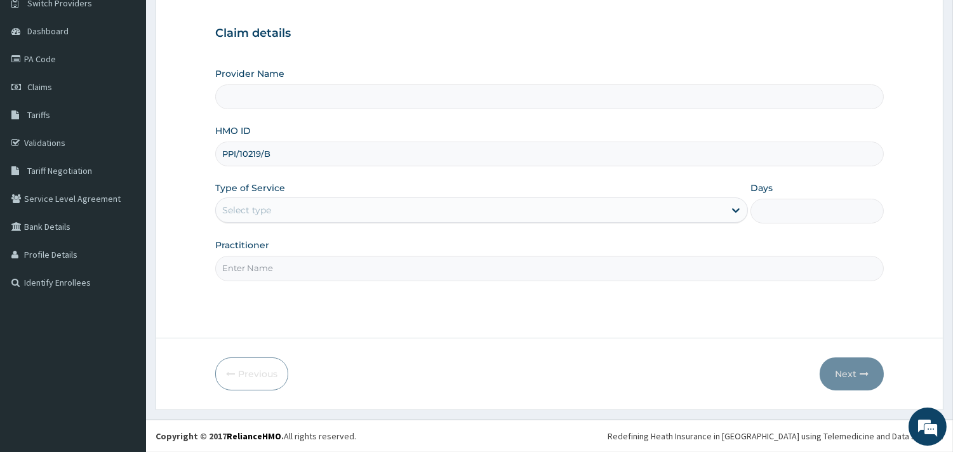
type input "PPI/10219/B"
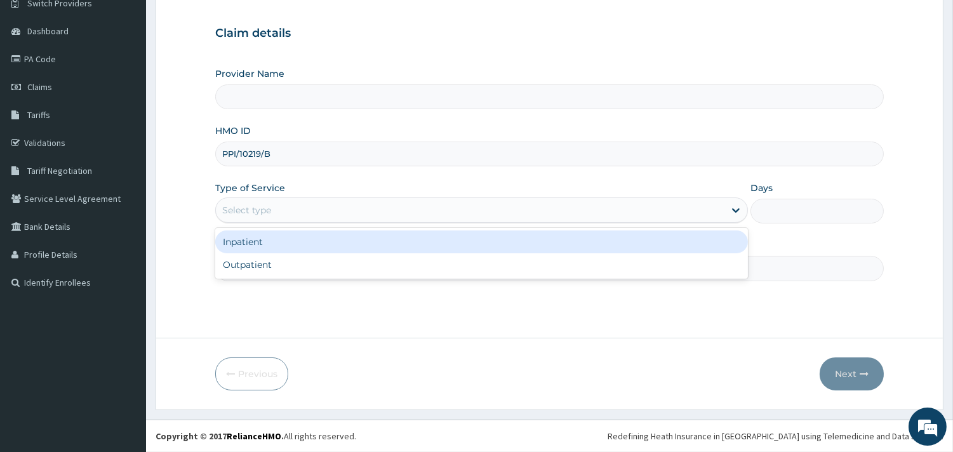
click at [283, 200] on div "Select type" at bounding box center [470, 210] width 509 height 20
type input "ST. [PERSON_NAME][GEOGRAPHIC_DATA] -[GEOGRAPHIC_DATA]"
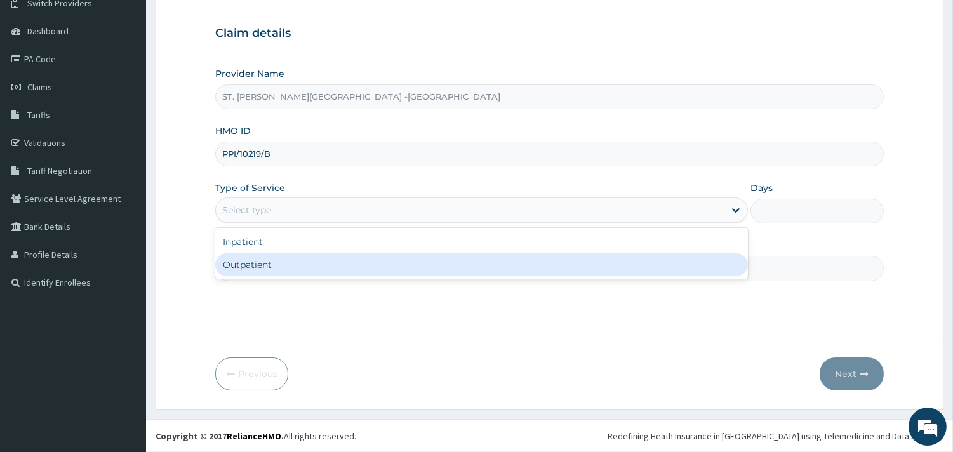
click at [286, 264] on div "Outpatient" at bounding box center [481, 264] width 533 height 23
type input "1"
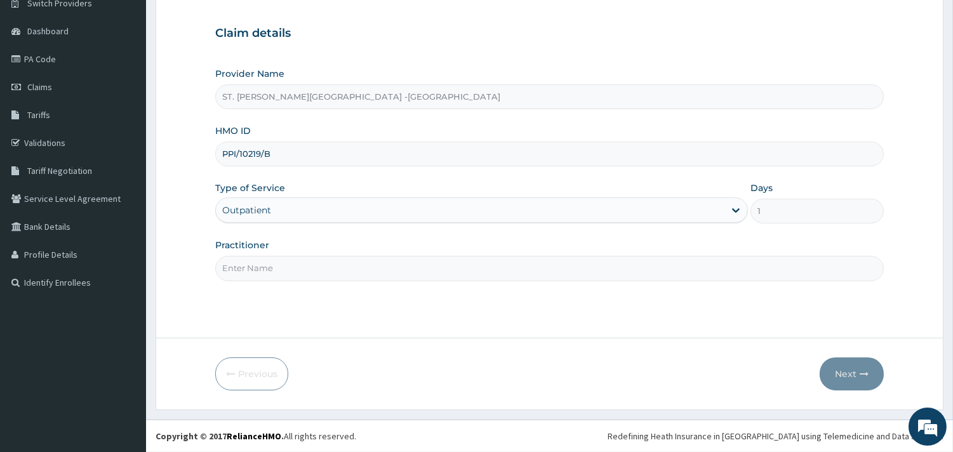
scroll to position [0, 0]
click at [358, 259] on input "Practitioner" at bounding box center [549, 268] width 669 height 25
type input "ONYESOH"
click at [854, 377] on button "Next" at bounding box center [852, 374] width 64 height 33
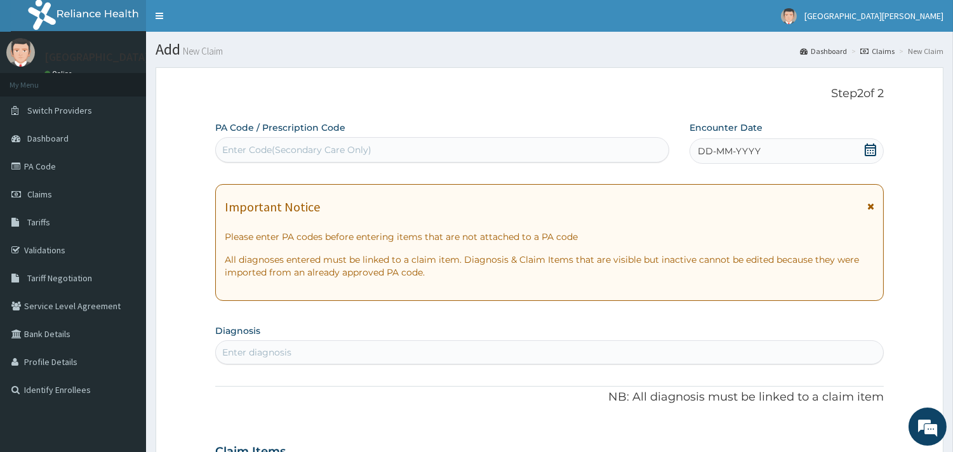
click at [443, 146] on div "Enter Code(Secondary Care Only)" at bounding box center [442, 150] width 453 height 20
paste input "PA/0B569A"
type input "PA/0B569A"
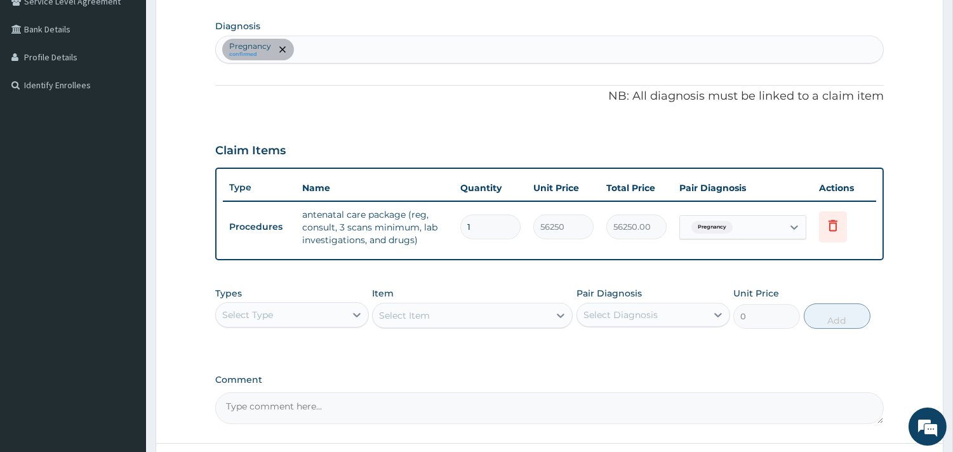
scroll to position [375, 0]
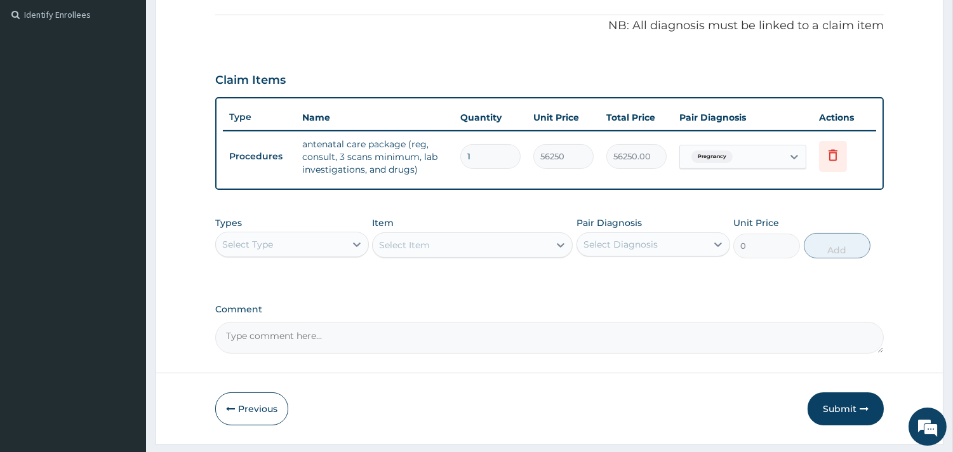
click at [318, 238] on div "Select Type" at bounding box center [281, 244] width 130 height 20
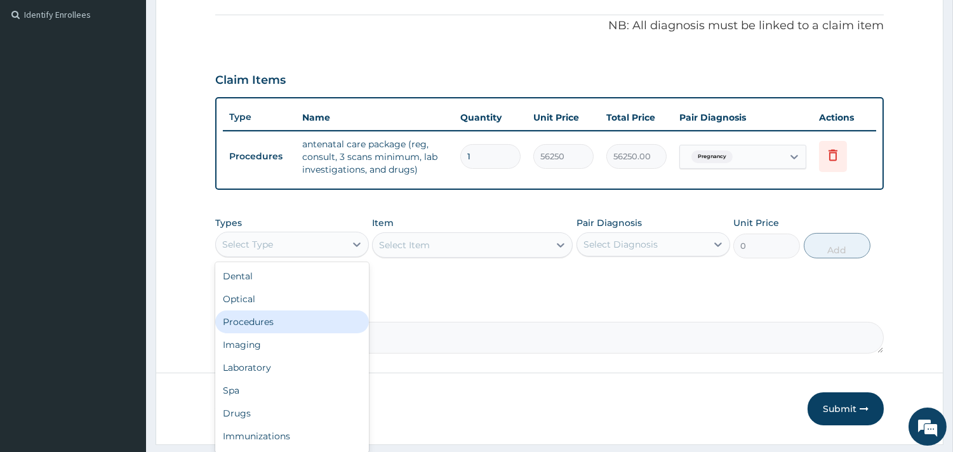
click at [299, 323] on div "Procedures" at bounding box center [292, 322] width 154 height 23
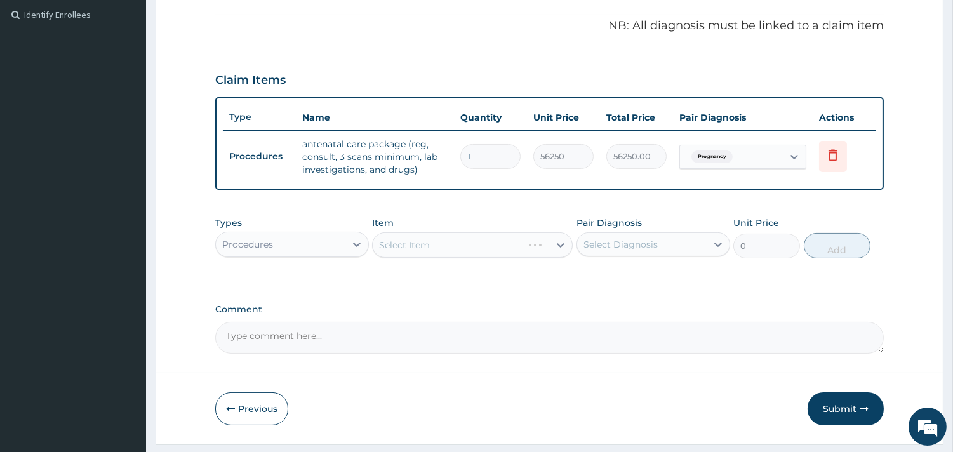
click at [459, 244] on div "Select Item" at bounding box center [472, 244] width 201 height 25
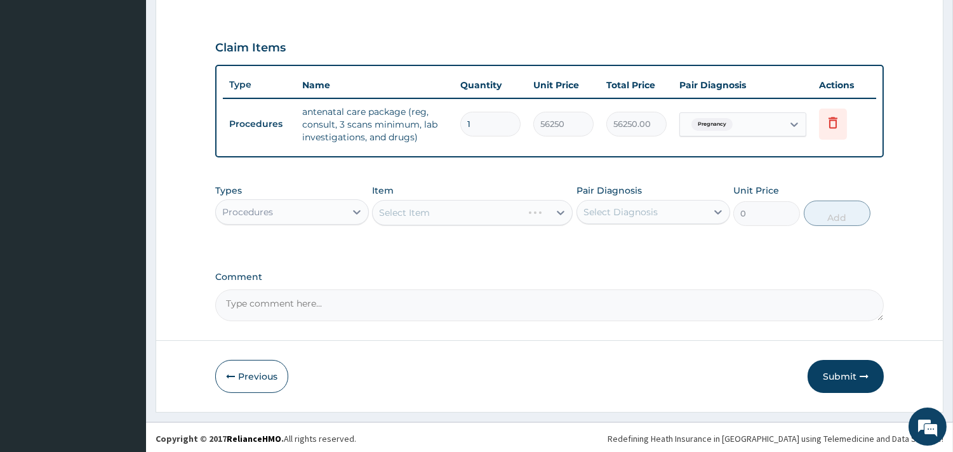
scroll to position [408, 0]
click at [512, 205] on div "Select Item" at bounding box center [472, 211] width 201 height 25
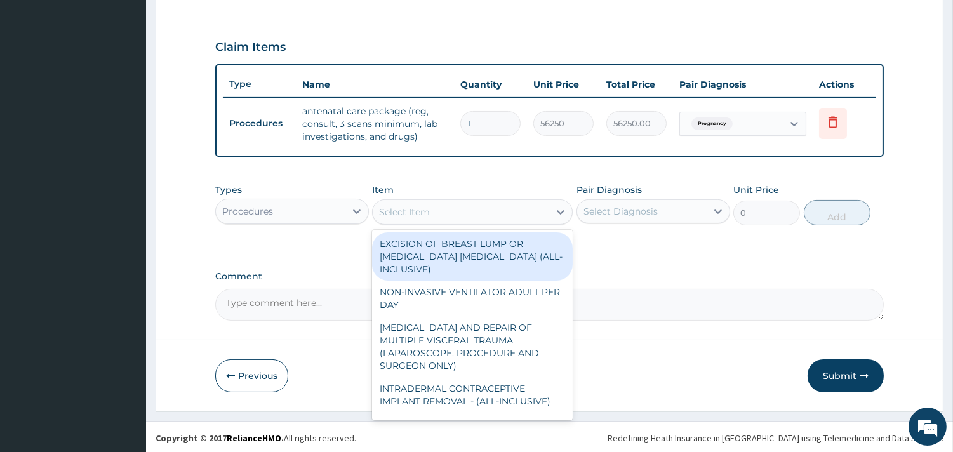
click at [563, 206] on icon at bounding box center [560, 212] width 13 height 13
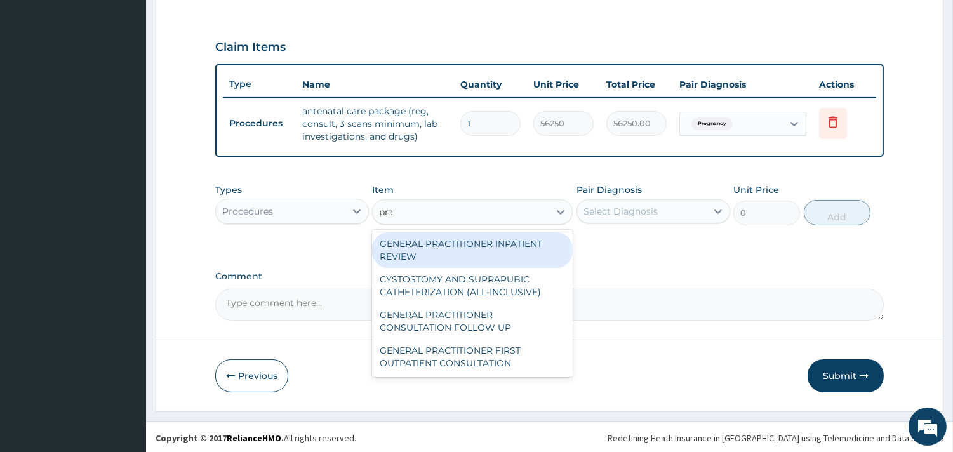
type input "prac"
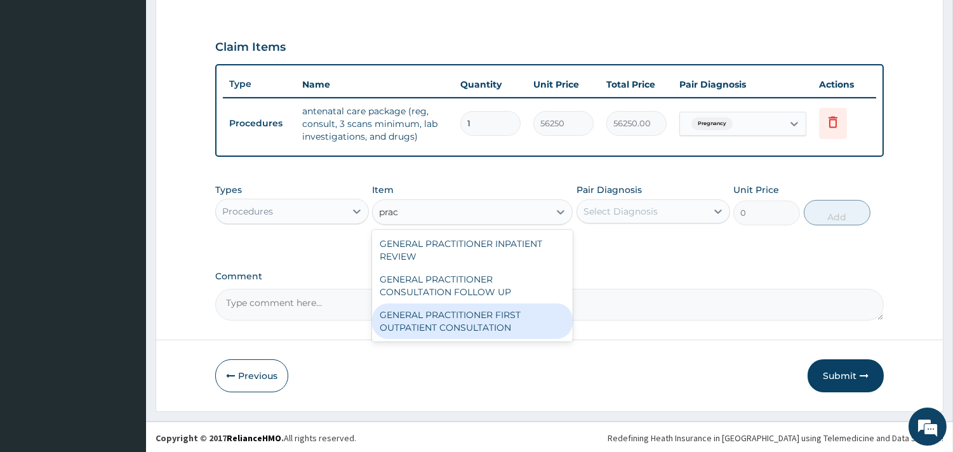
click at [447, 324] on div "GENERAL PRACTITIONER FIRST OUTPATIENT CONSULTATION" at bounding box center [472, 322] width 201 height 36
type input "3750"
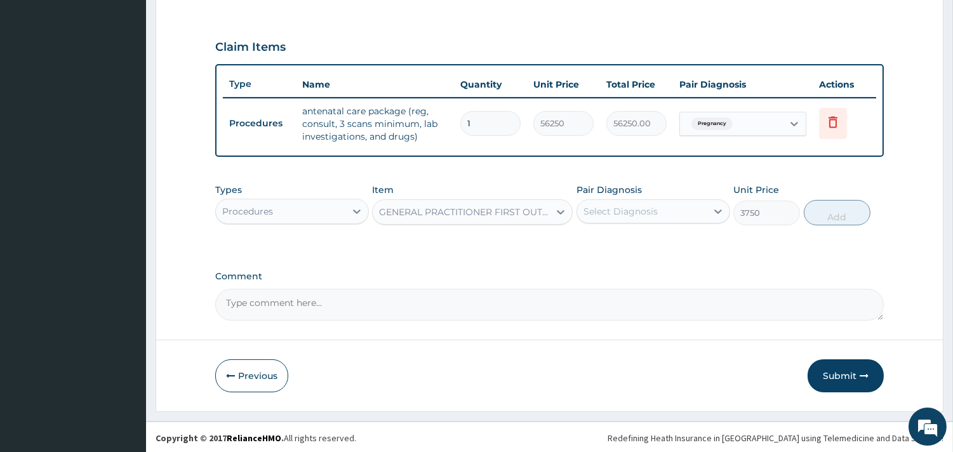
click at [638, 212] on div "Select Diagnosis" at bounding box center [621, 211] width 74 height 13
click at [642, 241] on label "Pregnancy" at bounding box center [623, 242] width 50 height 13
checkbox input "true"
click at [852, 210] on button "Add" at bounding box center [837, 212] width 67 height 25
type input "0"
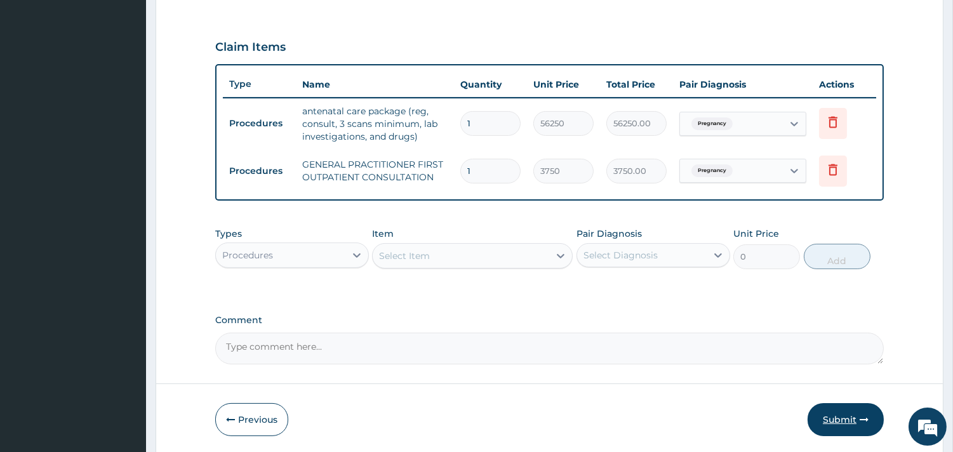
click at [847, 422] on button "Submit" at bounding box center [846, 419] width 76 height 33
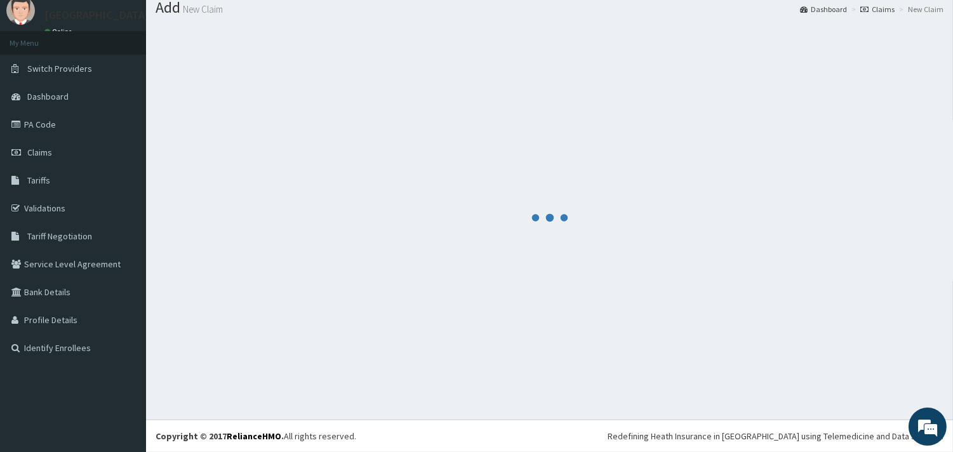
scroll to position [41, 0]
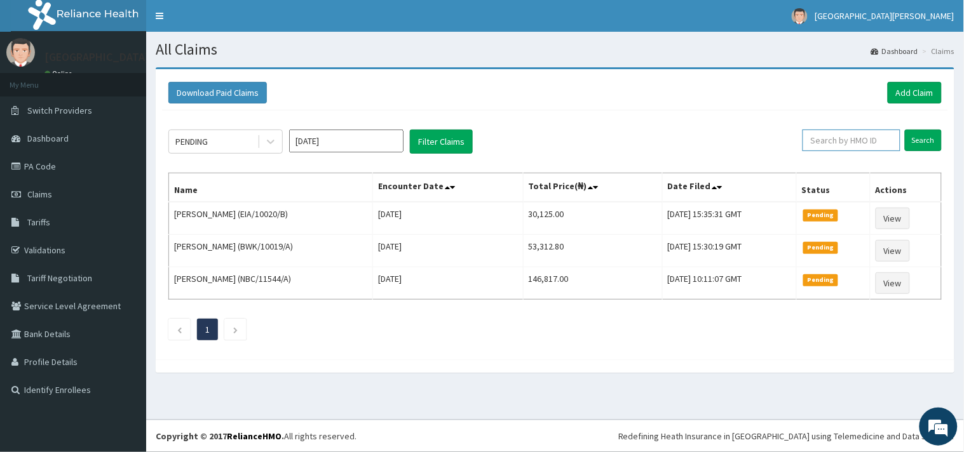
click at [849, 138] on input "text" at bounding box center [851, 141] width 98 height 22
paste input "KIG/10011/B"
click at [802, 140] on input "KIG/10011/B" at bounding box center [831, 141] width 90 height 22
type input "KIG/10011/B"
click at [917, 142] on input "Search" at bounding box center [922, 141] width 37 height 22
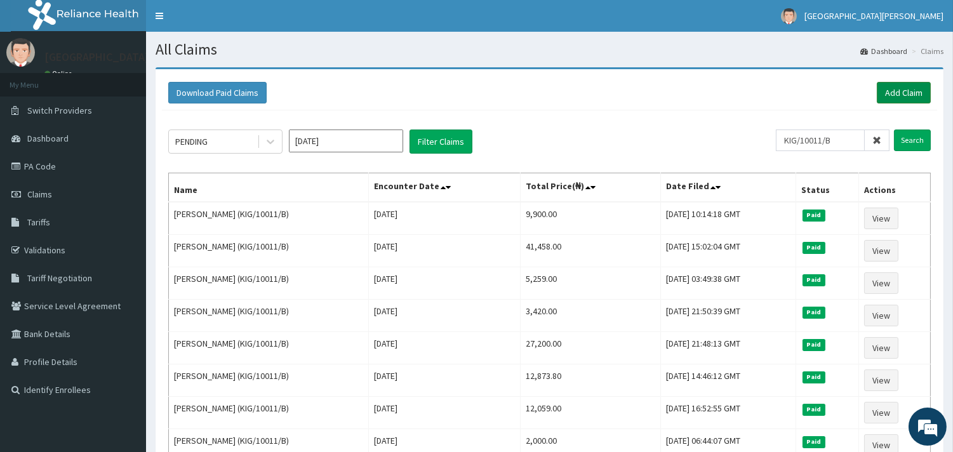
click at [907, 92] on link "Add Claim" at bounding box center [904, 93] width 54 height 22
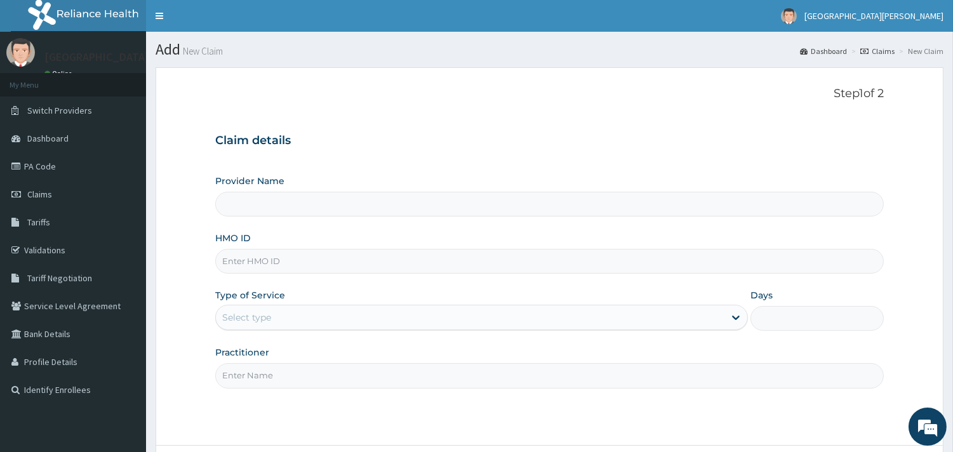
type input "ST. [PERSON_NAME][GEOGRAPHIC_DATA] -[GEOGRAPHIC_DATA]"
click at [358, 255] on input "HMO ID" at bounding box center [549, 261] width 669 height 25
paste input "KIG/10011/B"
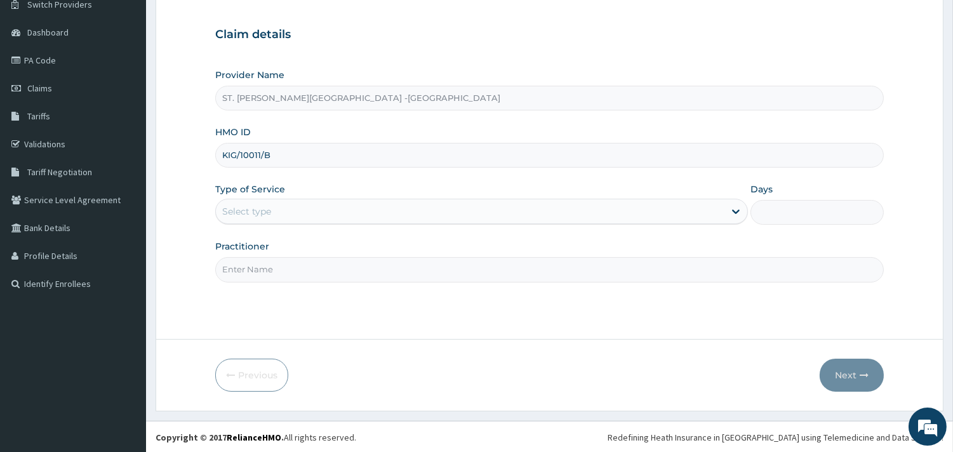
scroll to position [108, 0]
type input "KIG/10011/B"
click at [295, 207] on div "Select type" at bounding box center [470, 210] width 509 height 20
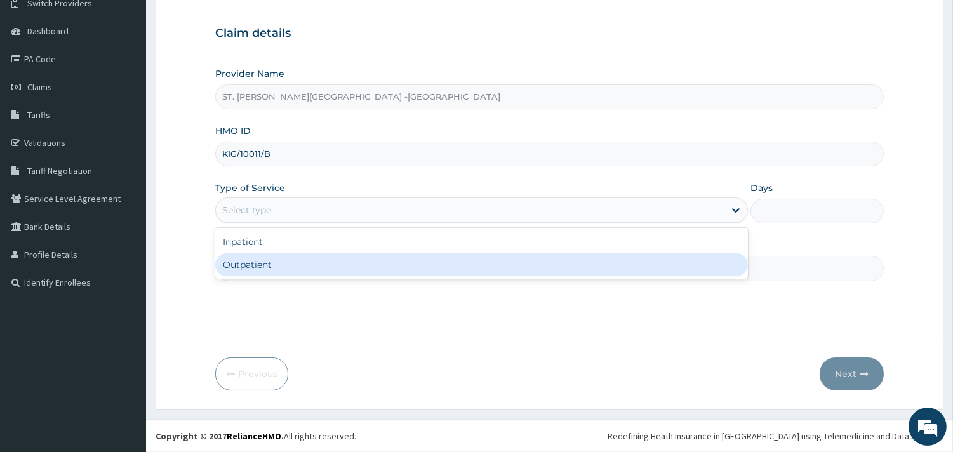
click at [289, 271] on div "Outpatient" at bounding box center [481, 264] width 533 height 23
type input "1"
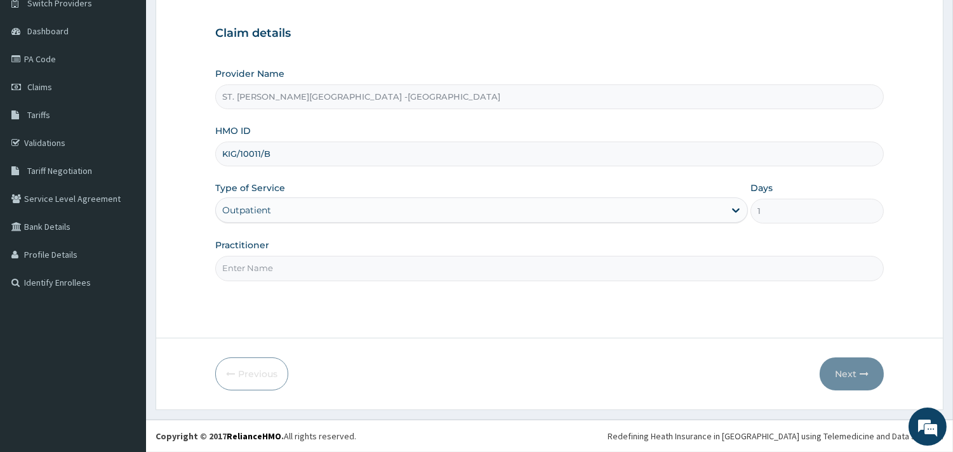
click at [289, 271] on input "Practitioner" at bounding box center [549, 268] width 669 height 25
type input "[PERSON_NAME]"
click at [839, 368] on button "Next" at bounding box center [852, 374] width 64 height 33
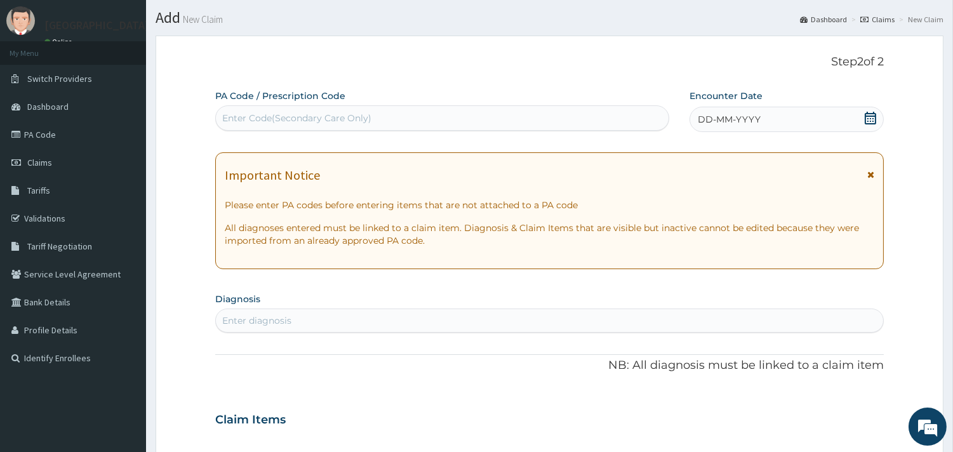
scroll to position [0, 0]
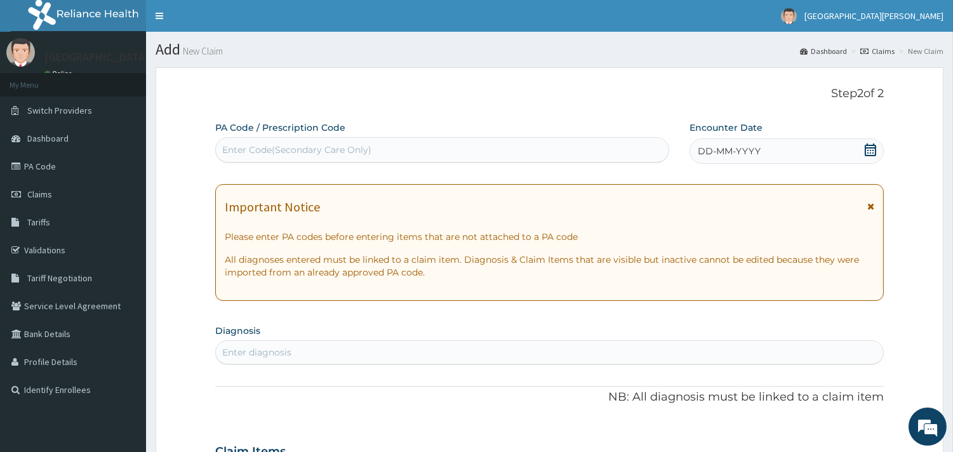
click at [489, 140] on div "Enter Code(Secondary Care Only)" at bounding box center [442, 150] width 453 height 20
paste input "PA/CC893C"
type input "PA/CC893C"
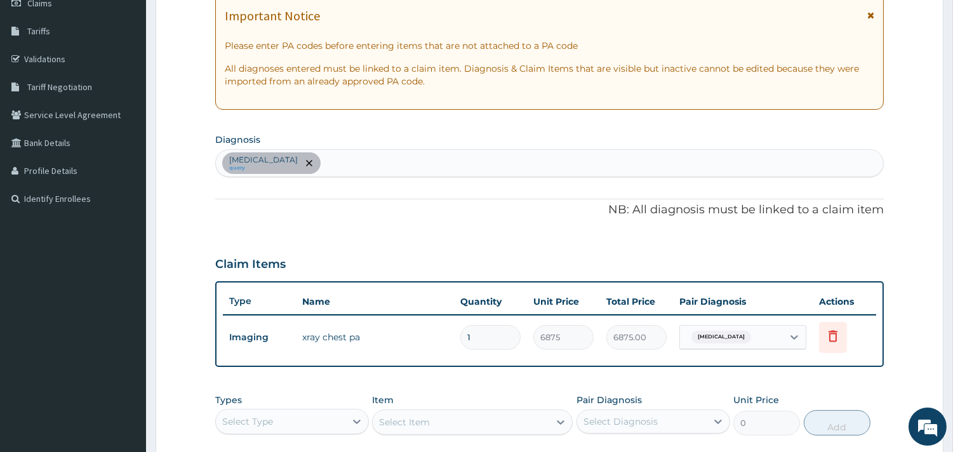
scroll to position [191, 0]
click at [419, 155] on div "Chest pain query" at bounding box center [550, 164] width 668 height 27
type input "helminth"
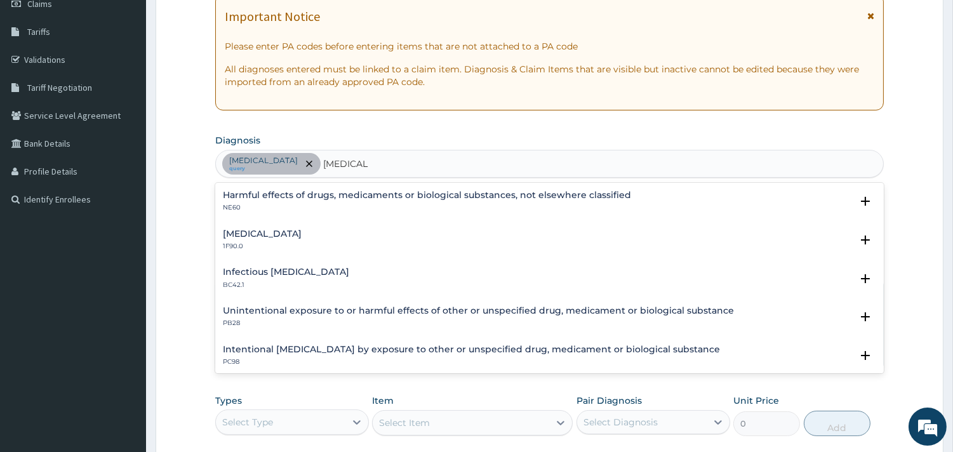
click at [271, 234] on h4 "Mixed intestinal helminthiases" at bounding box center [262, 234] width 79 height 10
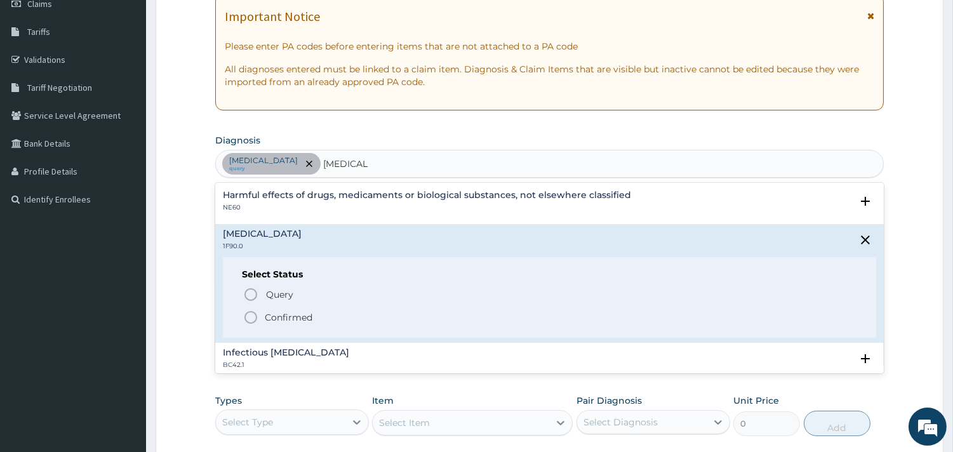
click at [246, 318] on icon "status option filled" at bounding box center [250, 317] width 15 height 15
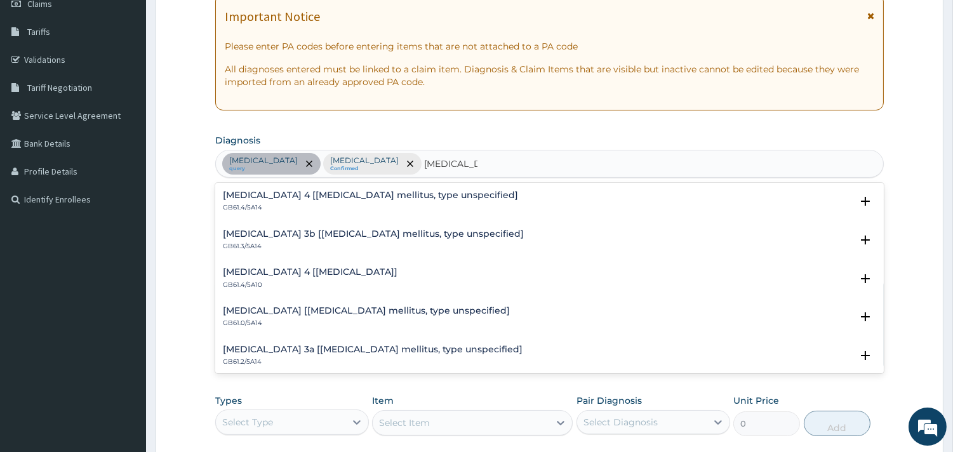
type input "diabetes"
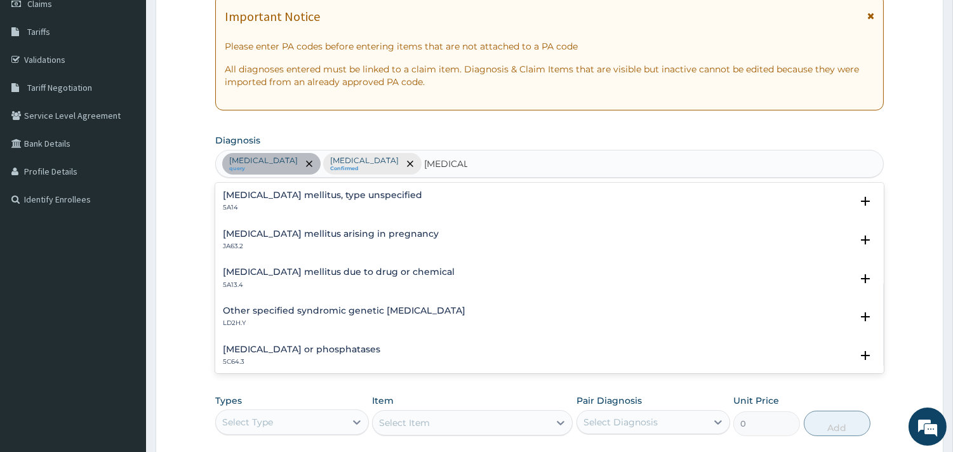
click at [281, 191] on h4 "Diabetes mellitus, type unspecified" at bounding box center [322, 196] width 199 height 10
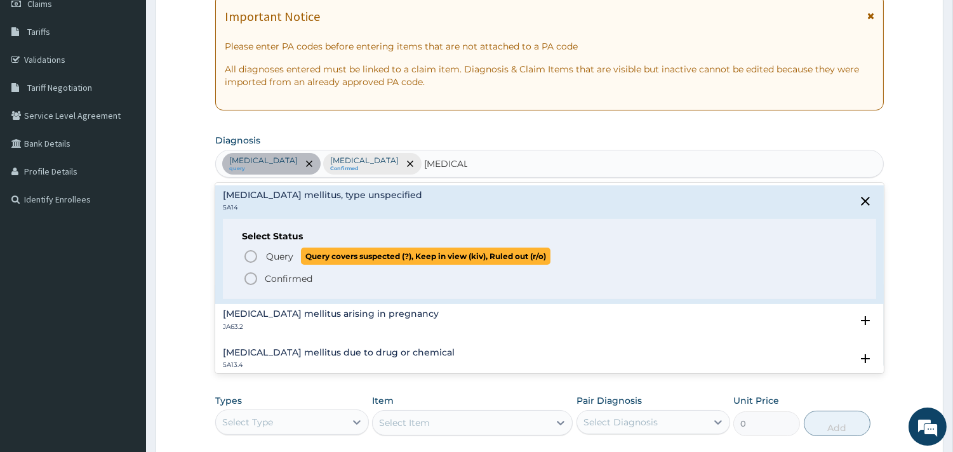
click at [246, 254] on icon "status option query" at bounding box center [250, 256] width 15 height 15
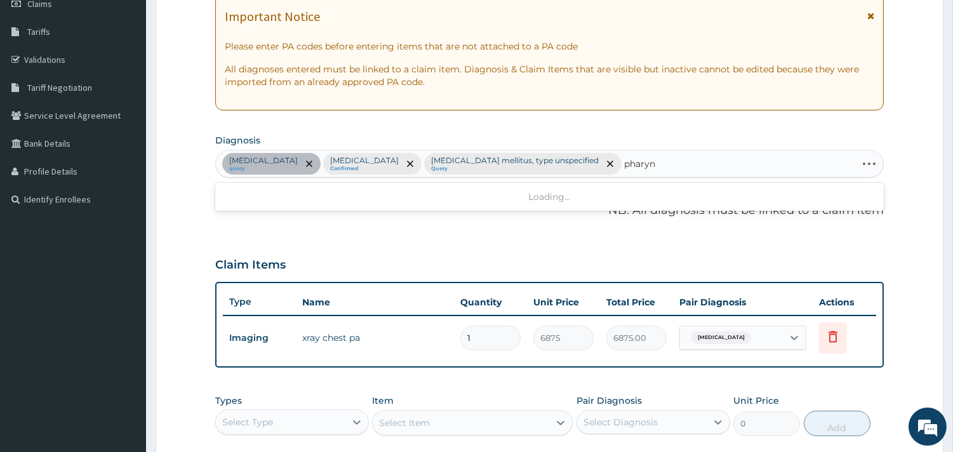
type input "pharyng"
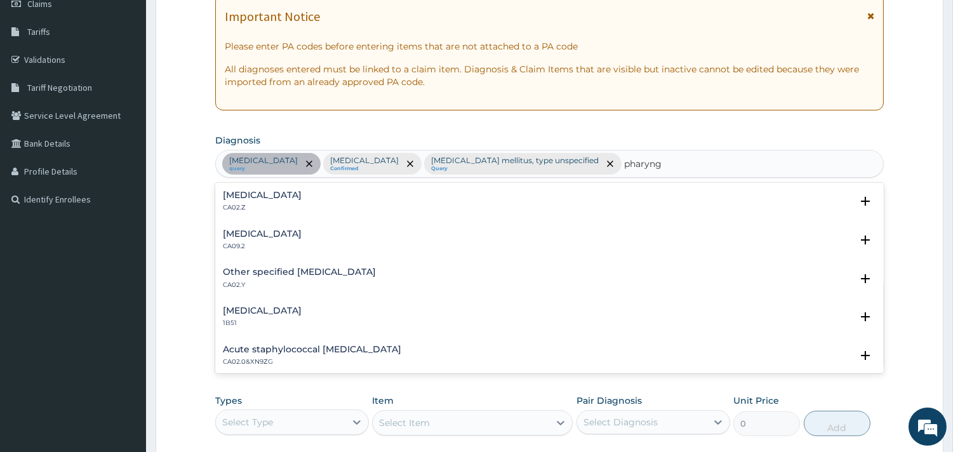
click at [276, 198] on h4 "Acute pharyngitis, unspecified" at bounding box center [262, 196] width 79 height 10
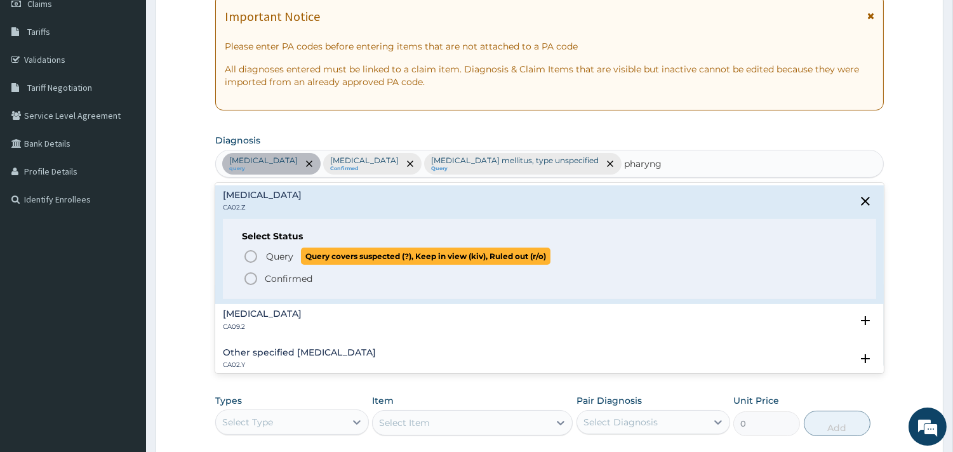
click at [250, 256] on icon "status option query" at bounding box center [250, 256] width 15 height 15
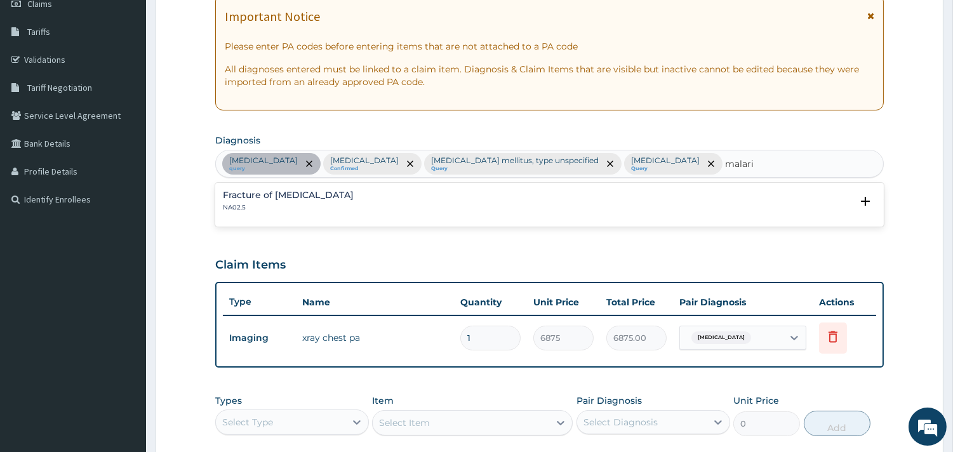
type input "malaria"
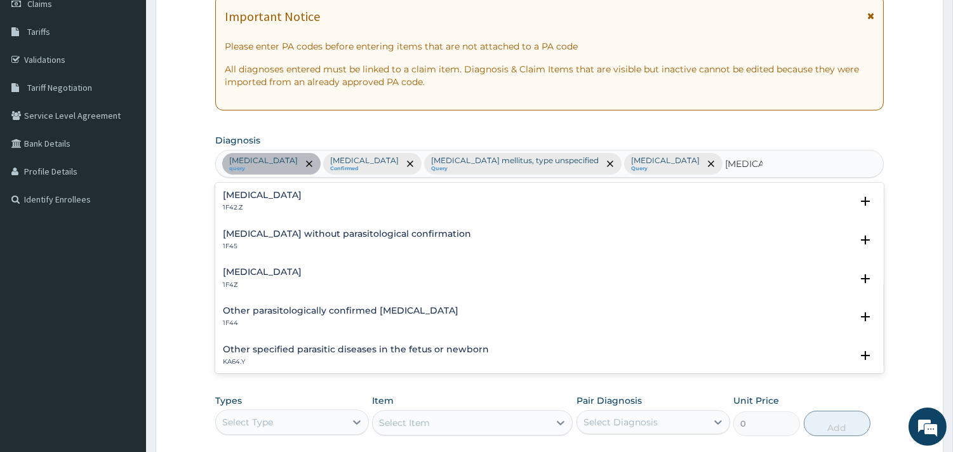
click at [283, 196] on h4 "Plasmodium malariae malaria without complication" at bounding box center [262, 196] width 79 height 10
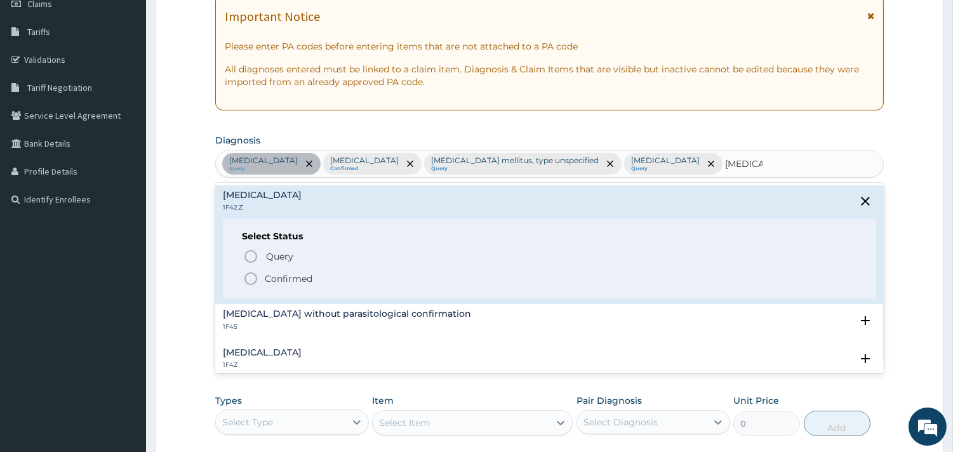
click at [248, 276] on icon "status option filled" at bounding box center [250, 278] width 15 height 15
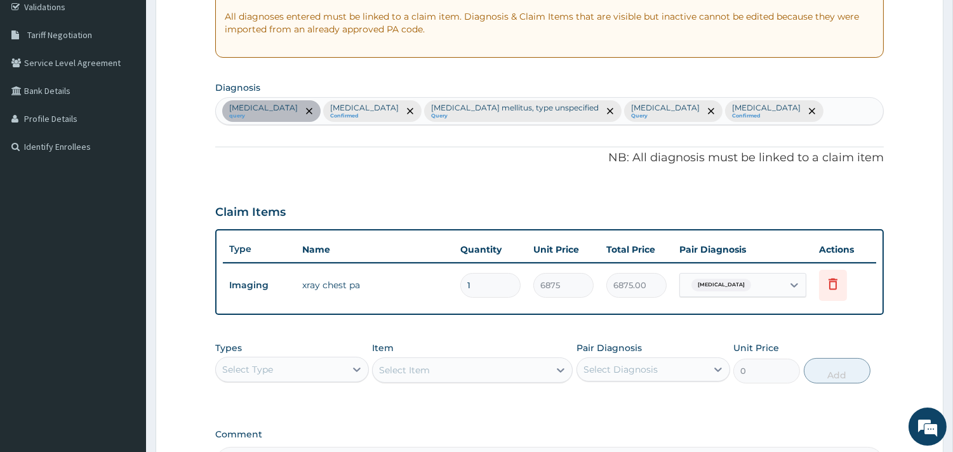
scroll to position [402, 0]
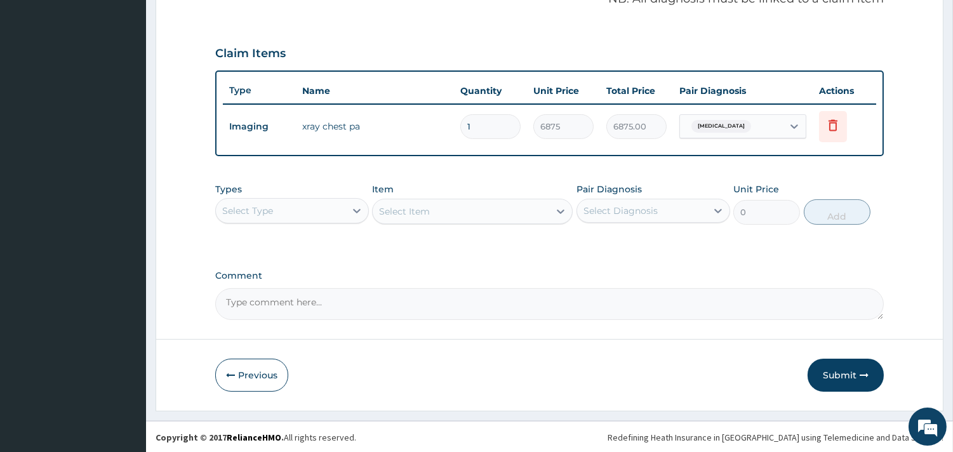
click at [329, 221] on div "Select Type" at bounding box center [281, 211] width 130 height 20
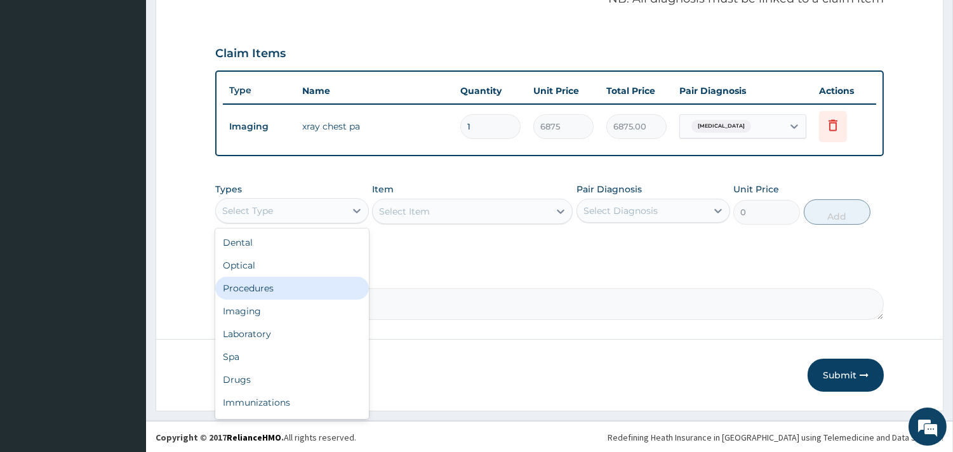
click at [297, 300] on div "Procedures" at bounding box center [292, 288] width 154 height 23
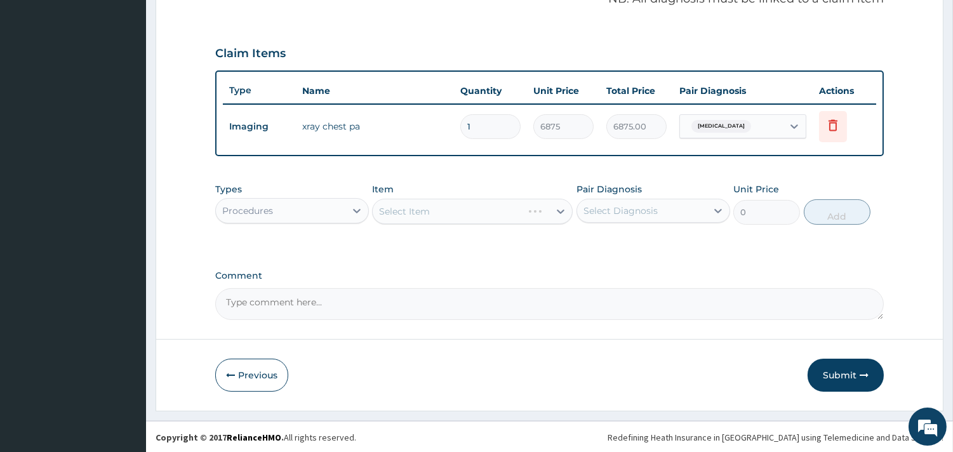
click at [481, 224] on div "Select Item" at bounding box center [472, 211] width 201 height 25
click at [561, 206] on div "Select Item" at bounding box center [472, 210] width 201 height 25
click at [560, 210] on div "Select Item" at bounding box center [472, 210] width 201 height 25
click at [560, 208] on div "Select Item" at bounding box center [472, 210] width 201 height 25
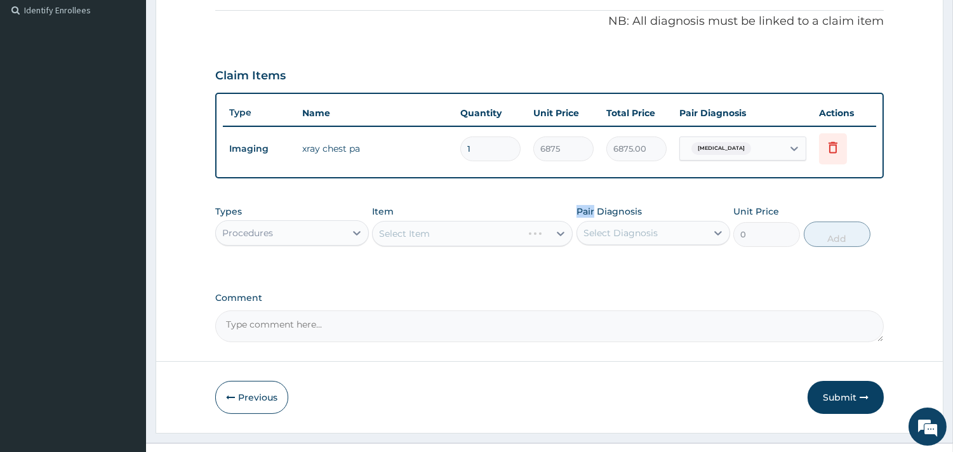
scroll to position [356, 0]
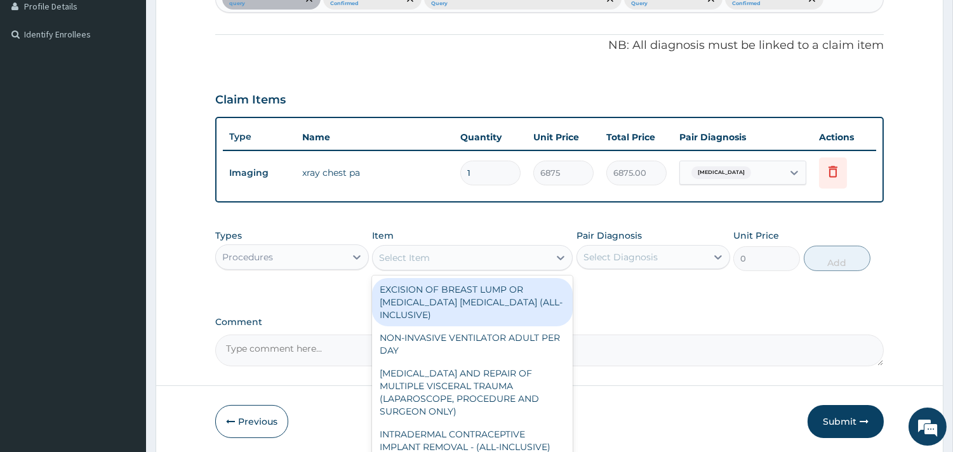
click at [418, 264] on div "Select Item" at bounding box center [404, 258] width 51 height 13
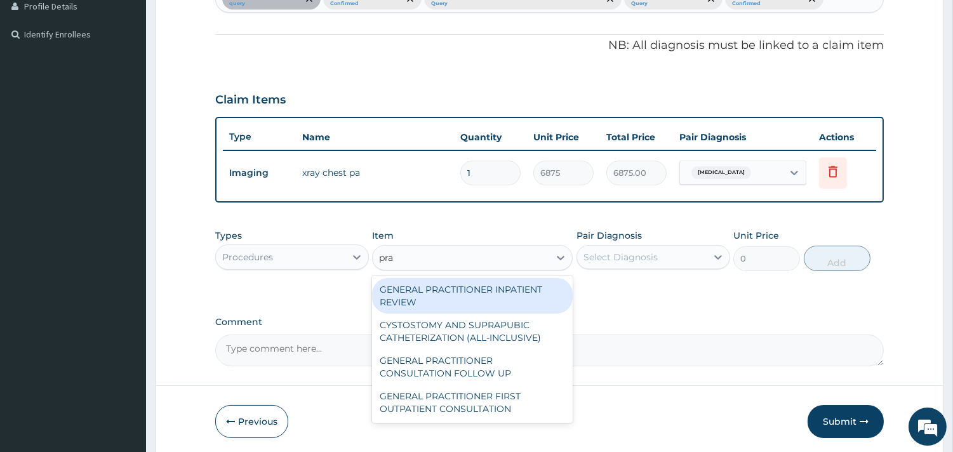
type input "prac"
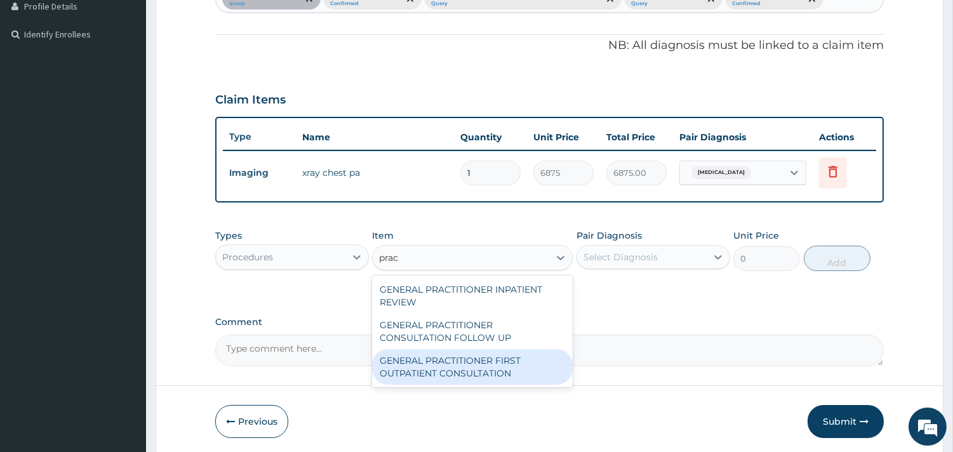
click at [473, 380] on div "GENERAL PRACTITIONER FIRST OUTPATIENT CONSULTATION" at bounding box center [472, 367] width 201 height 36
type input "3750"
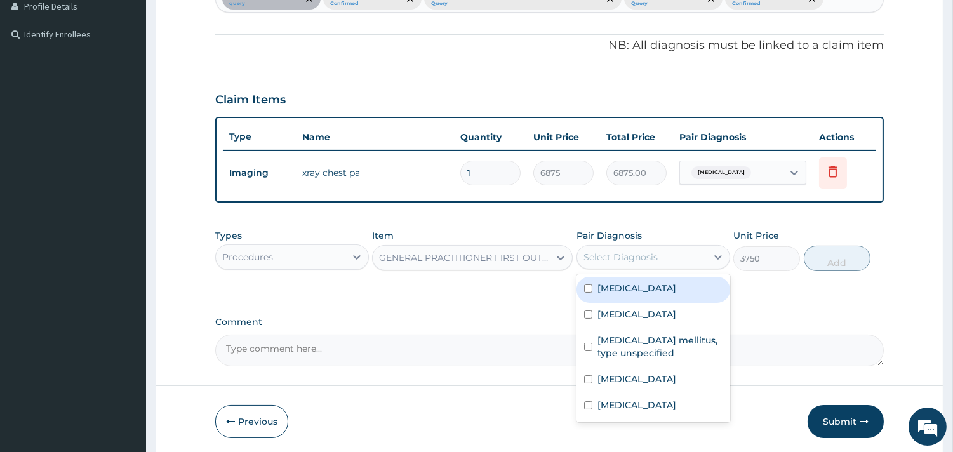
click at [668, 267] on div "Select Diagnosis" at bounding box center [642, 257] width 130 height 20
type input "1"
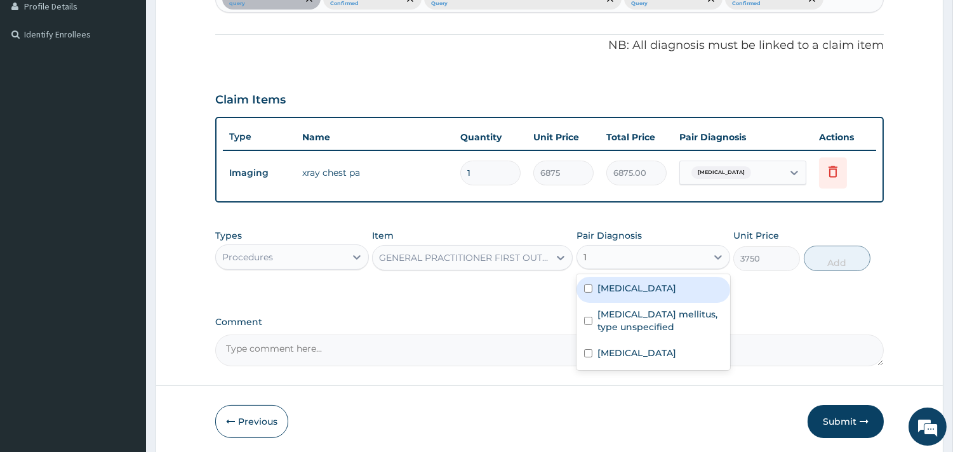
click at [650, 295] on label "Mixed intestinal helminthiases" at bounding box center [637, 288] width 79 height 13
checkbox input "true"
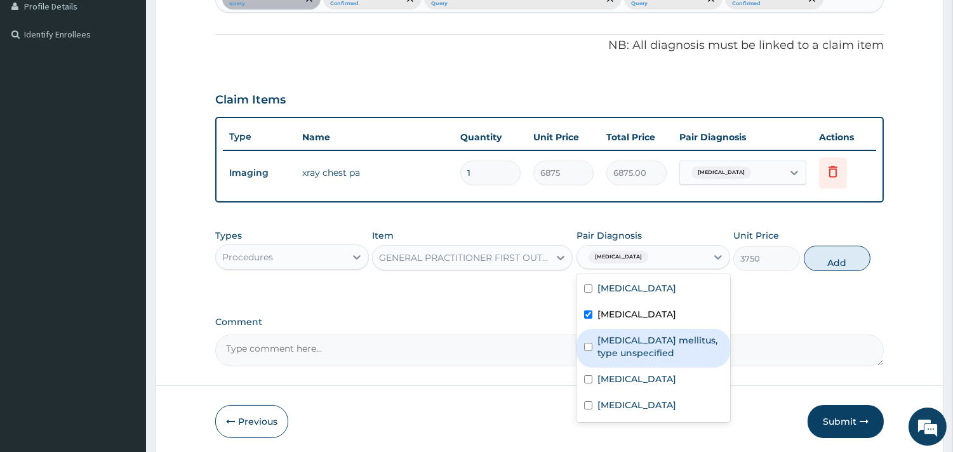
click at [637, 359] on label "Diabetes mellitus, type unspecified" at bounding box center [660, 346] width 125 height 25
checkbox input "true"
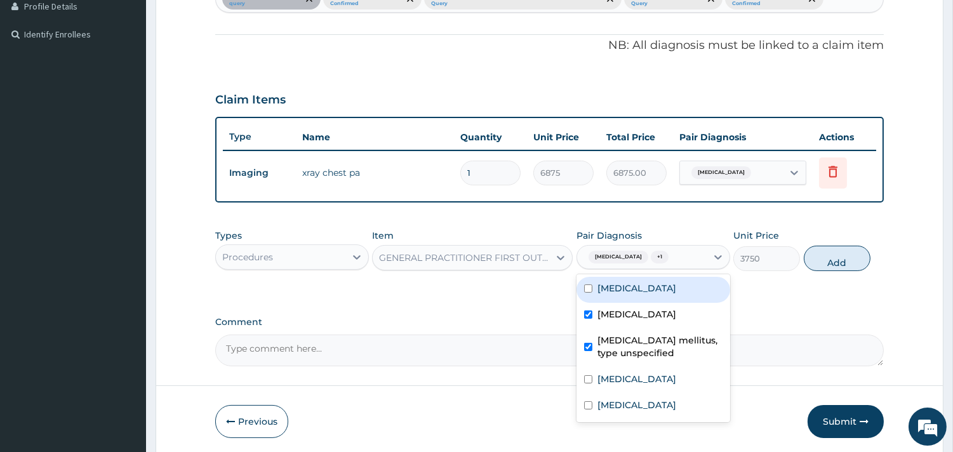
scroll to position [8, 0]
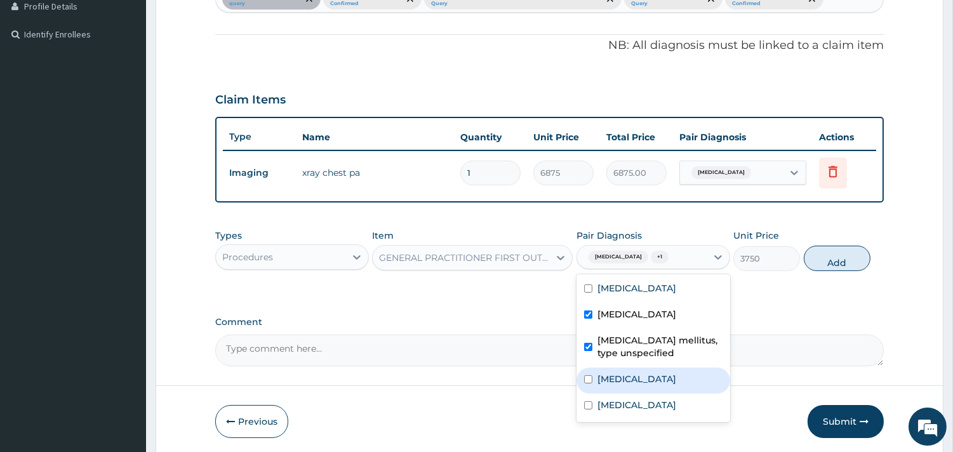
drag, startPoint x: 639, startPoint y: 421, endPoint x: 648, endPoint y: 410, distance: 14.0
click at [642, 386] on label "Acute pharyngitis, unspecified" at bounding box center [637, 379] width 79 height 13
checkbox input "true"
click at [843, 271] on button "Add" at bounding box center [837, 258] width 67 height 25
type input "0"
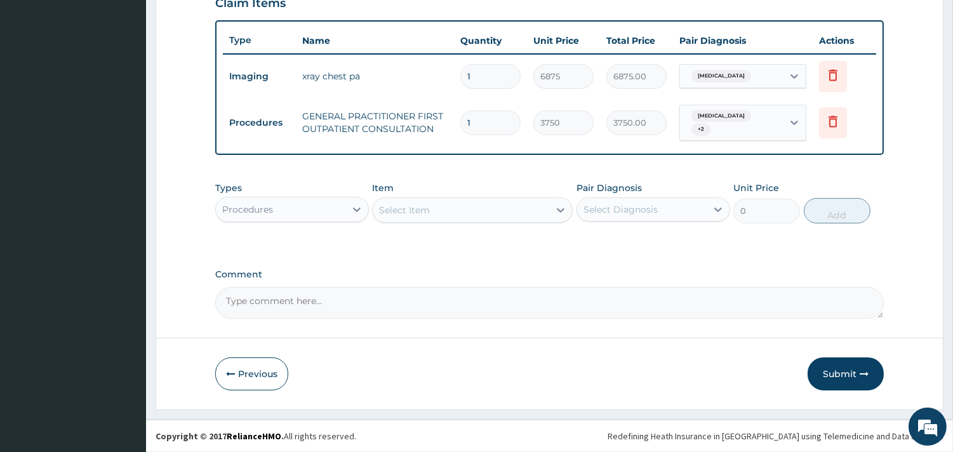
scroll to position [475, 0]
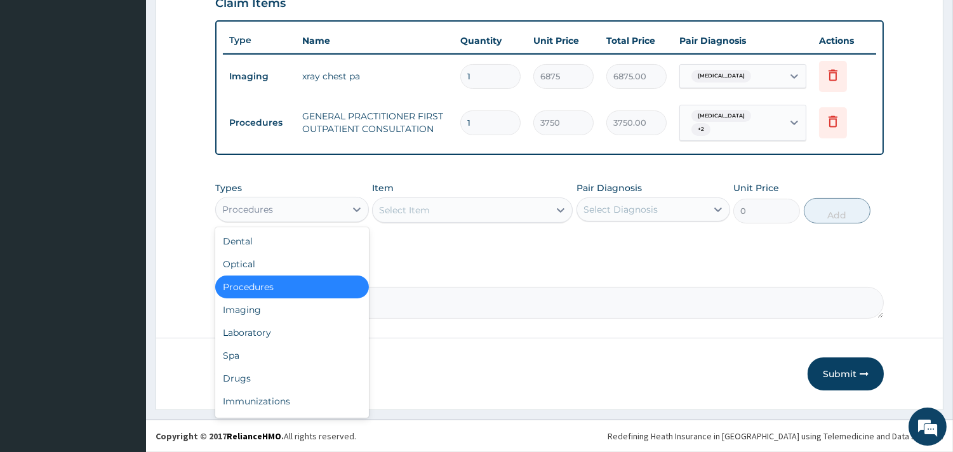
click at [320, 210] on div "Procedures" at bounding box center [281, 209] width 130 height 20
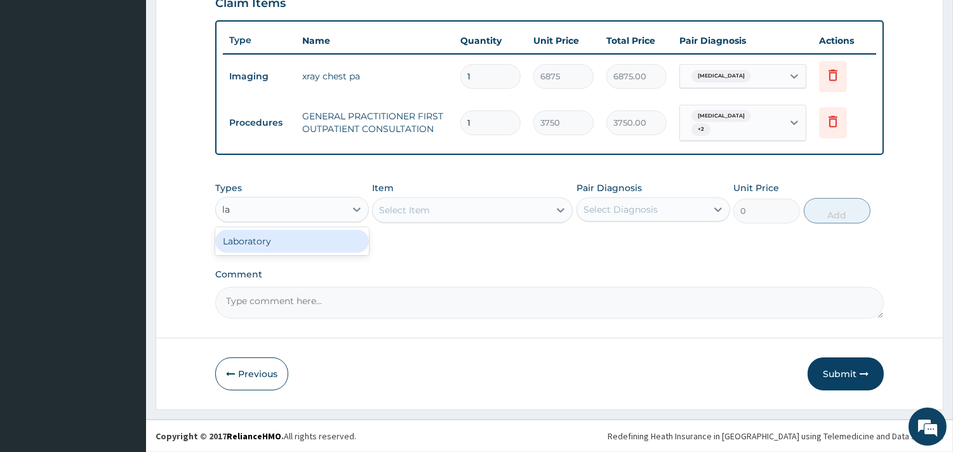
type input "lab"
click at [307, 243] on div "Laboratory" at bounding box center [292, 241] width 154 height 23
click at [434, 210] on div "Select Item" at bounding box center [472, 210] width 201 height 25
click at [499, 208] on div "Select Item" at bounding box center [472, 210] width 201 height 25
click at [501, 208] on div "Select Item" at bounding box center [472, 210] width 201 height 25
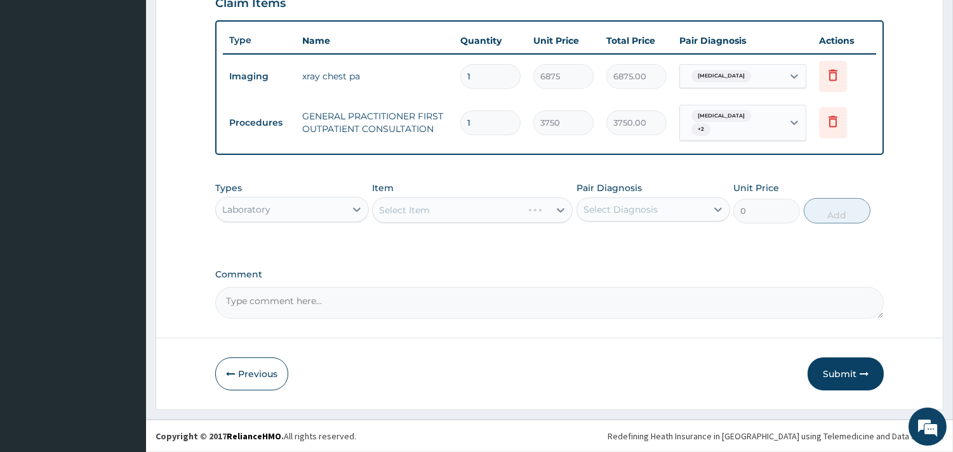
click at [467, 210] on div "Select Item" at bounding box center [472, 210] width 201 height 25
click at [466, 207] on div "Select Item" at bounding box center [472, 210] width 201 height 25
drag, startPoint x: 536, startPoint y: 207, endPoint x: 561, endPoint y: 210, distance: 24.9
click at [537, 207] on div "Select Item" at bounding box center [472, 210] width 201 height 25
click at [562, 210] on div "Select Item" at bounding box center [472, 210] width 201 height 25
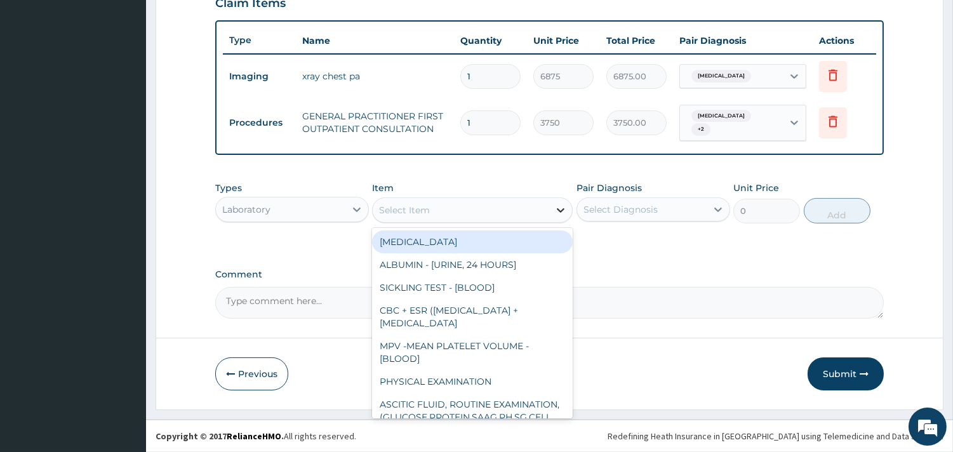
click at [563, 201] on div at bounding box center [560, 210] width 23 height 23
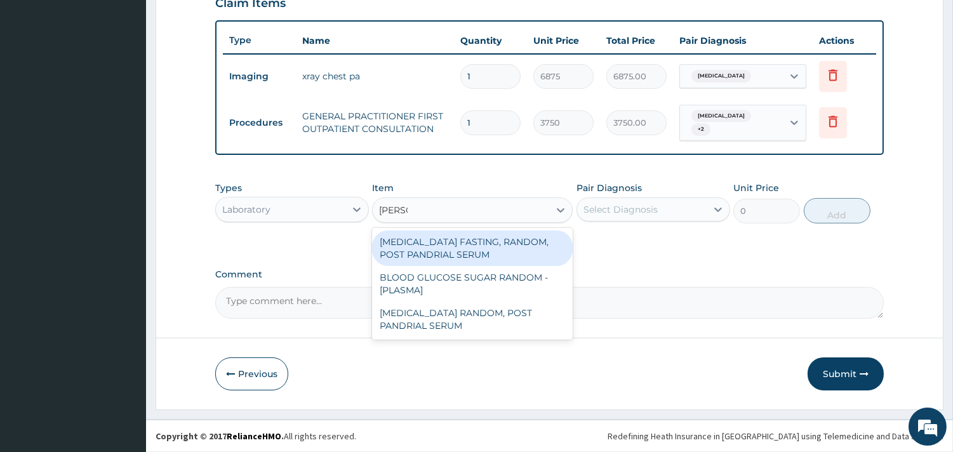
type input "random"
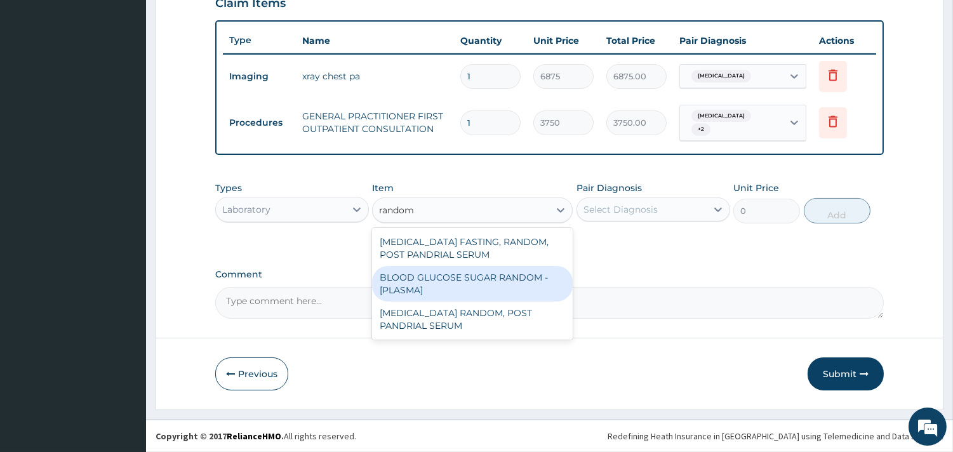
click at [484, 280] on div "BLOOD GLUCOSE SUGAR RANDOM - [PLASMA]" at bounding box center [472, 284] width 201 height 36
type input "1875"
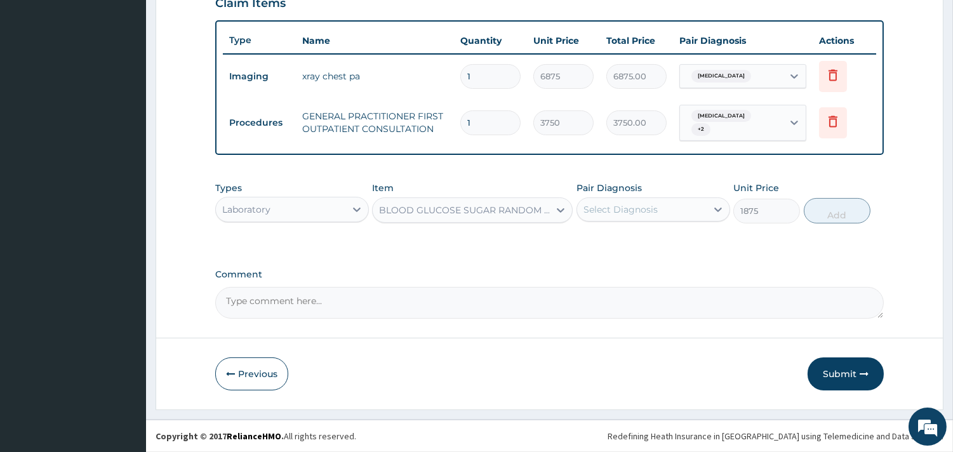
click at [701, 200] on div "Select Diagnosis" at bounding box center [642, 209] width 130 height 20
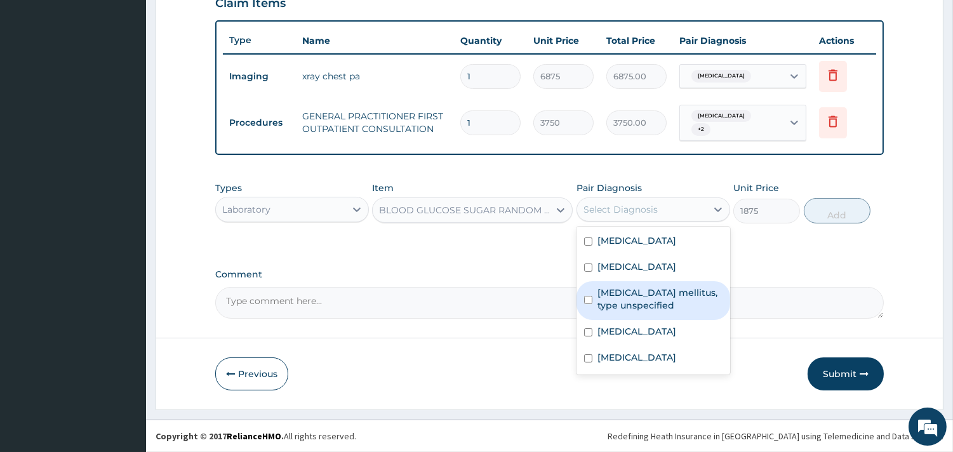
drag, startPoint x: 690, startPoint y: 302, endPoint x: 794, endPoint y: 234, distance: 124.7
click at [689, 302] on label "Diabetes mellitus, type unspecified" at bounding box center [660, 298] width 125 height 25
checkbox input "true"
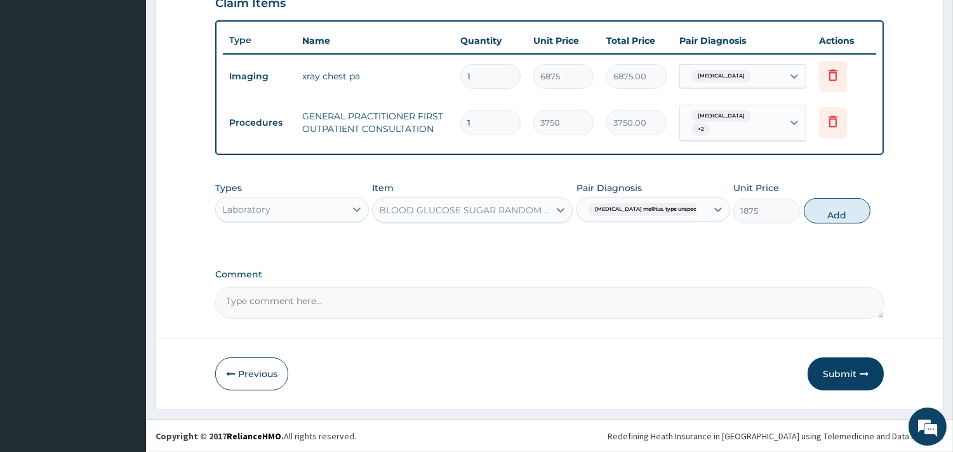
drag, startPoint x: 853, startPoint y: 201, endPoint x: 623, endPoint y: 221, distance: 230.8
click at [851, 201] on button "Add" at bounding box center [837, 210] width 67 height 25
type input "0"
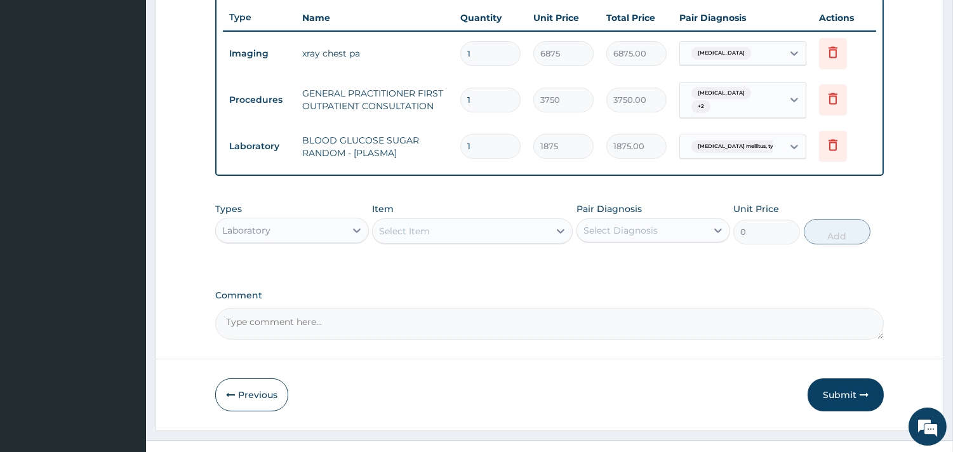
click at [513, 241] on div "Select Item" at bounding box center [461, 231] width 177 height 20
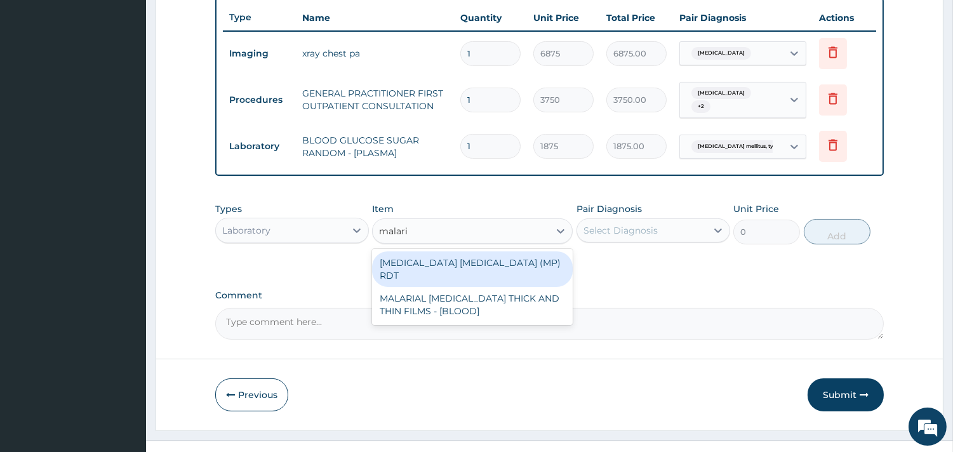
type input "malaria"
click at [524, 286] on div "MALARIA PARASITE (MP) RDT" at bounding box center [472, 270] width 201 height 36
type input "2000"
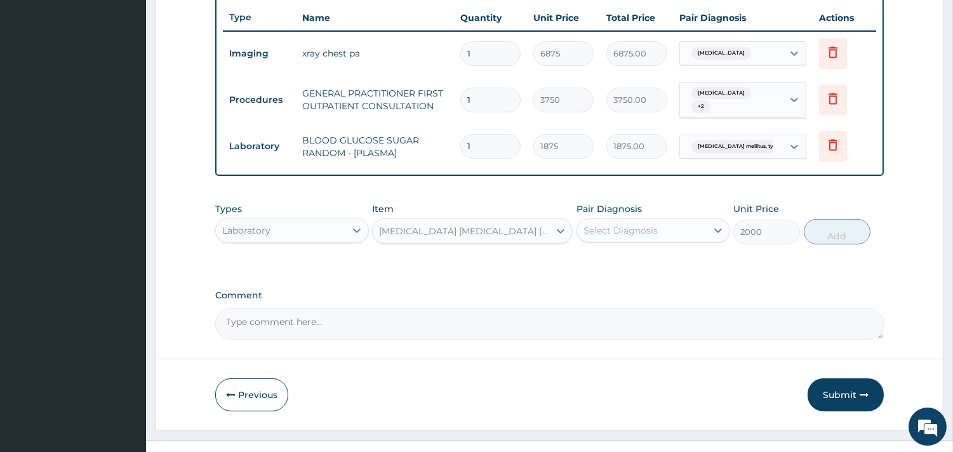
click at [656, 237] on div "Select Diagnosis" at bounding box center [621, 230] width 74 height 13
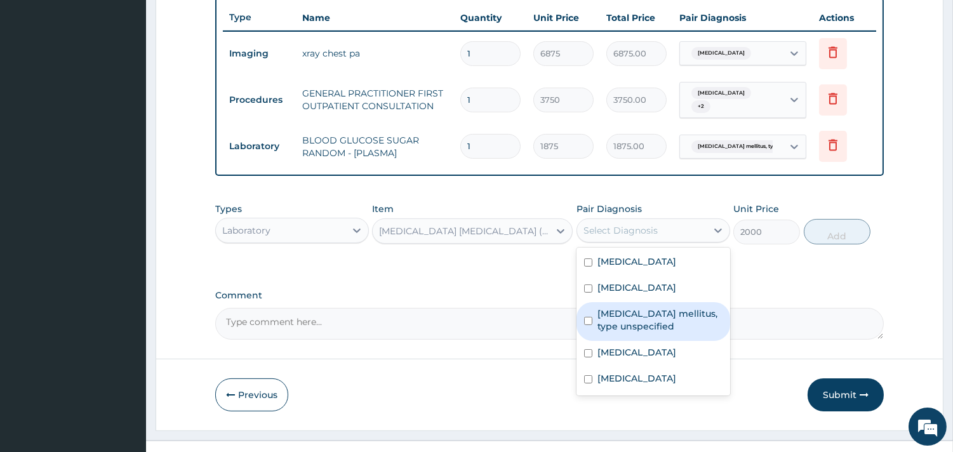
scroll to position [8, 0]
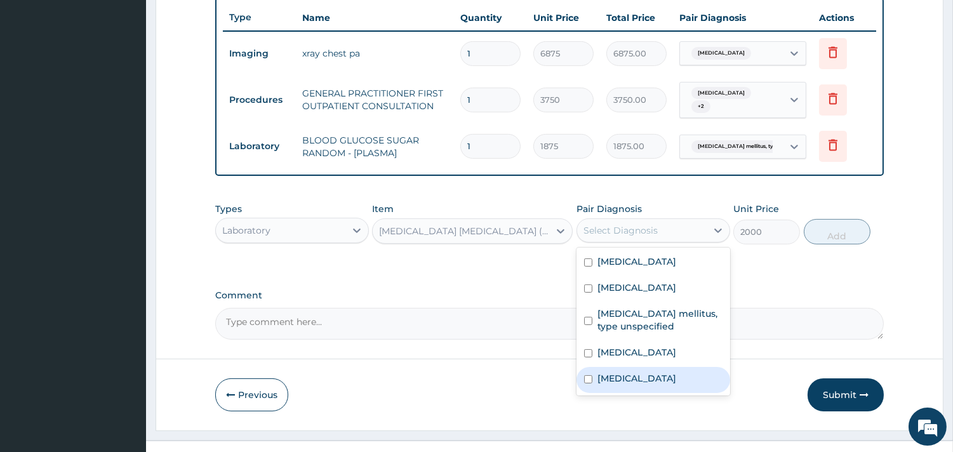
drag, startPoint x: 674, startPoint y: 418, endPoint x: 740, endPoint y: 349, distance: 95.2
click at [673, 385] on label "Plasmodium malariae malaria without complication" at bounding box center [637, 378] width 79 height 13
checkbox input "true"
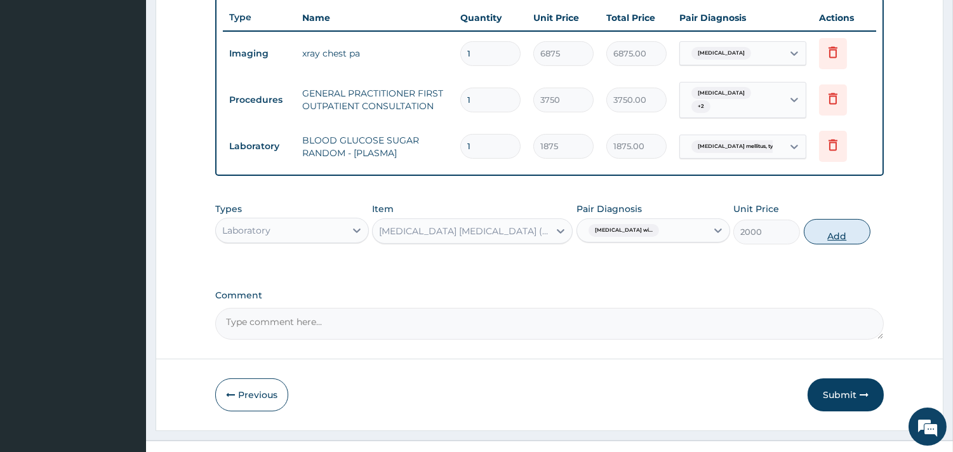
click at [842, 245] on button "Add" at bounding box center [837, 231] width 67 height 25
type input "0"
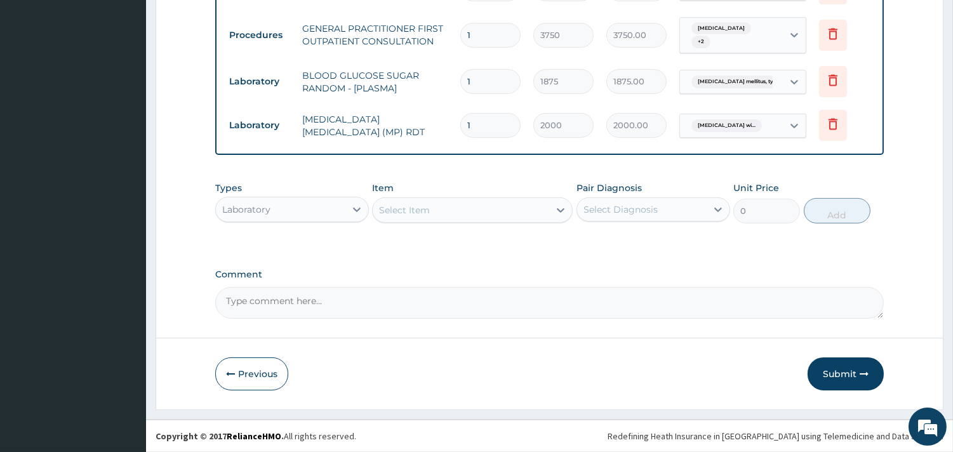
scroll to position [563, 0]
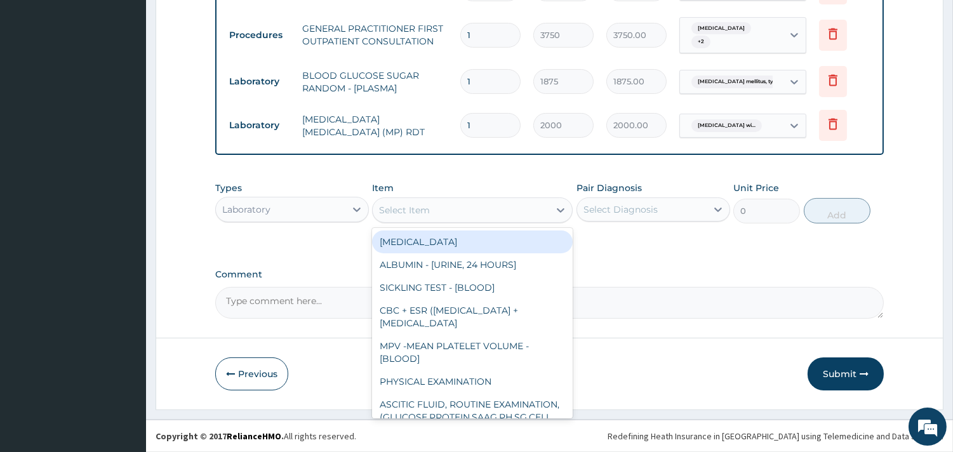
click at [496, 204] on div "Select Item" at bounding box center [461, 210] width 177 height 20
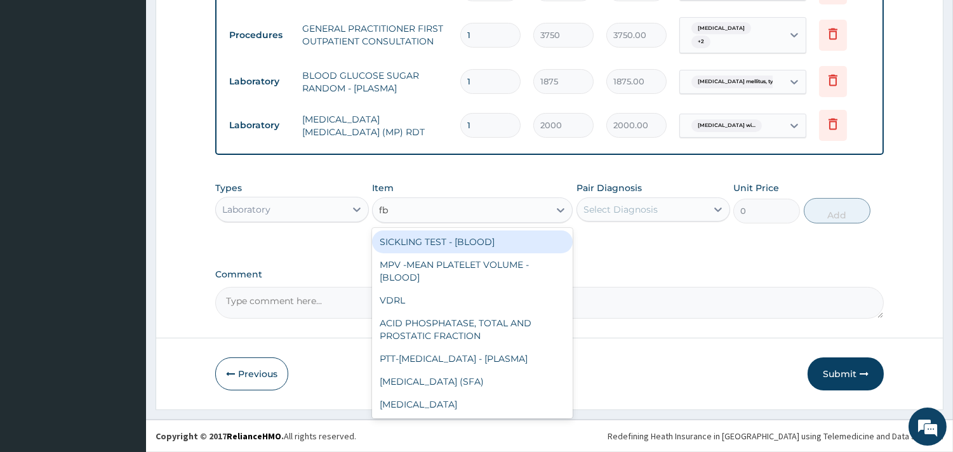
type input "fbc"
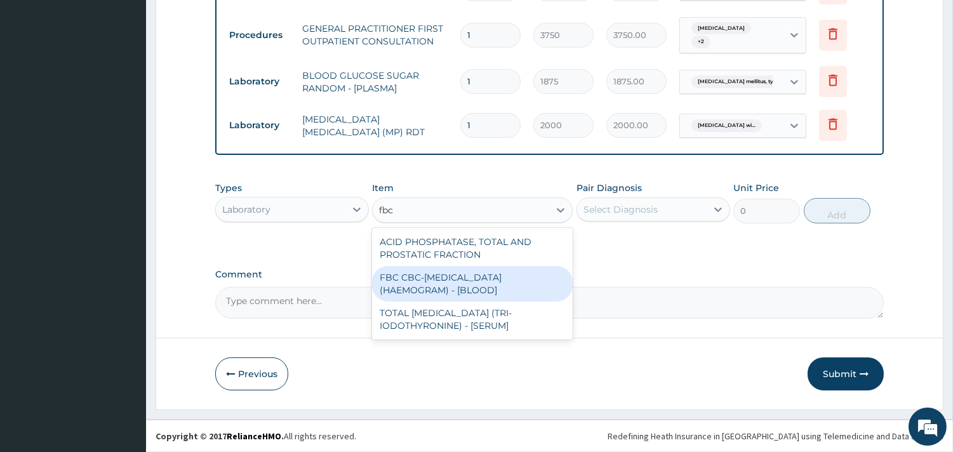
drag, startPoint x: 503, startPoint y: 283, endPoint x: 628, endPoint y: 203, distance: 148.0
click at [505, 282] on div "FBC CBC-COMPLETE BLOOD COUNT (HAEMOGRAM) - [BLOOD]" at bounding box center [472, 284] width 201 height 36
type input "5000"
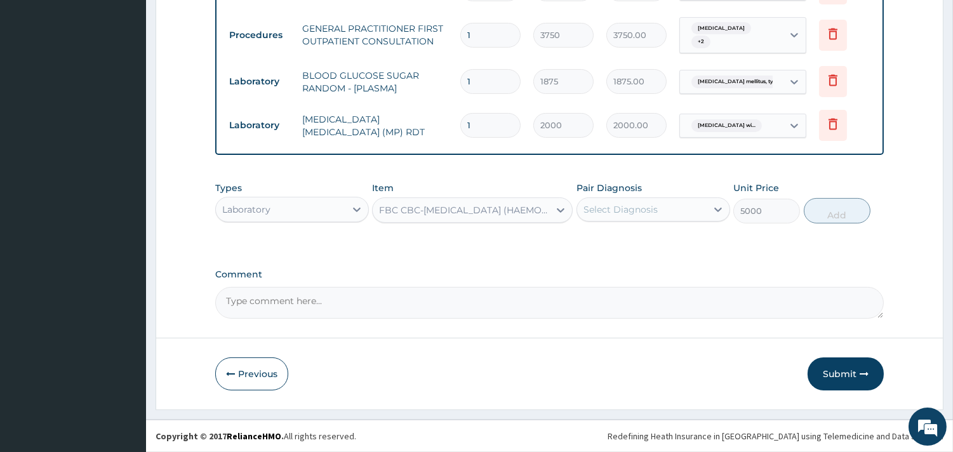
click at [631, 205] on div "Select Diagnosis" at bounding box center [621, 209] width 74 height 13
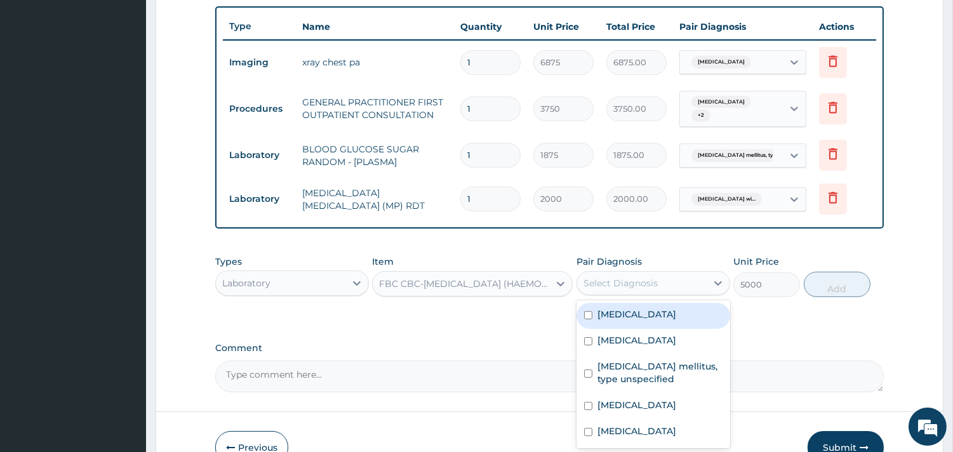
scroll to position [281, 0]
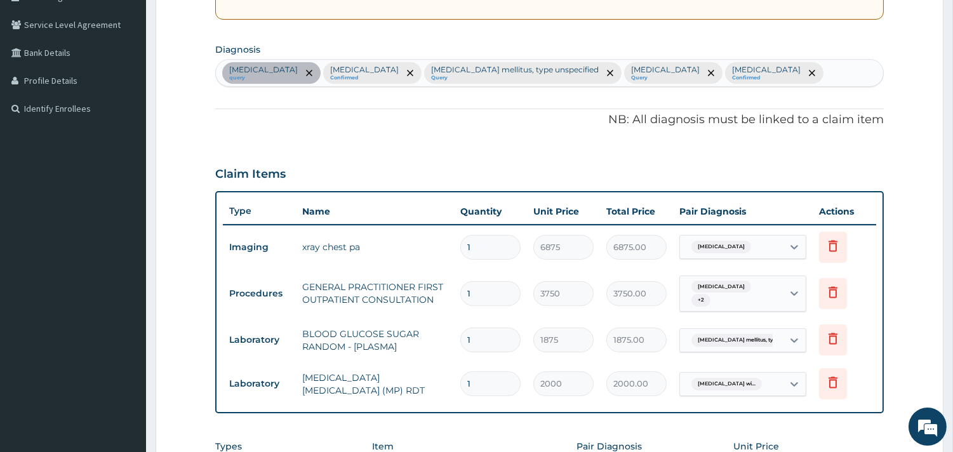
click at [626, 86] on div "Chest pain query Mixed intestinal helminthiases Confirmed Diabetes mellitus, ty…" at bounding box center [550, 73] width 668 height 27
type input "sepsis"
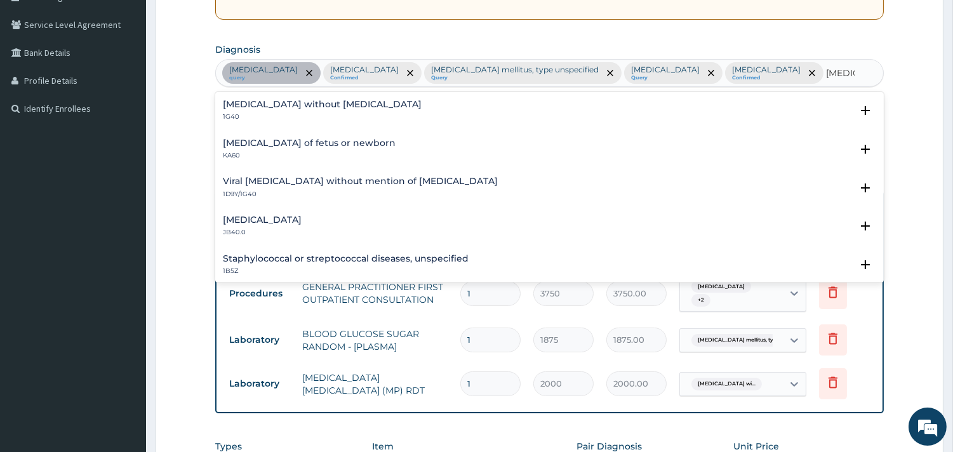
click at [325, 109] on h4 "Sepsis without septic shock" at bounding box center [322, 105] width 199 height 10
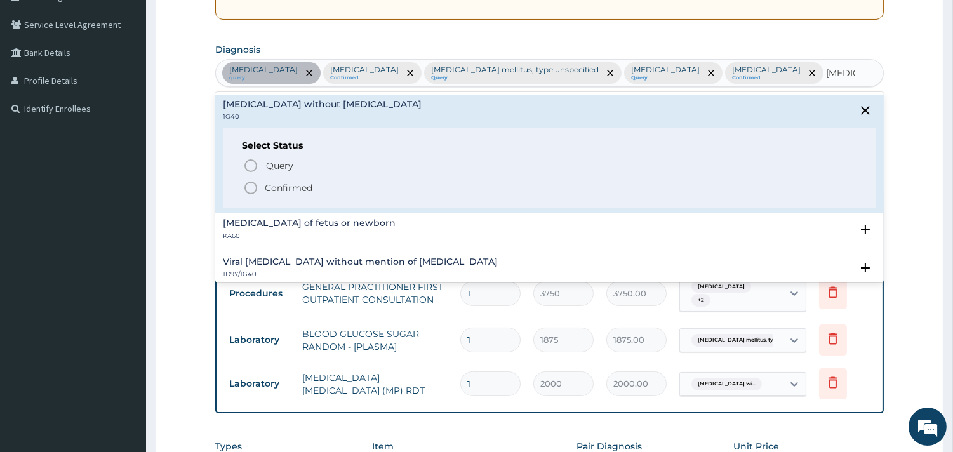
click at [246, 196] on icon "status option filled" at bounding box center [250, 187] width 15 height 15
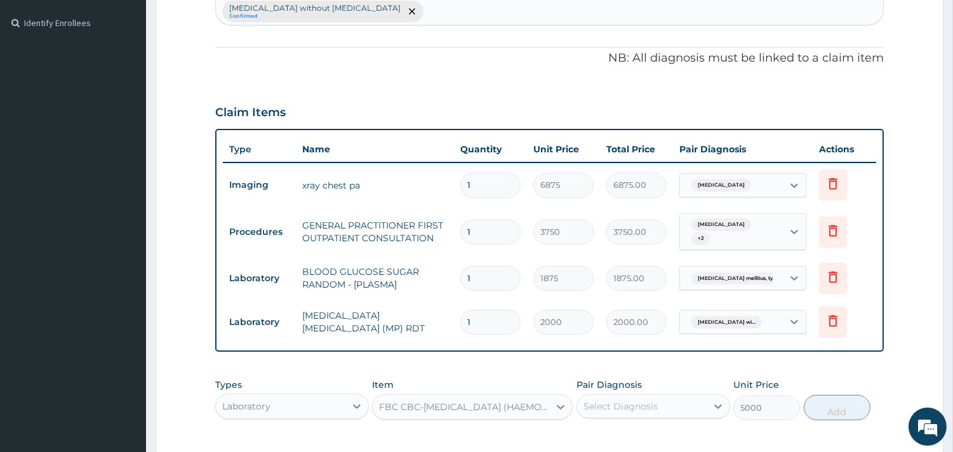
scroll to position [563, 0]
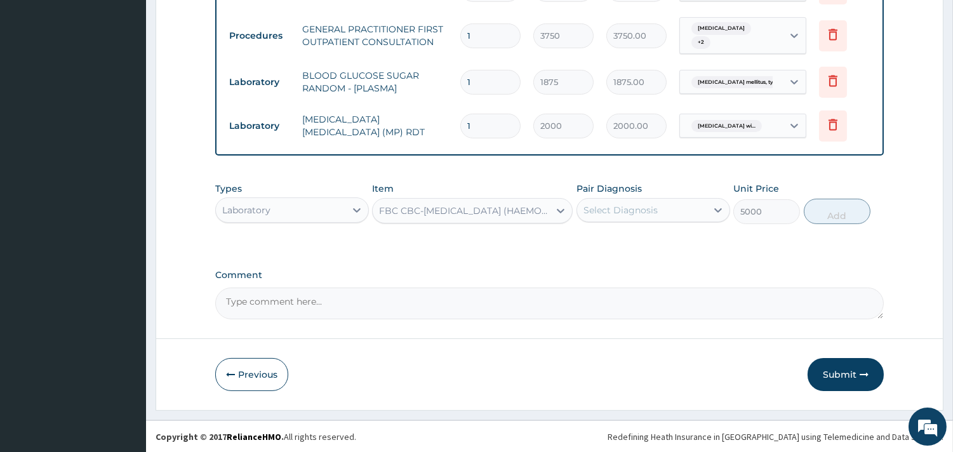
click at [661, 208] on div "Select Diagnosis" at bounding box center [642, 210] width 130 height 20
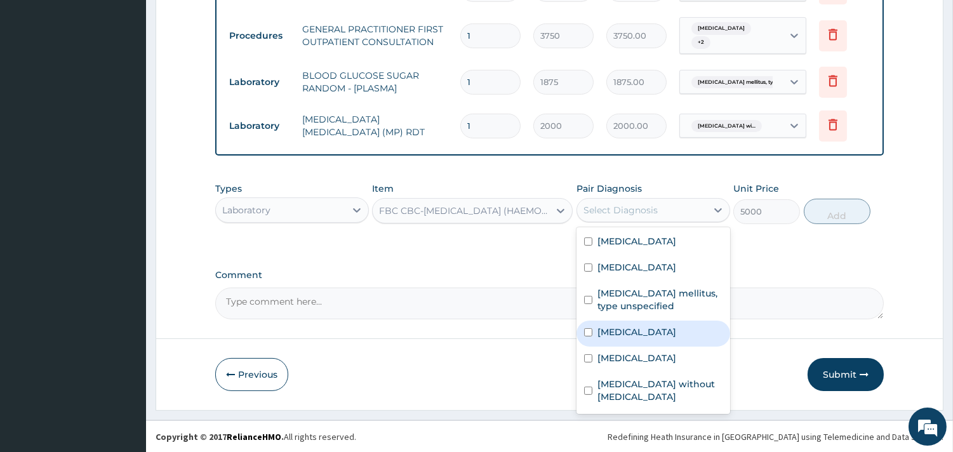
scroll to position [46, 0]
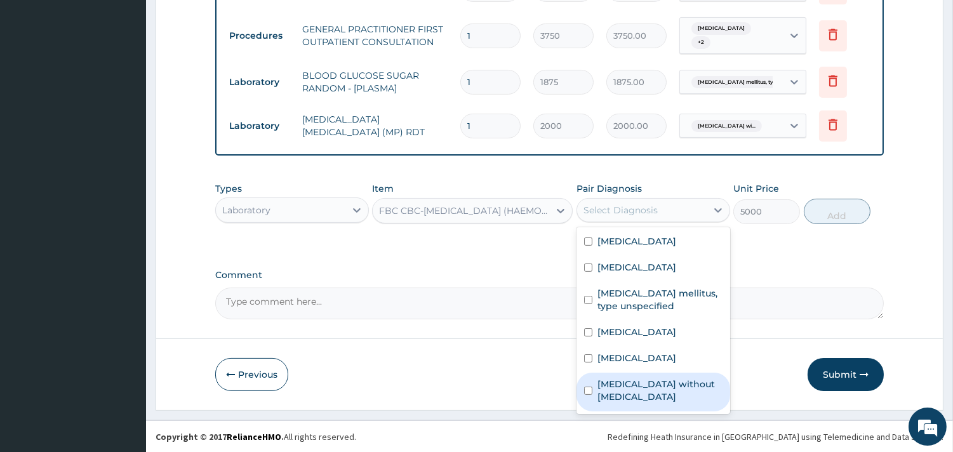
drag, startPoint x: 627, startPoint y: 384, endPoint x: 728, endPoint y: 314, distance: 122.4
click at [629, 382] on label "Sepsis without septic shock" at bounding box center [660, 390] width 125 height 25
checkbox input "true"
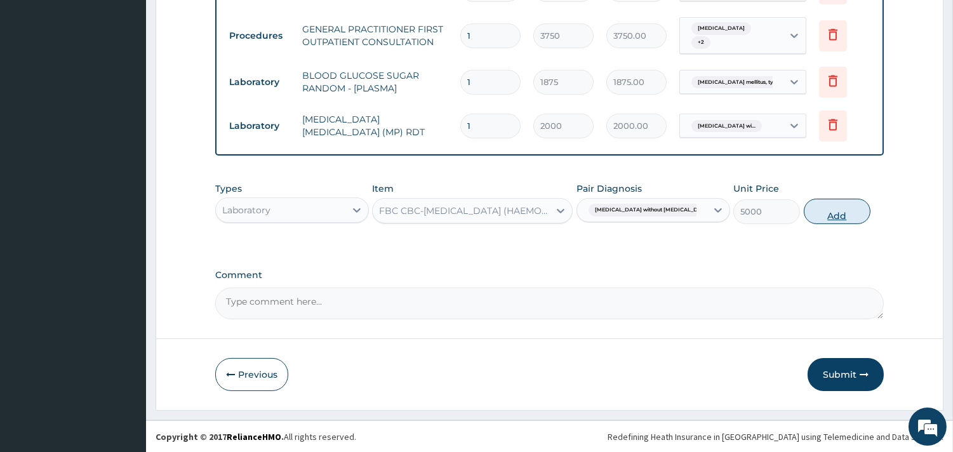
click at [852, 211] on button "Add" at bounding box center [837, 211] width 67 height 25
type input "0"
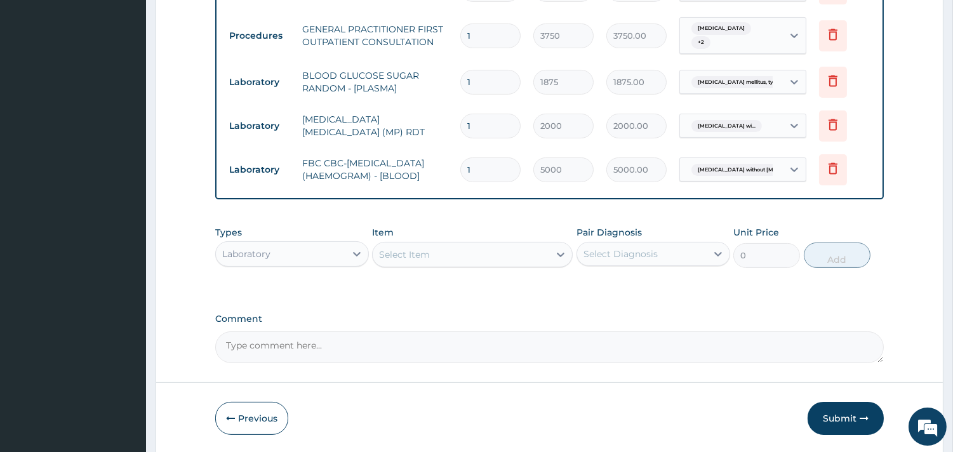
click at [315, 245] on div "Types Laboratory" at bounding box center [292, 247] width 154 height 42
click at [319, 255] on div "Laboratory" at bounding box center [281, 254] width 130 height 20
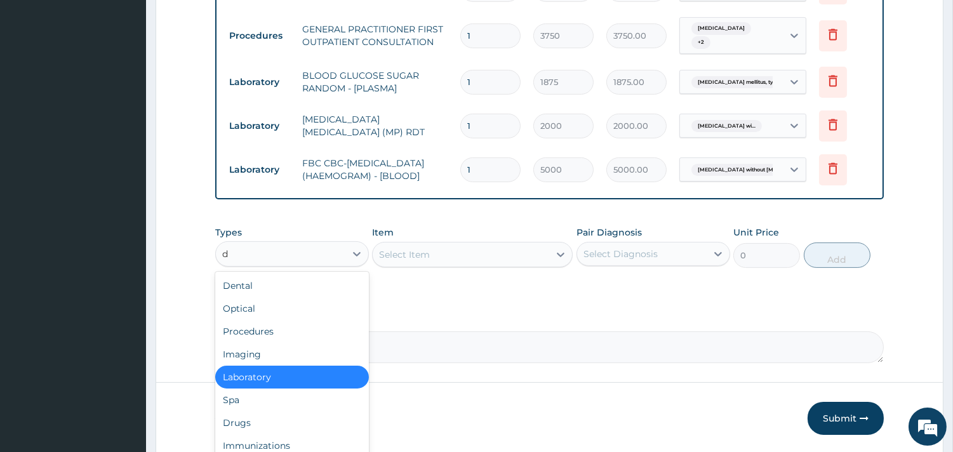
type input "dr"
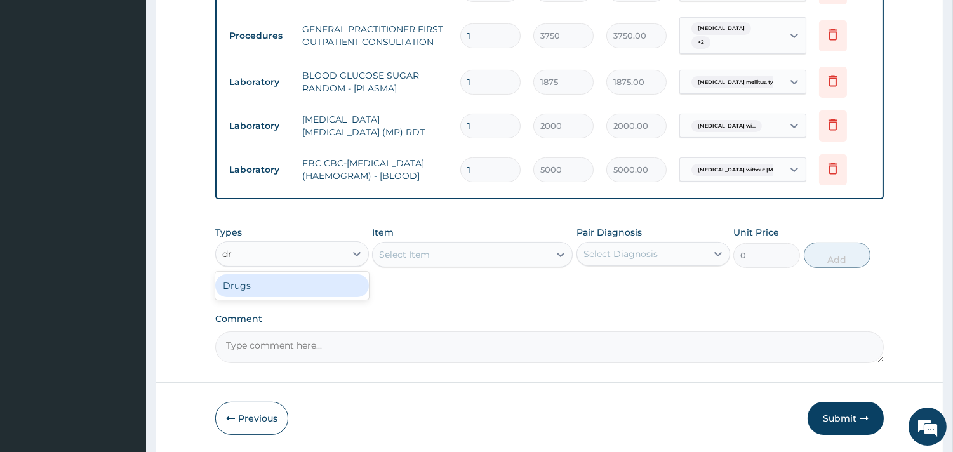
drag, startPoint x: 311, startPoint y: 297, endPoint x: 342, endPoint y: 284, distance: 33.3
click at [311, 297] on div "Drugs" at bounding box center [292, 285] width 154 height 23
click at [424, 257] on div "Select Item" at bounding box center [472, 254] width 201 height 25
click at [557, 262] on div "Select Item" at bounding box center [472, 254] width 201 height 25
click at [510, 263] on div "Select Item" at bounding box center [472, 254] width 201 height 25
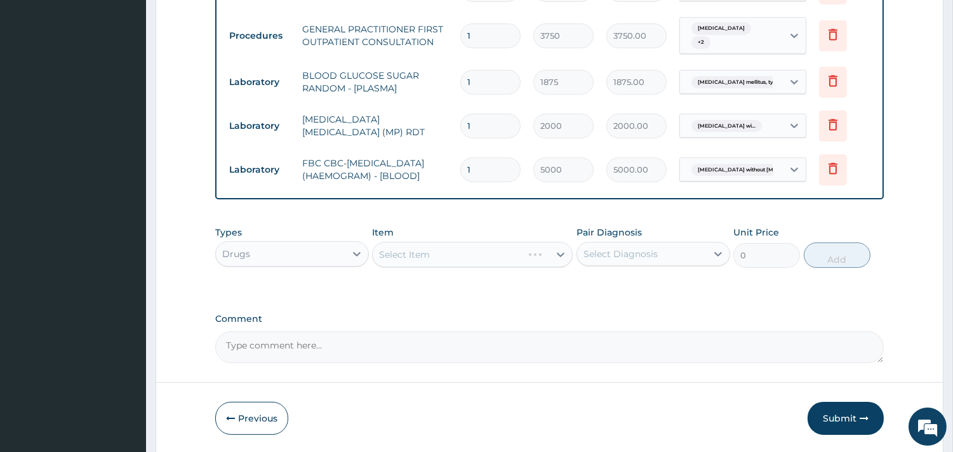
click at [512, 259] on div "Select Item" at bounding box center [472, 254] width 201 height 25
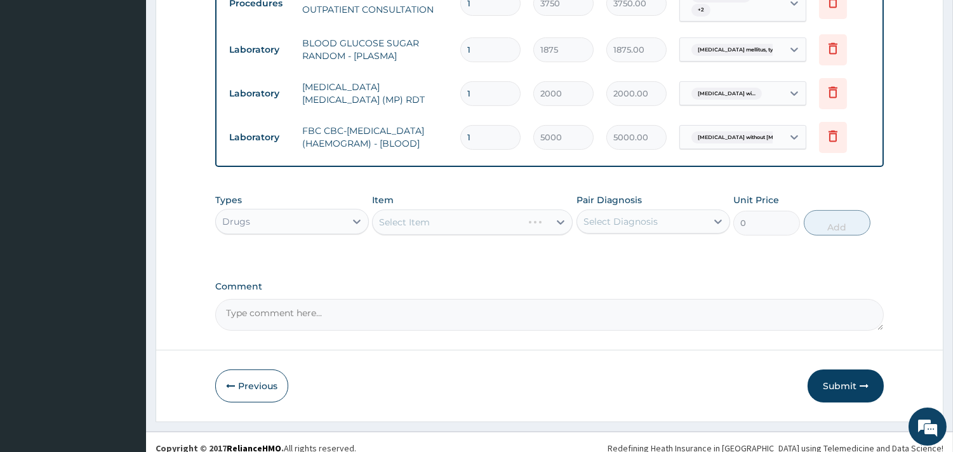
scroll to position [614, 0]
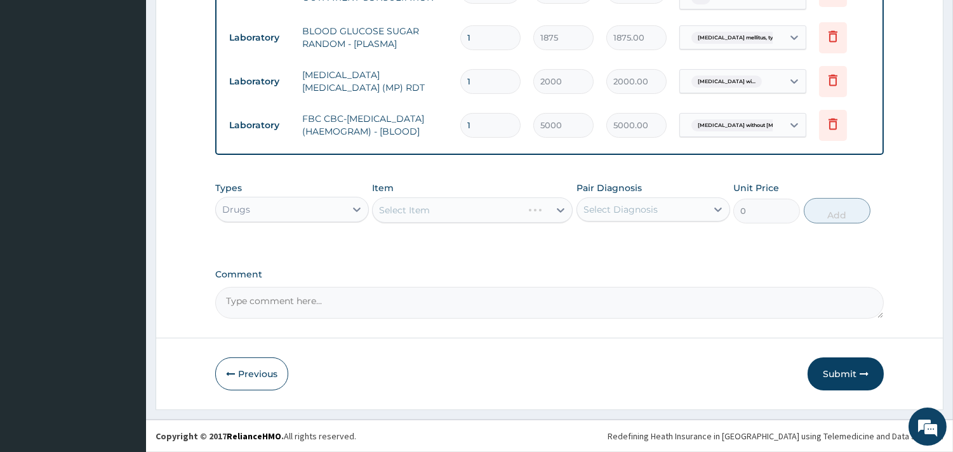
click at [491, 212] on div "Select Item" at bounding box center [472, 210] width 201 height 25
click at [534, 203] on div "Select Item" at bounding box center [472, 210] width 201 height 25
click at [561, 205] on div "Select Item" at bounding box center [472, 210] width 201 height 25
drag, startPoint x: 548, startPoint y: 217, endPoint x: 521, endPoint y: 207, distance: 27.7
click at [545, 213] on div "Select Item" at bounding box center [472, 210] width 201 height 25
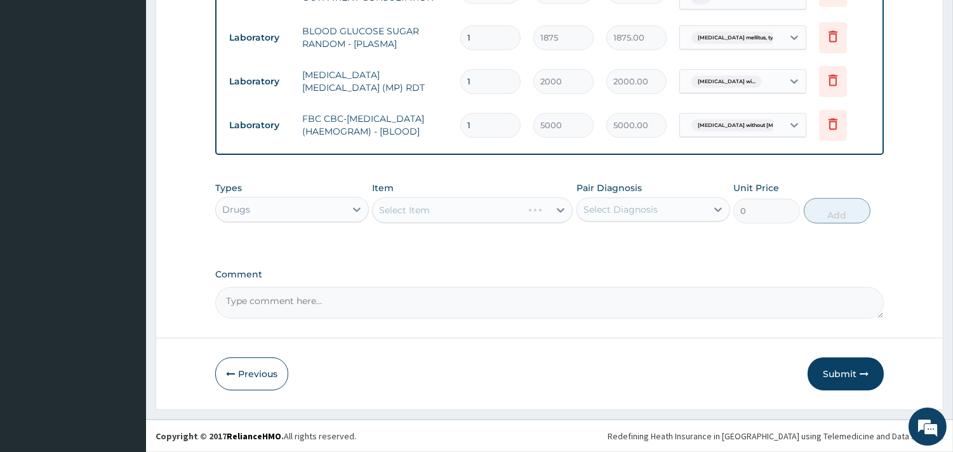
click at [521, 206] on div "Select Item" at bounding box center [472, 210] width 201 height 25
click at [485, 205] on div "Select Item" at bounding box center [472, 210] width 201 height 25
click at [543, 212] on div "Select Item" at bounding box center [472, 210] width 201 height 25
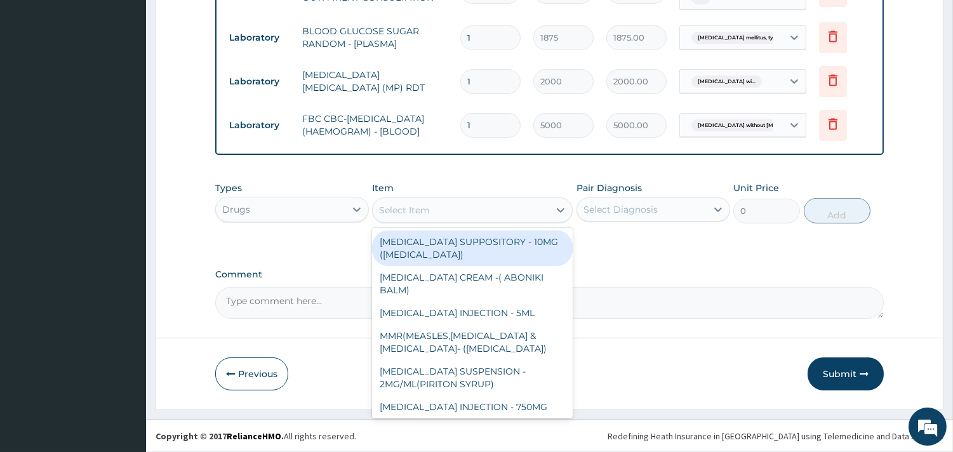
click at [518, 208] on div "Select Item" at bounding box center [461, 210] width 177 height 20
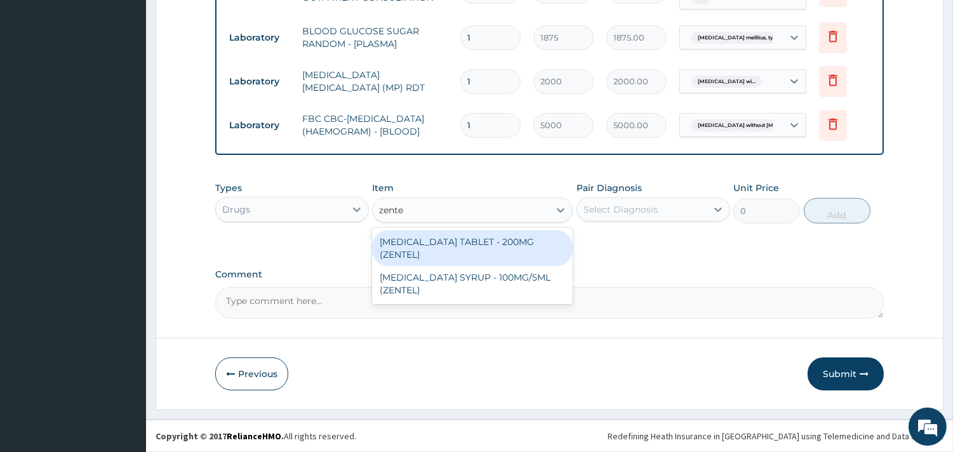
type input "zentel"
drag, startPoint x: 481, startPoint y: 250, endPoint x: 592, endPoint y: 222, distance: 113.8
click at [487, 249] on div "ALBENDAZOLE TABLET - 200MG (ZENTEL)" at bounding box center [472, 249] width 201 height 36
type input "560"
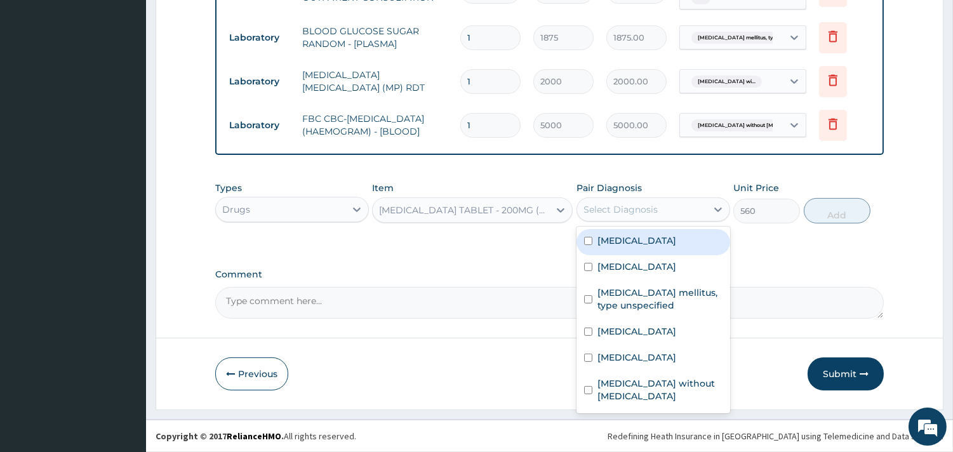
click at [631, 210] on div "Select Diagnosis" at bounding box center [621, 209] width 74 height 13
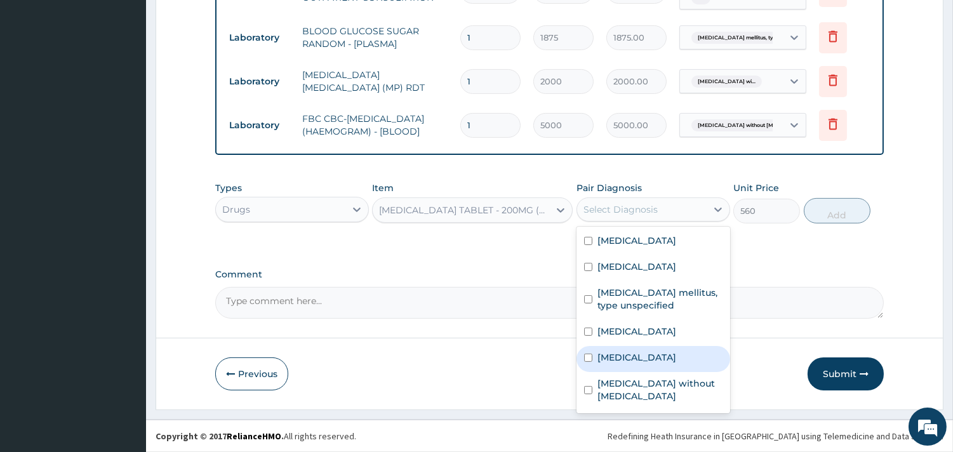
scroll to position [0, 0]
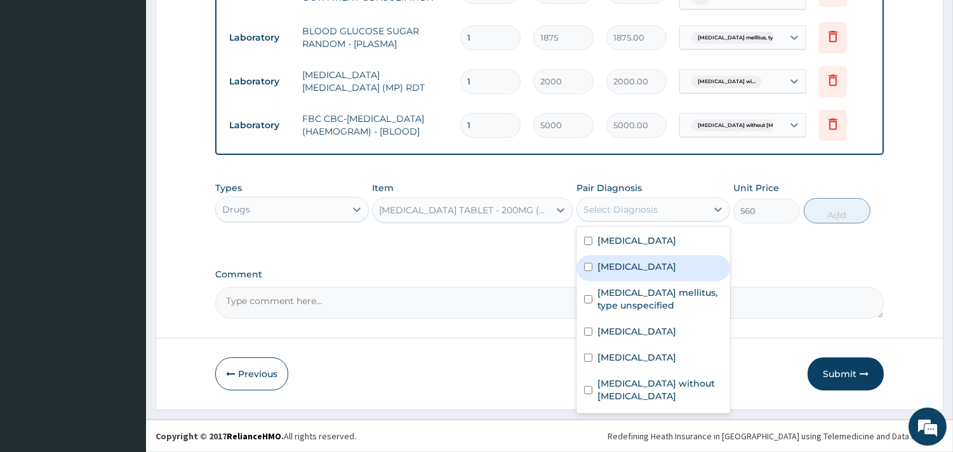
click at [652, 273] on label "Mixed intestinal helminthiases" at bounding box center [637, 266] width 79 height 13
checkbox input "true"
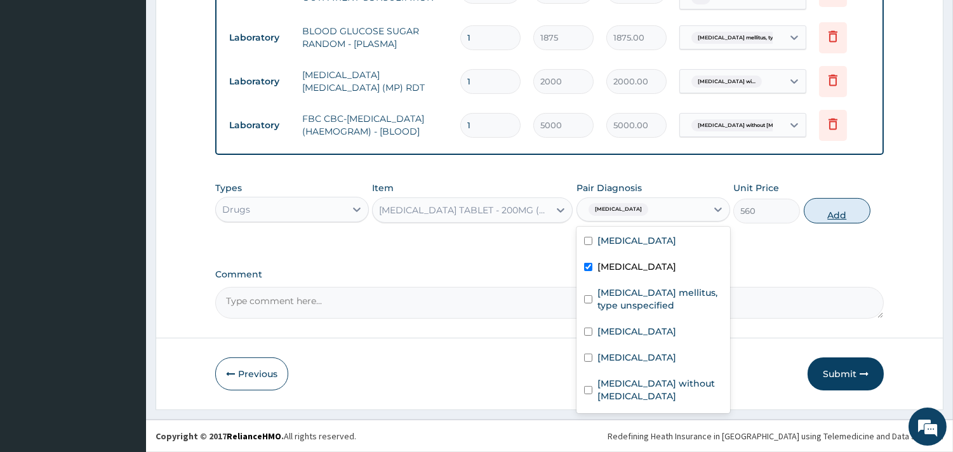
click at [835, 212] on button "Add" at bounding box center [837, 210] width 67 height 25
type input "0"
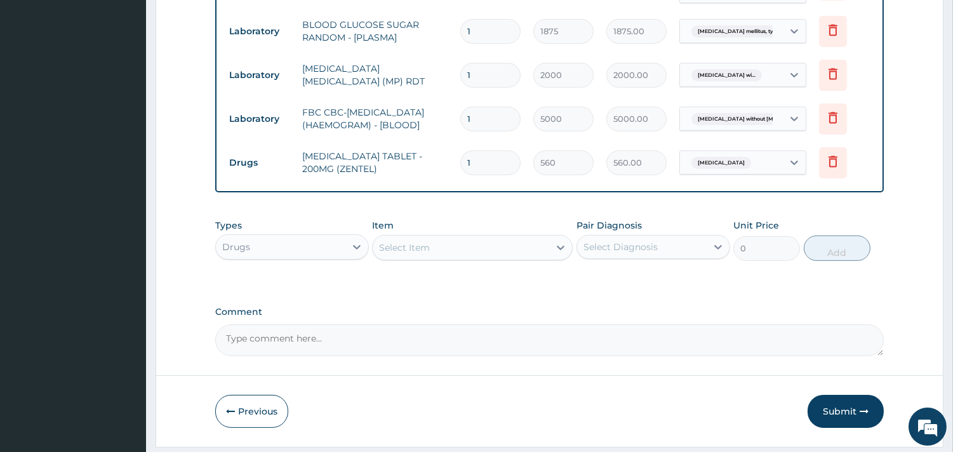
type input "0.00"
type input "2"
type input "1120.00"
type input "2"
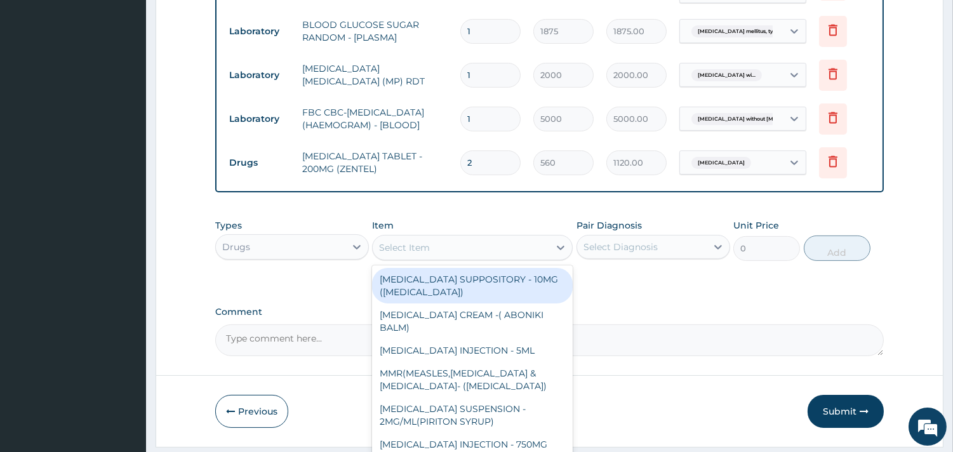
click at [462, 257] on div "Select Item" at bounding box center [461, 248] width 177 height 20
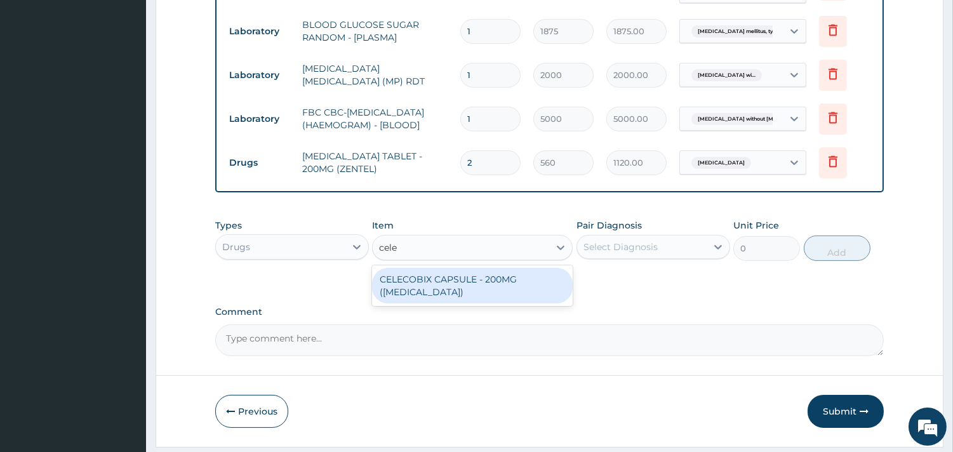
type input "celec"
drag, startPoint x: 416, startPoint y: 299, endPoint x: 304, endPoint y: 185, distance: 159.4
click at [413, 296] on div "CELECOBIX CAPSULE - 200MG (CELEBREX)" at bounding box center [472, 286] width 201 height 36
type input "224"
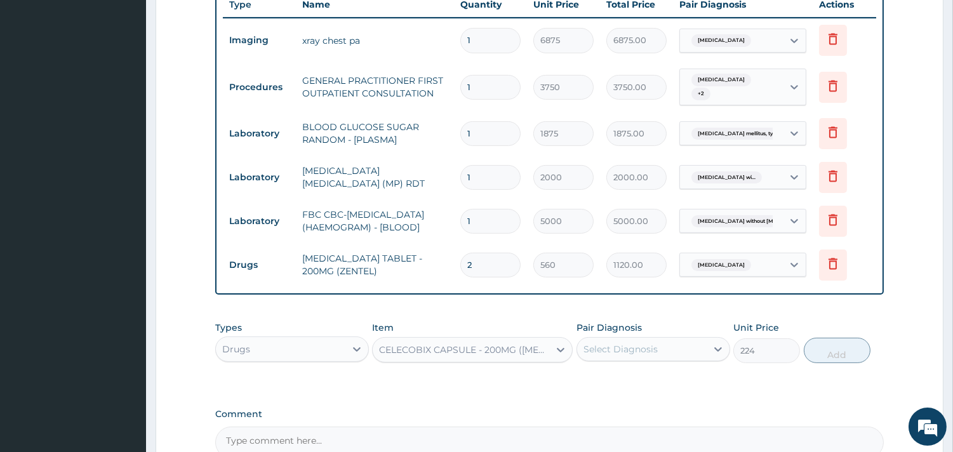
scroll to position [544, 0]
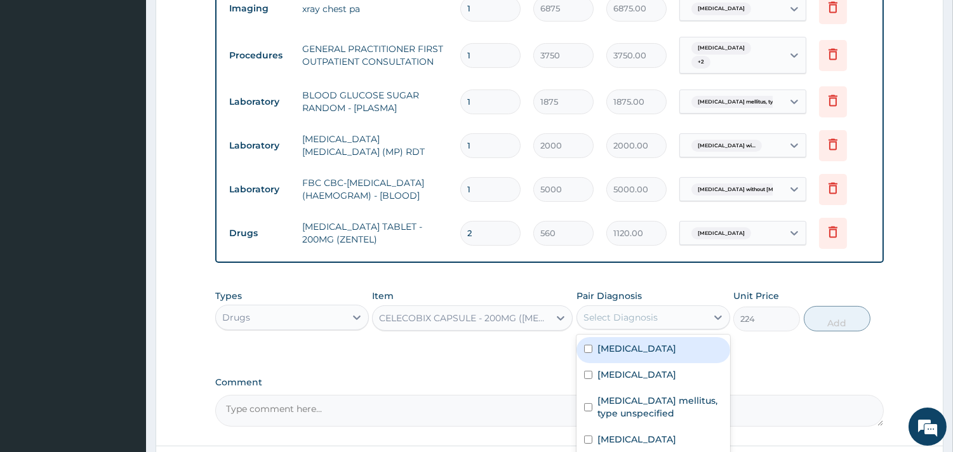
click at [666, 323] on div "Select Diagnosis" at bounding box center [642, 317] width 130 height 20
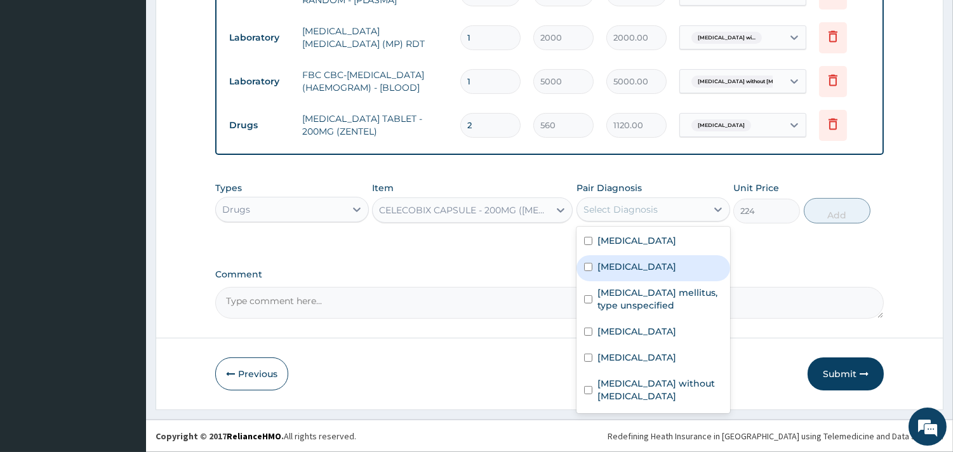
scroll to position [0, 0]
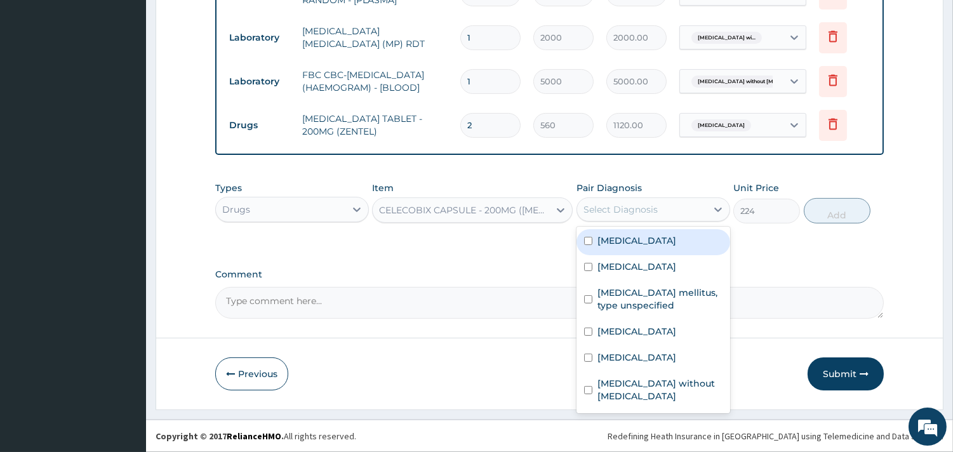
click at [645, 238] on label "Chest pain" at bounding box center [637, 240] width 79 height 13
checkbox input "true"
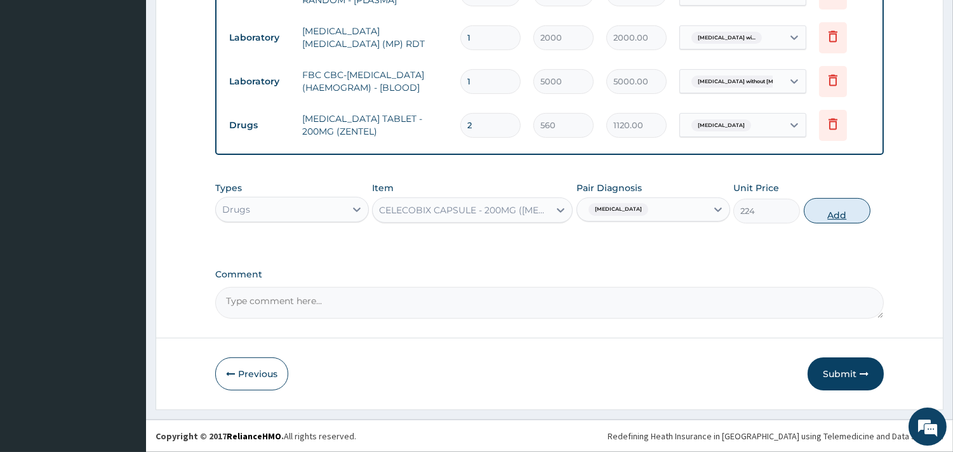
click at [850, 215] on button "Add" at bounding box center [837, 210] width 67 height 25
type input "0"
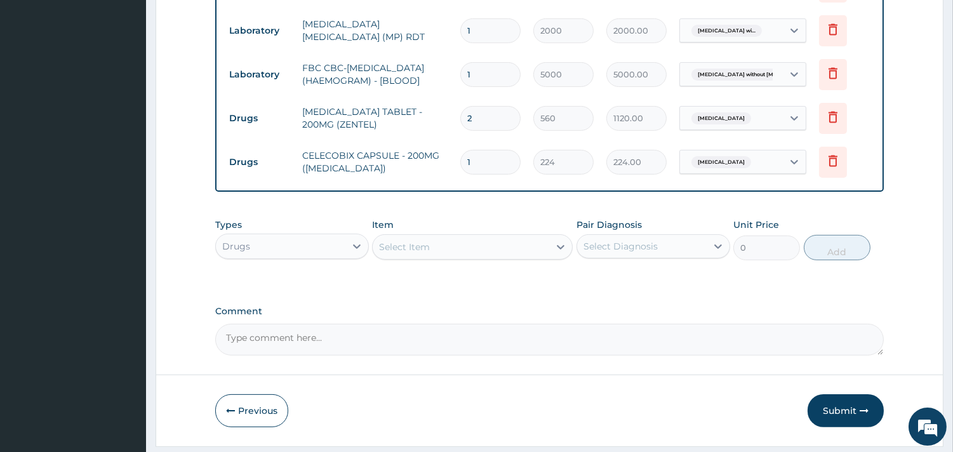
type input "10"
type input "2240.00"
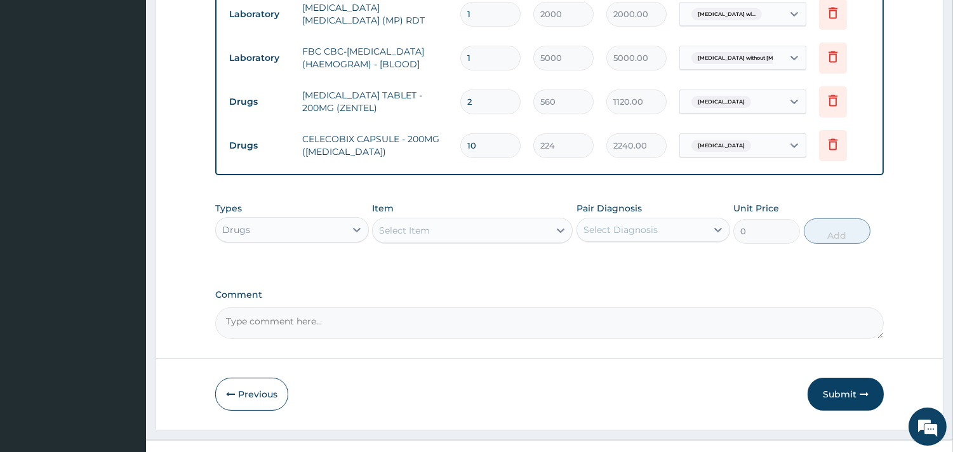
scroll to position [702, 0]
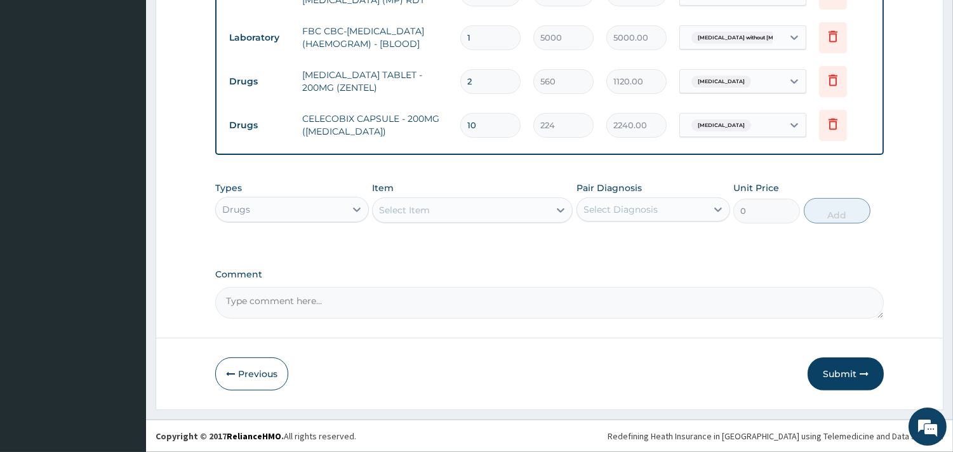
type input "10"
click at [464, 202] on div "Select Item" at bounding box center [461, 210] width 177 height 20
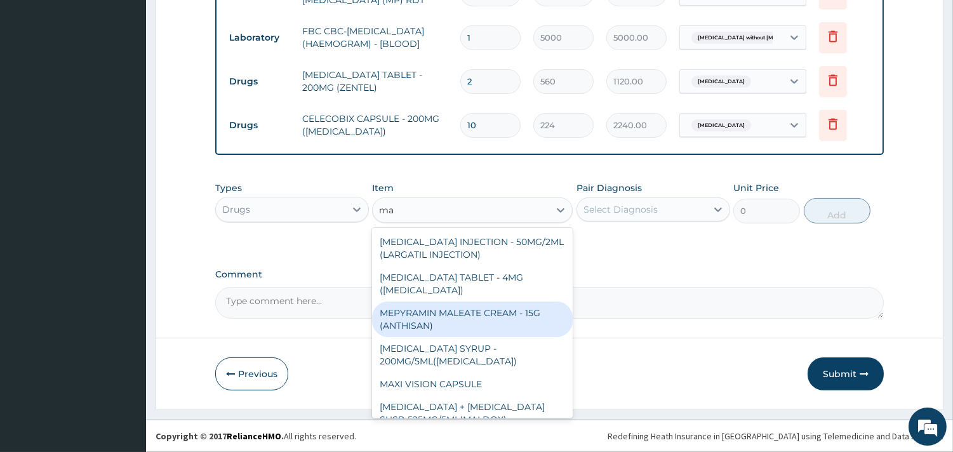
type input "m"
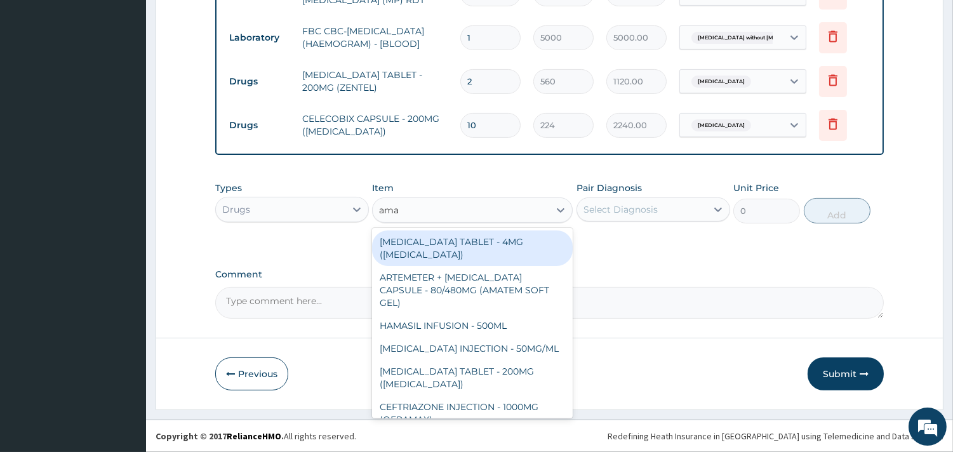
type input "amat"
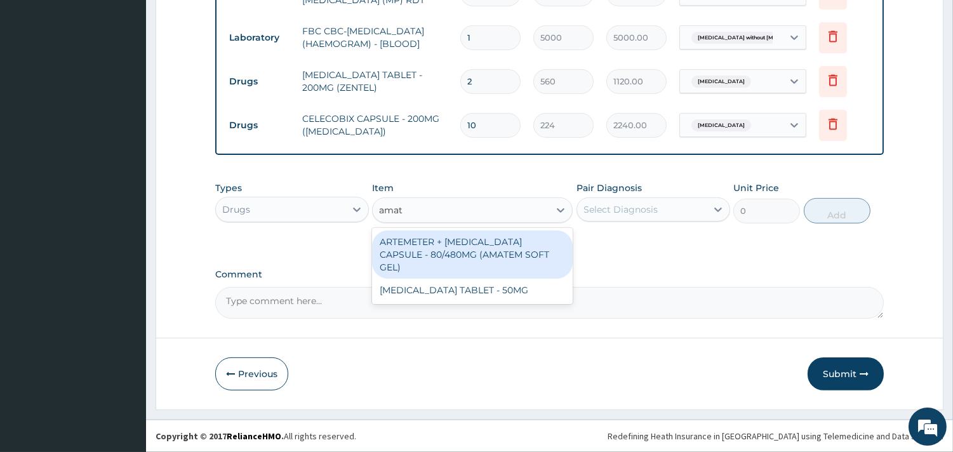
click at [477, 265] on div "ARTEMETER + LUMEFANTRINE CAPSULE - 80/480MG (AMATEM SOFT GEL)" at bounding box center [472, 255] width 201 height 48
type input "420"
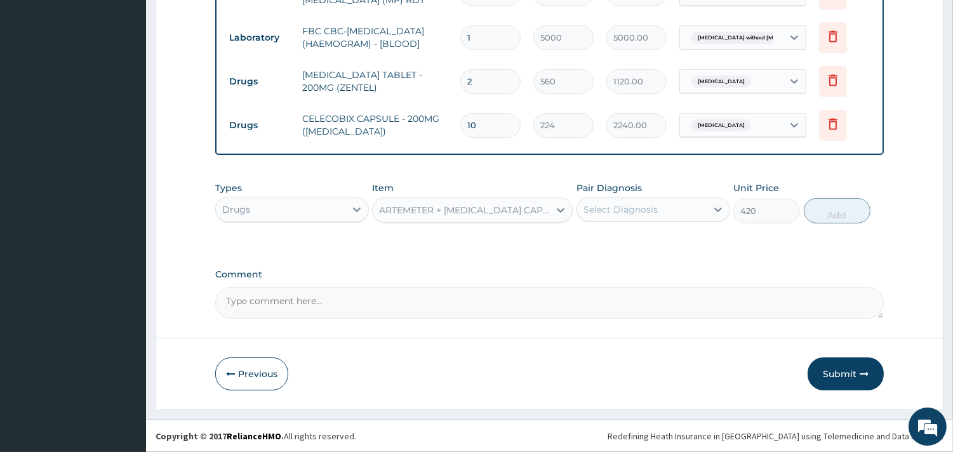
click at [619, 213] on div "Select Diagnosis" at bounding box center [621, 209] width 74 height 13
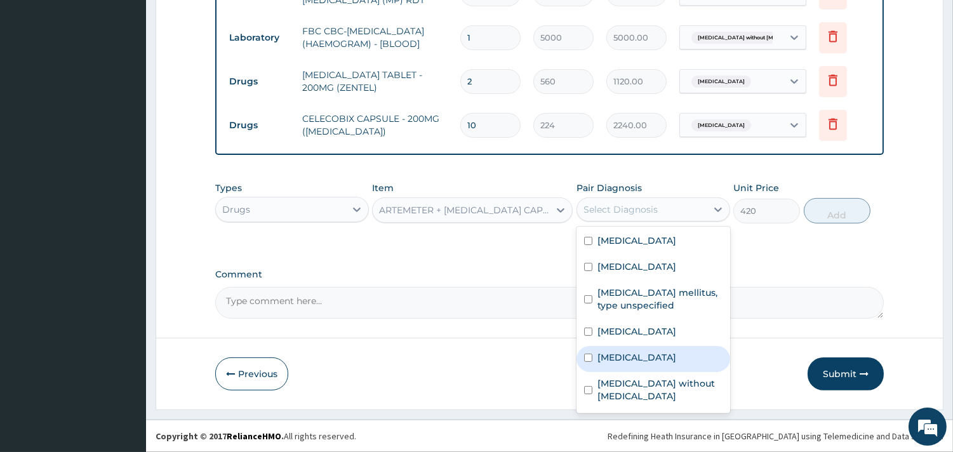
click at [629, 364] on label "Plasmodium malariae malaria without complication" at bounding box center [637, 357] width 79 height 13
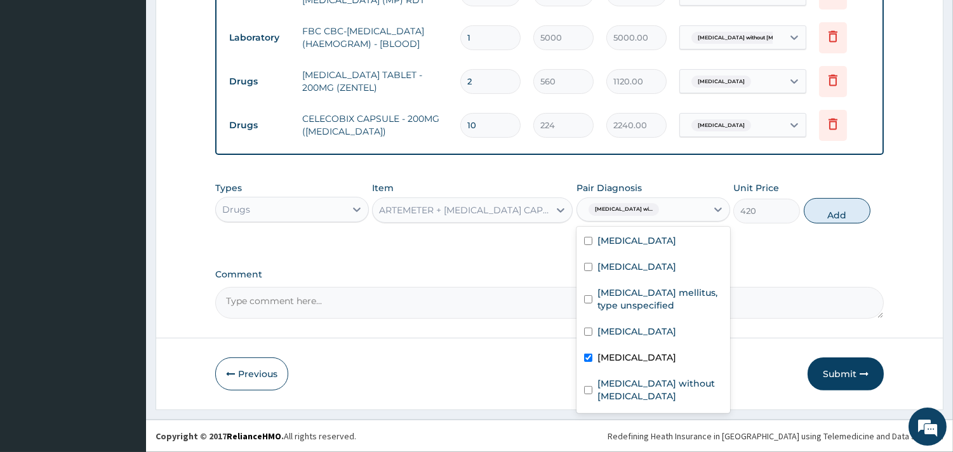
checkbox input "true"
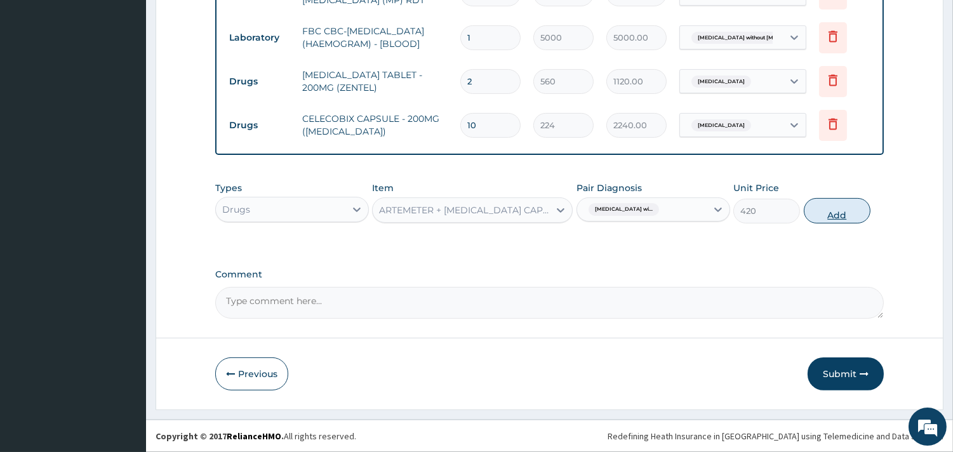
click at [827, 212] on button "Add" at bounding box center [837, 210] width 67 height 25
type input "0"
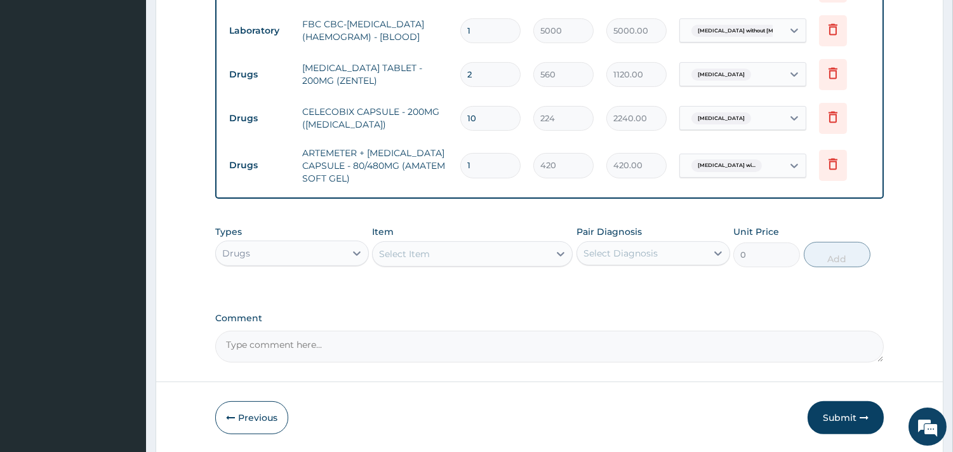
type input "0.00"
type input "6"
type input "2520.00"
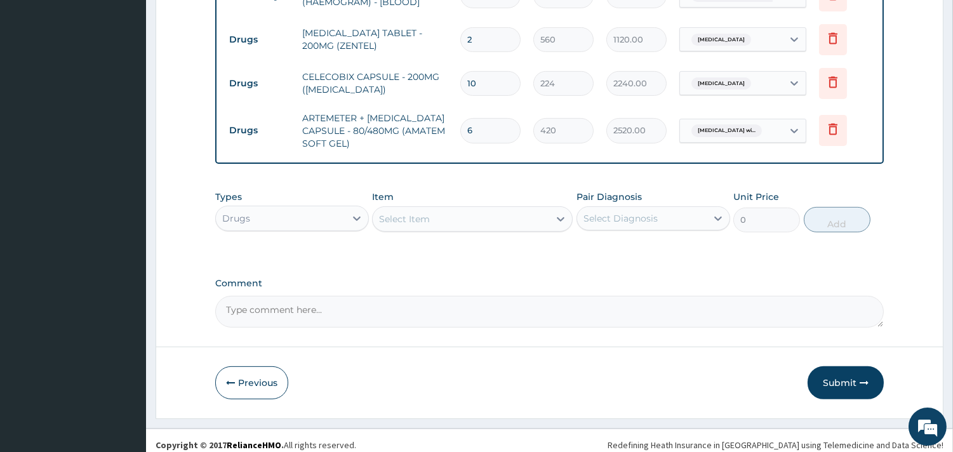
scroll to position [753, 0]
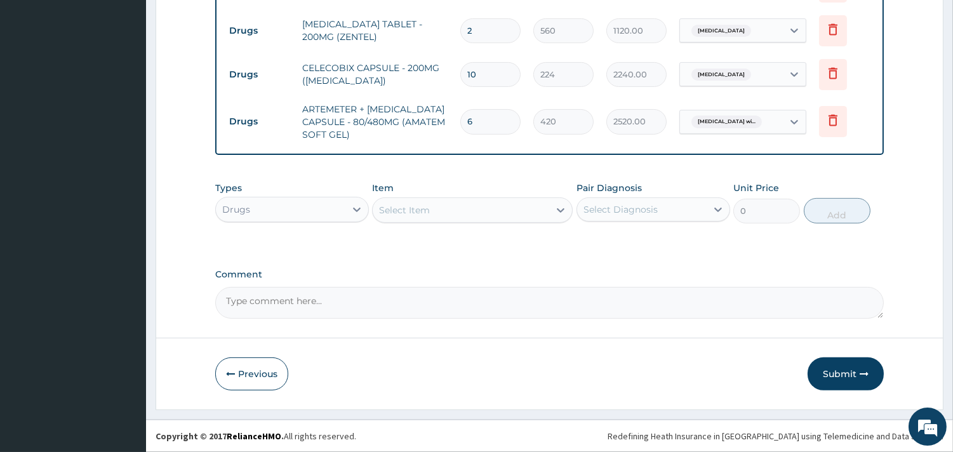
type input "6"
click at [479, 206] on div "Select Item" at bounding box center [461, 210] width 177 height 20
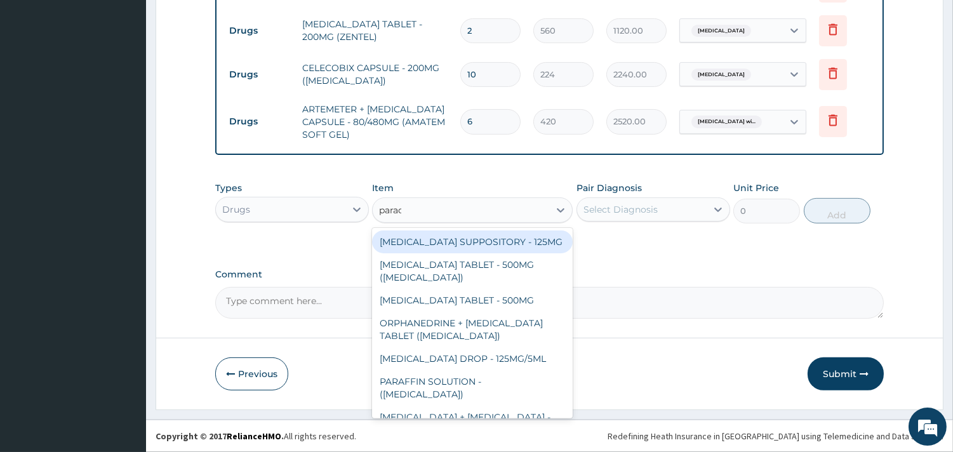
type input "parace"
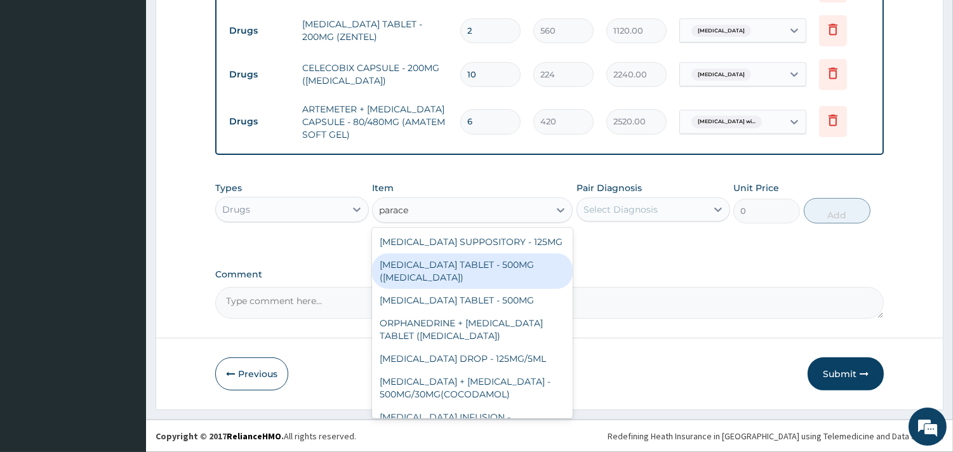
scroll to position [71, 0]
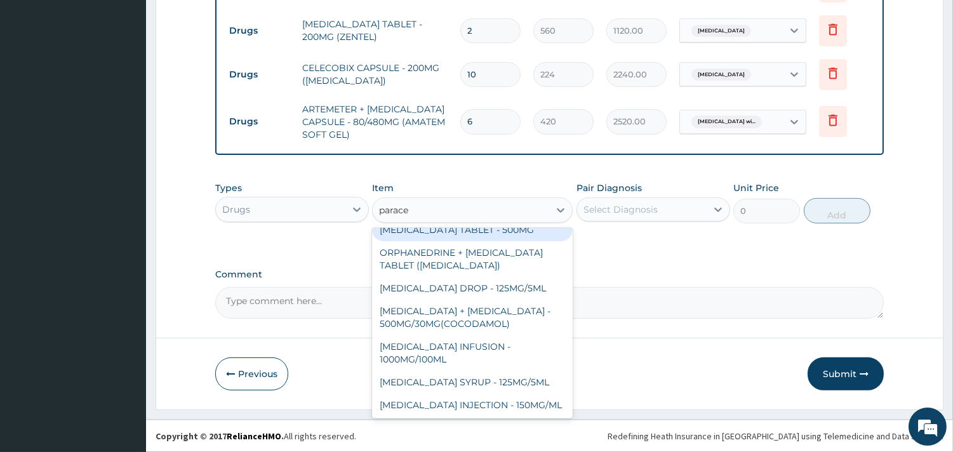
drag, startPoint x: 535, startPoint y: 244, endPoint x: 629, endPoint y: 210, distance: 100.1
click at [534, 241] on div "PARACETAMOL TABLET - 500MG" at bounding box center [472, 229] width 201 height 23
type input "33.599999999999994"
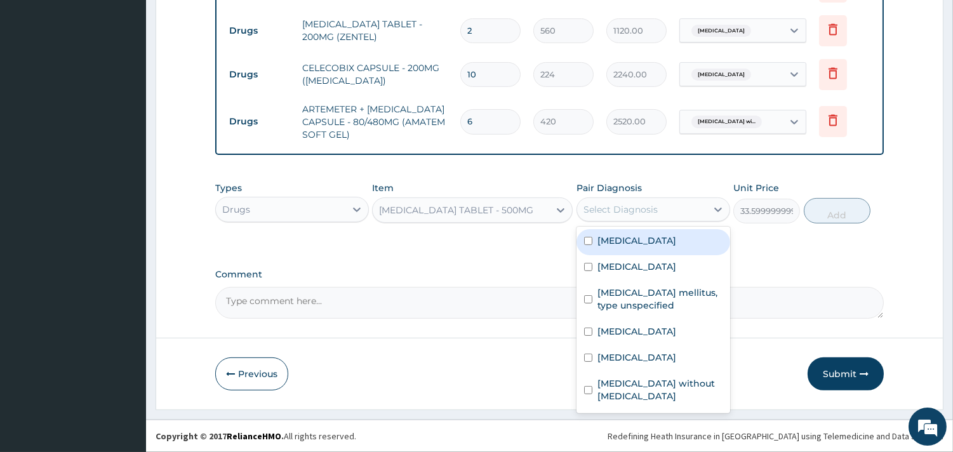
click at [633, 207] on div "Select Diagnosis" at bounding box center [621, 209] width 74 height 13
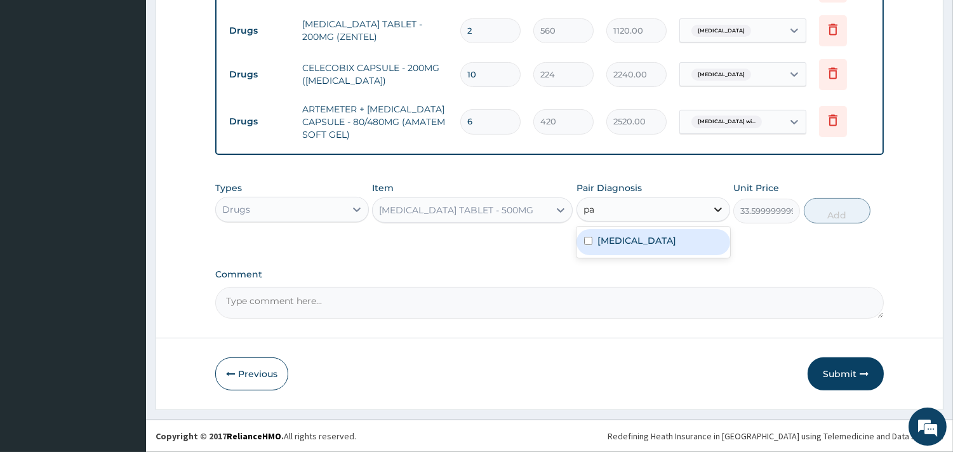
type input "p"
type input "mala"
click at [644, 247] on label "Plasmodium malariae malaria without complication" at bounding box center [637, 240] width 79 height 13
checkbox input "true"
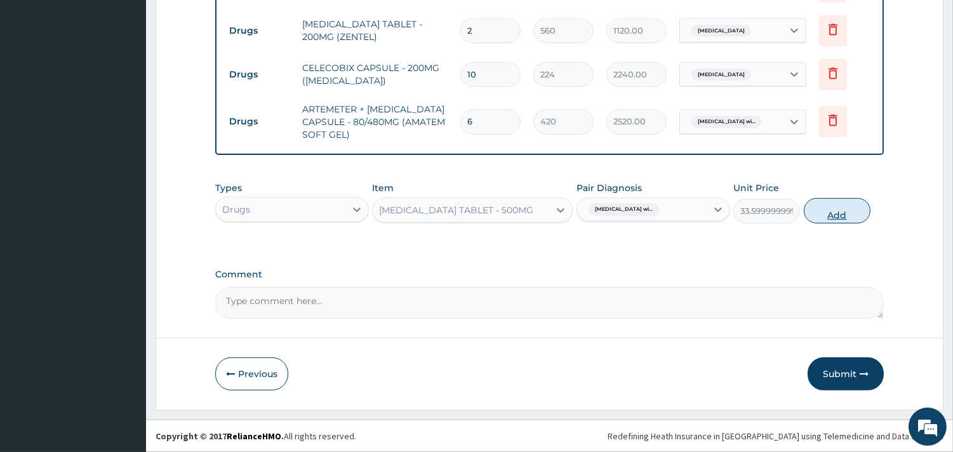
click at [841, 213] on button "Add" at bounding box center [837, 210] width 67 height 25
type input "0"
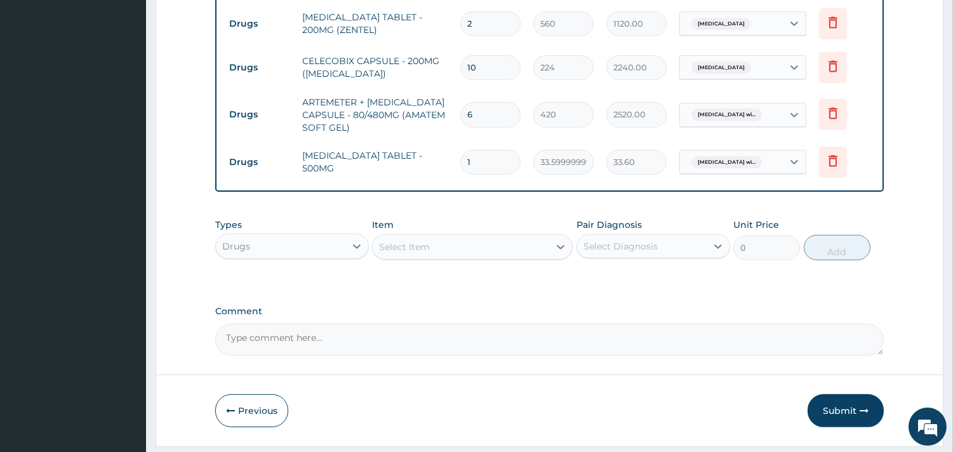
type input "18"
type input "604.80"
type input "18"
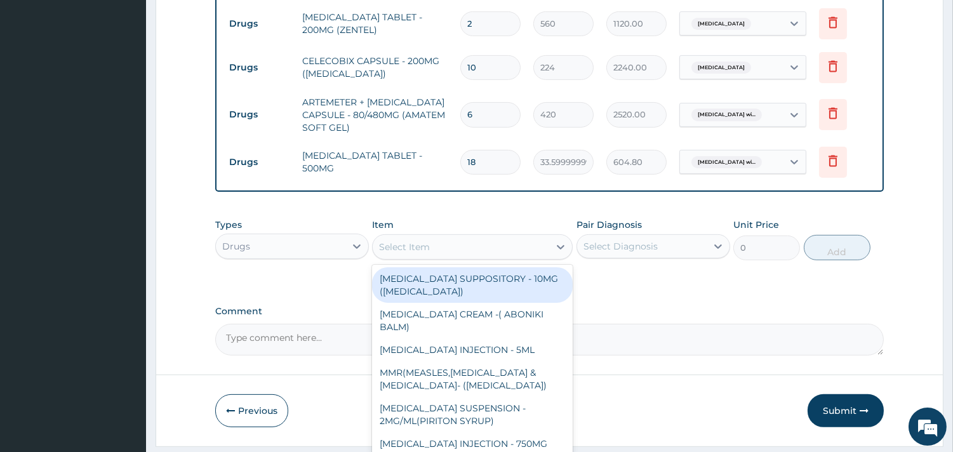
click at [461, 256] on div "Select Item" at bounding box center [461, 247] width 177 height 20
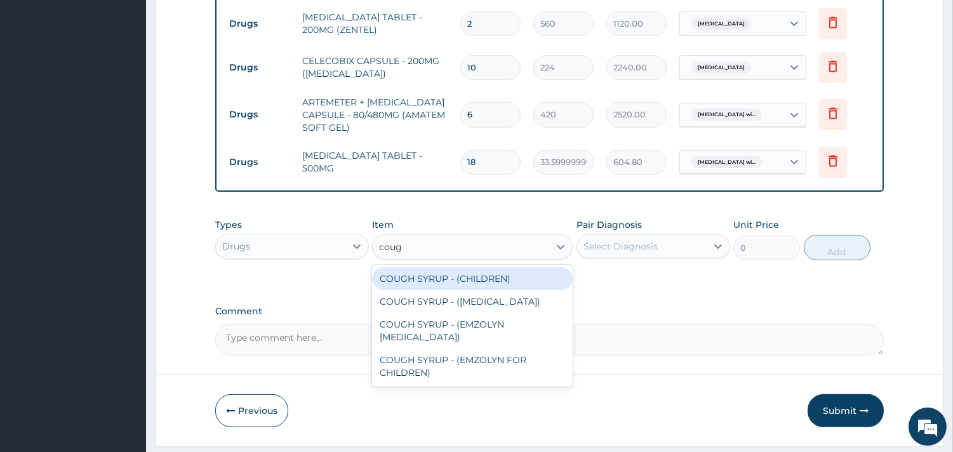
type input "cough"
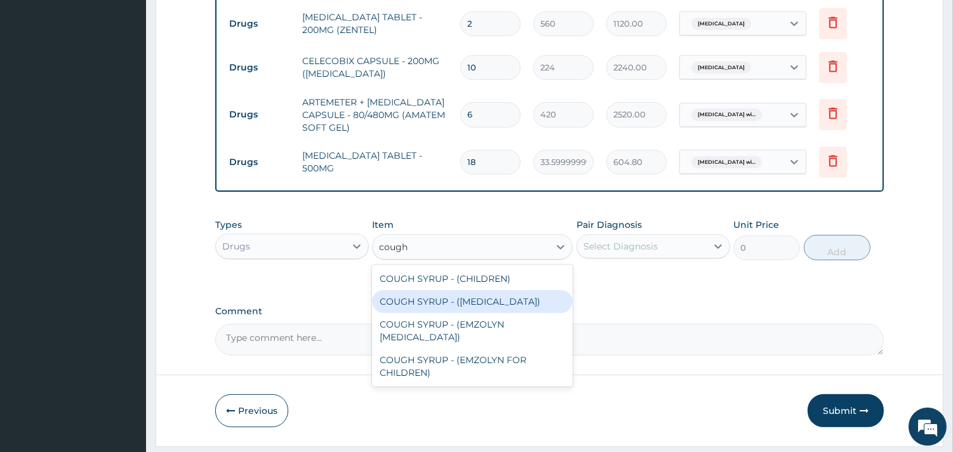
drag, startPoint x: 480, startPoint y: 309, endPoint x: 487, endPoint y: 309, distance: 7.0
click at [478, 309] on div "COUGH SYRUP - (EXPECTORANT)" at bounding box center [472, 301] width 201 height 23
type input "1120"
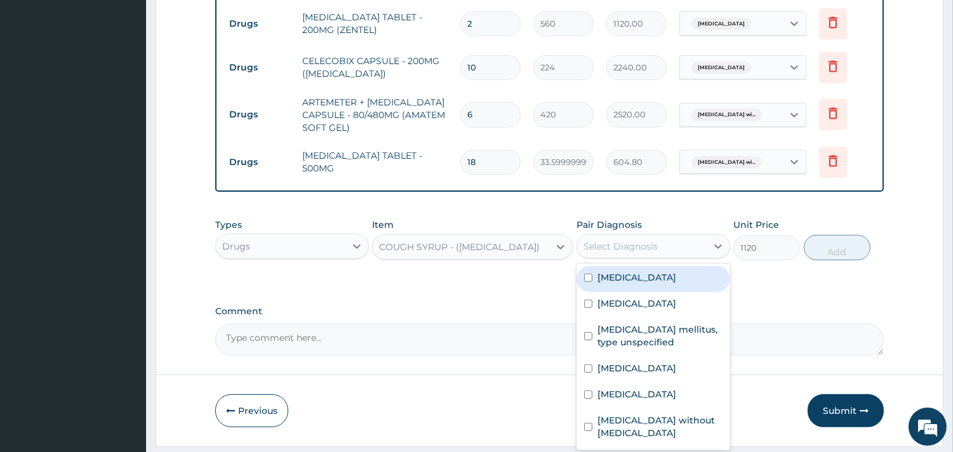
click at [648, 252] on div "Select Diagnosis" at bounding box center [621, 246] width 74 height 13
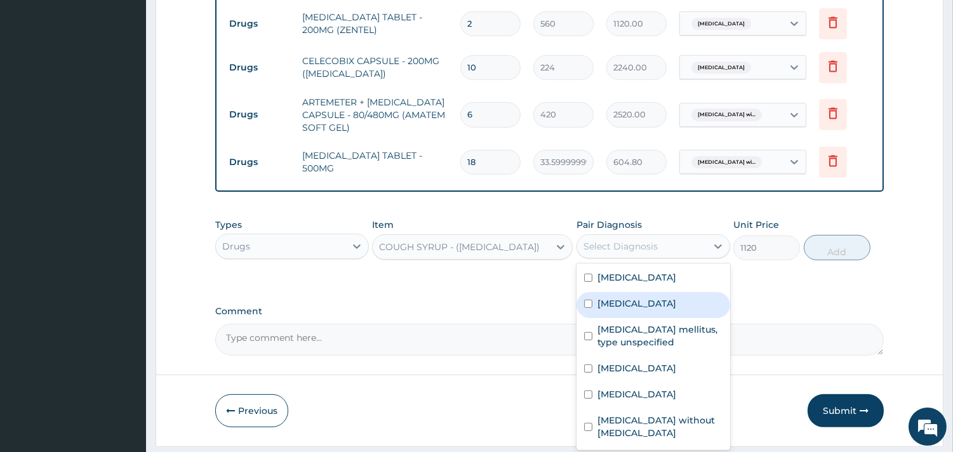
scroll to position [46, 0]
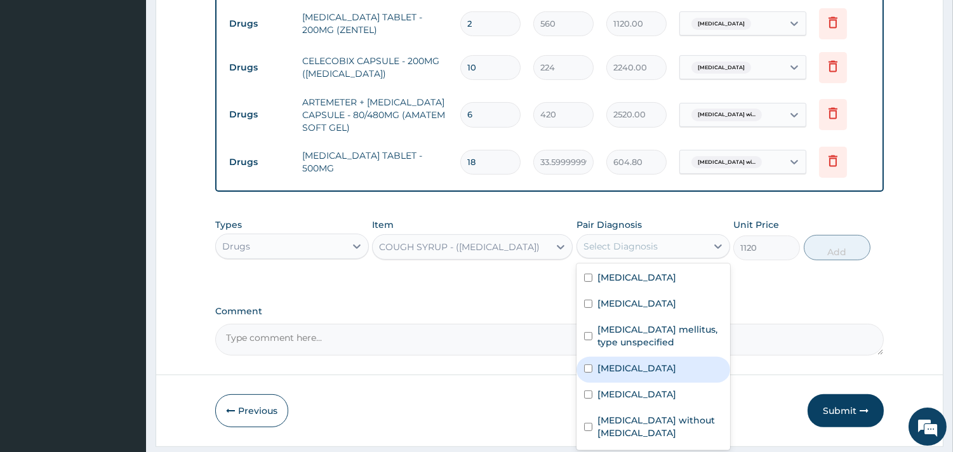
click at [653, 362] on label "Acute pharyngitis, unspecified" at bounding box center [637, 368] width 79 height 13
checkbox input "true"
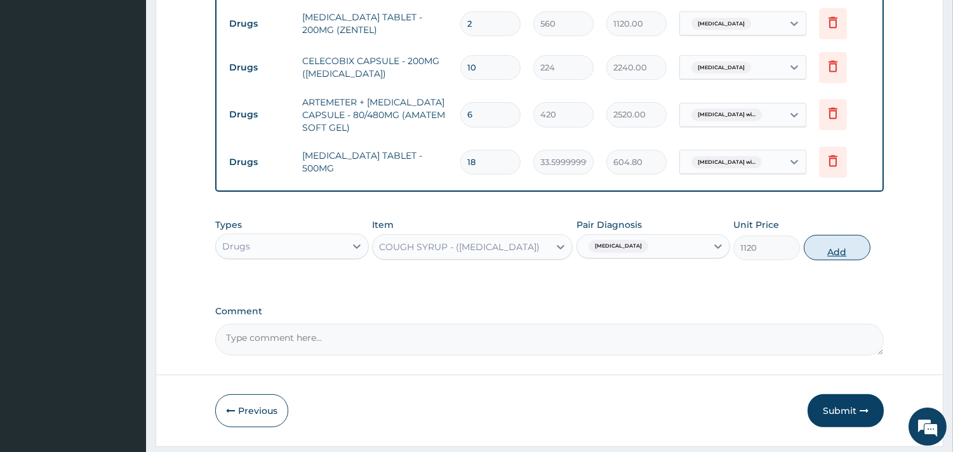
click at [852, 255] on button "Add" at bounding box center [837, 247] width 67 height 25
type input "0"
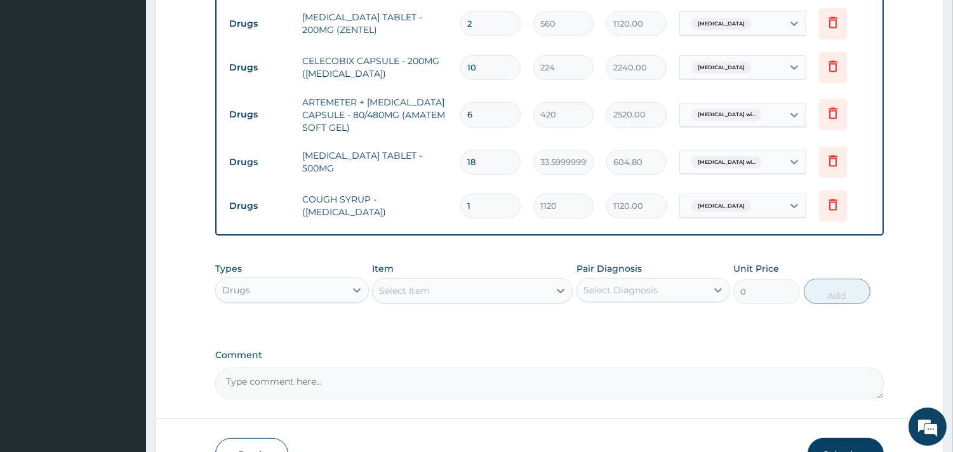
click at [479, 293] on div "Select Item" at bounding box center [461, 291] width 177 height 20
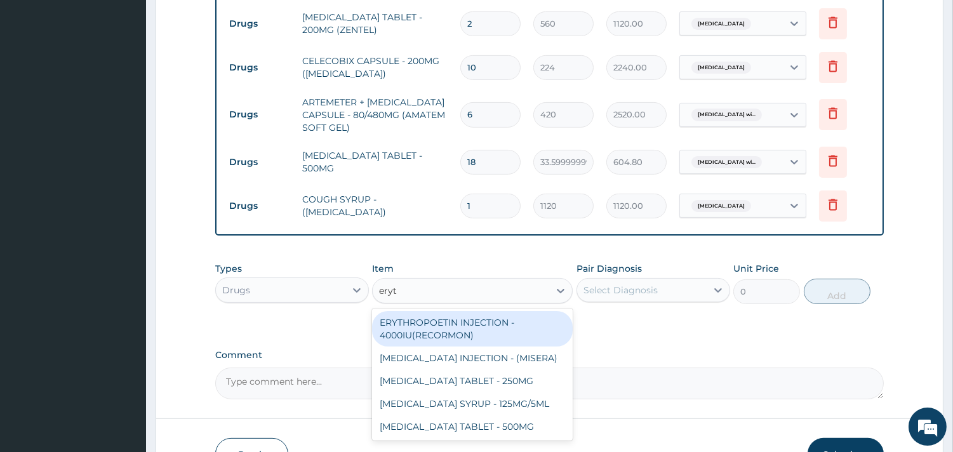
type input "eryth"
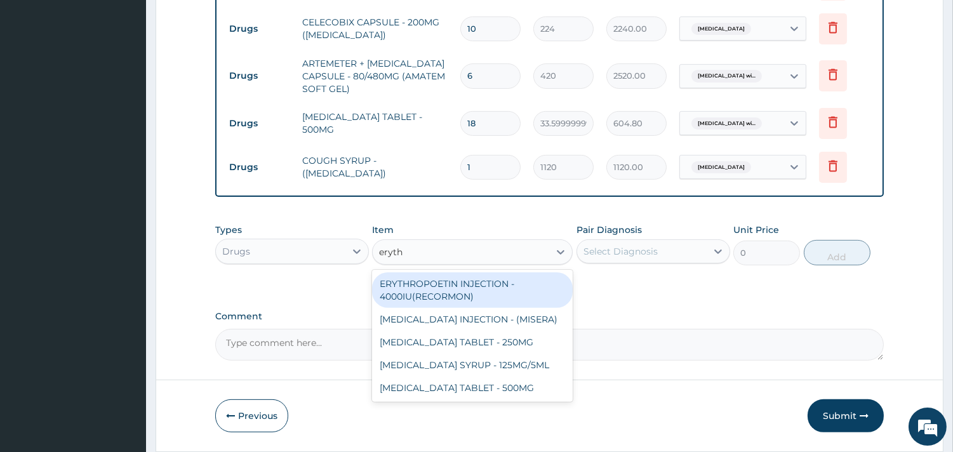
scroll to position [824, 0]
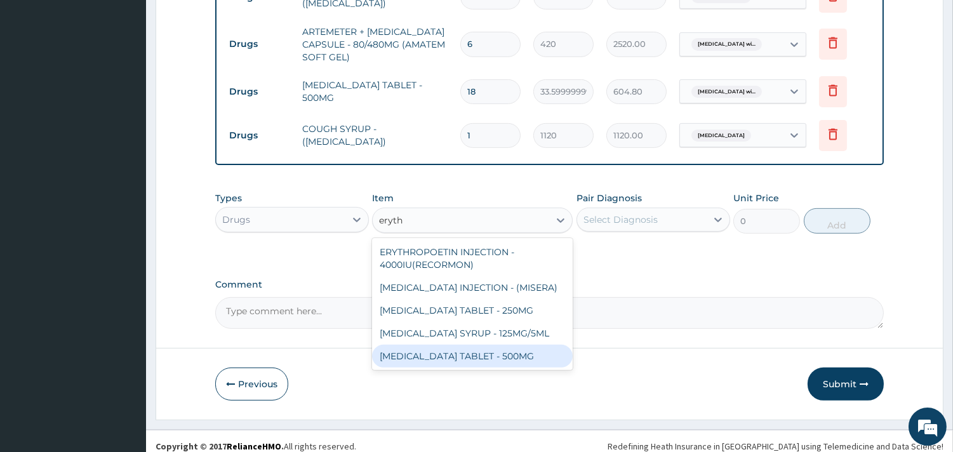
click at [521, 368] on div "ERYTHROMYCIN TABLET - 500MG" at bounding box center [472, 356] width 201 height 23
type input "140"
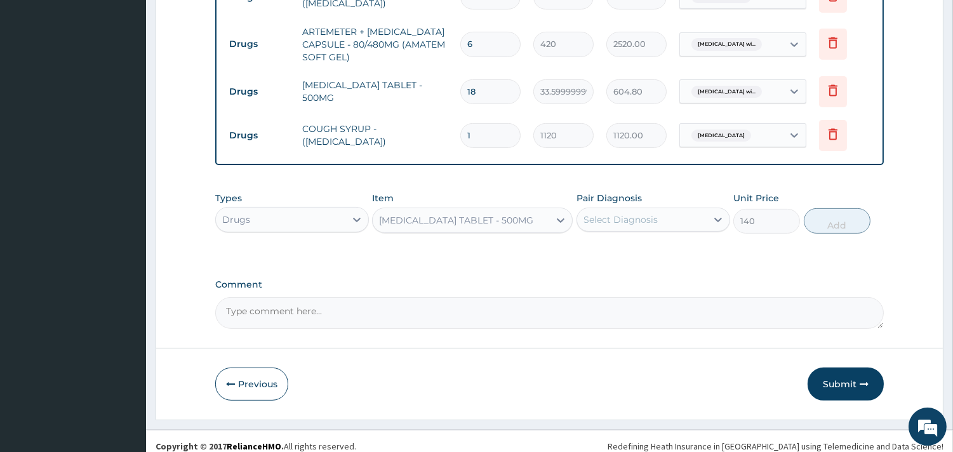
click at [671, 220] on div "Select Diagnosis" at bounding box center [642, 220] width 130 height 20
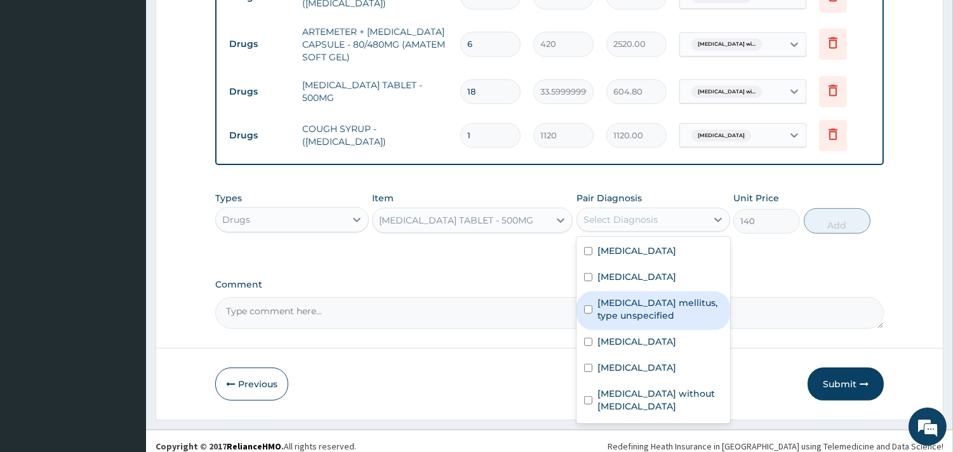
scroll to position [46, 0]
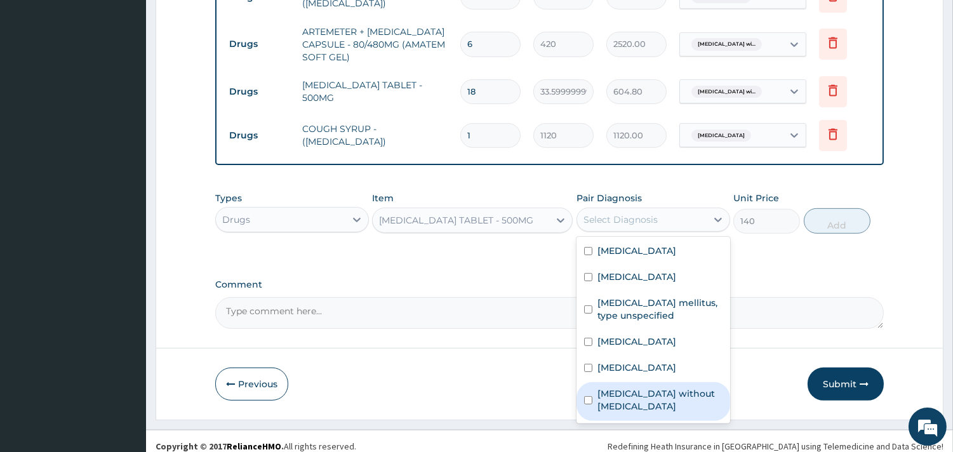
click at [649, 413] on label "Sepsis without septic shock" at bounding box center [660, 399] width 125 height 25
checkbox input "true"
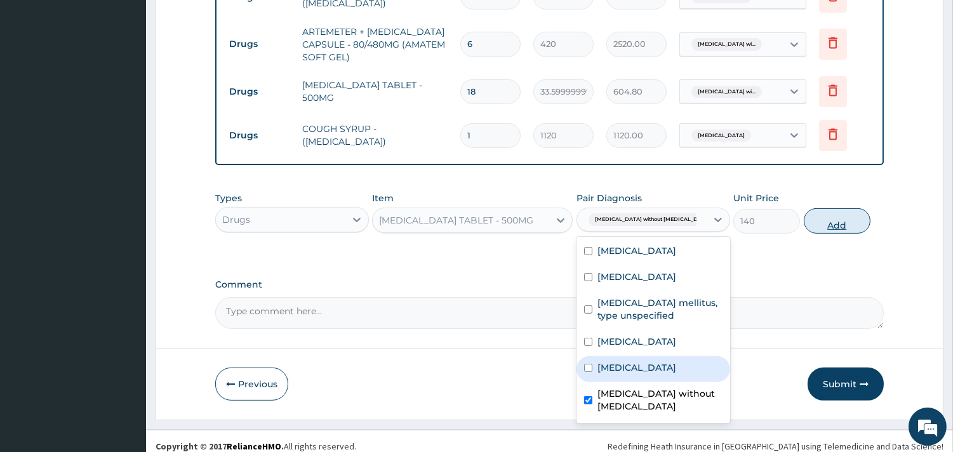
click at [840, 234] on button "Add" at bounding box center [837, 220] width 67 height 25
type input "0"
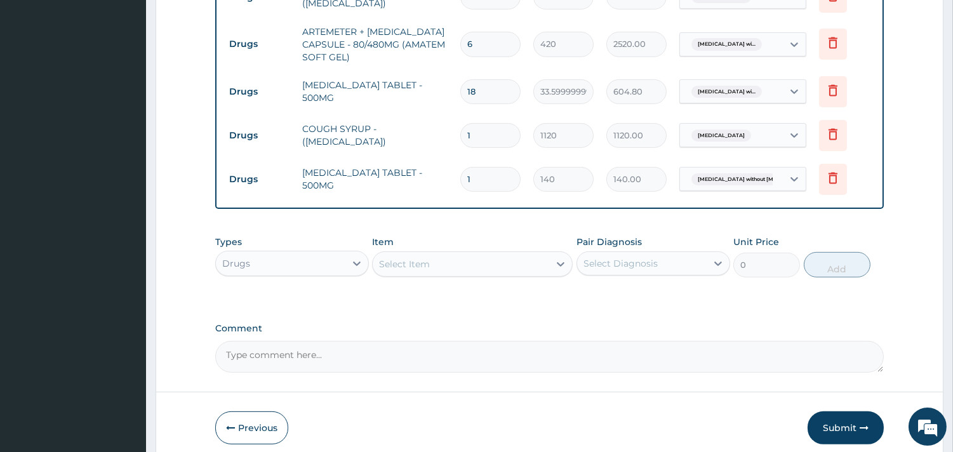
type input "15"
type input "2100.00"
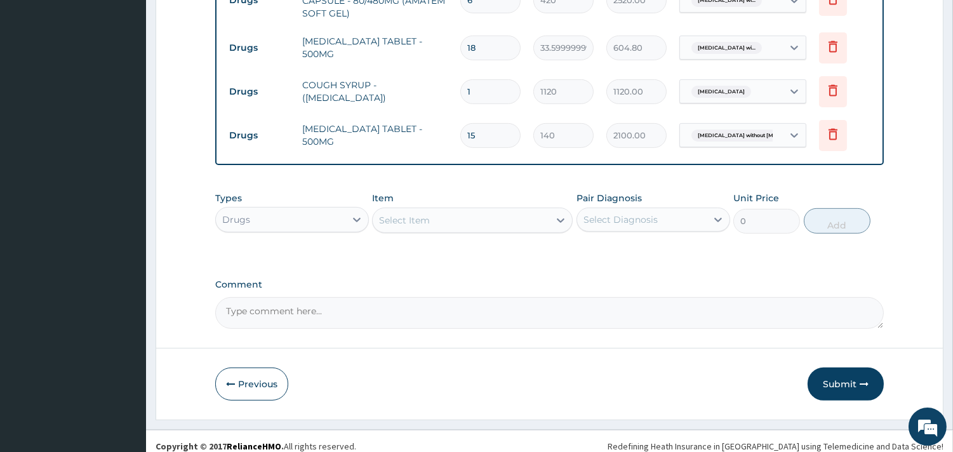
scroll to position [886, 0]
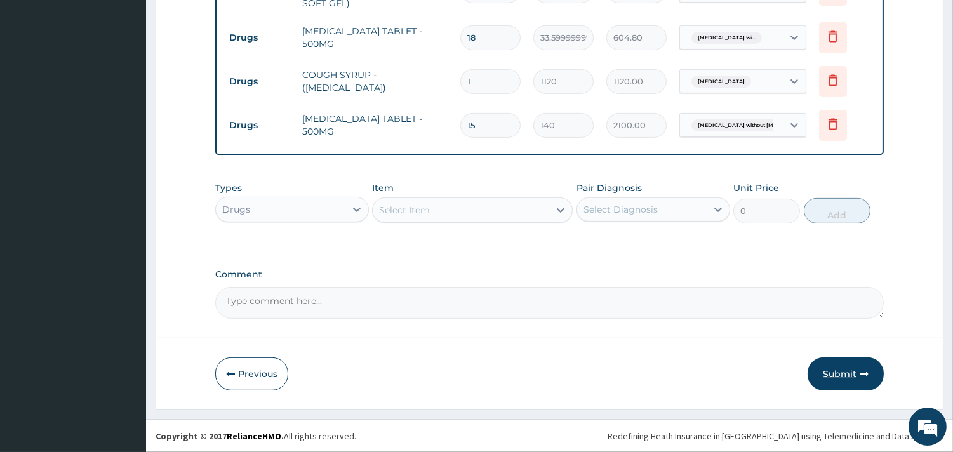
type input "15"
click at [861, 373] on icon "button" at bounding box center [864, 374] width 9 height 9
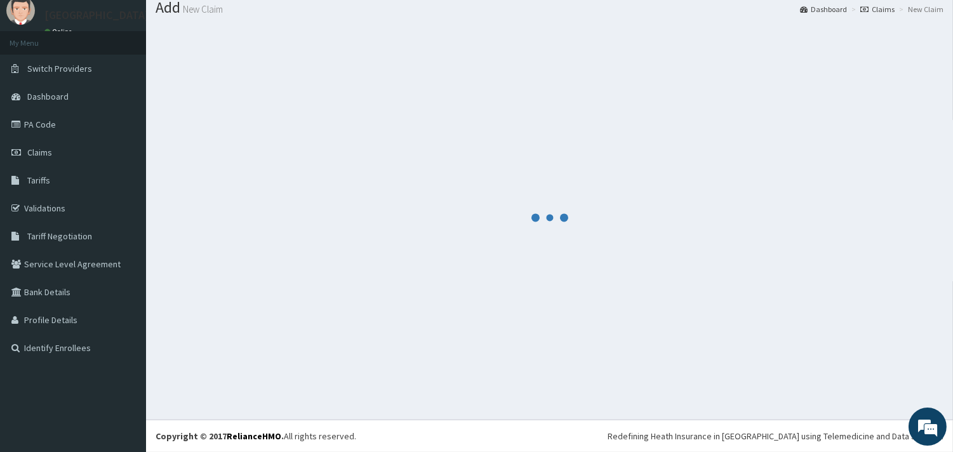
scroll to position [41, 0]
